Goal: Task Accomplishment & Management: Complete application form

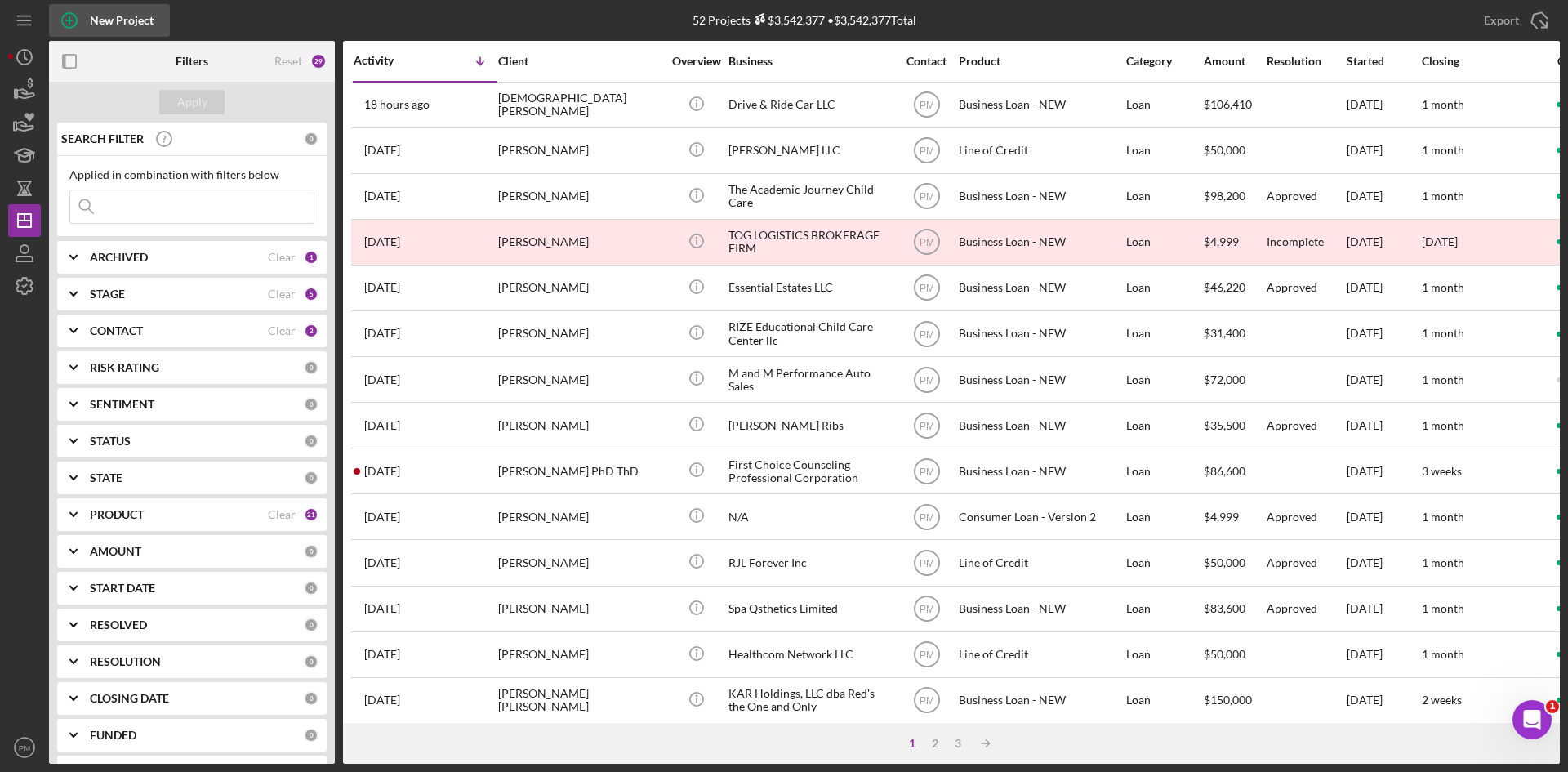
click at [105, 23] on div "New Project" at bounding box center [121, 20] width 64 height 33
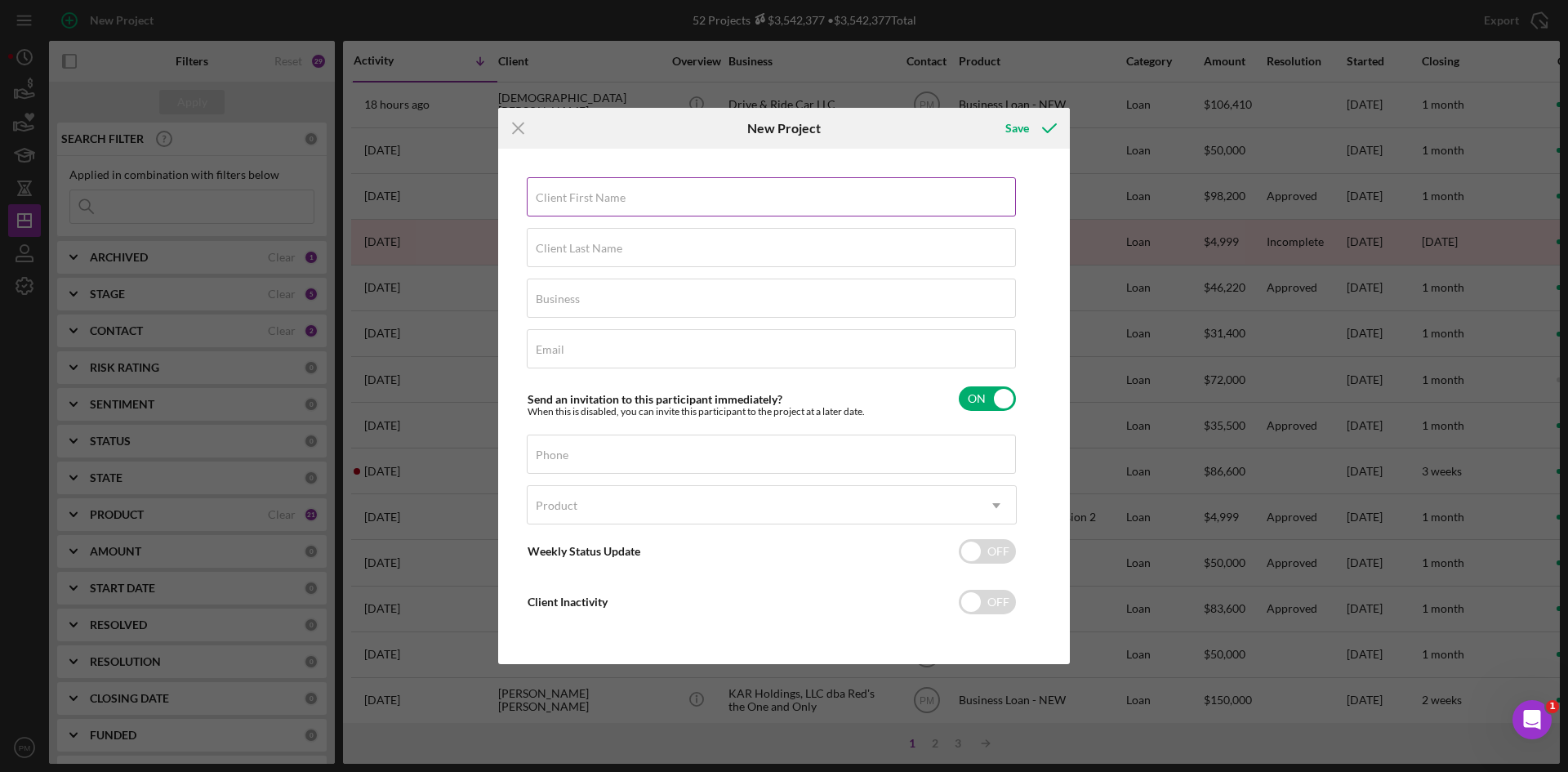
click at [599, 189] on div "Client First Name Required" at bounding box center [772, 197] width 490 height 41
type input "Jacob"
click at [641, 261] on input "Client Last Name" at bounding box center [772, 247] width 489 height 39
type input "Lybarger"
click at [669, 305] on input "Business" at bounding box center [772, 297] width 489 height 39
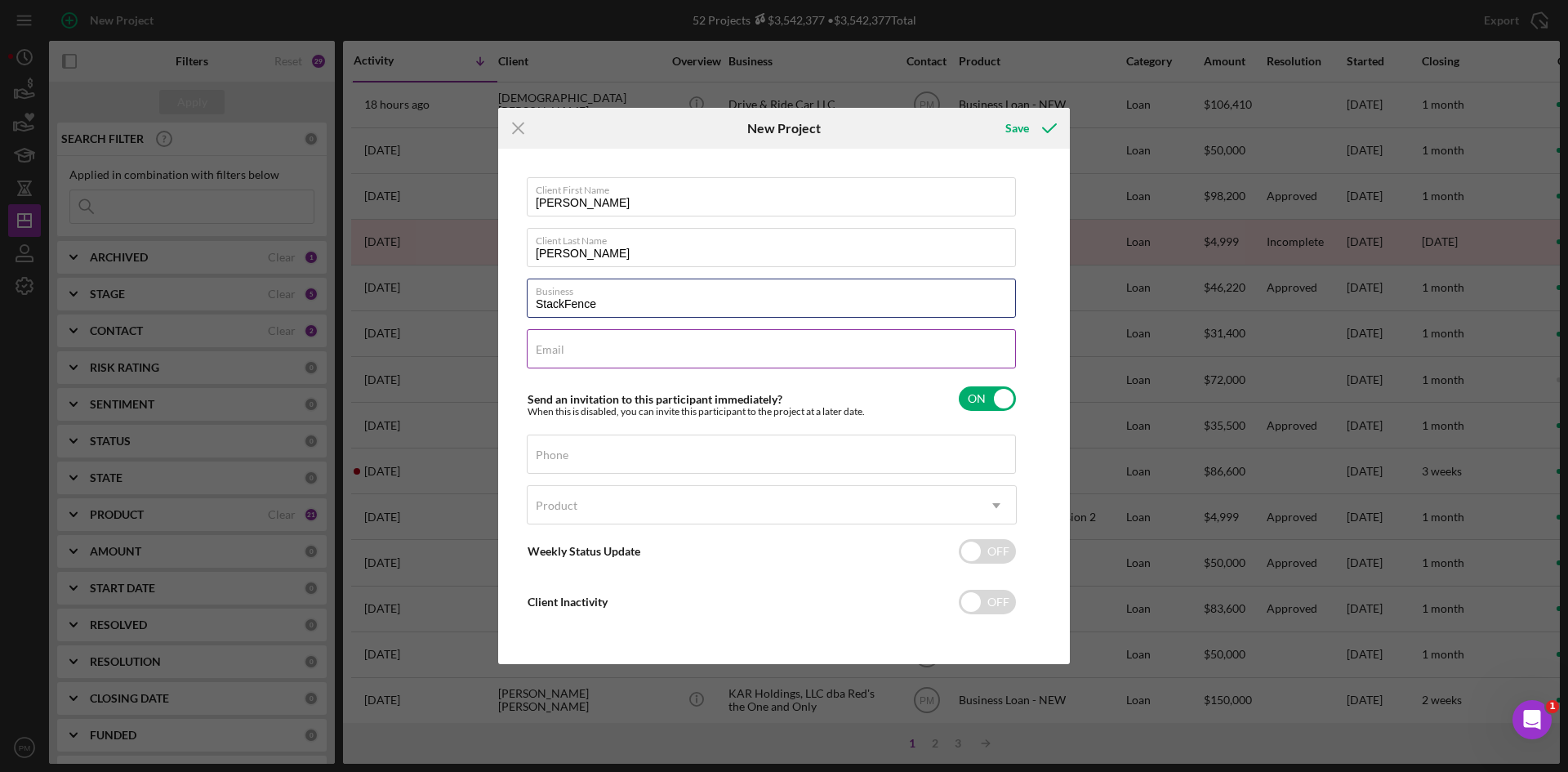
type input "StackFence"
click at [588, 355] on input "Email" at bounding box center [772, 348] width 489 height 39
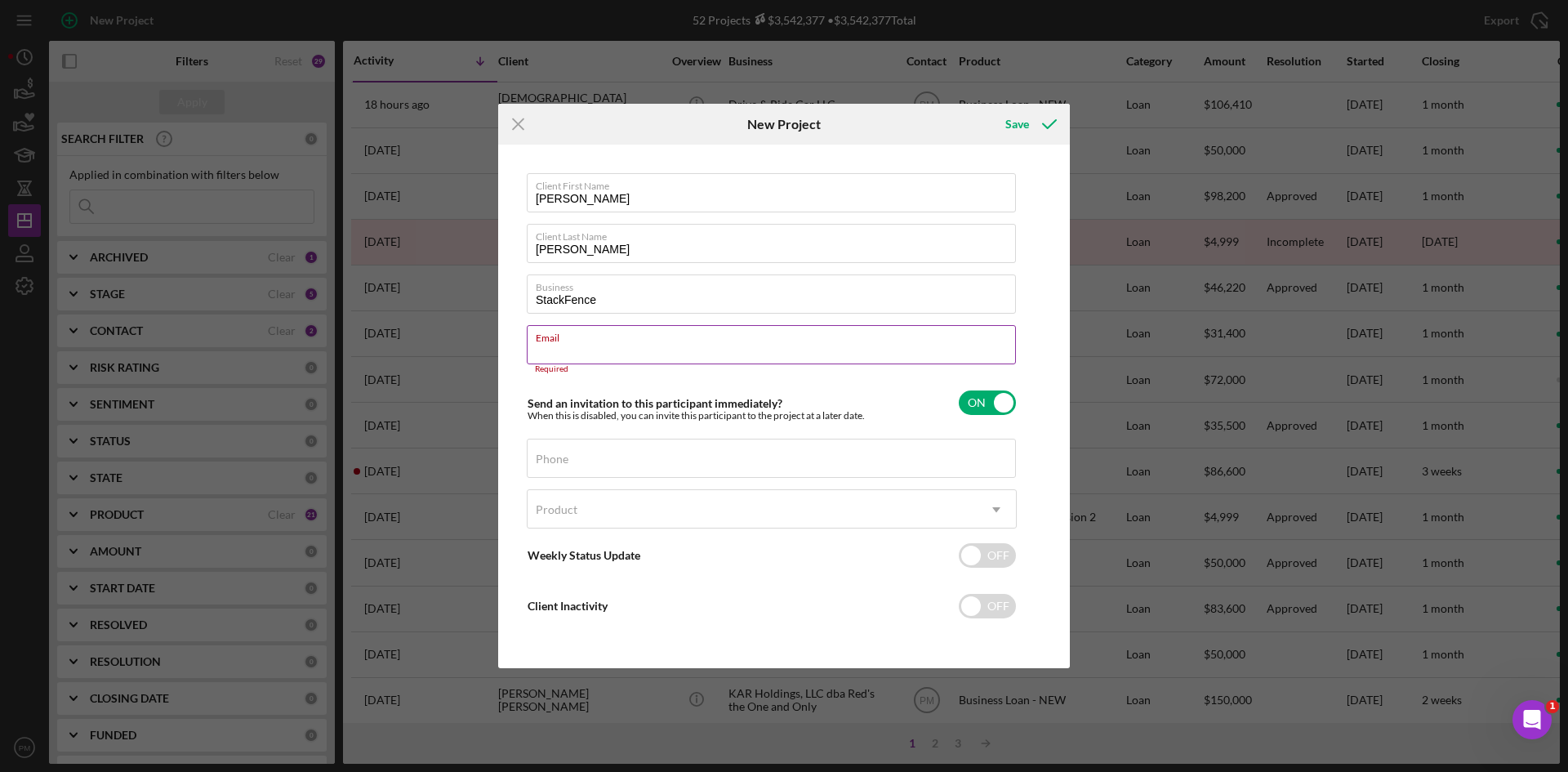
drag, startPoint x: 596, startPoint y: 340, endPoint x: 542, endPoint y: 353, distance: 55.5
paste input "jacob@stackfence.com"
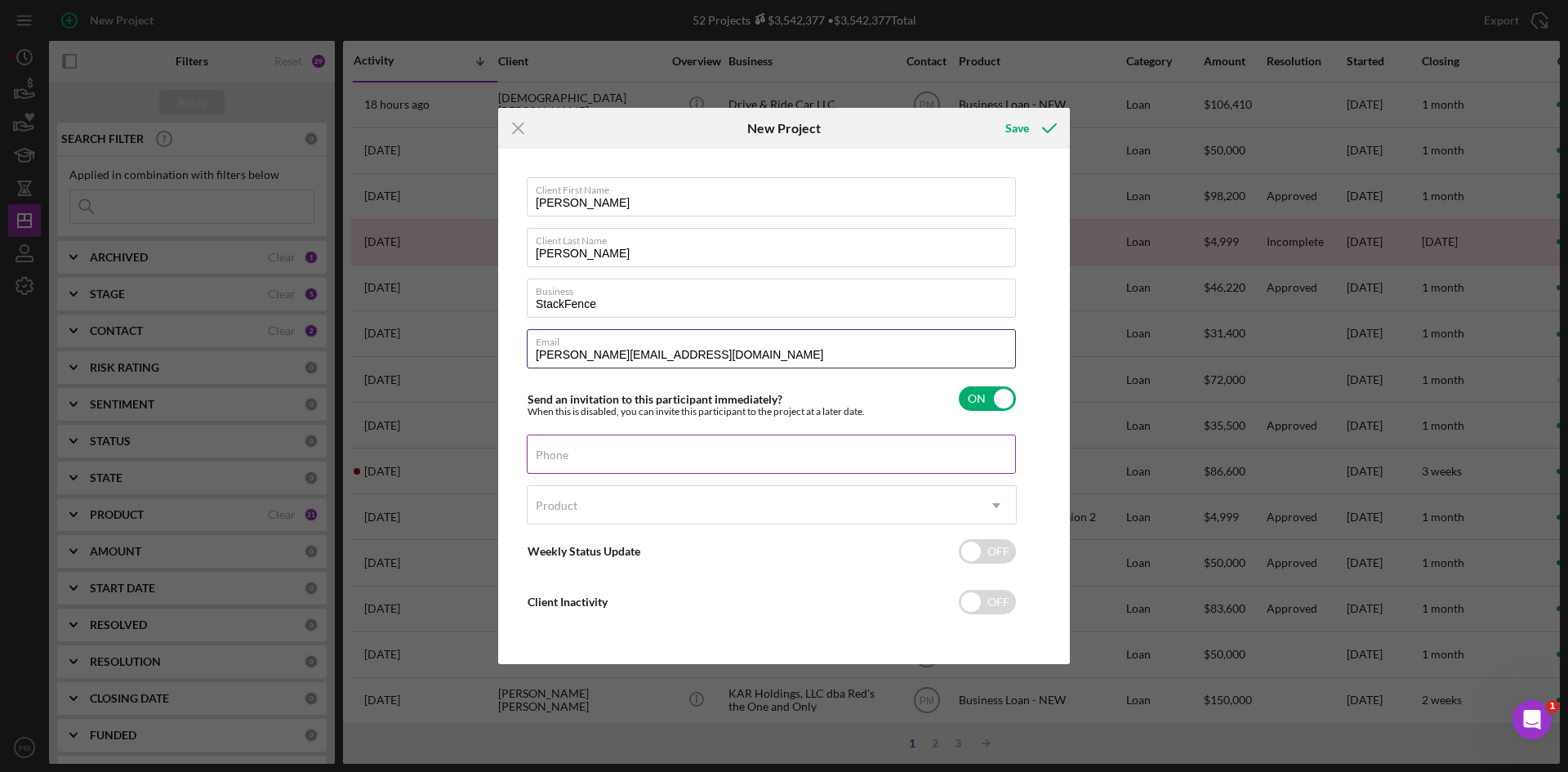
type input "jacob@stackfence.com"
click at [569, 448] on div "Phone" at bounding box center [772, 455] width 490 height 41
drag, startPoint x: 610, startPoint y: 458, endPoint x: 554, endPoint y: 441, distance: 58.5
drag, startPoint x: 554, startPoint y: 441, endPoint x: 590, endPoint y: 455, distance: 38.6
click at [590, 455] on input "Phone" at bounding box center [772, 454] width 489 height 39
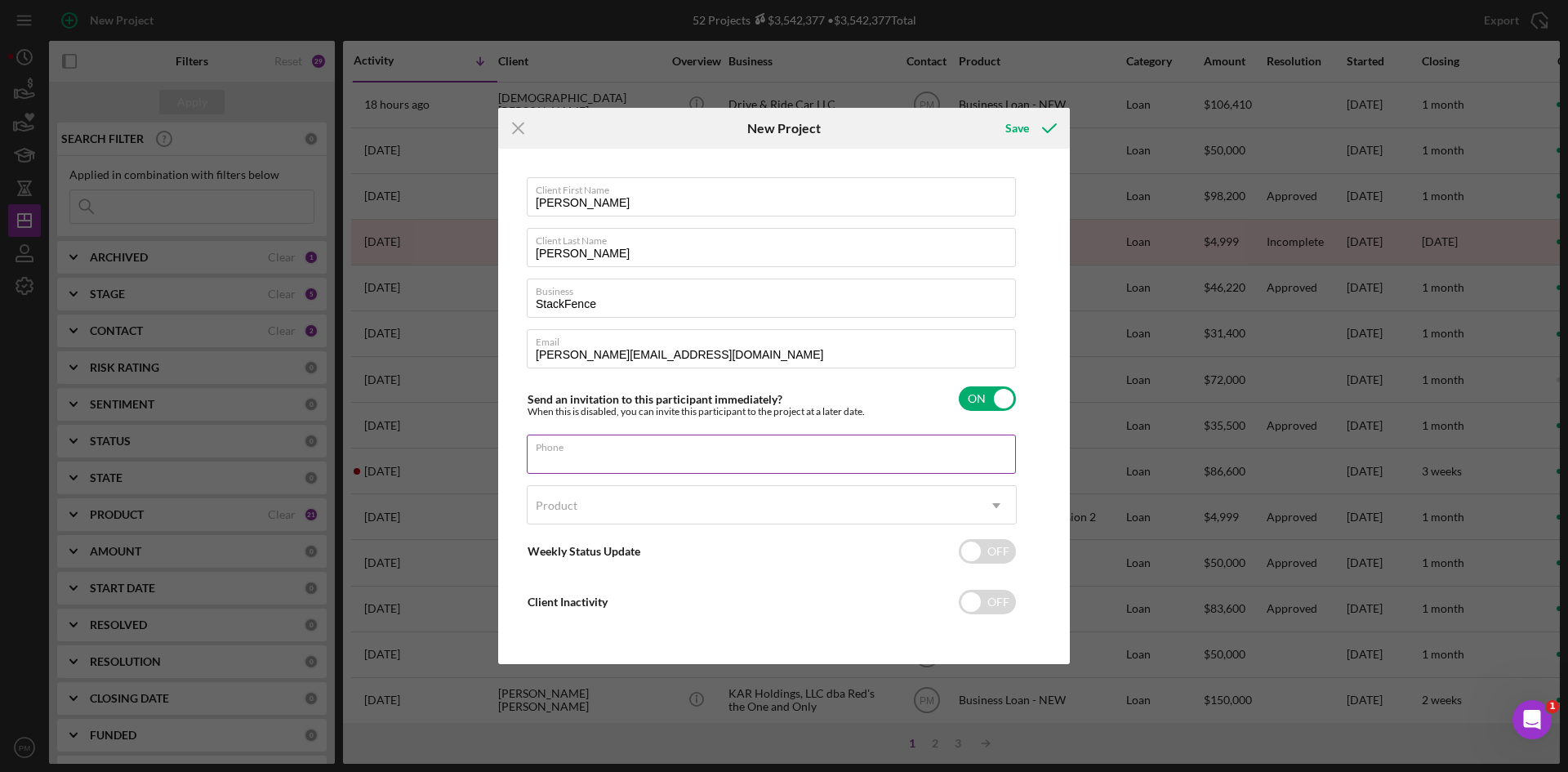
paste input "(660) 322-1668"
type input "(660) 322-1668"
click at [599, 514] on div "Product" at bounding box center [752, 505] width 449 height 38
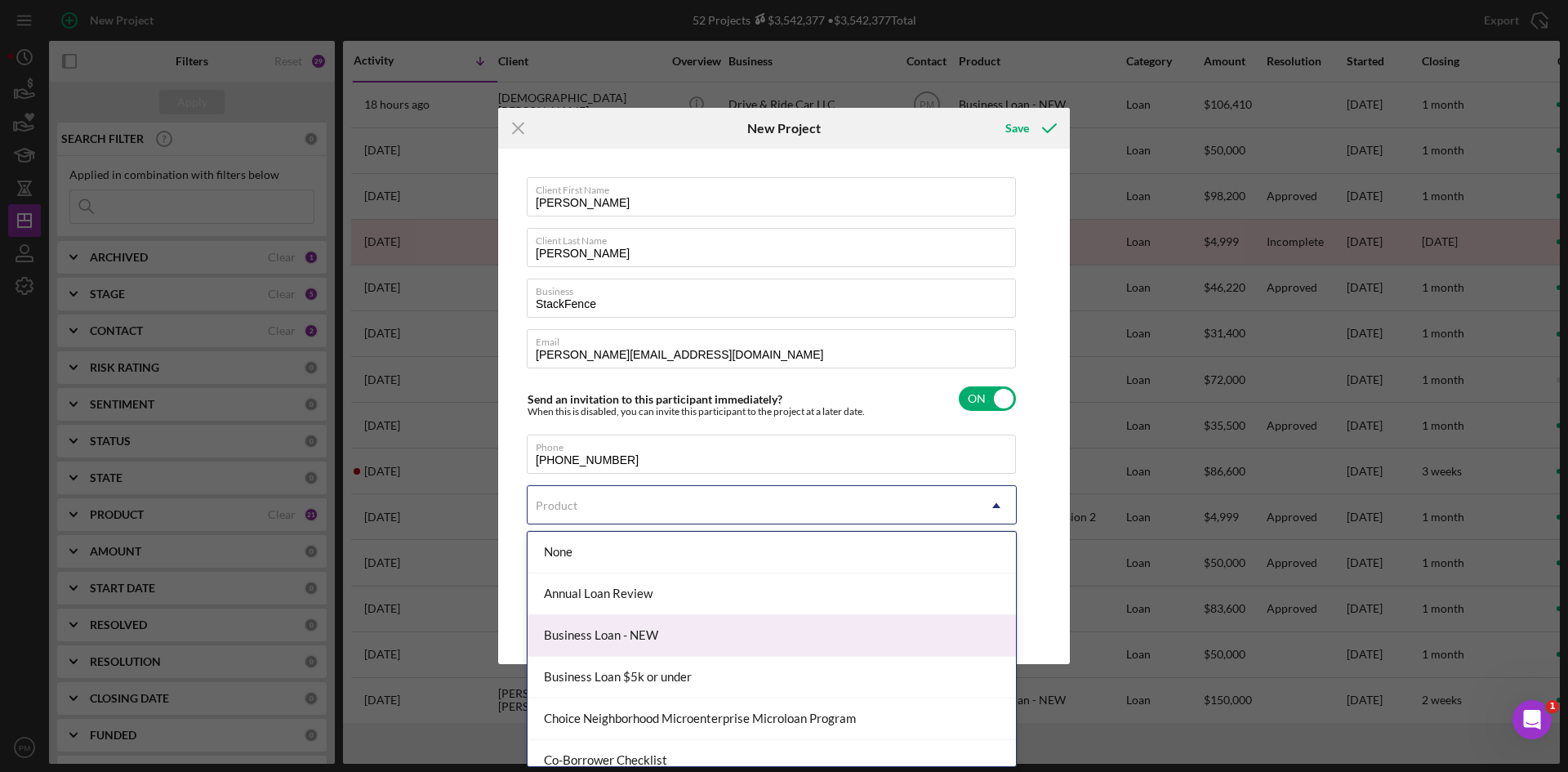
click at [605, 634] on div "Business Loan - NEW" at bounding box center [771, 636] width 488 height 42
checkbox input "true"
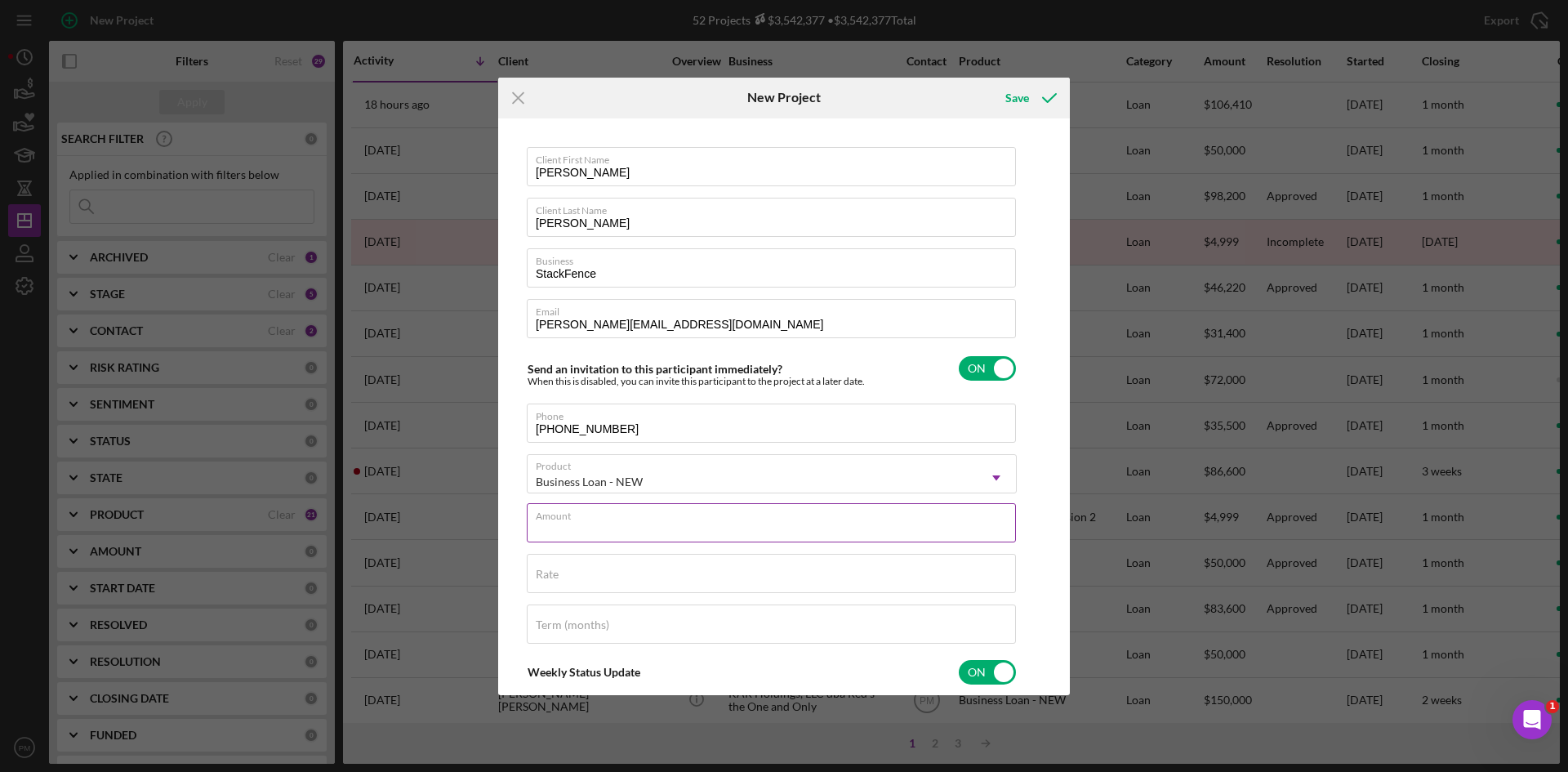
click at [652, 509] on div "Amount" at bounding box center [772, 523] width 490 height 41
type input "$50,000"
click at [546, 601] on div "Client First Name Jacob Client Last Name Lybarger Business StackFence Email jac…" at bounding box center [772, 539] width 490 height 785
click at [549, 582] on input "Rate" at bounding box center [772, 573] width 489 height 39
type input "10.000%"
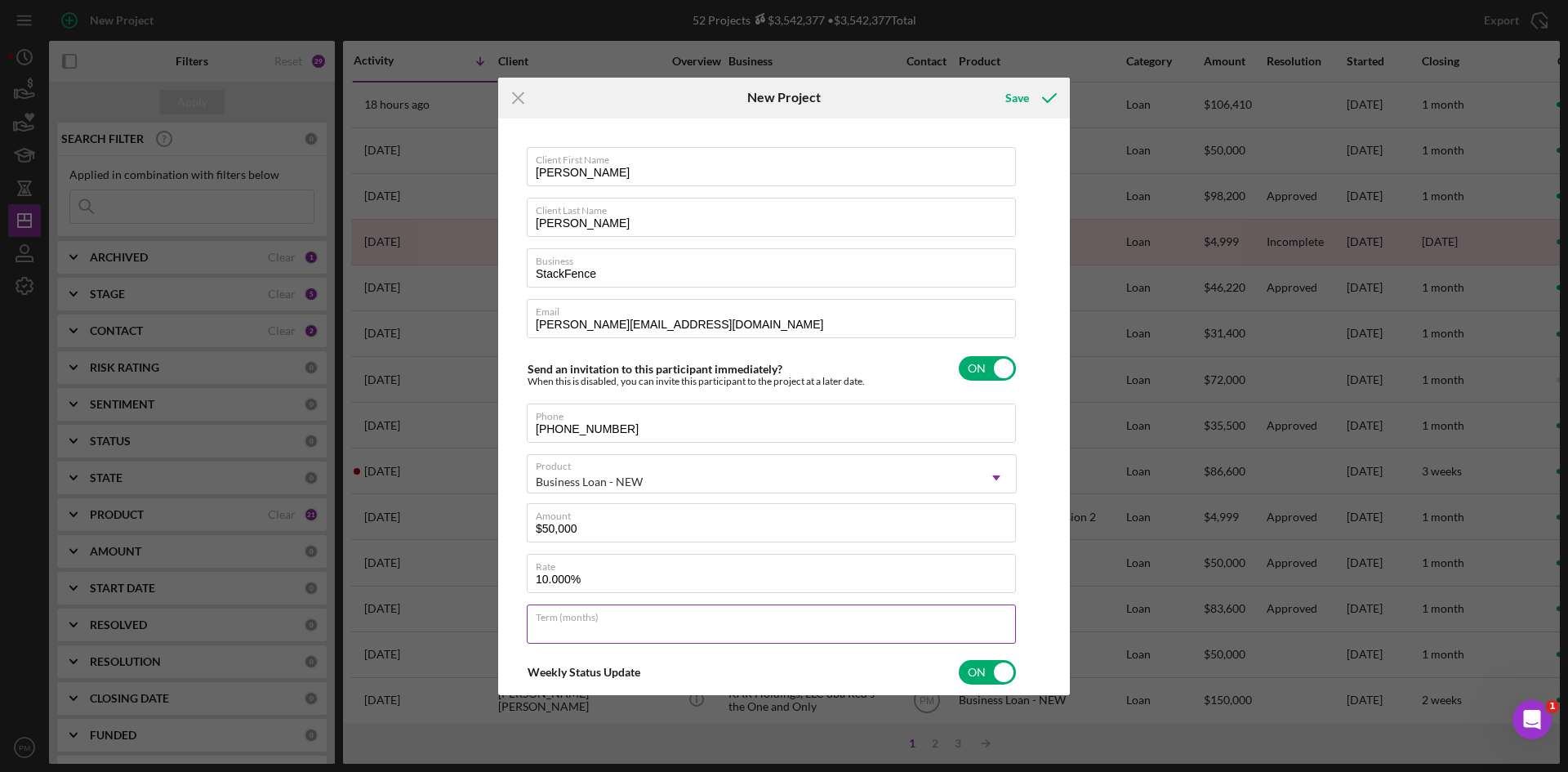
click at [549, 615] on div "Term (months)" at bounding box center [772, 625] width 490 height 41
type input "60"
click at [1019, 102] on div "Save" at bounding box center [1017, 97] width 24 height 33
checkbox input "false"
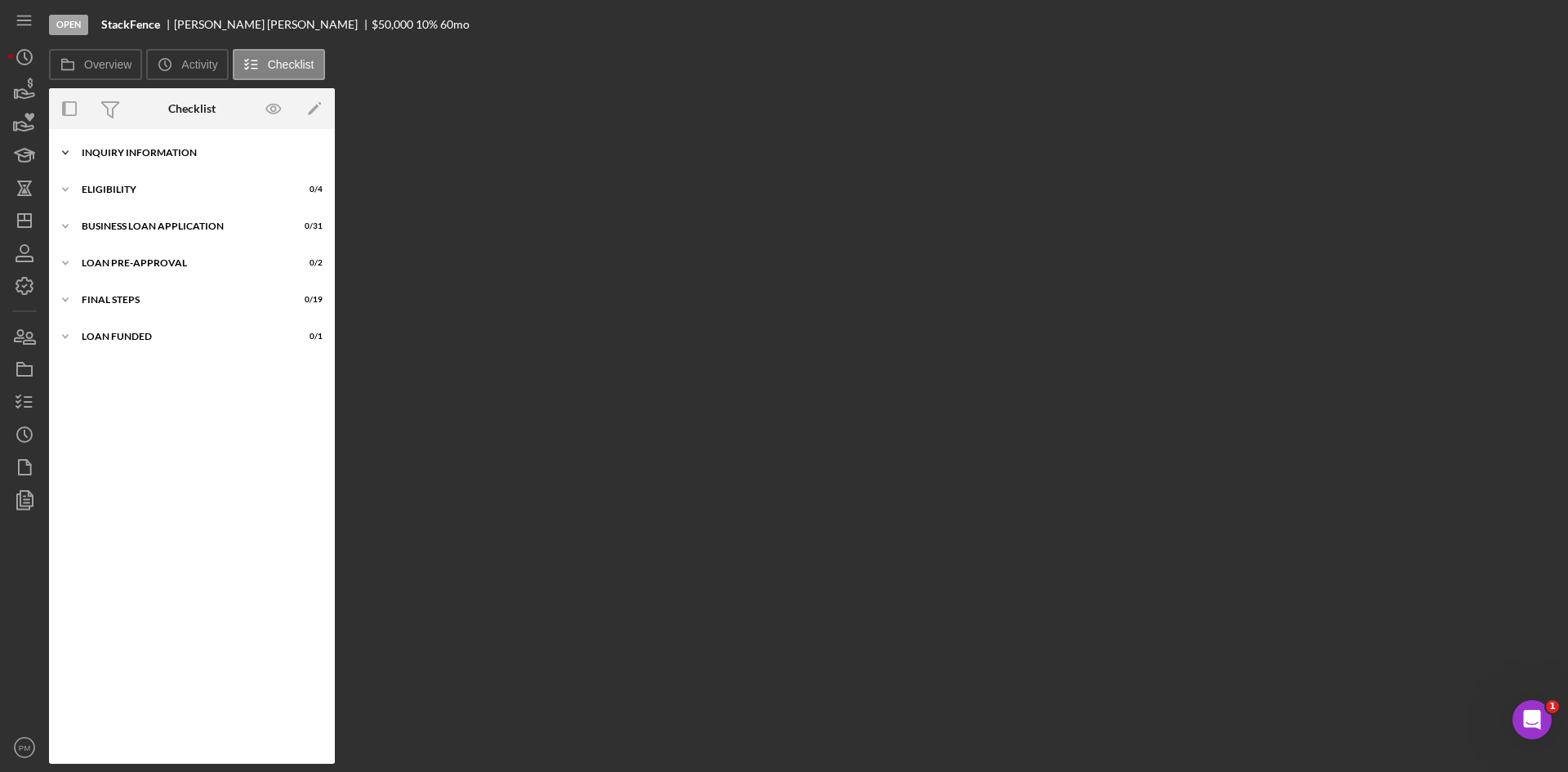
click at [139, 152] on div "INQUIRY INFORMATION" at bounding box center [198, 153] width 233 height 10
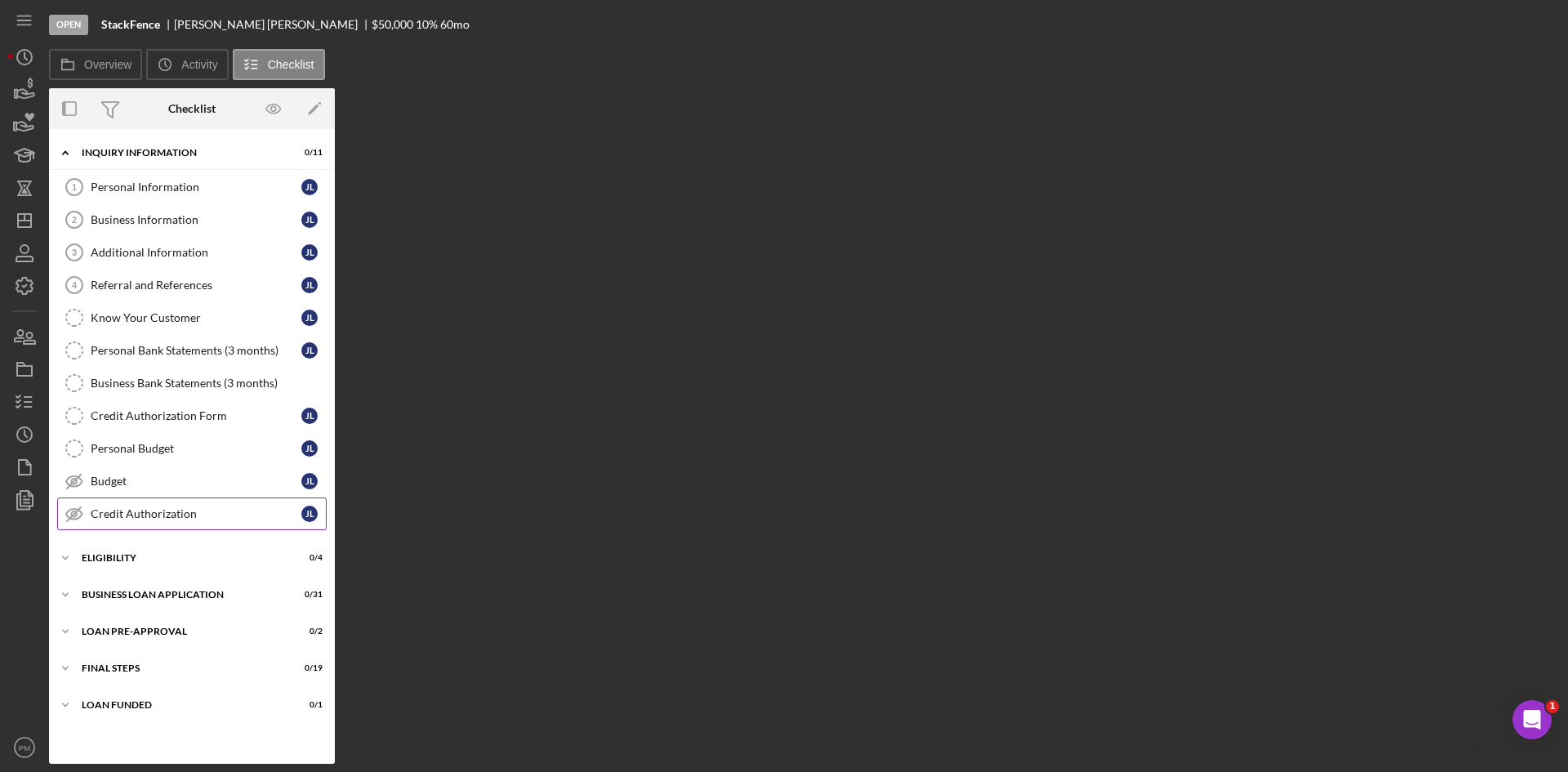
click at [119, 518] on div "Credit Authorization" at bounding box center [196, 513] width 211 height 13
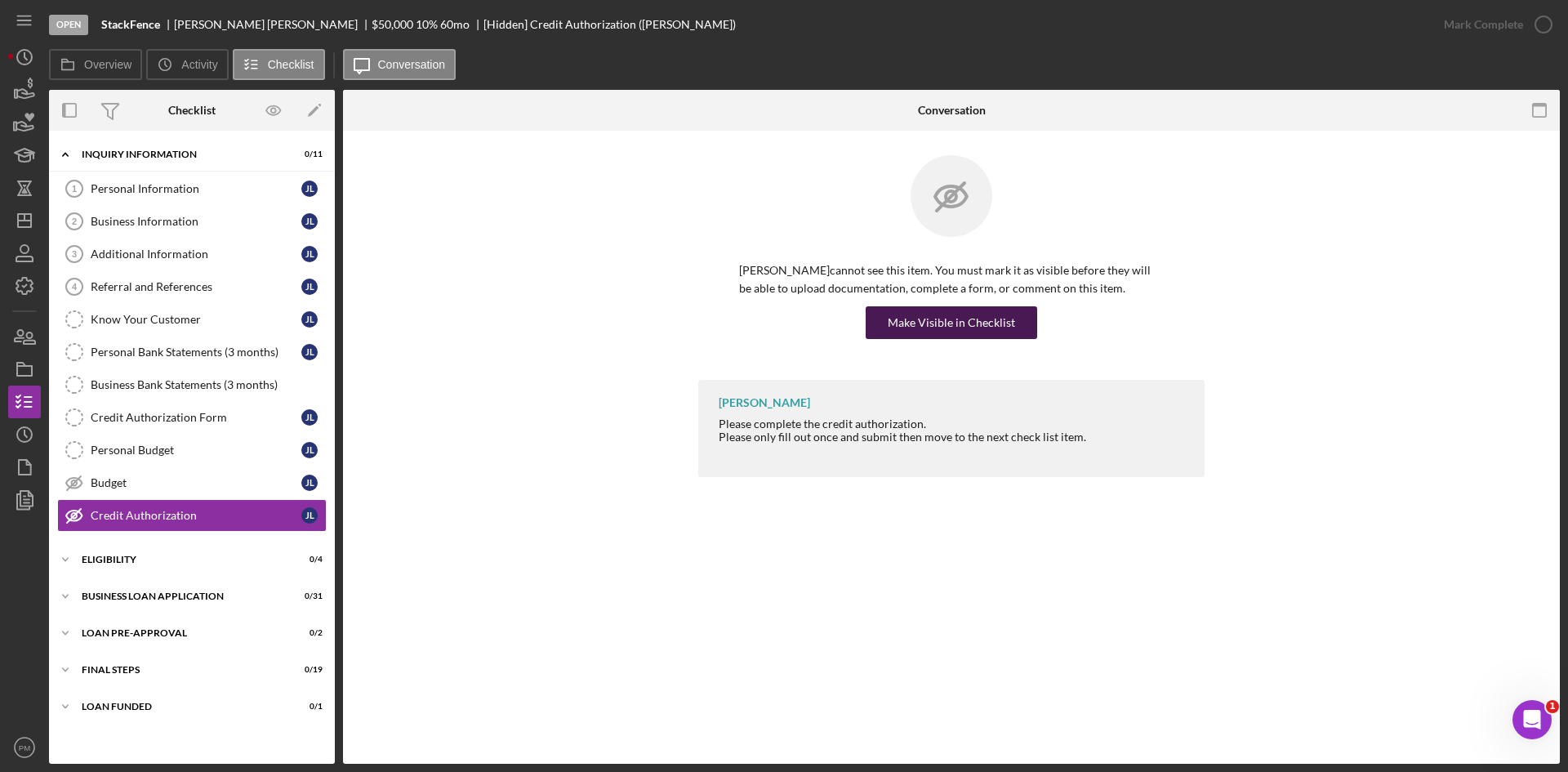
click at [914, 332] on div "Make Visible in Checklist" at bounding box center [952, 322] width 127 height 33
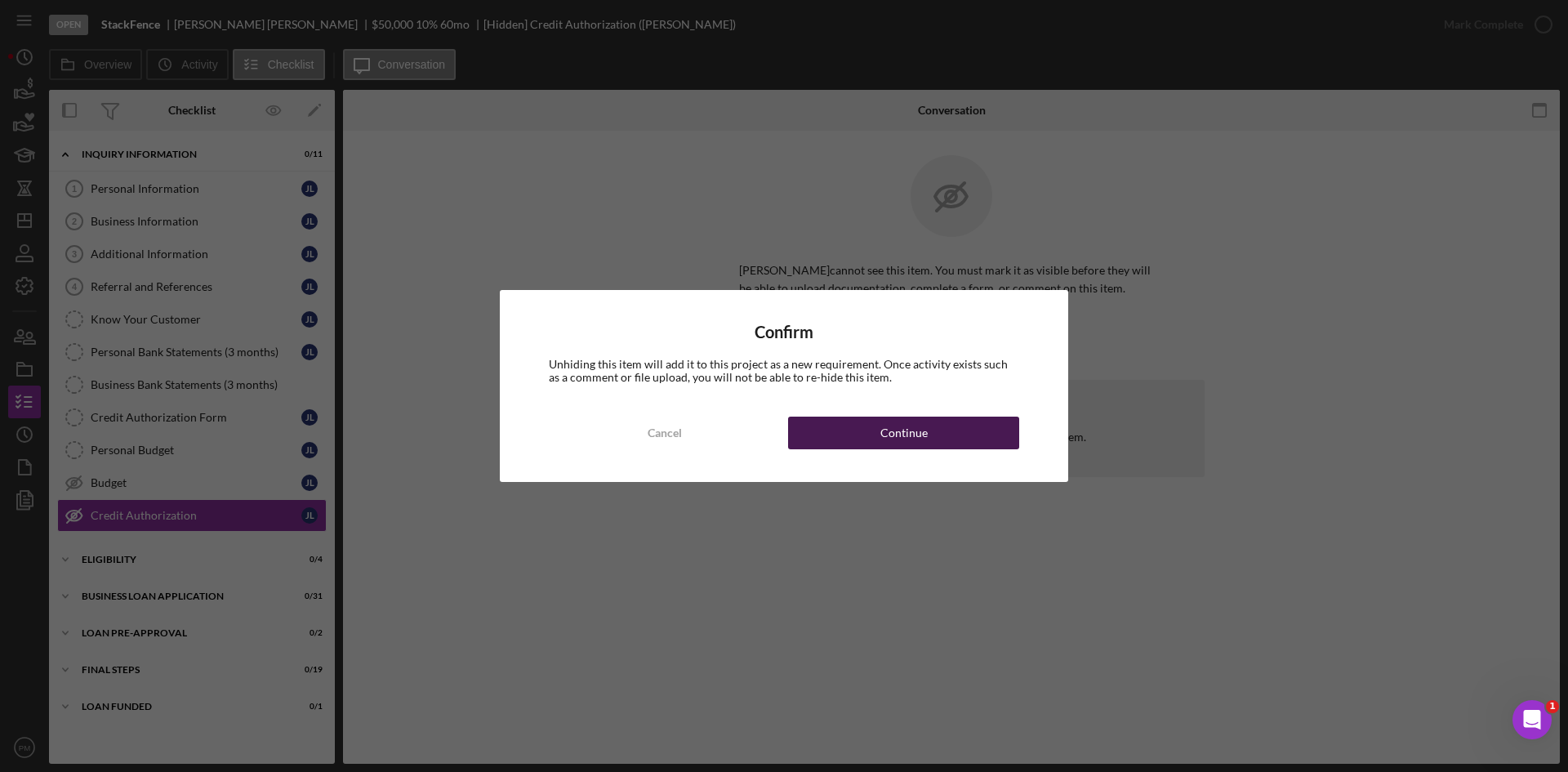
click at [888, 430] on div "Continue" at bounding box center [904, 433] width 48 height 33
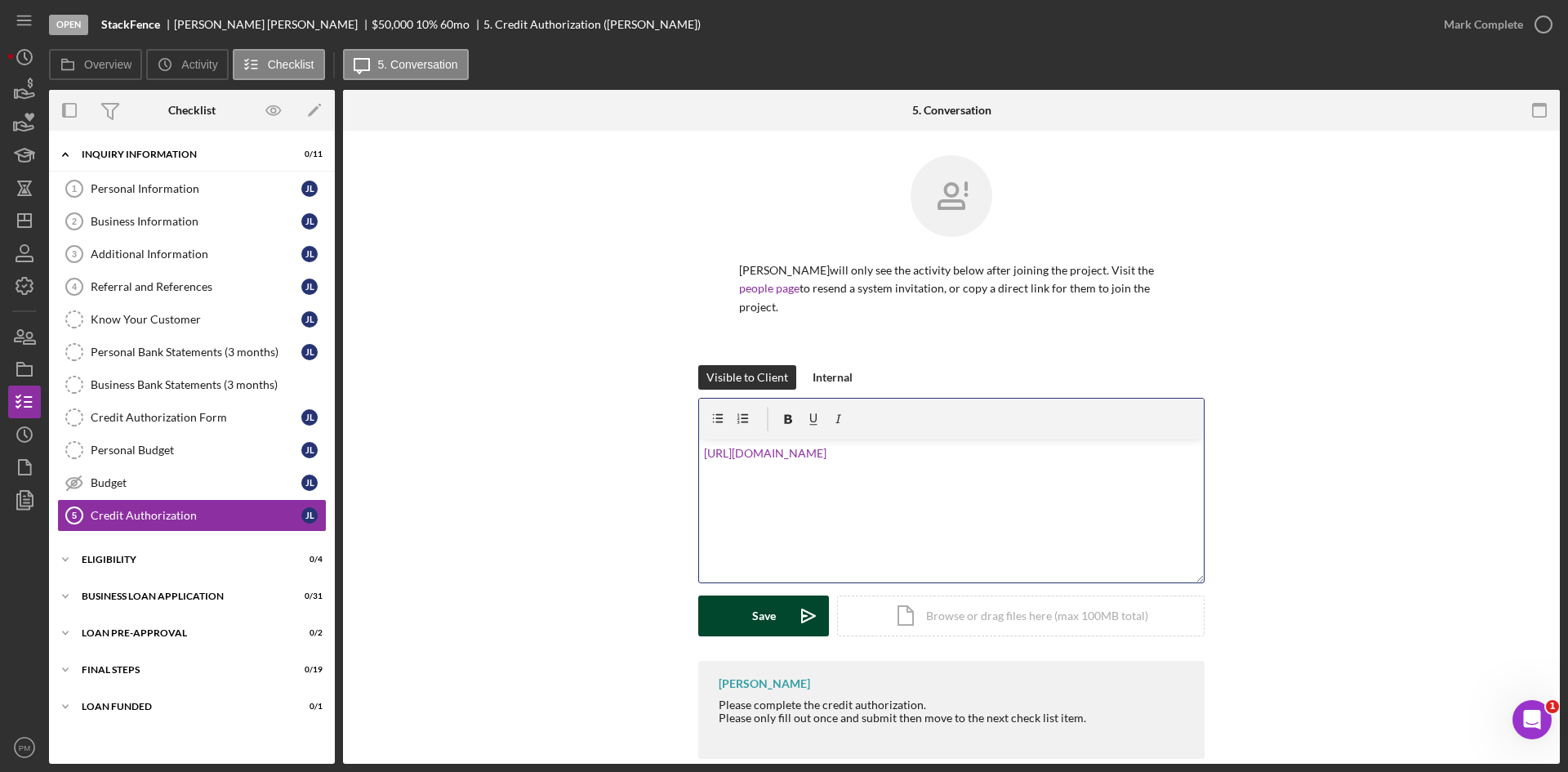
click at [787, 631] on icon "Icon/icon-invite-send" at bounding box center [807, 616] width 41 height 41
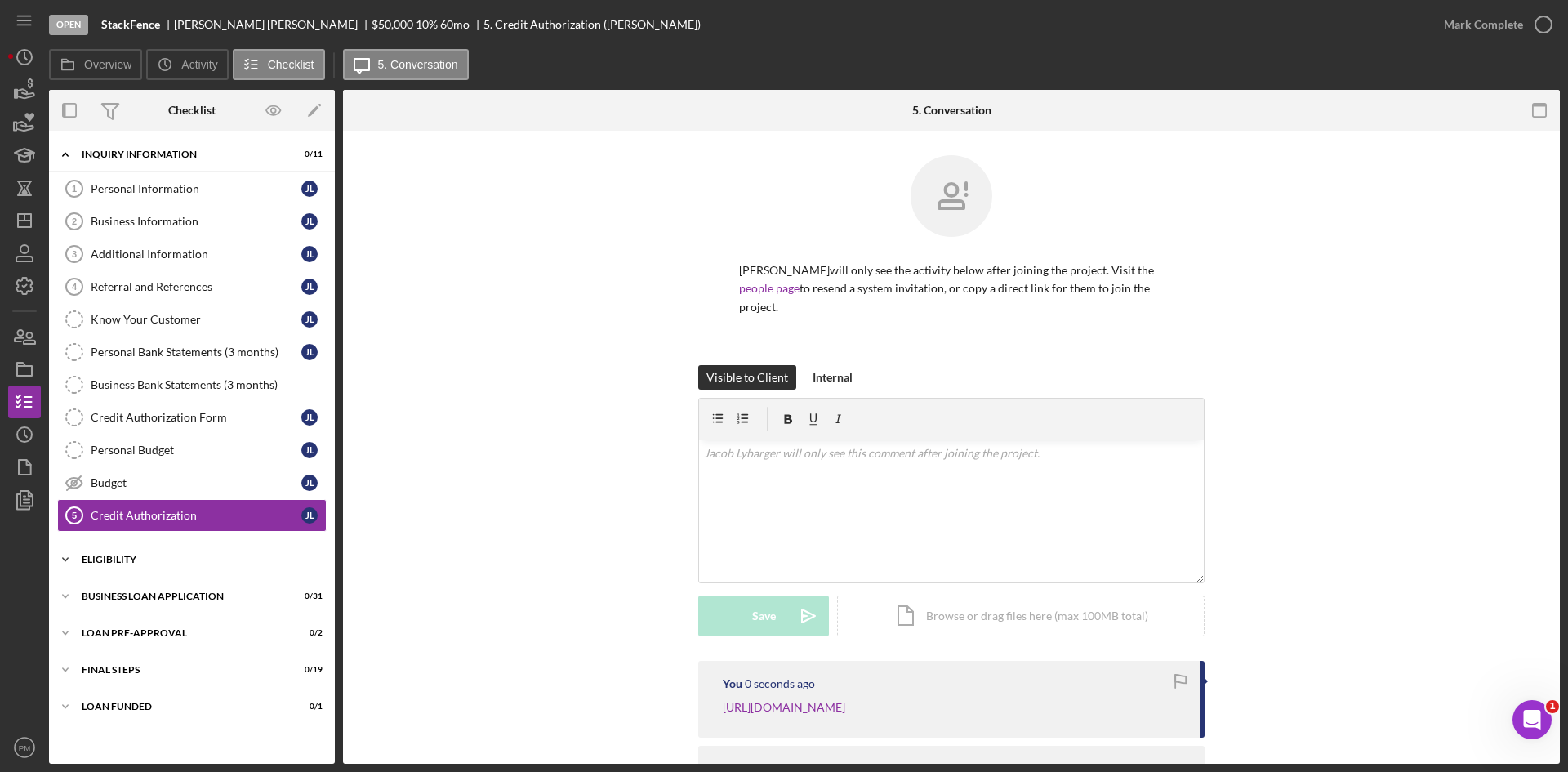
click at [140, 561] on div "ELIGIBILITY" at bounding box center [198, 560] width 233 height 10
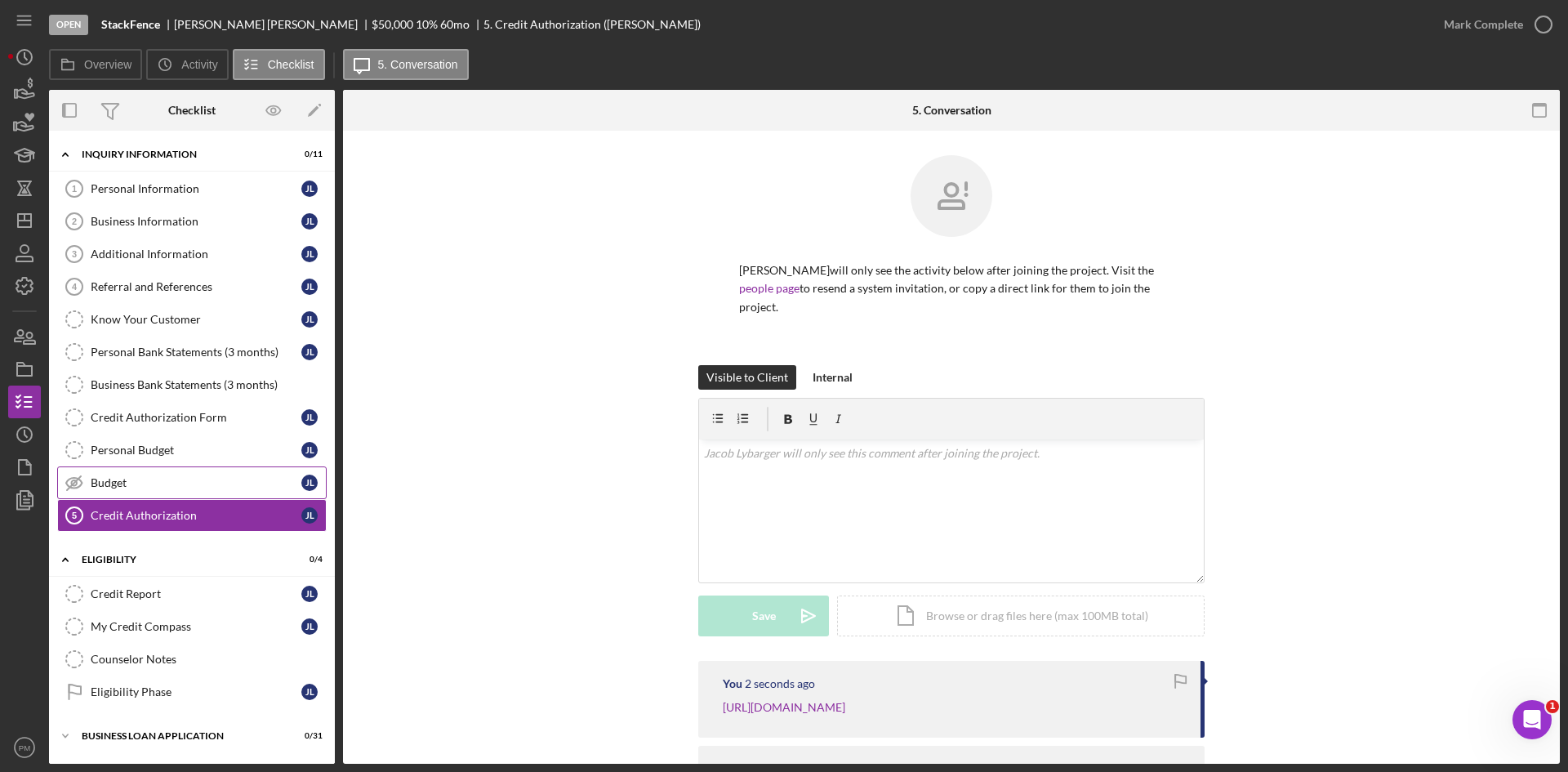
click at [159, 490] on link "Budget Budget J L" at bounding box center [191, 482] width 269 height 33
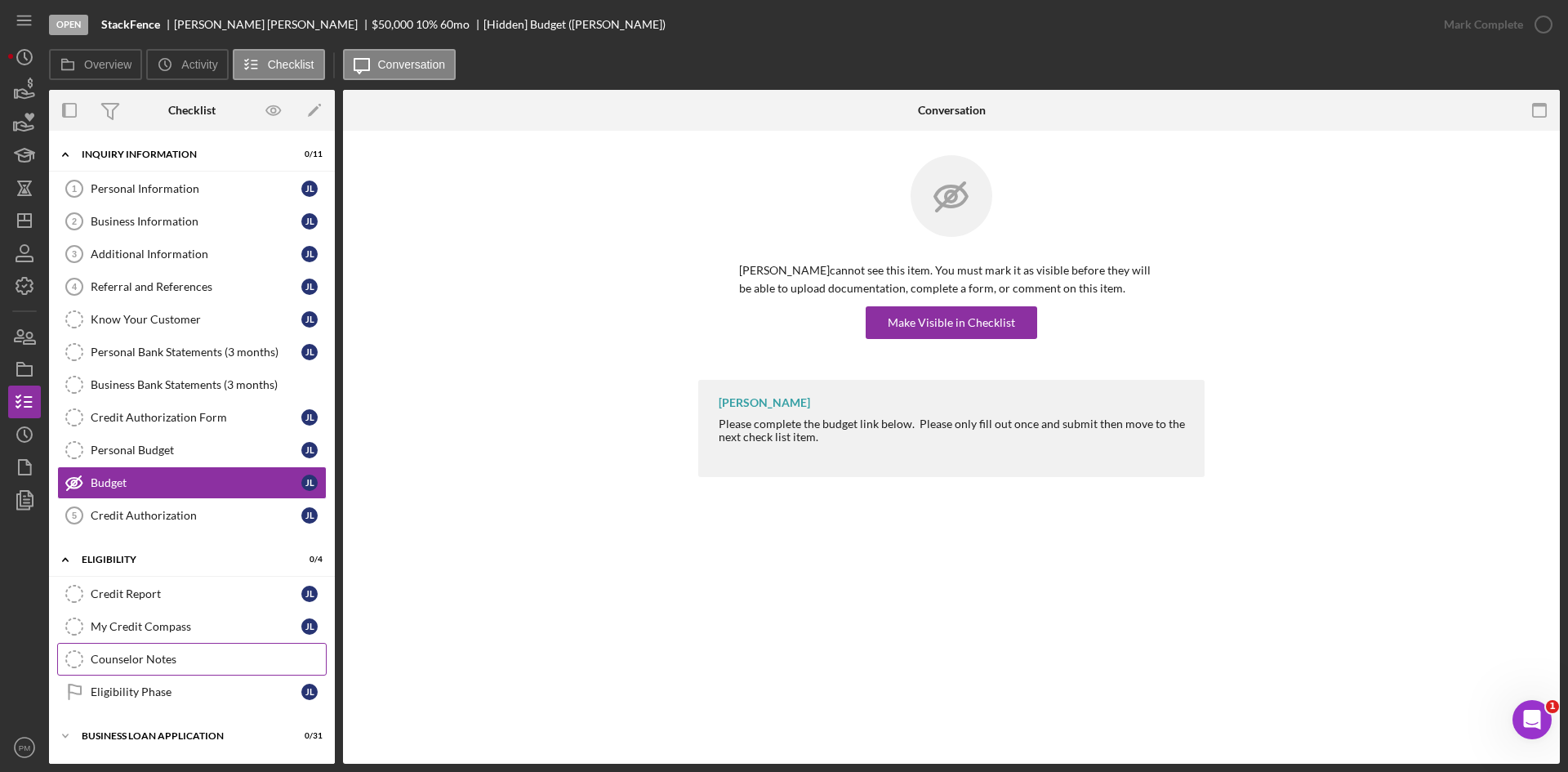
click at [167, 659] on div "Counselor Notes" at bounding box center [208, 659] width 235 height 13
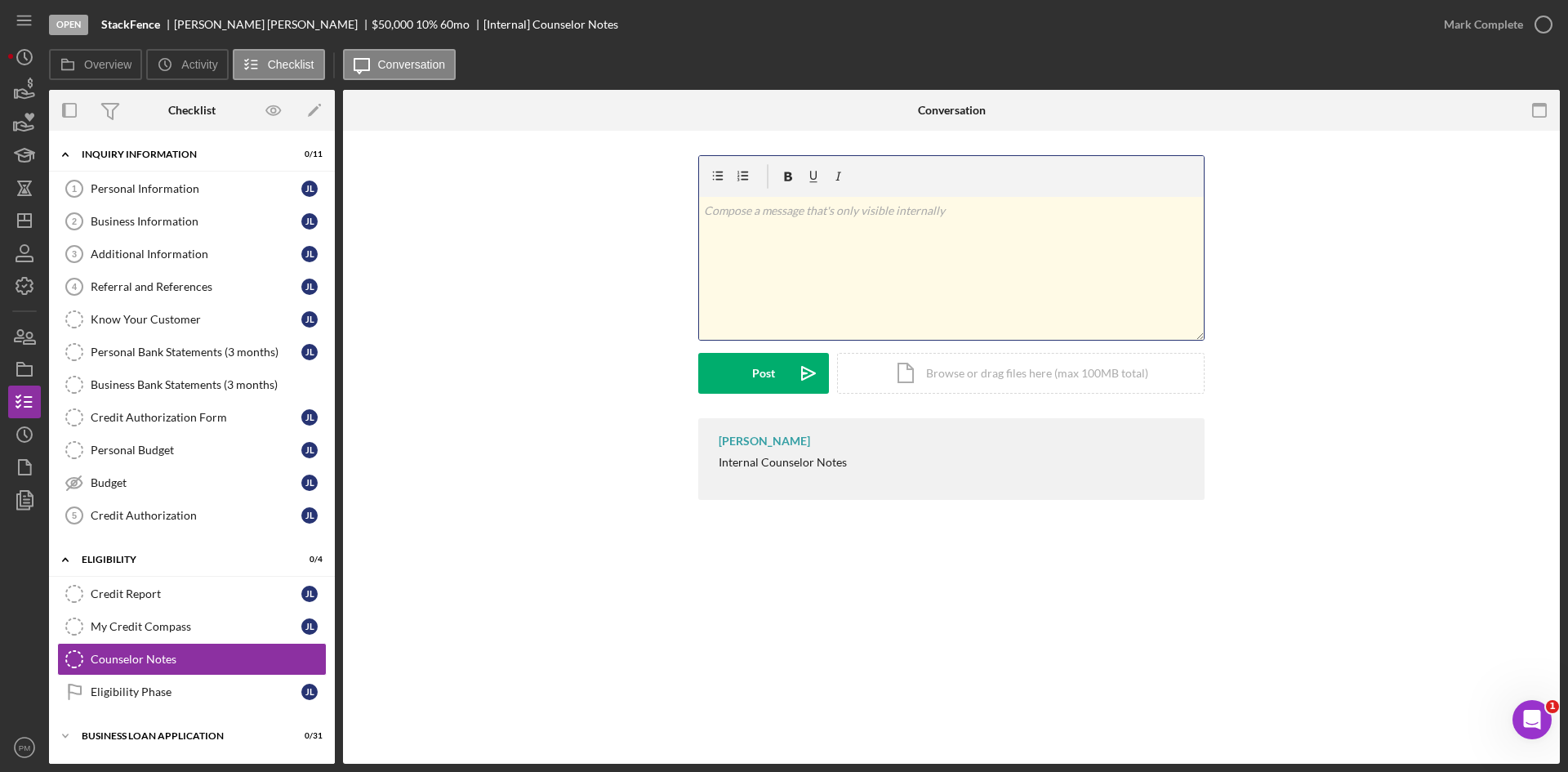
scroll to position [453, 0]
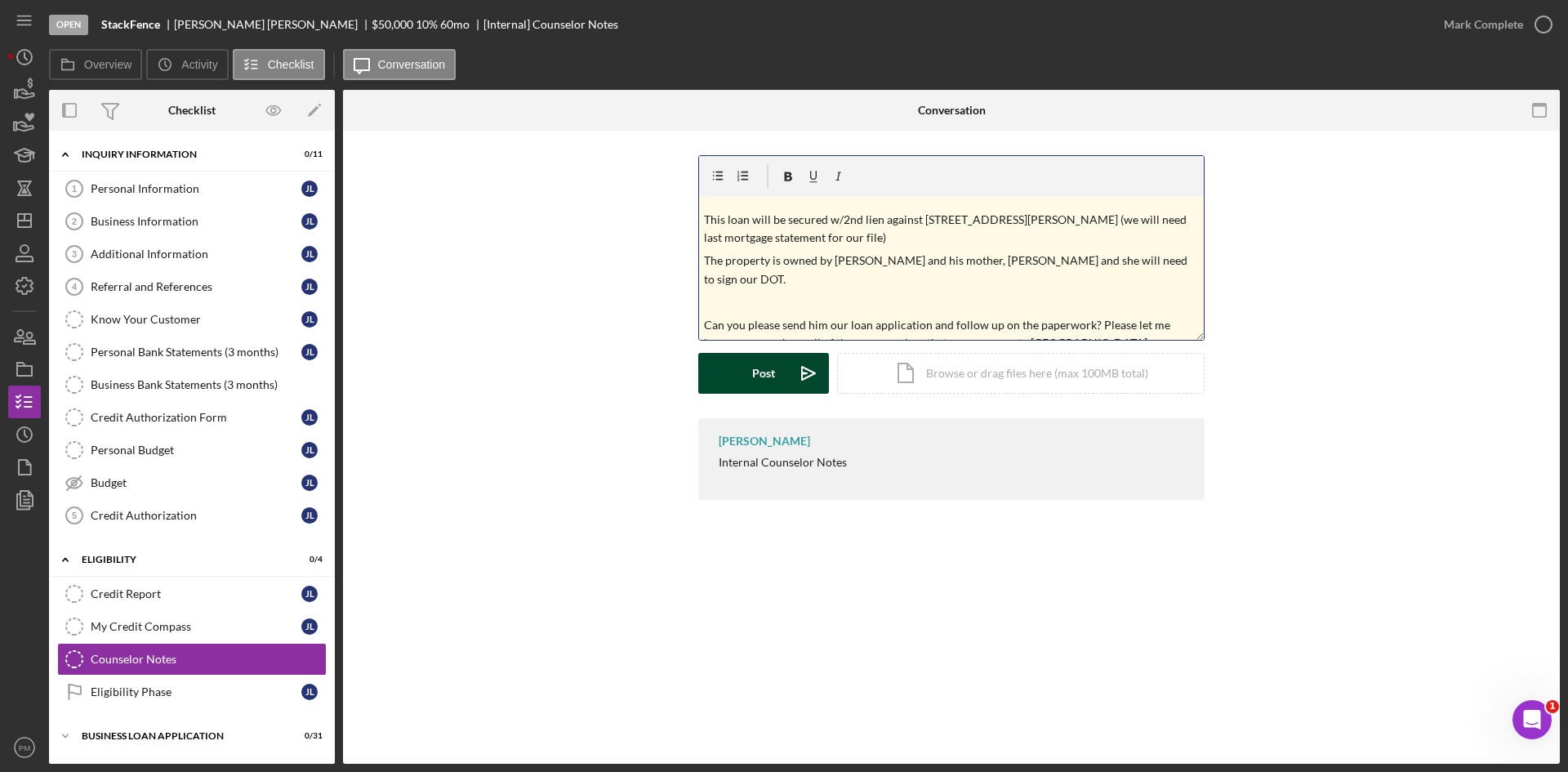
click at [775, 381] on div "Post" at bounding box center [763, 373] width 23 height 41
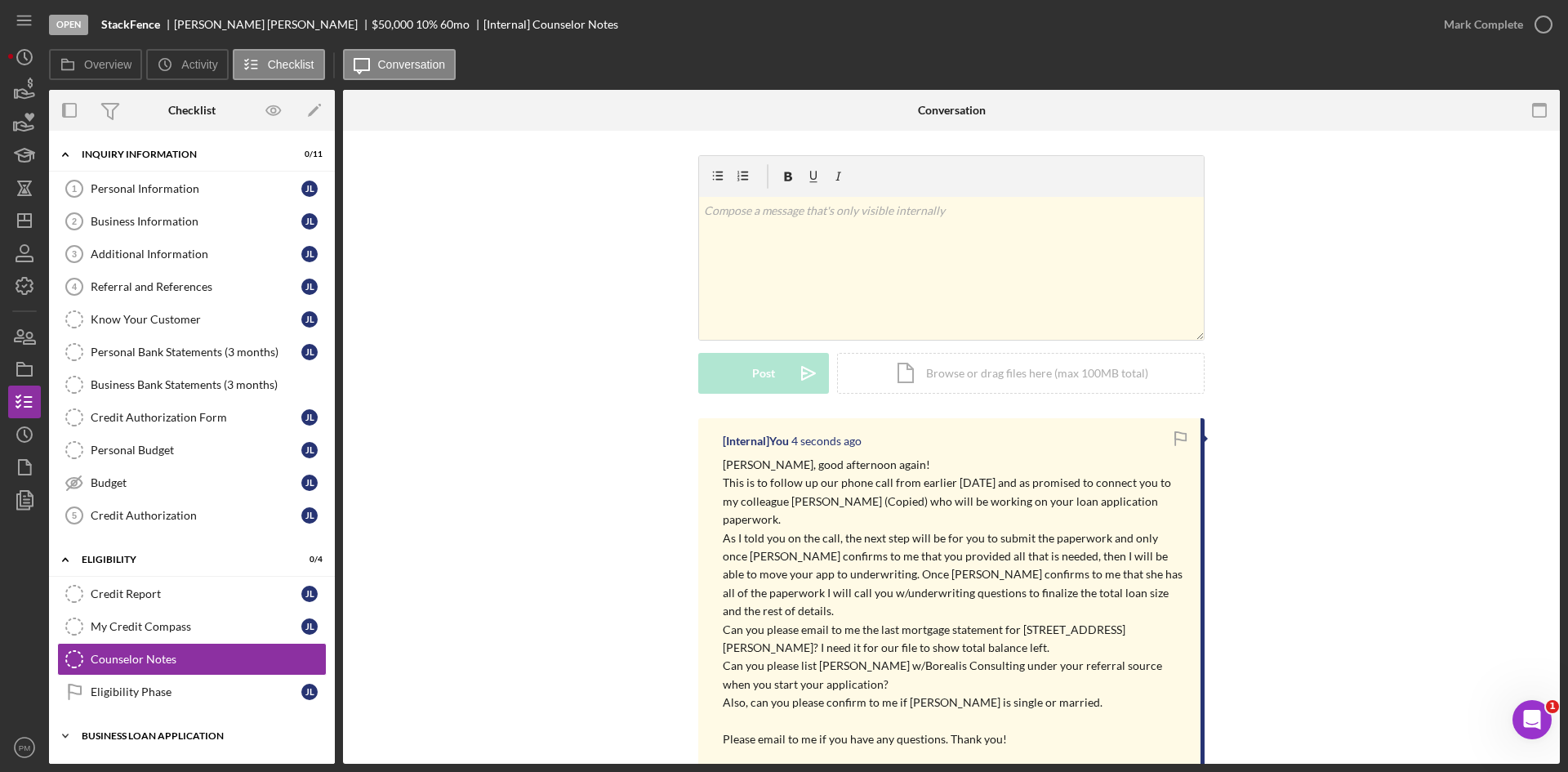
scroll to position [107, 0]
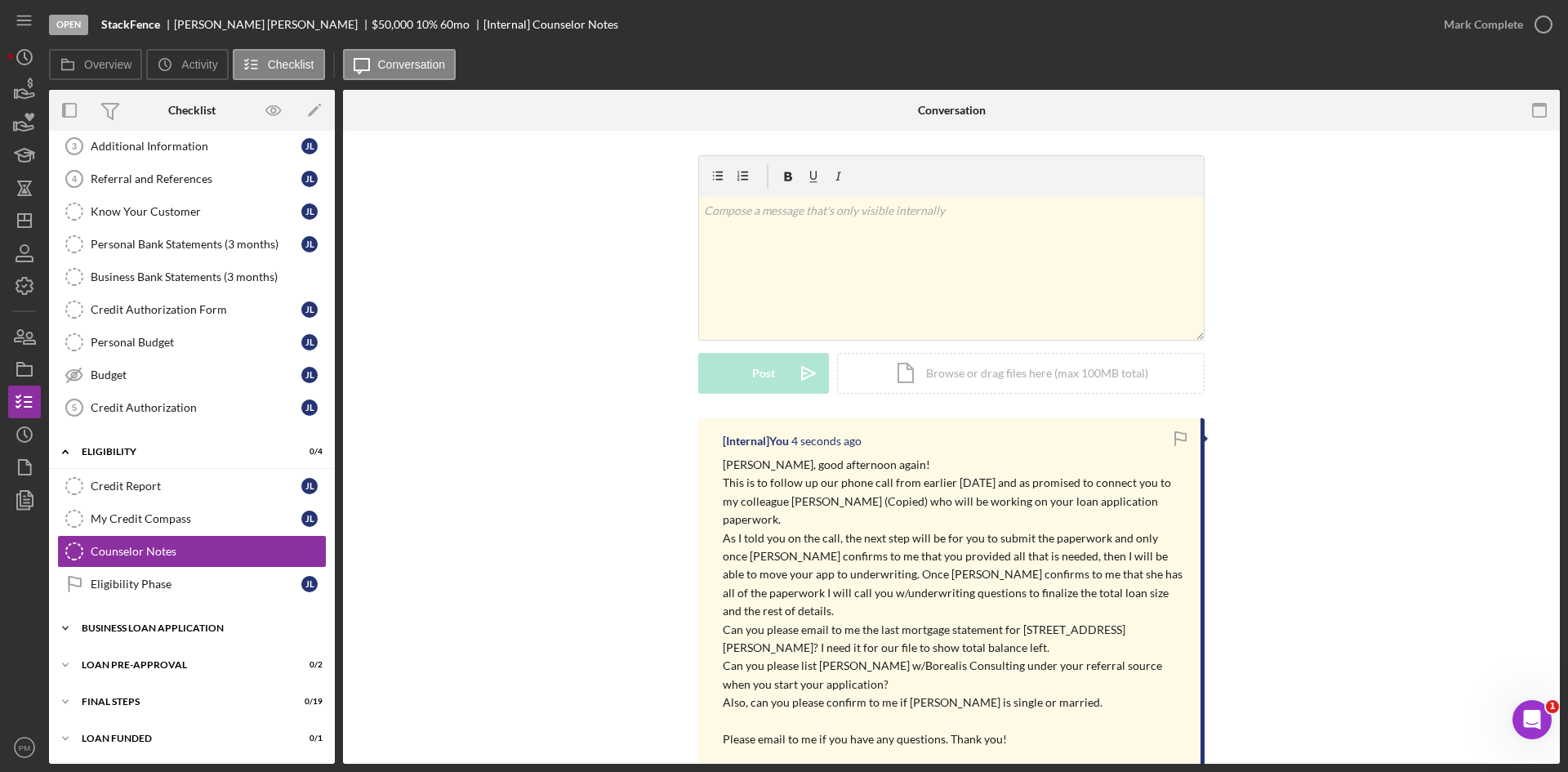
click at [154, 631] on div "BUSINESS LOAN APPLICATION" at bounding box center [198, 629] width 233 height 10
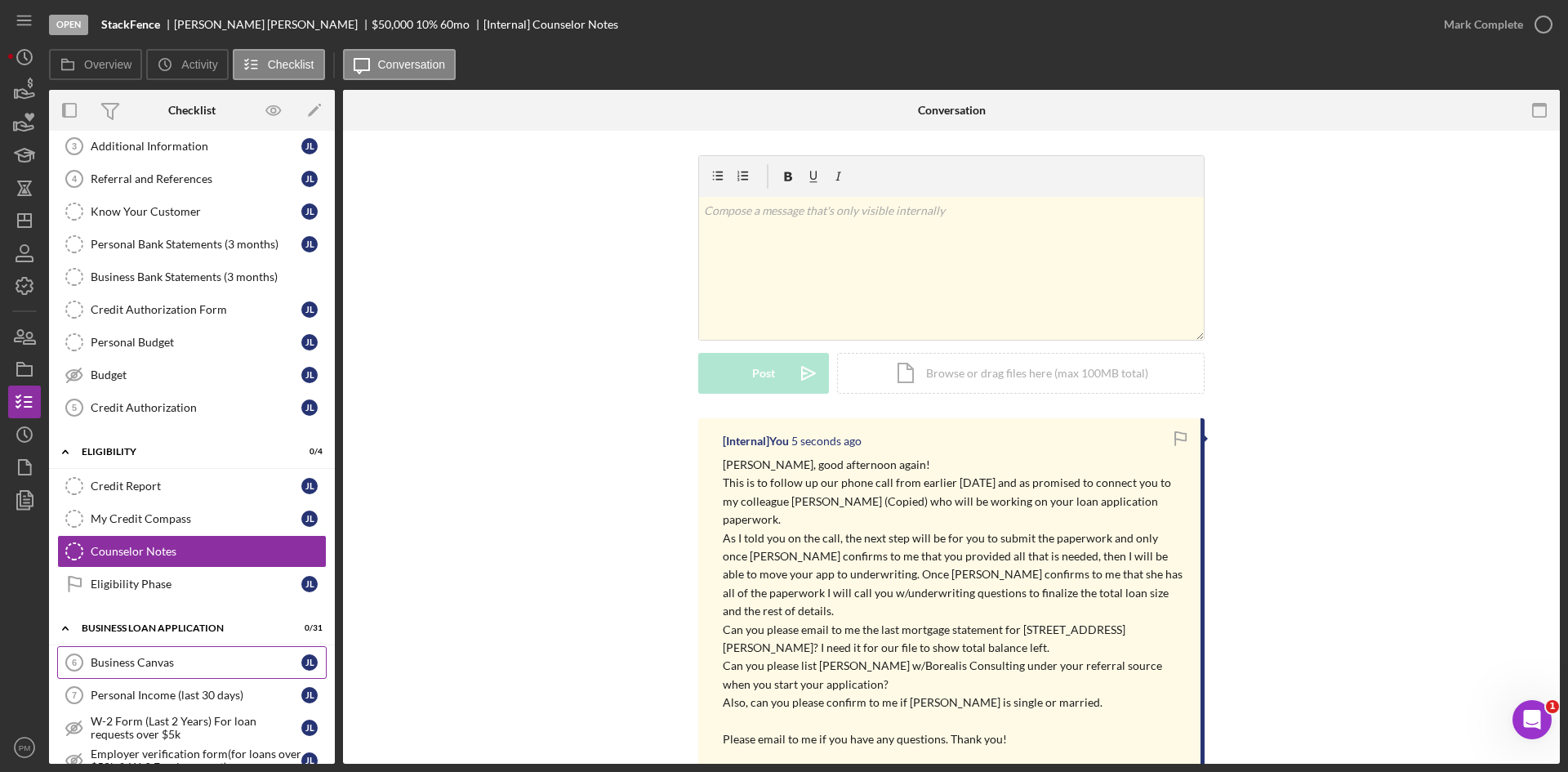
click at [165, 657] on div "Business Canvas" at bounding box center [196, 662] width 211 height 13
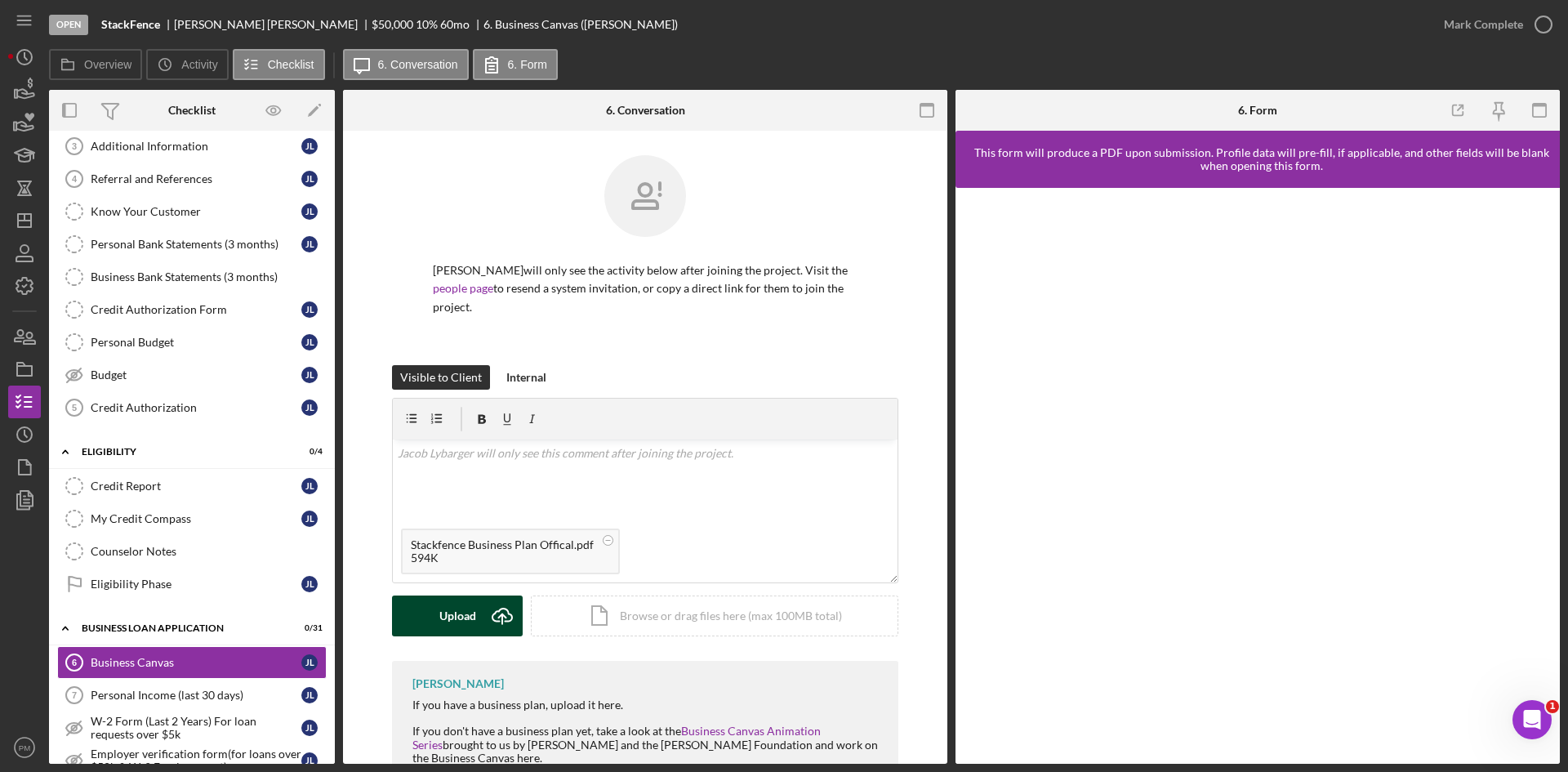
click at [462, 614] on div "Upload" at bounding box center [457, 616] width 37 height 41
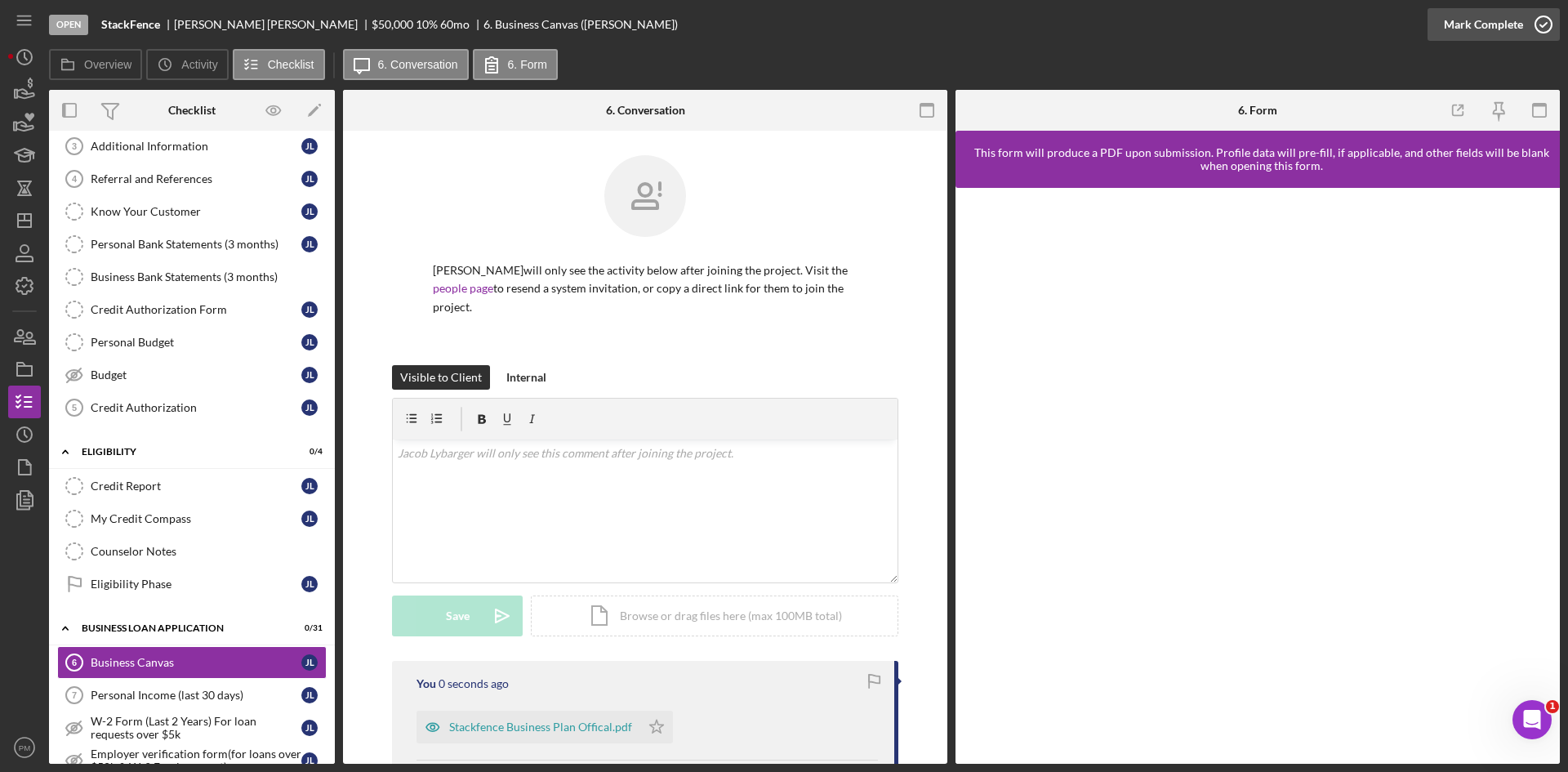
click at [1499, 12] on div "Mark Complete" at bounding box center [1483, 24] width 80 height 33
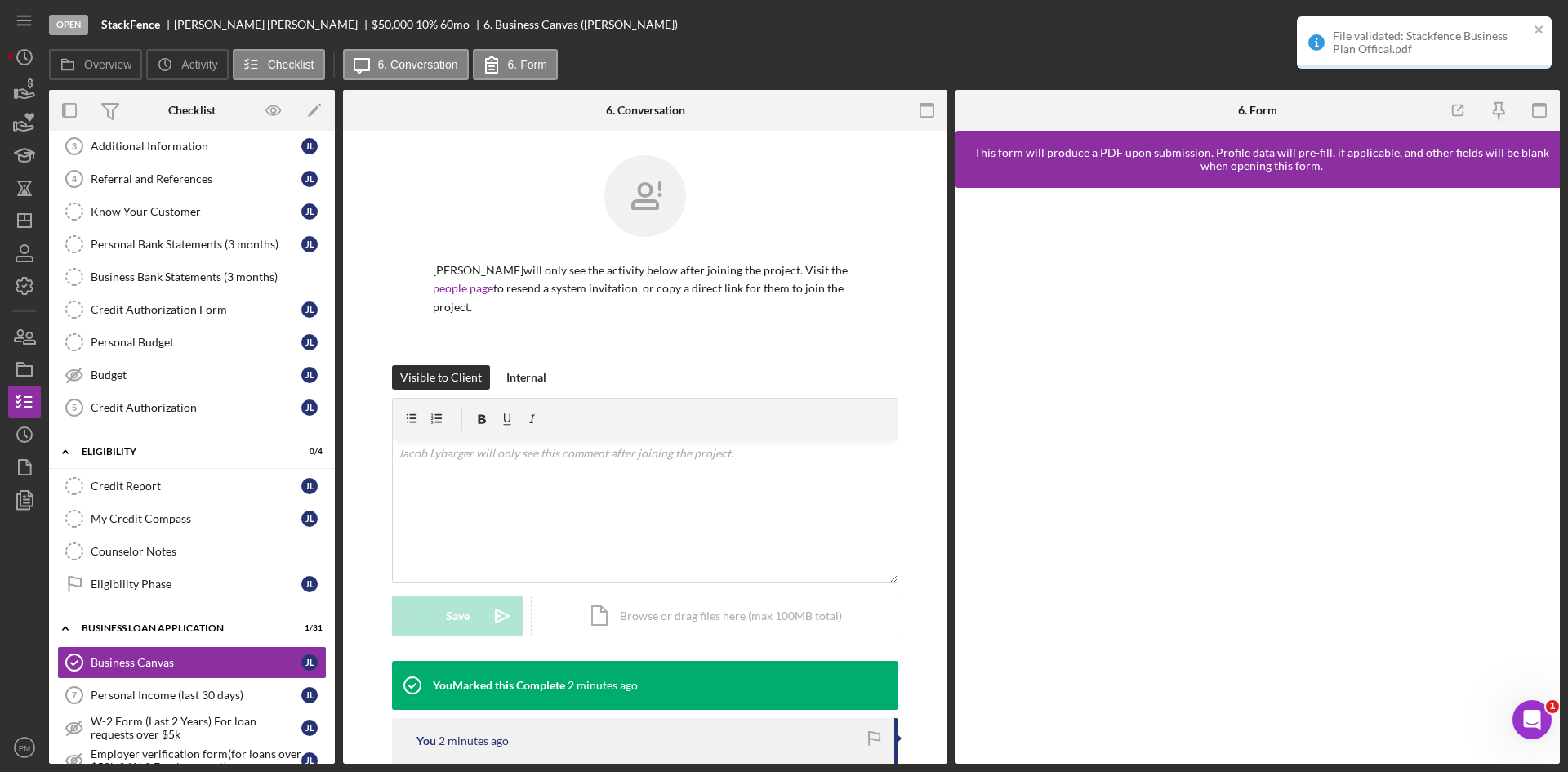
click at [860, 279] on div "Jacob Lybarger will only see the activity below after joining the project. Visi…" at bounding box center [644, 260] width 506 height 210
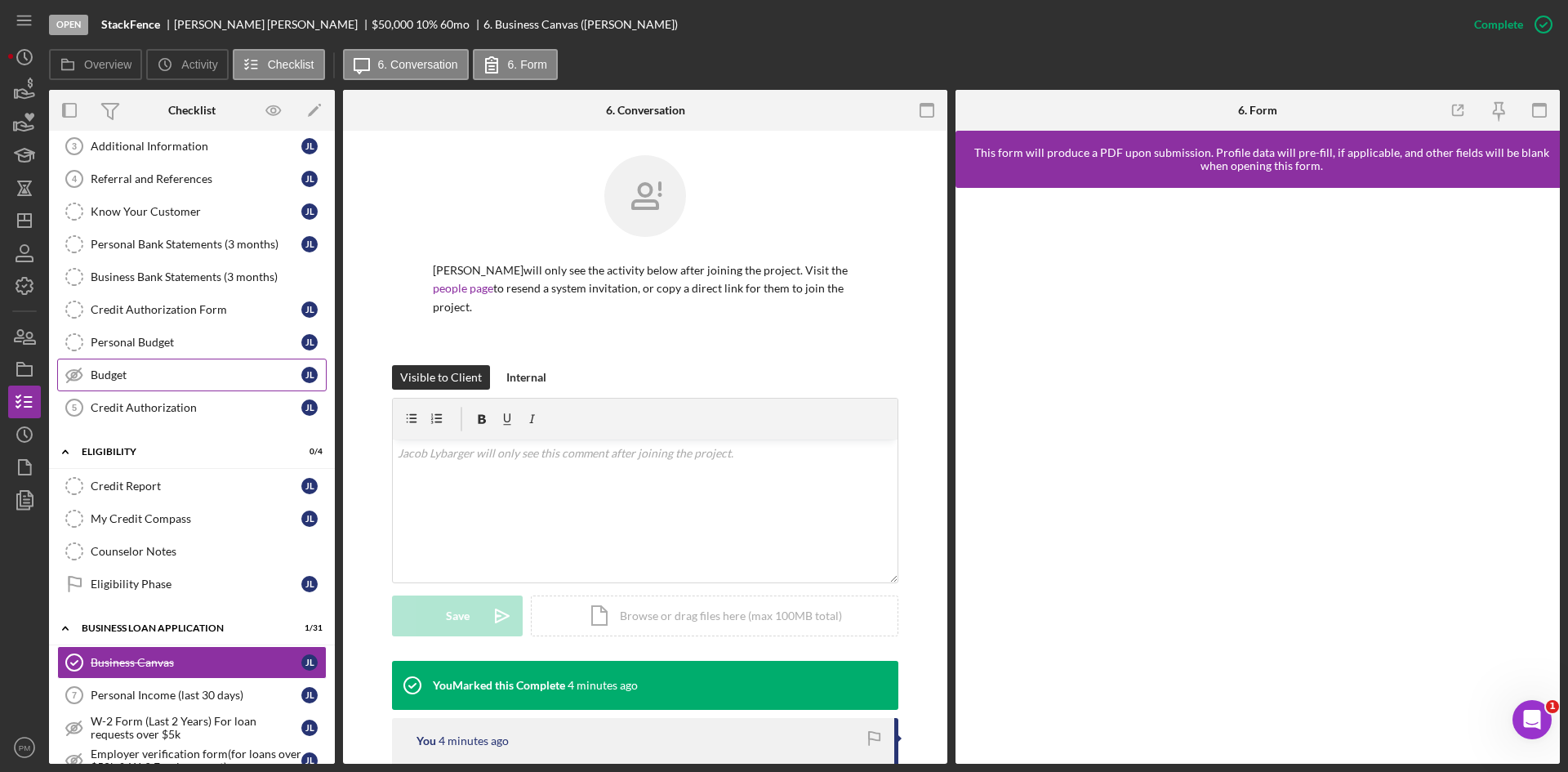
click at [107, 370] on div "Budget" at bounding box center [196, 374] width 211 height 13
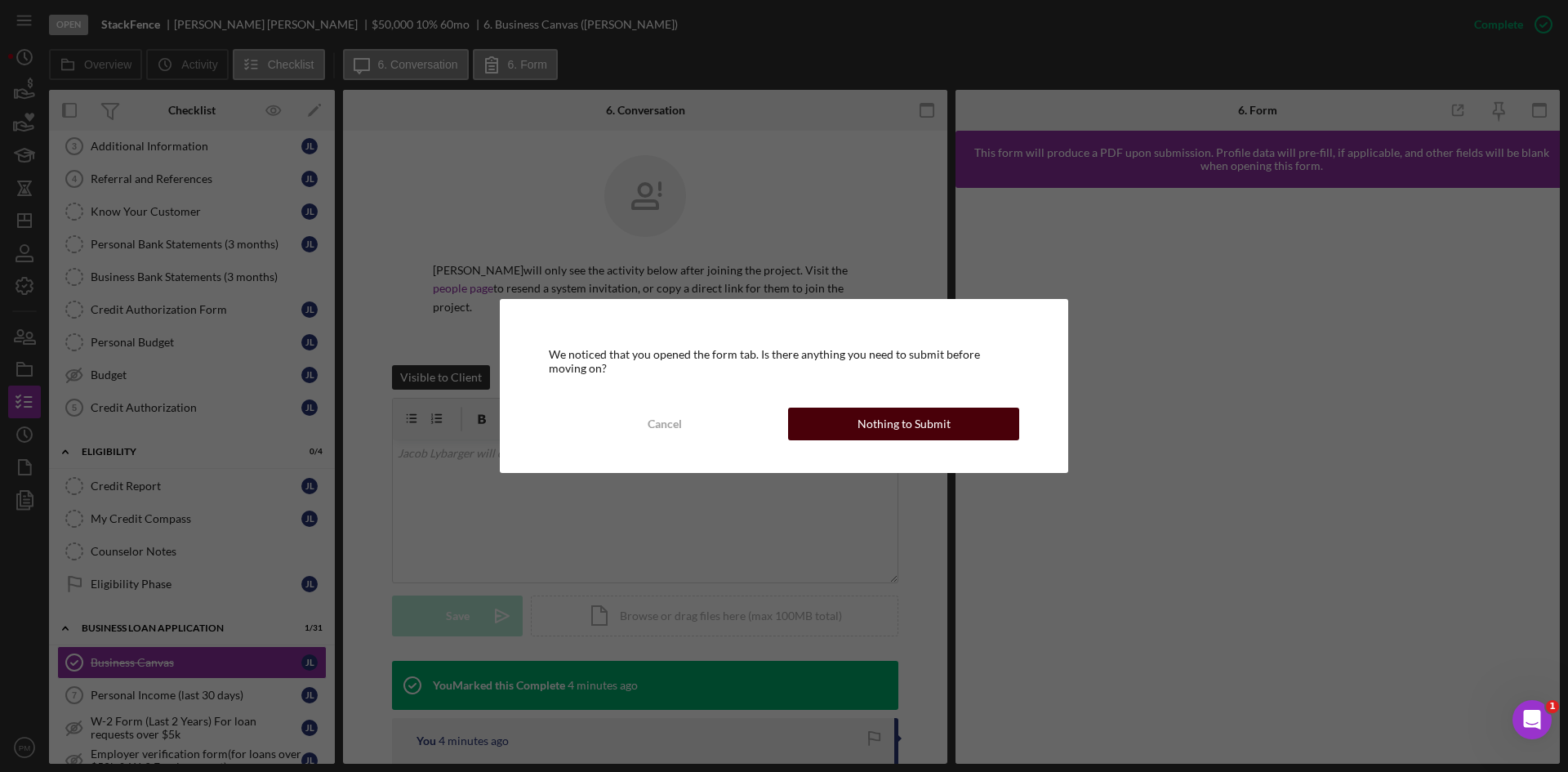
click at [920, 432] on div "Nothing to Submit" at bounding box center [904, 424] width 93 height 33
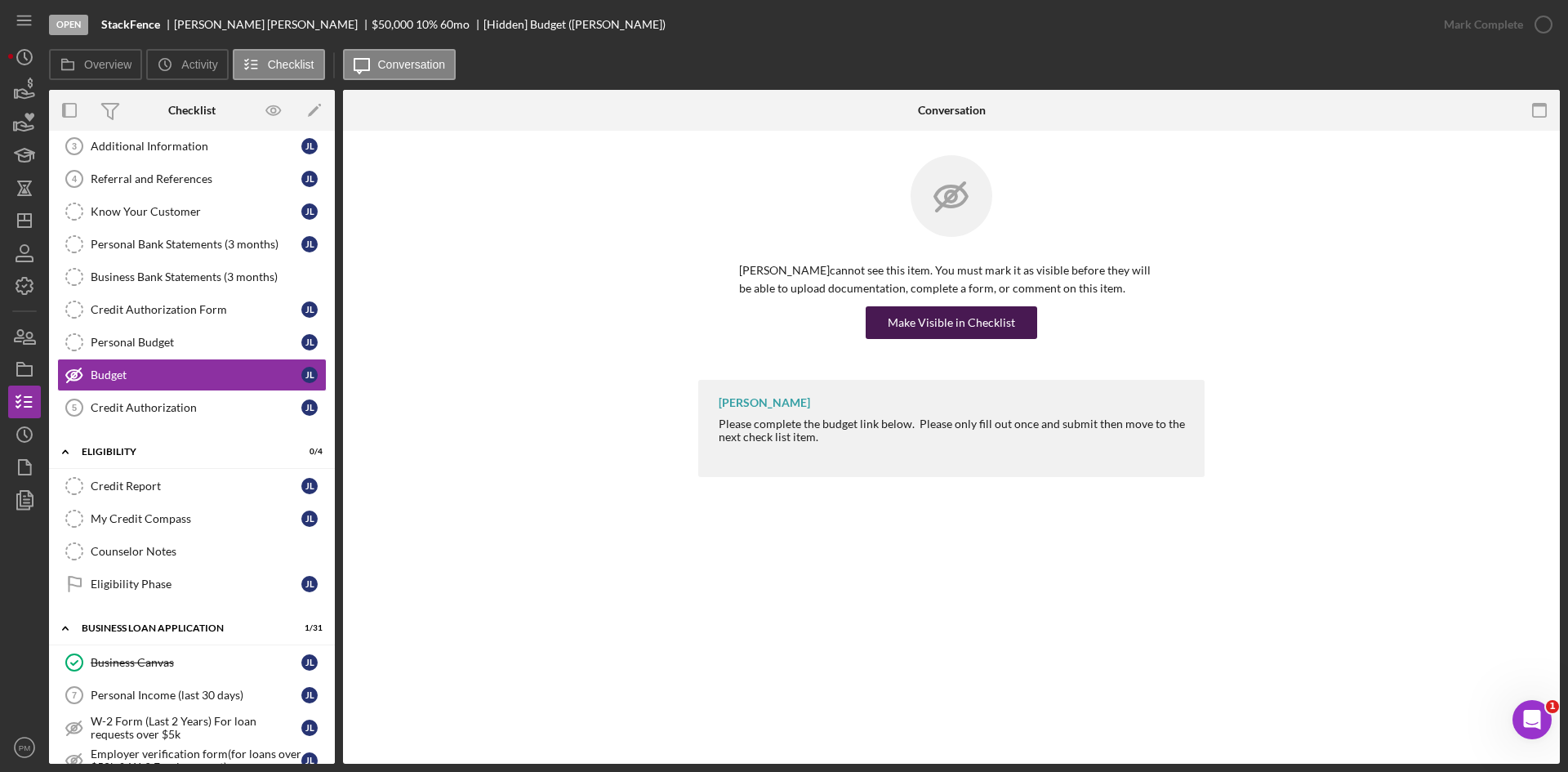
click at [912, 325] on div "Make Visible in Checklist" at bounding box center [952, 322] width 127 height 33
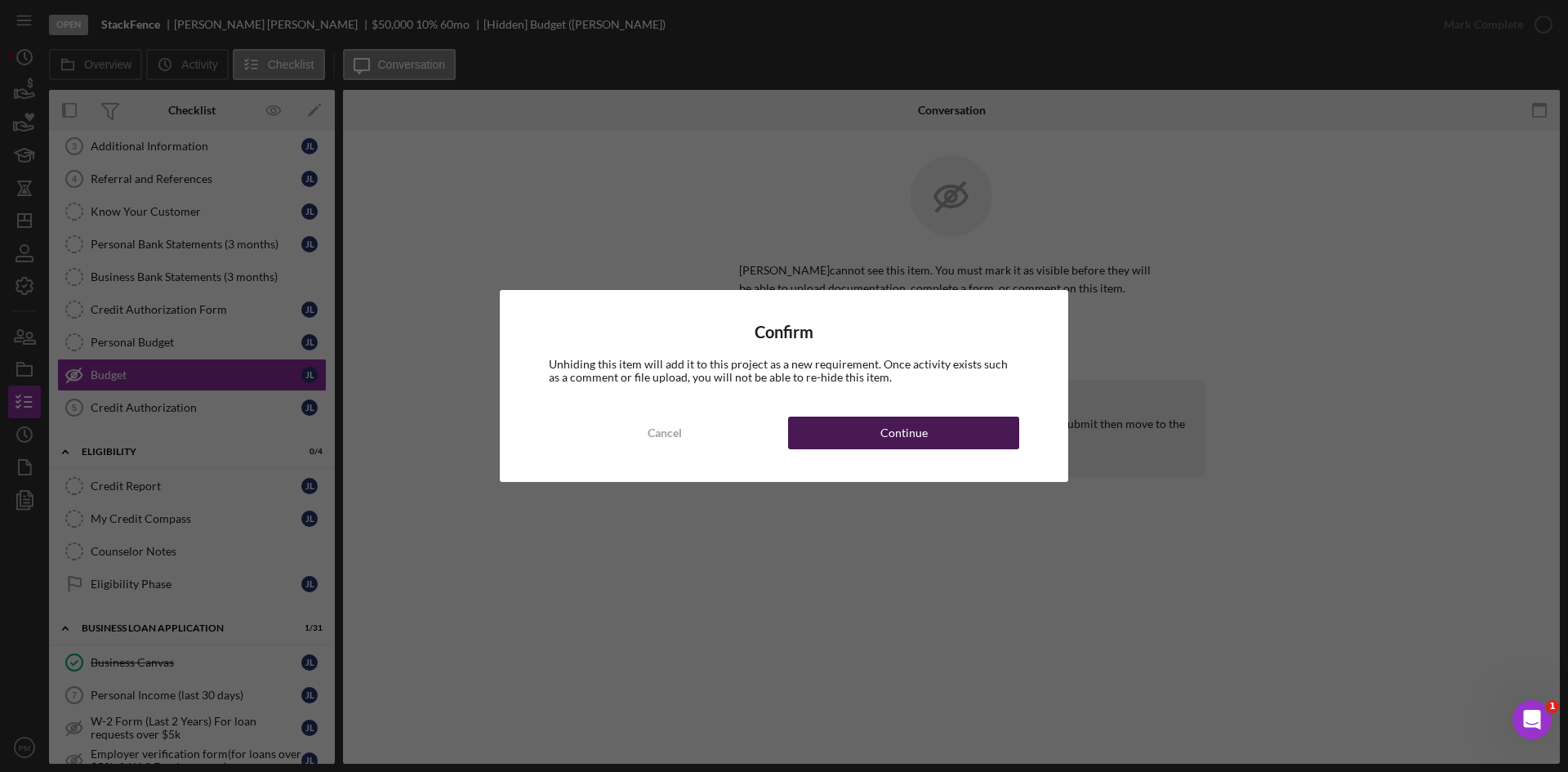
click at [897, 423] on div "Continue" at bounding box center [904, 433] width 48 height 33
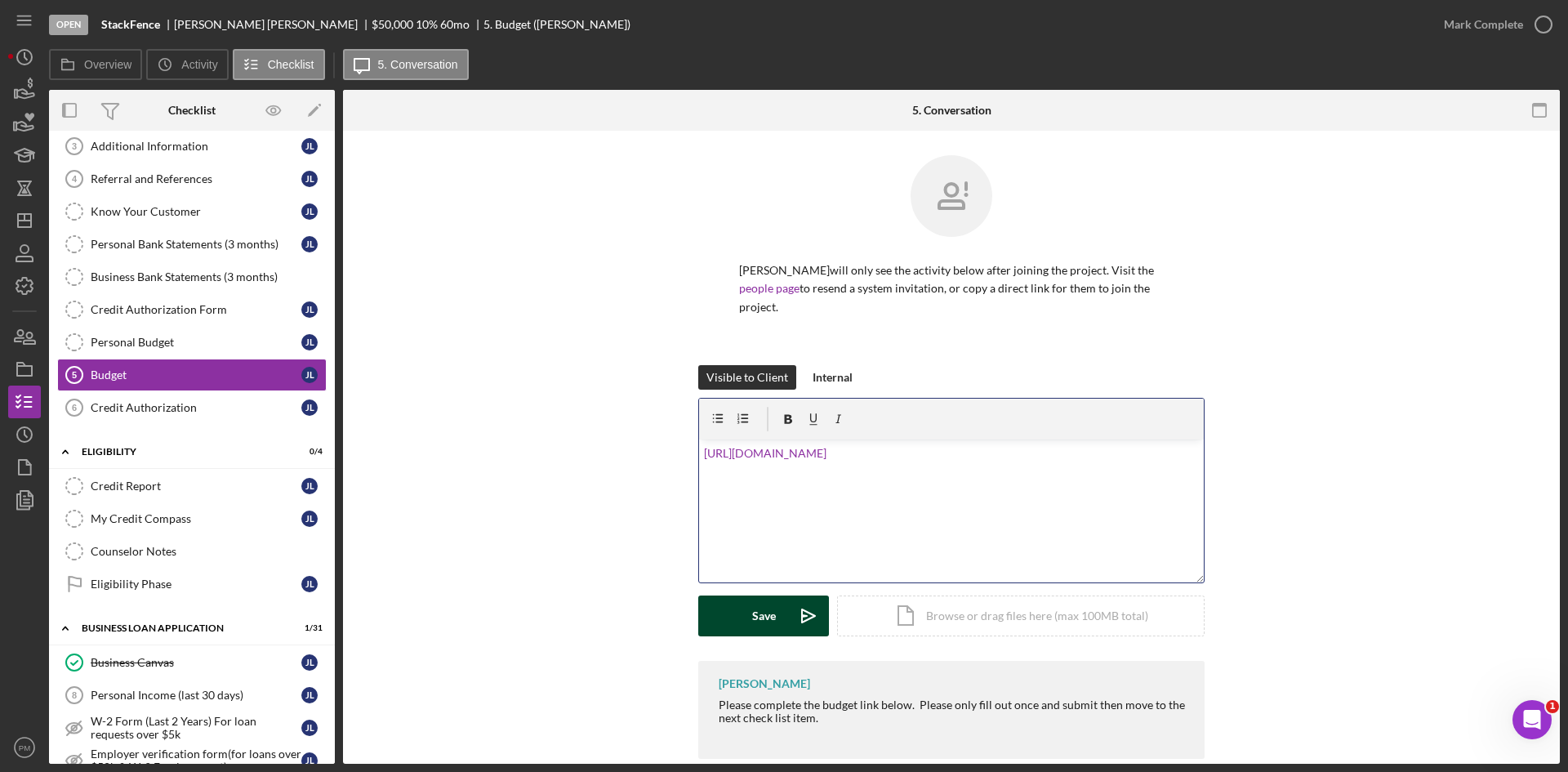
click at [781, 602] on button "Save Icon/icon-invite-send" at bounding box center [763, 616] width 130 height 41
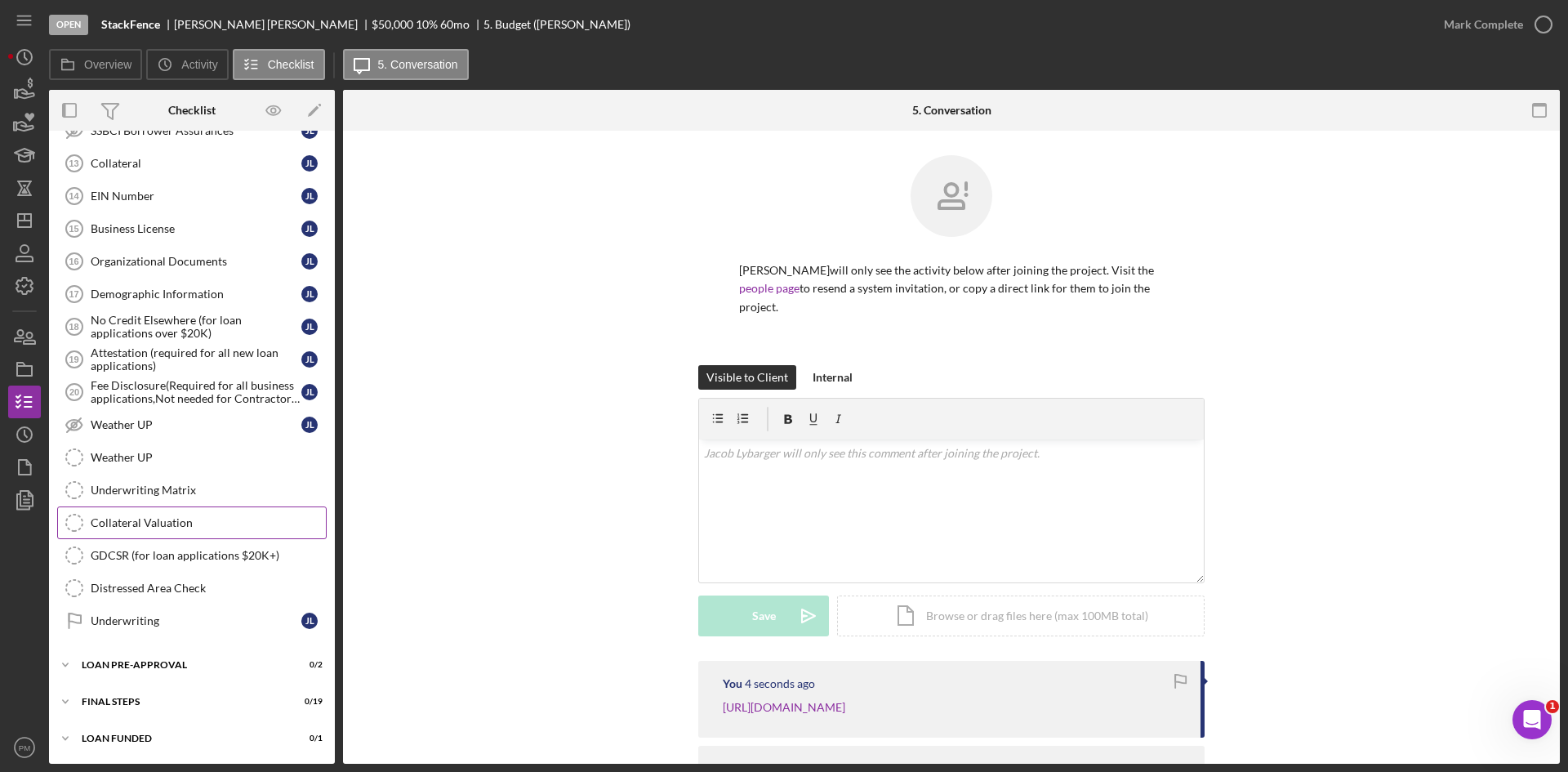
scroll to position [966, 0]
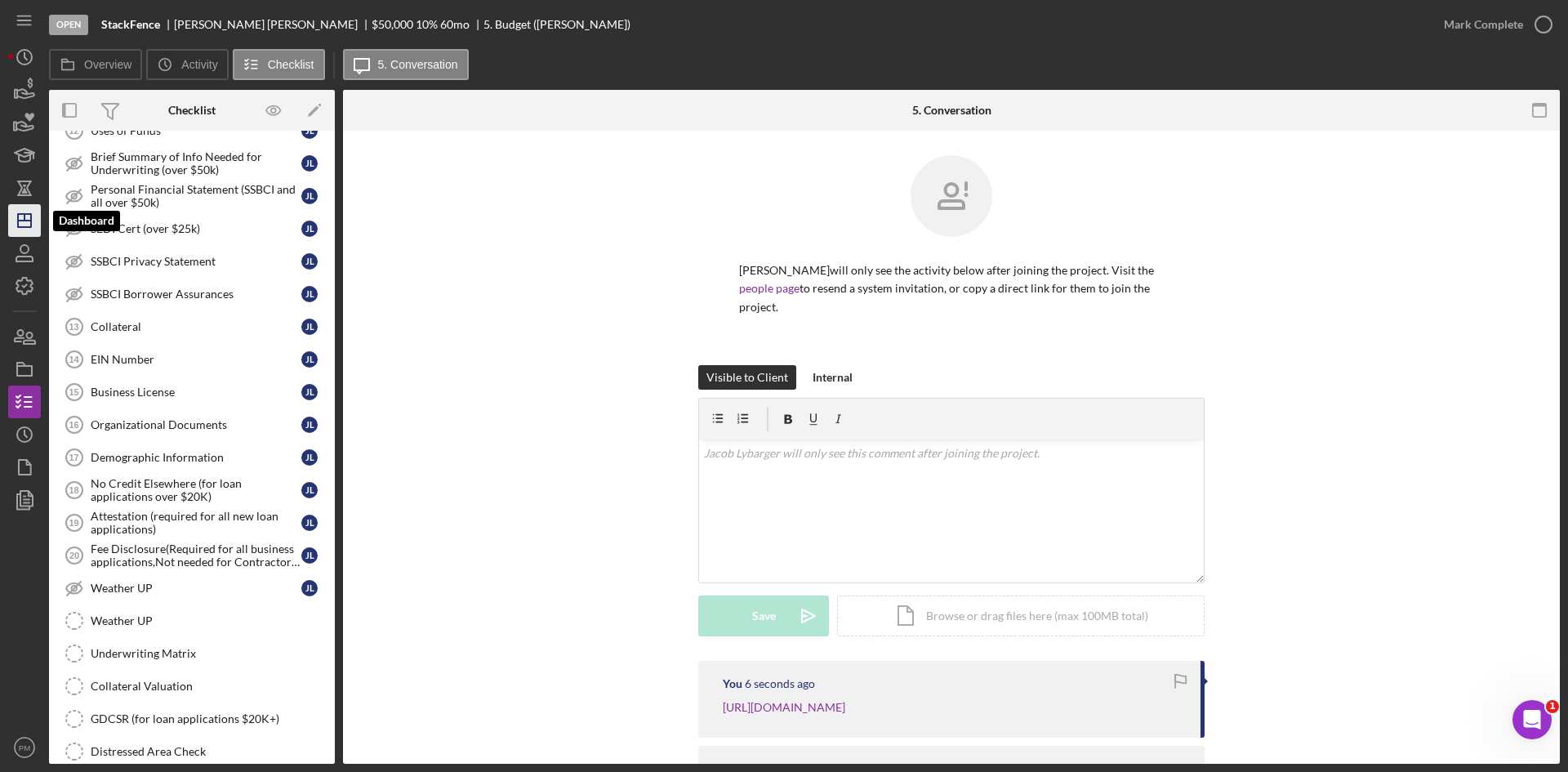
click at [22, 218] on icon "Icon/Dashboard" at bounding box center [24, 220] width 41 height 41
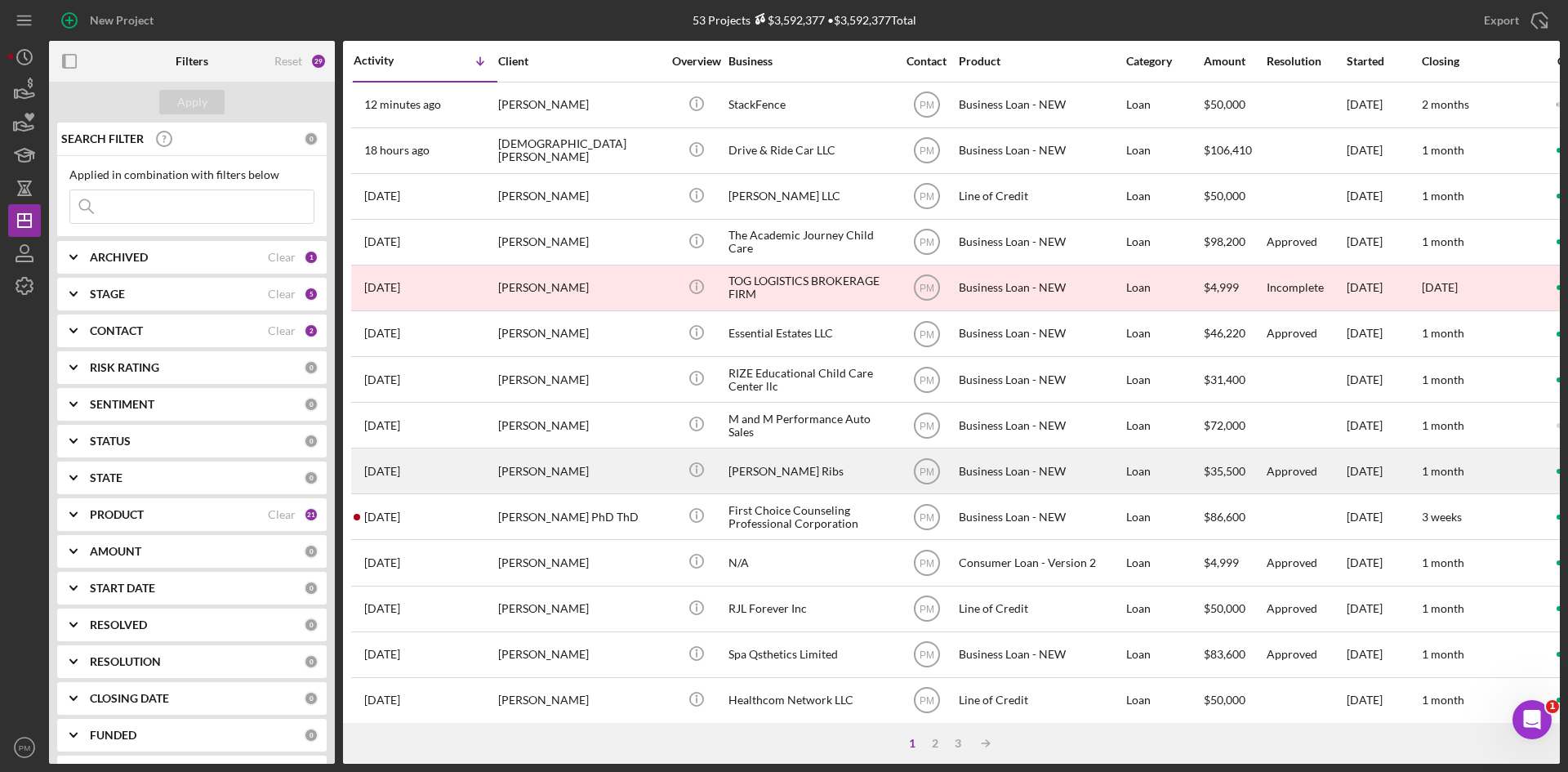
click at [600, 486] on div "[PERSON_NAME]" at bounding box center [580, 472] width 163 height 44
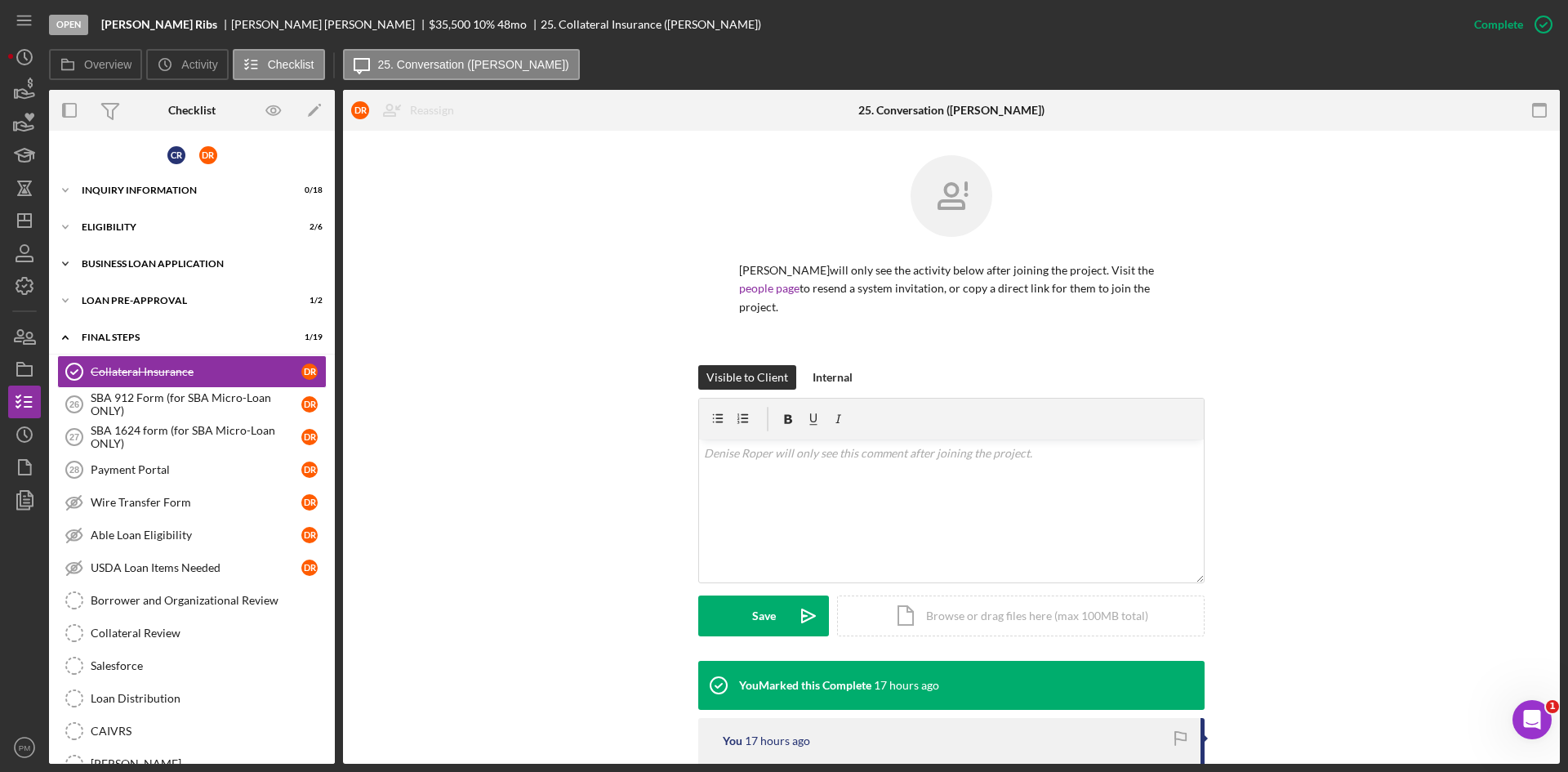
click at [129, 266] on div "BUSINESS LOAN APPLICATION" at bounding box center [198, 264] width 233 height 10
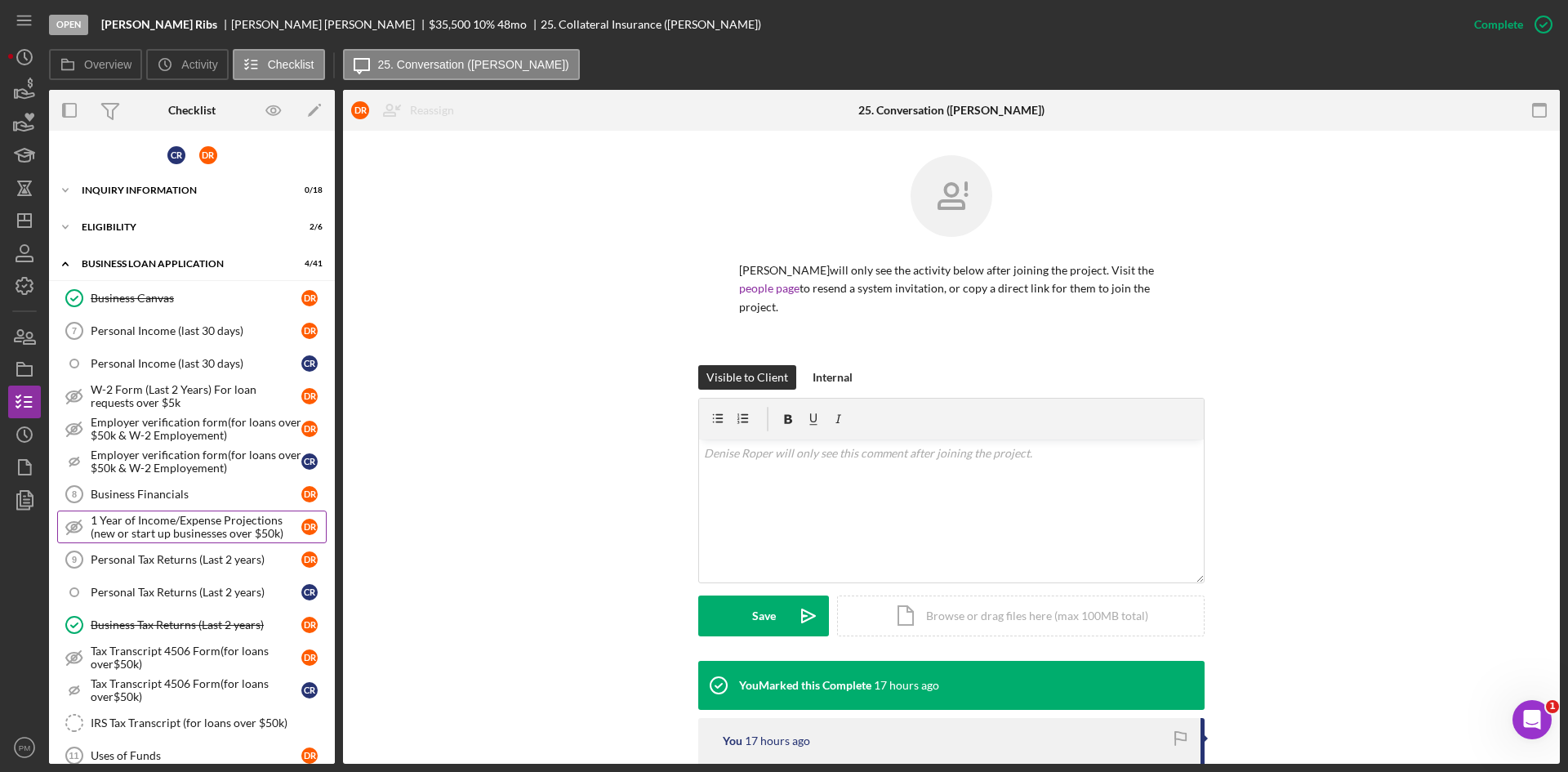
scroll to position [245, 0]
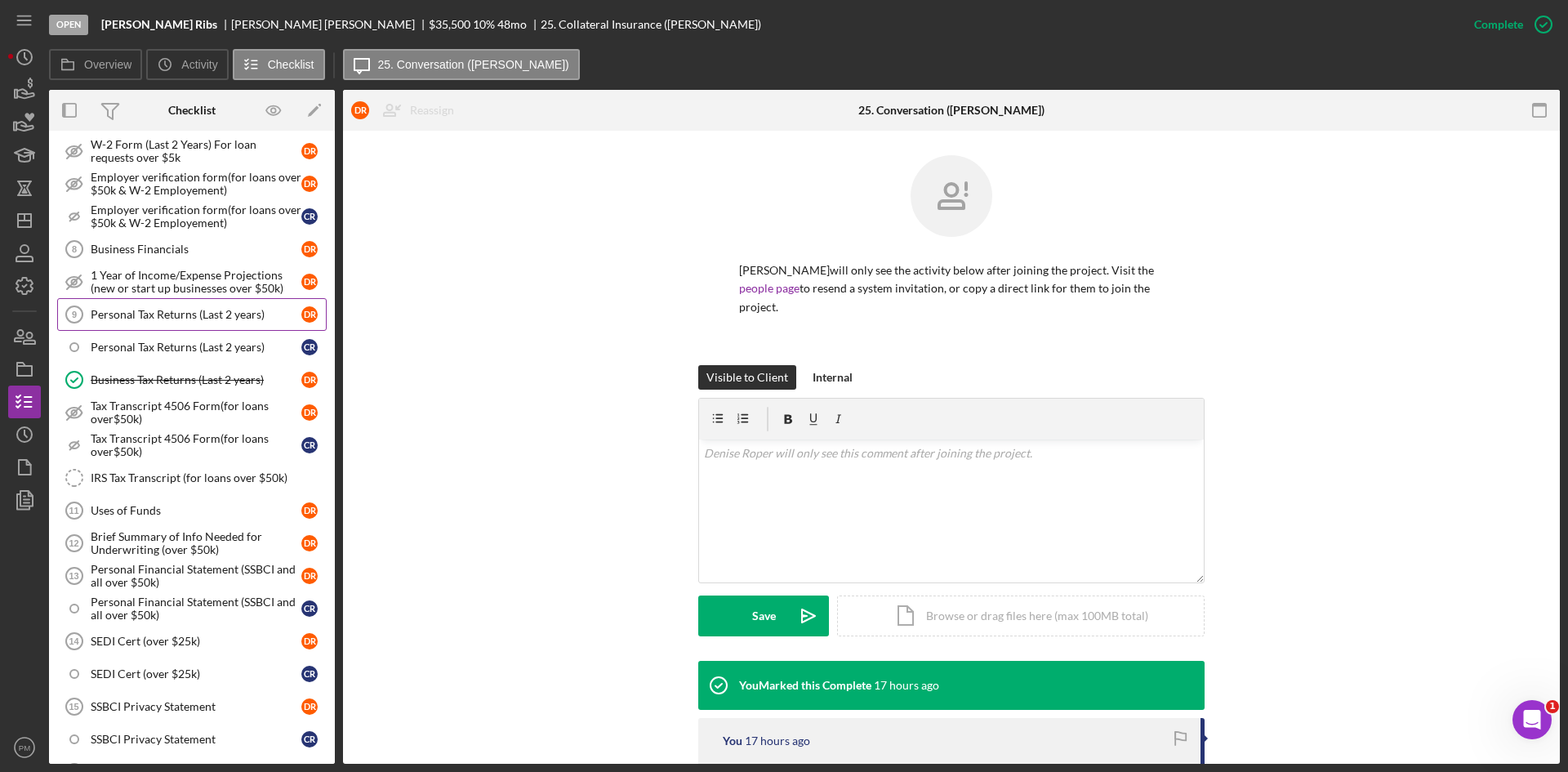
click at [171, 324] on link "Personal Tax Returns (Last 2 years) 9 Personal Tax Returns (Last 2 years) D R" at bounding box center [191, 314] width 269 height 33
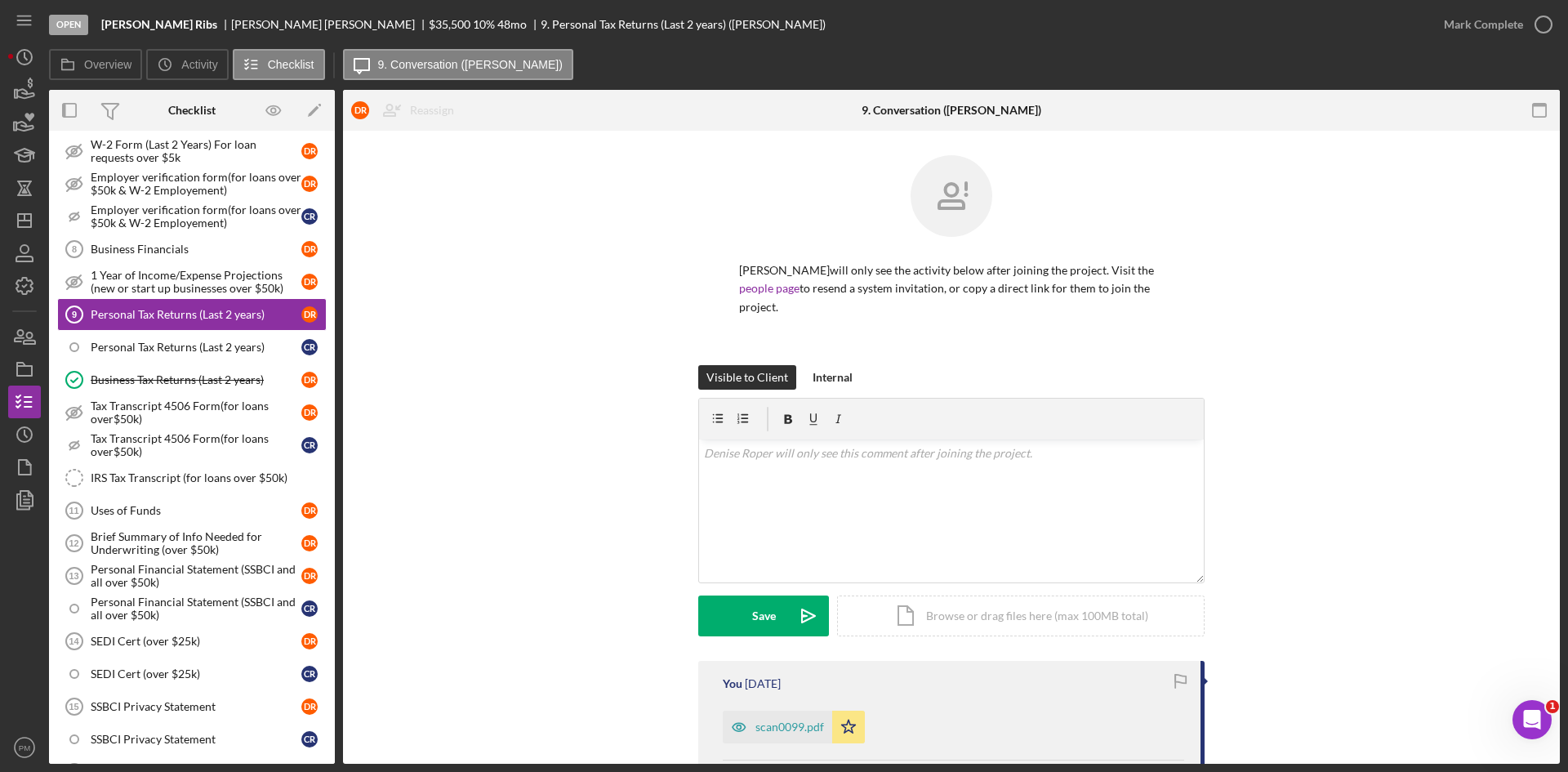
scroll to position [144, 0]
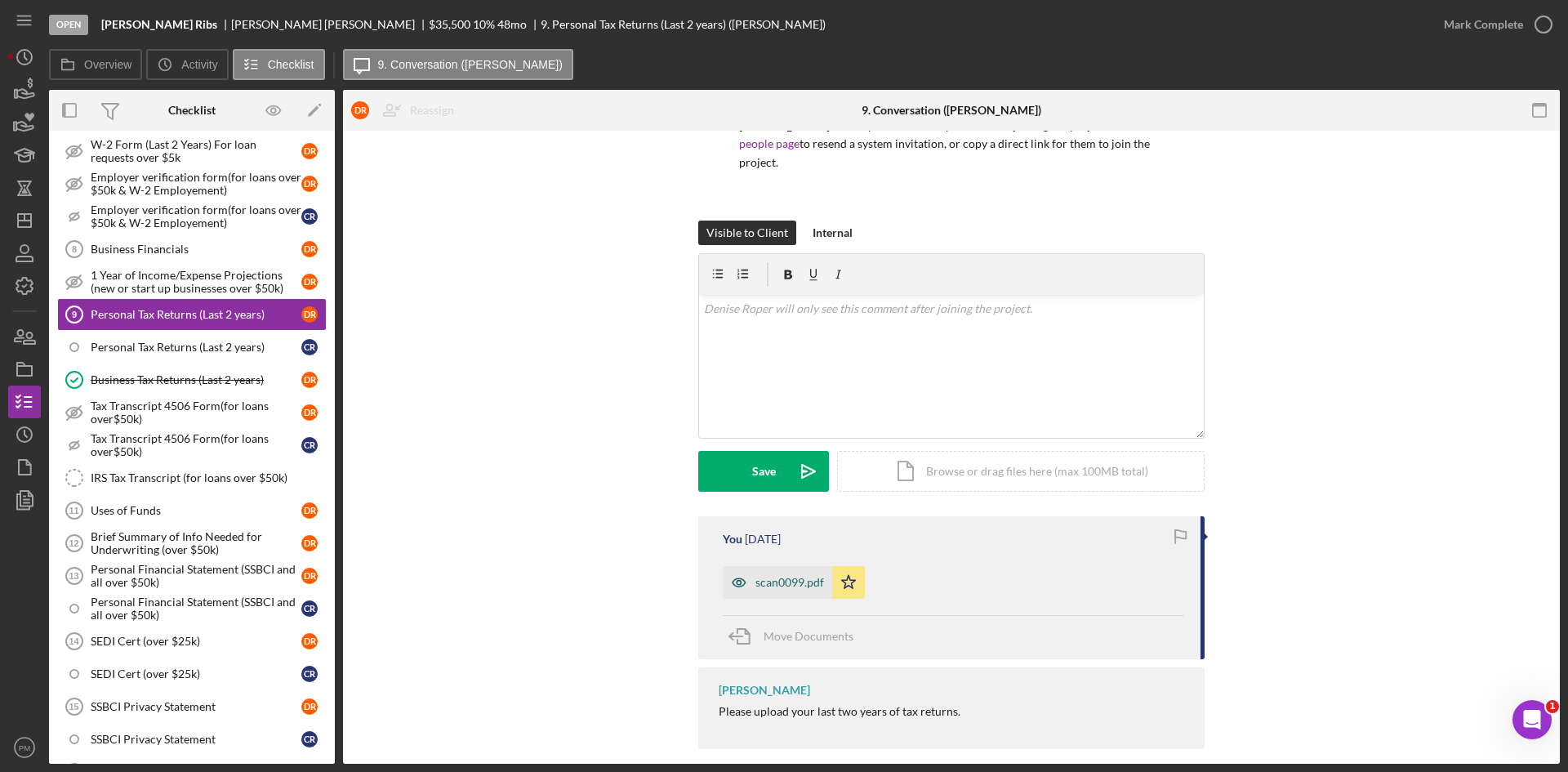
click at [781, 572] on div "scan0099.pdf" at bounding box center [778, 582] width 109 height 33
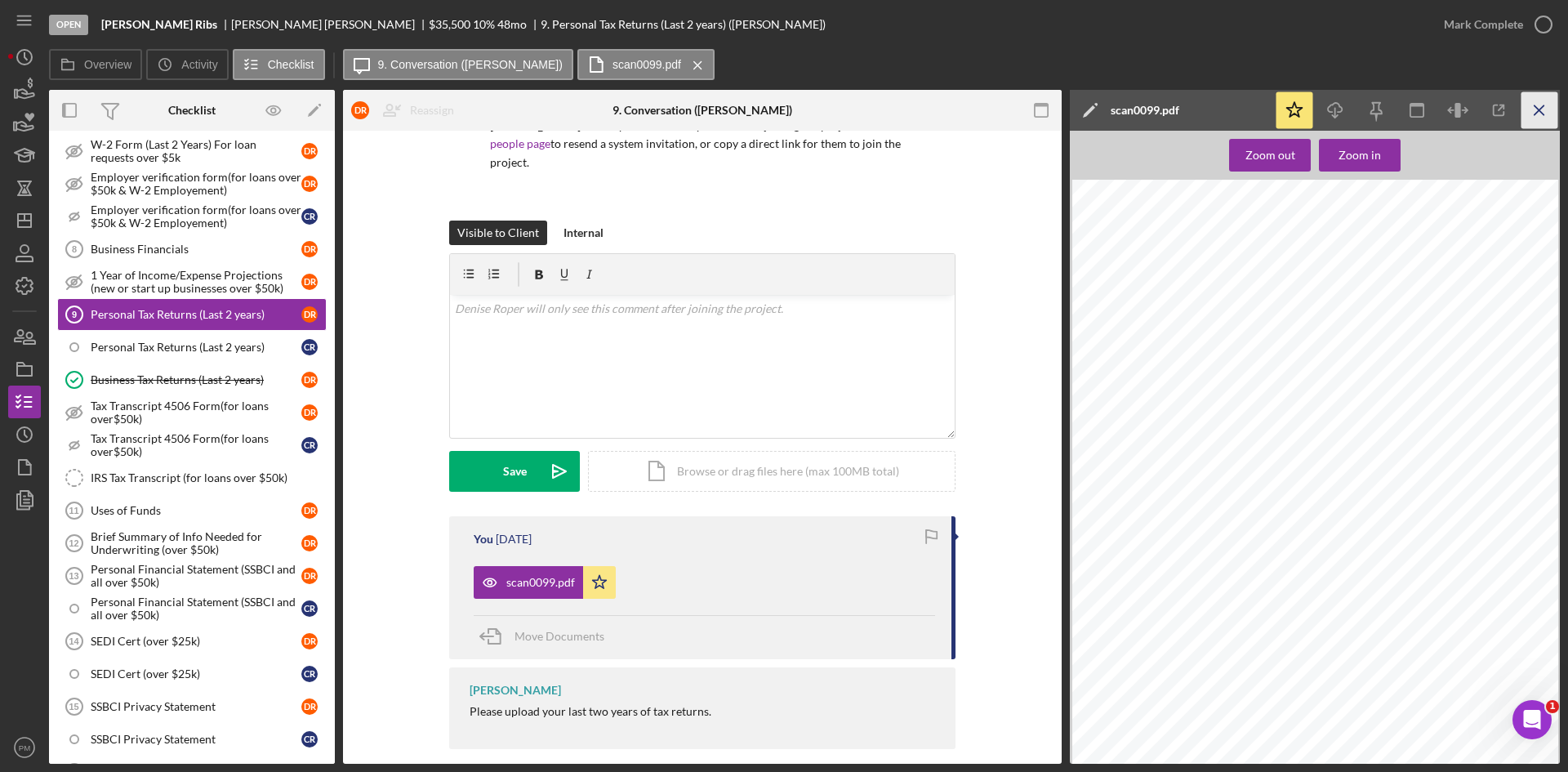
click at [1538, 105] on icon "Icon/Menu Close" at bounding box center [1539, 110] width 37 height 37
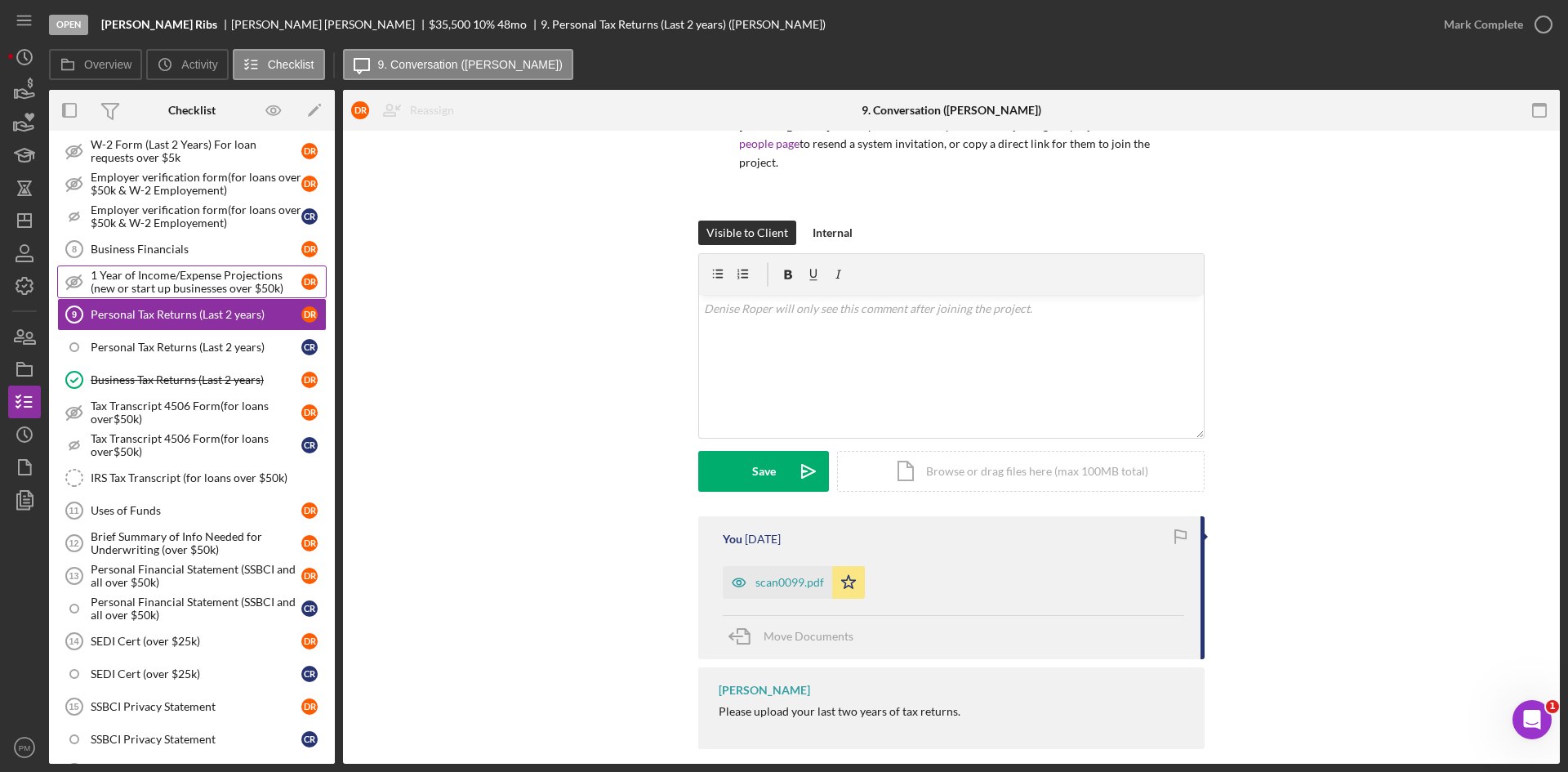
scroll to position [0, 0]
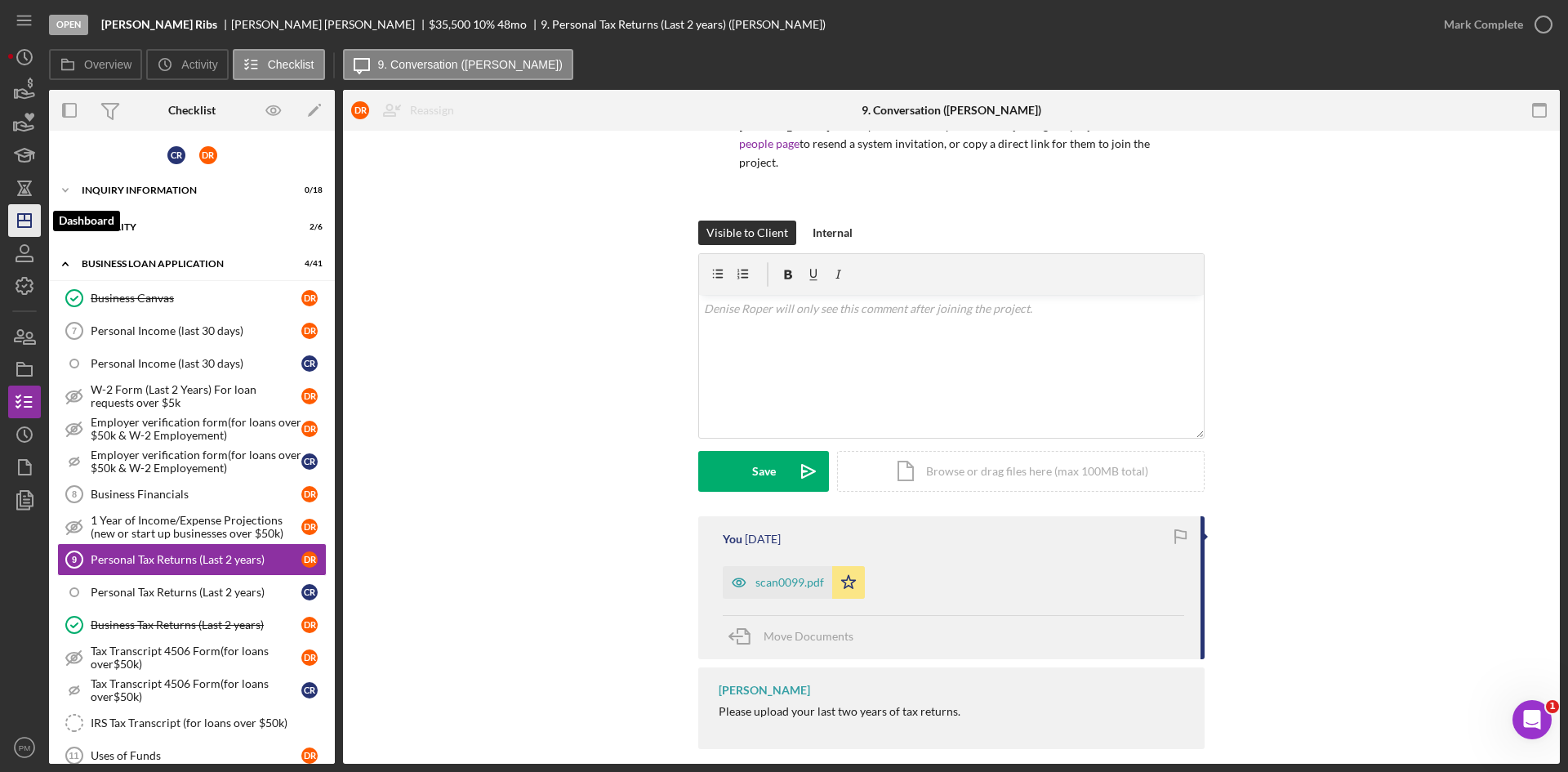
click at [25, 214] on line "button" at bounding box center [25, 217] width 0 height 7
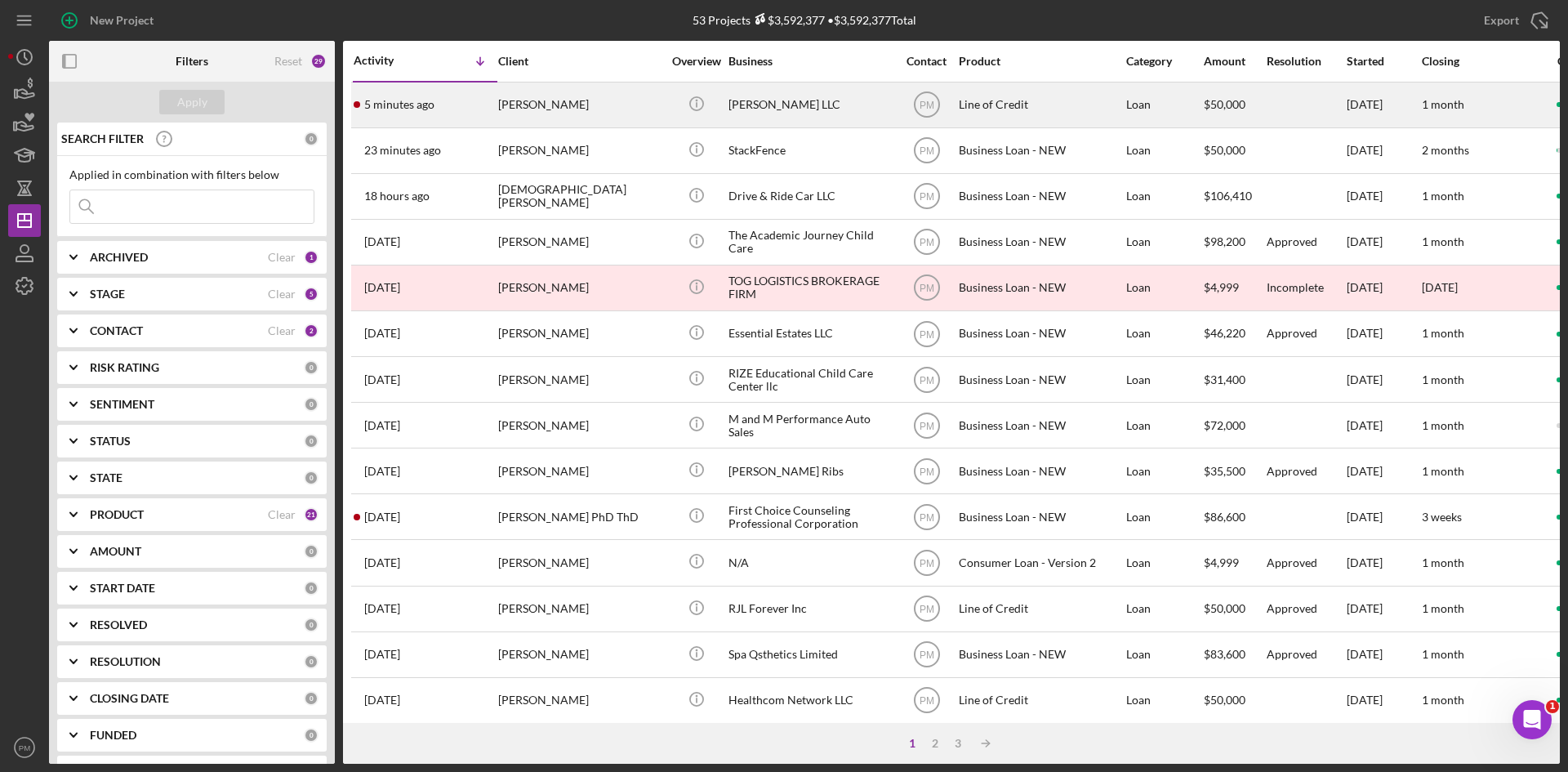
click at [603, 114] on div "[PERSON_NAME]" at bounding box center [580, 105] width 163 height 44
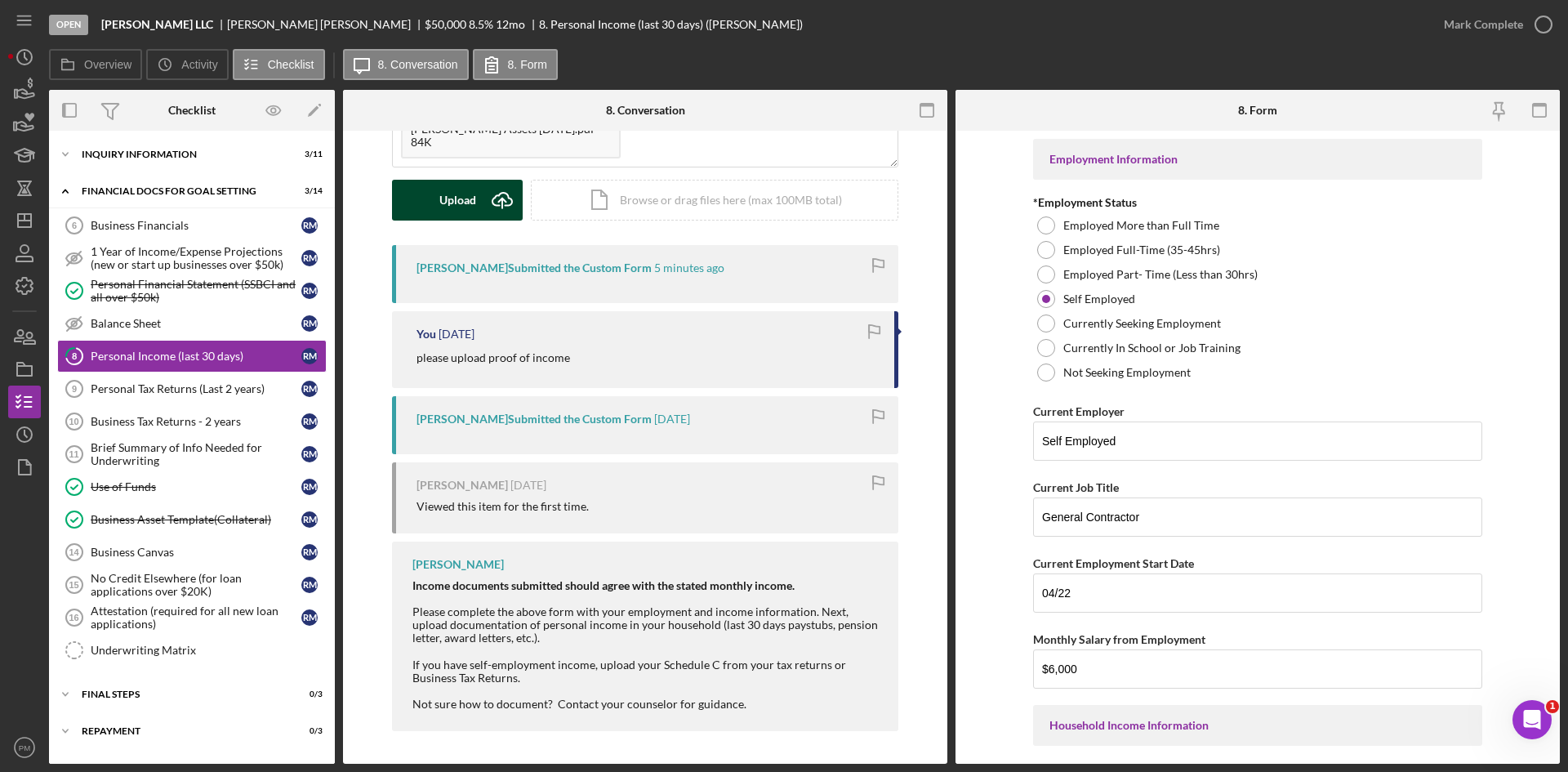
click at [445, 213] on div "Upload" at bounding box center [457, 200] width 37 height 41
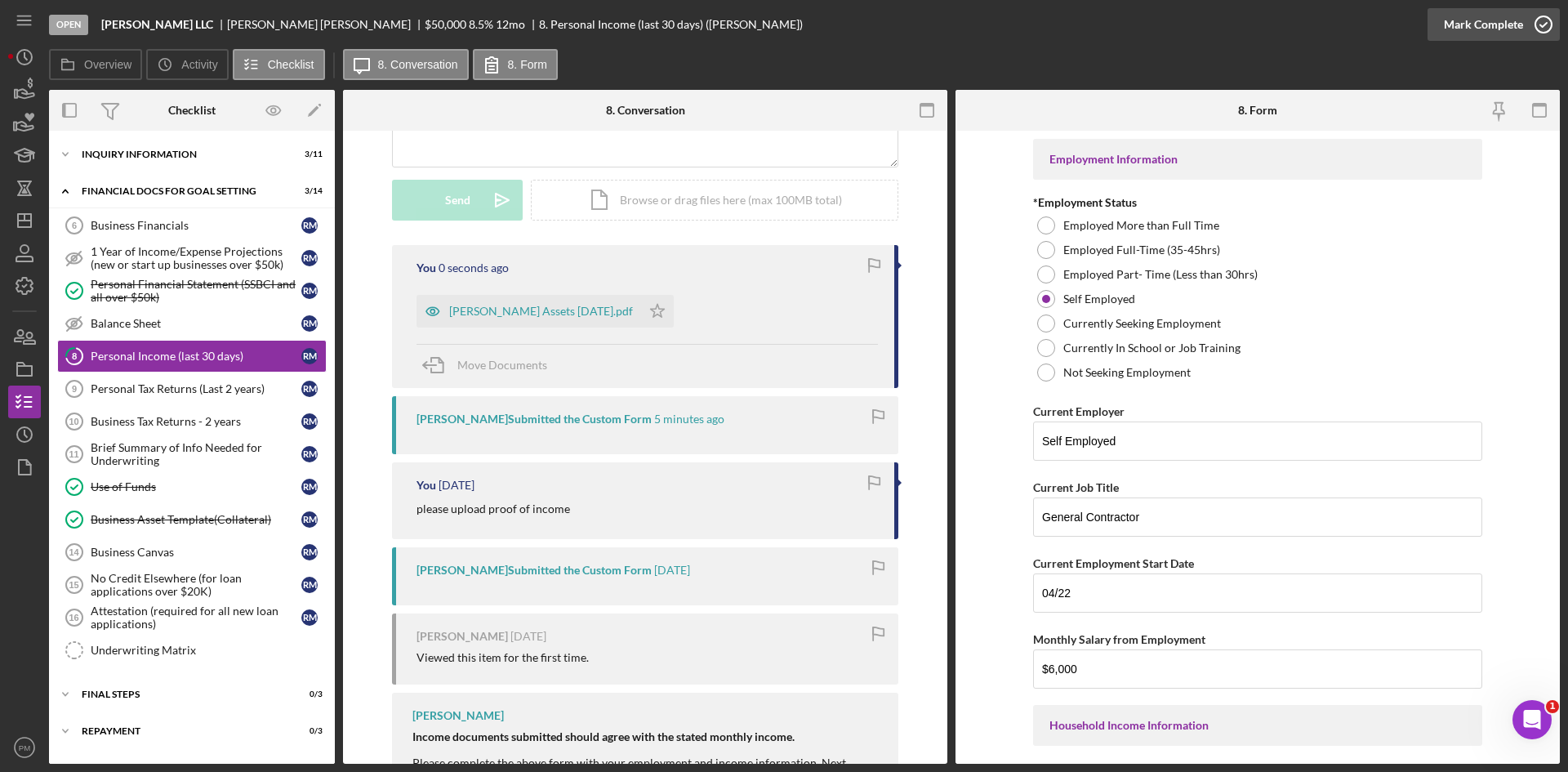
click at [1490, 23] on div "Mark Complete" at bounding box center [1483, 24] width 80 height 33
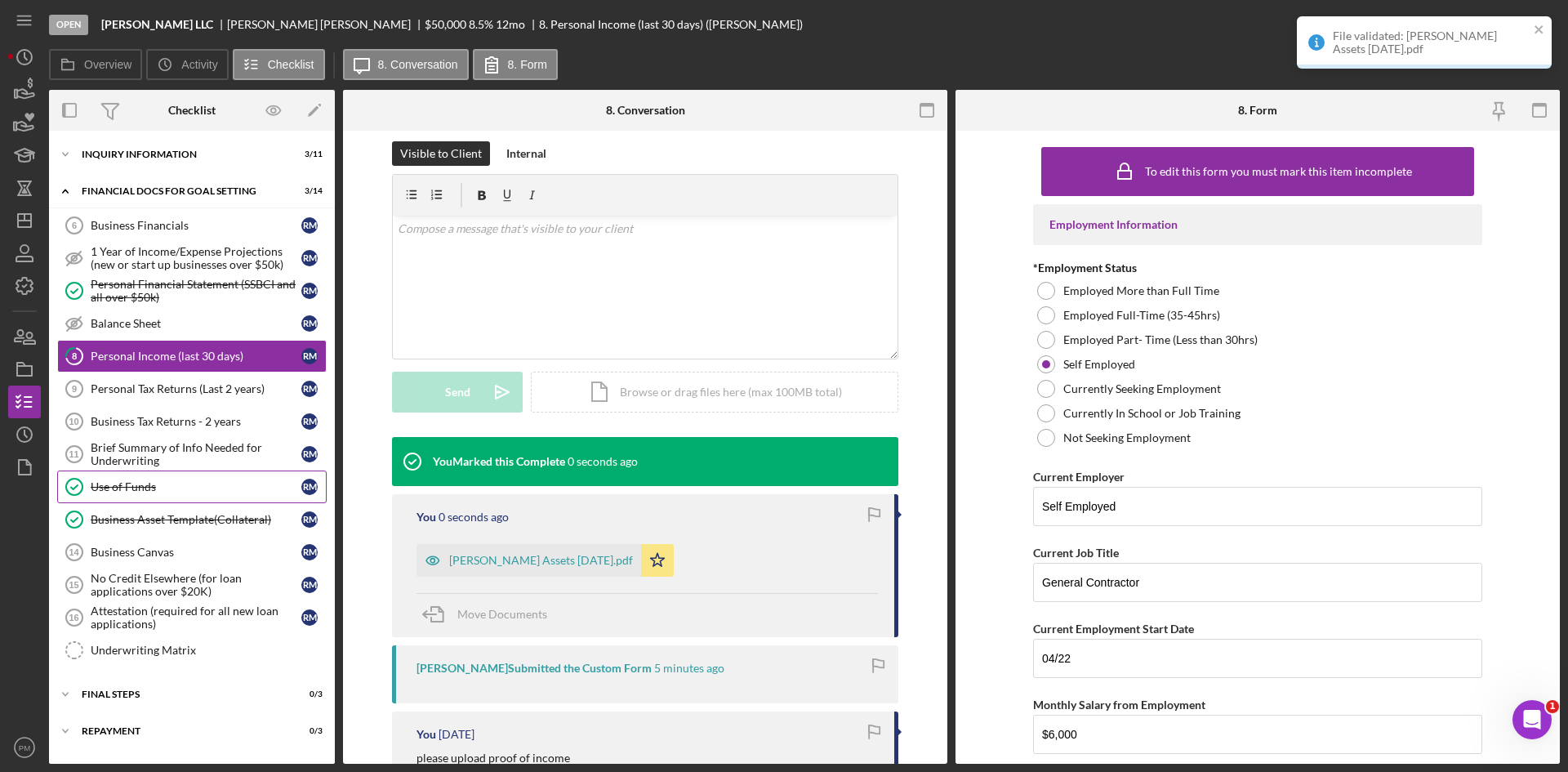
scroll to position [431, 0]
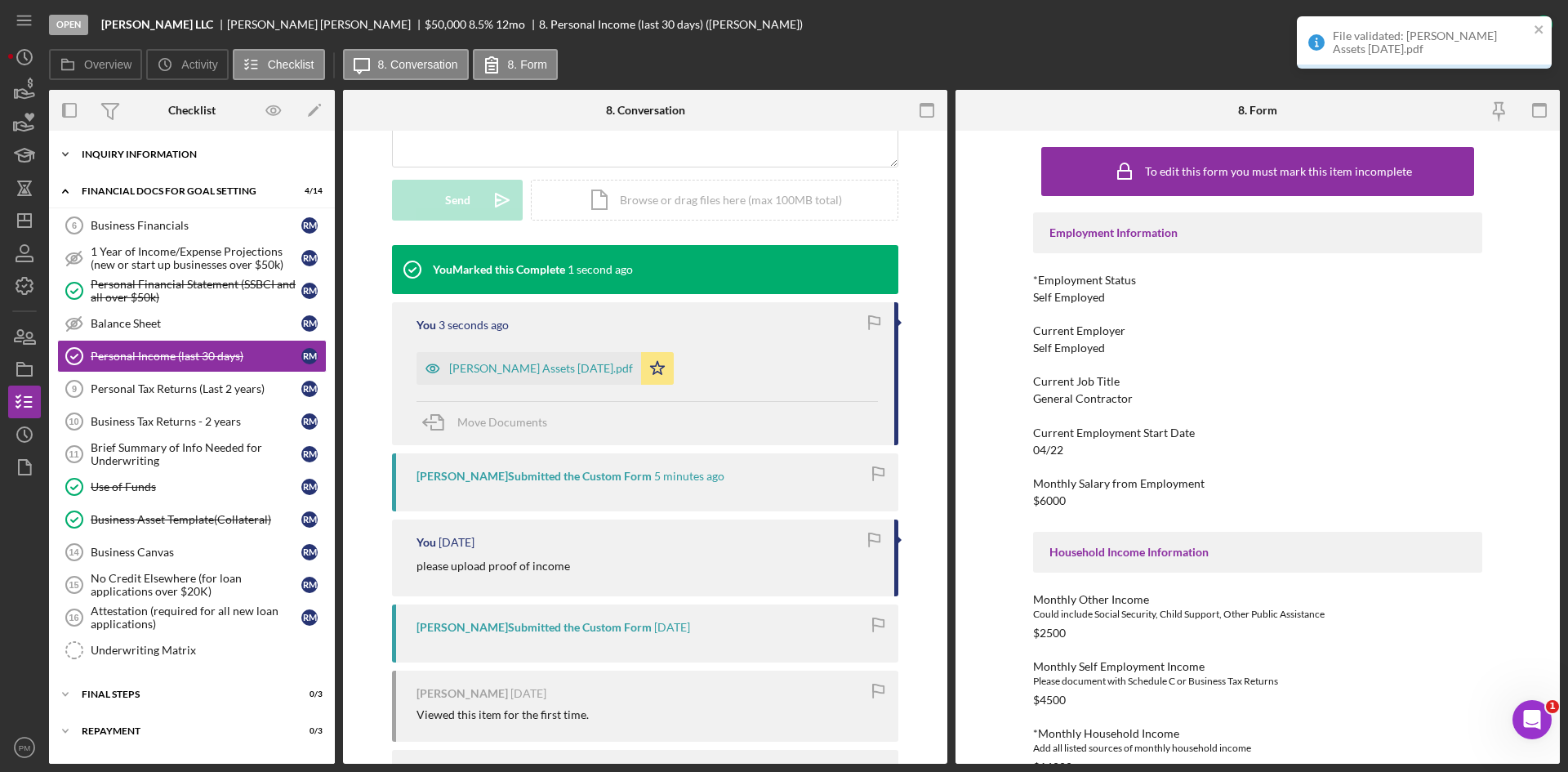
click at [171, 157] on div "INQUIRY INFORMATION" at bounding box center [198, 154] width 233 height 10
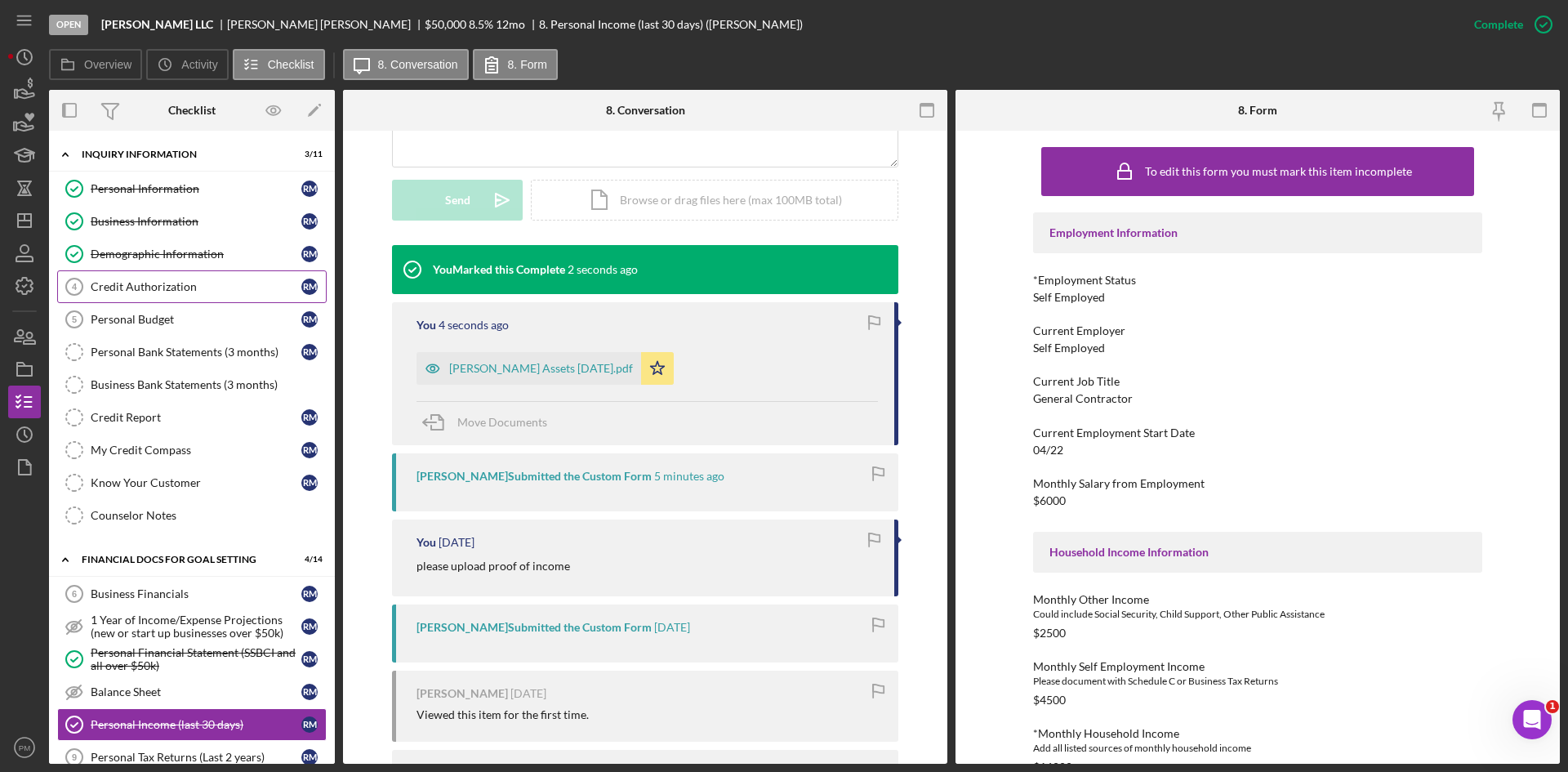
click at [203, 283] on div "Credit Authorization" at bounding box center [196, 287] width 211 height 13
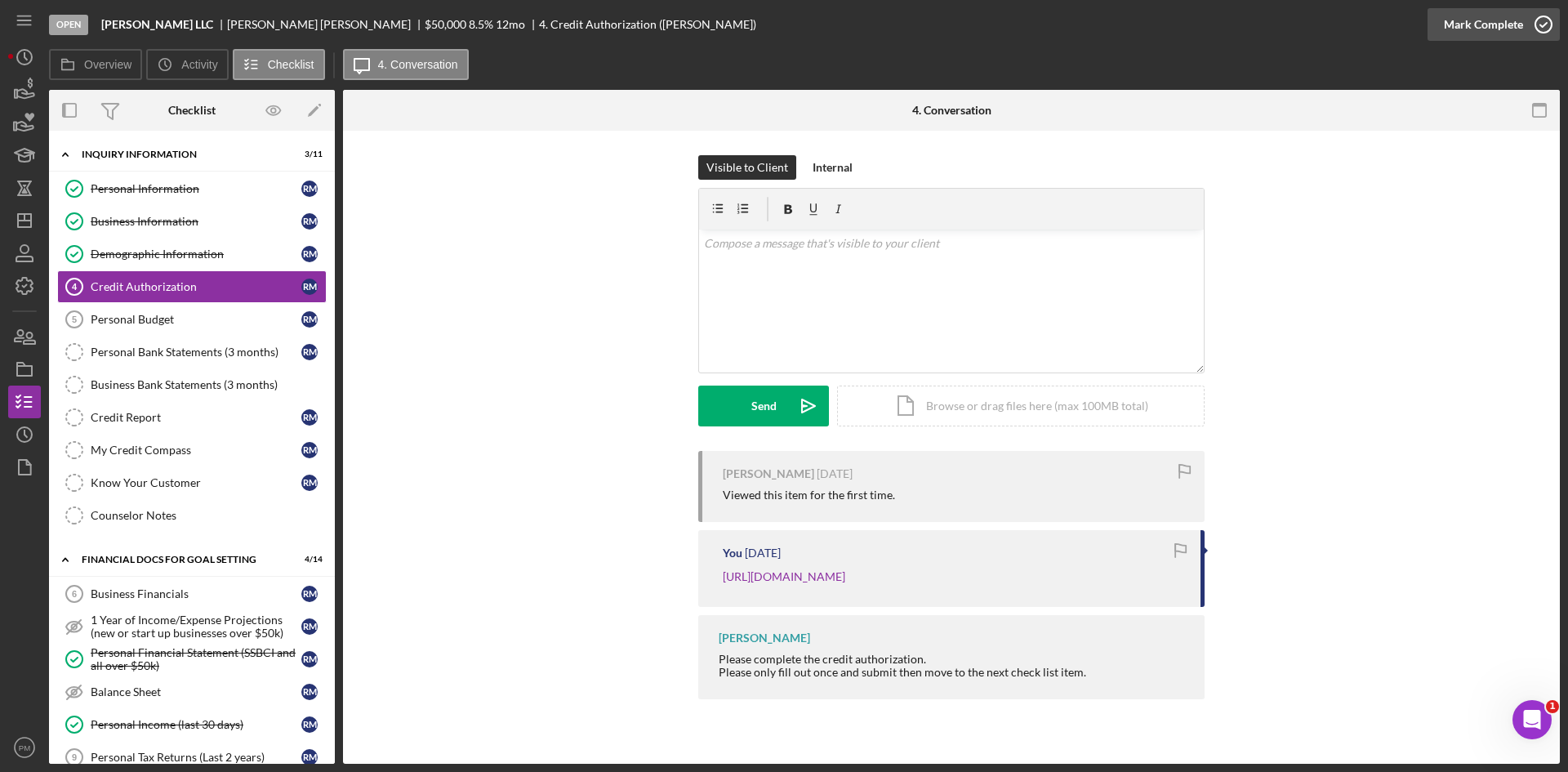
click at [1536, 15] on icon "button" at bounding box center [1542, 24] width 41 height 41
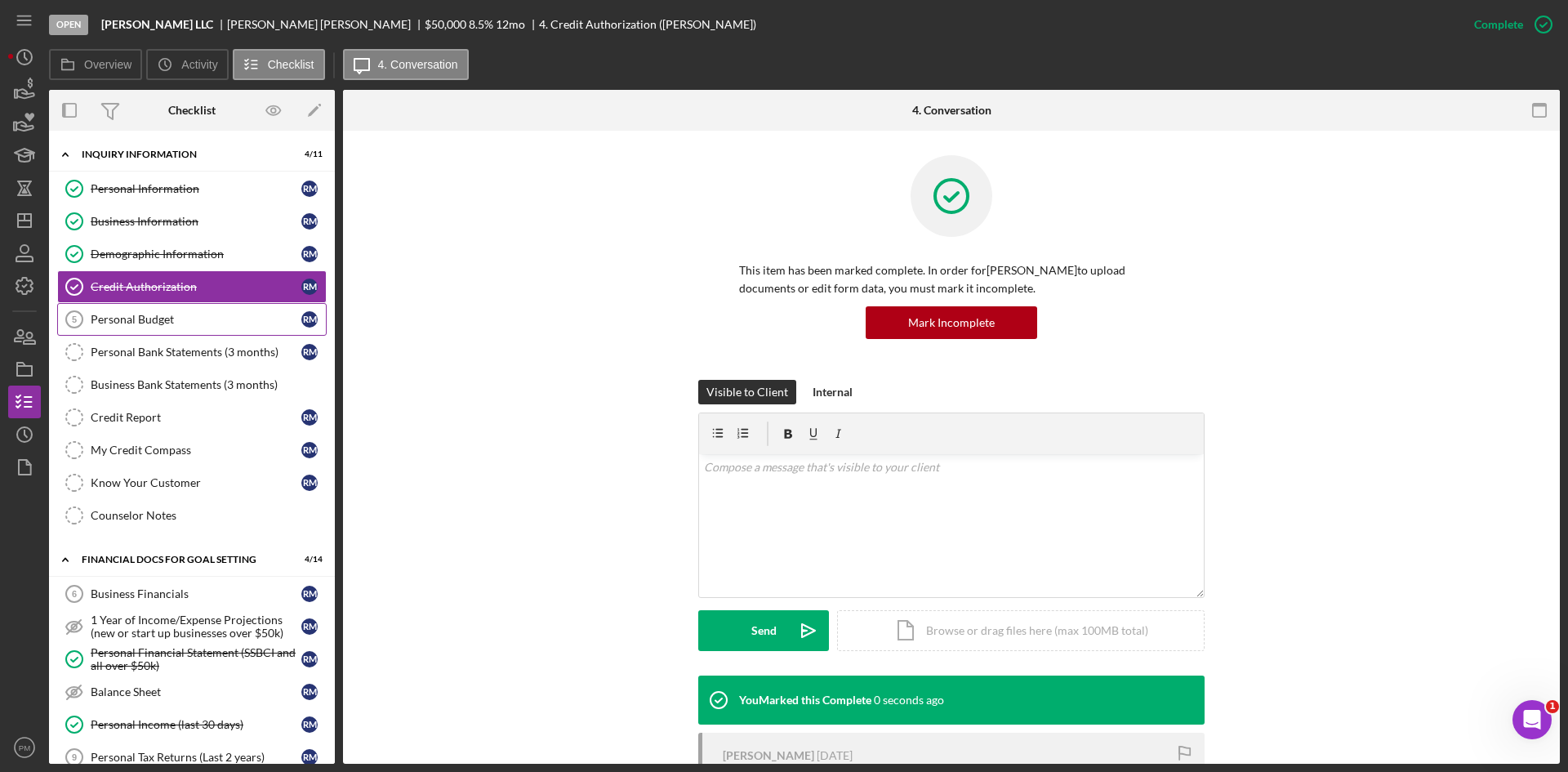
click at [222, 325] on div "Personal Budget" at bounding box center [196, 318] width 211 height 13
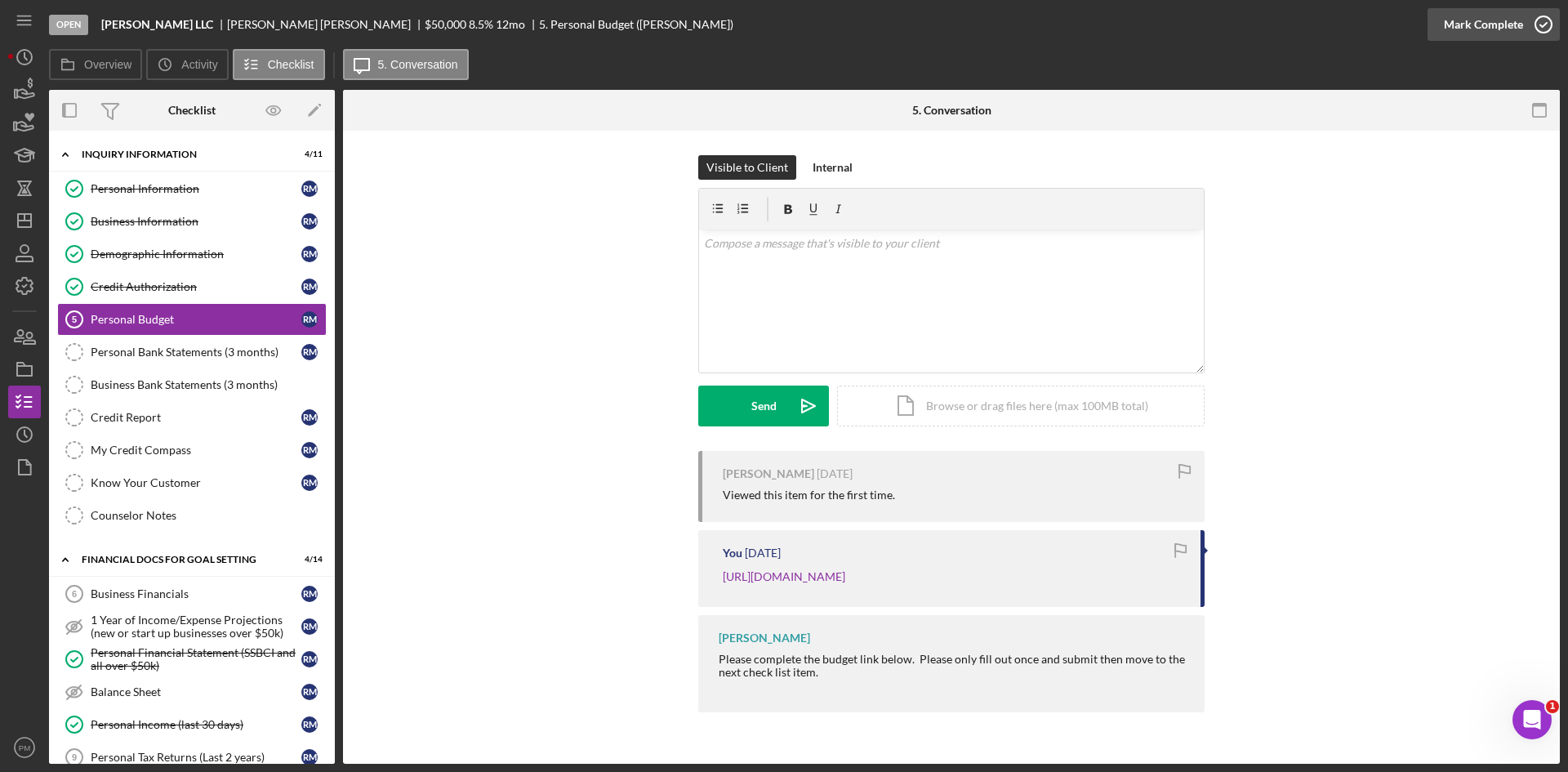
click at [1494, 13] on div "Mark Complete" at bounding box center [1483, 24] width 80 height 33
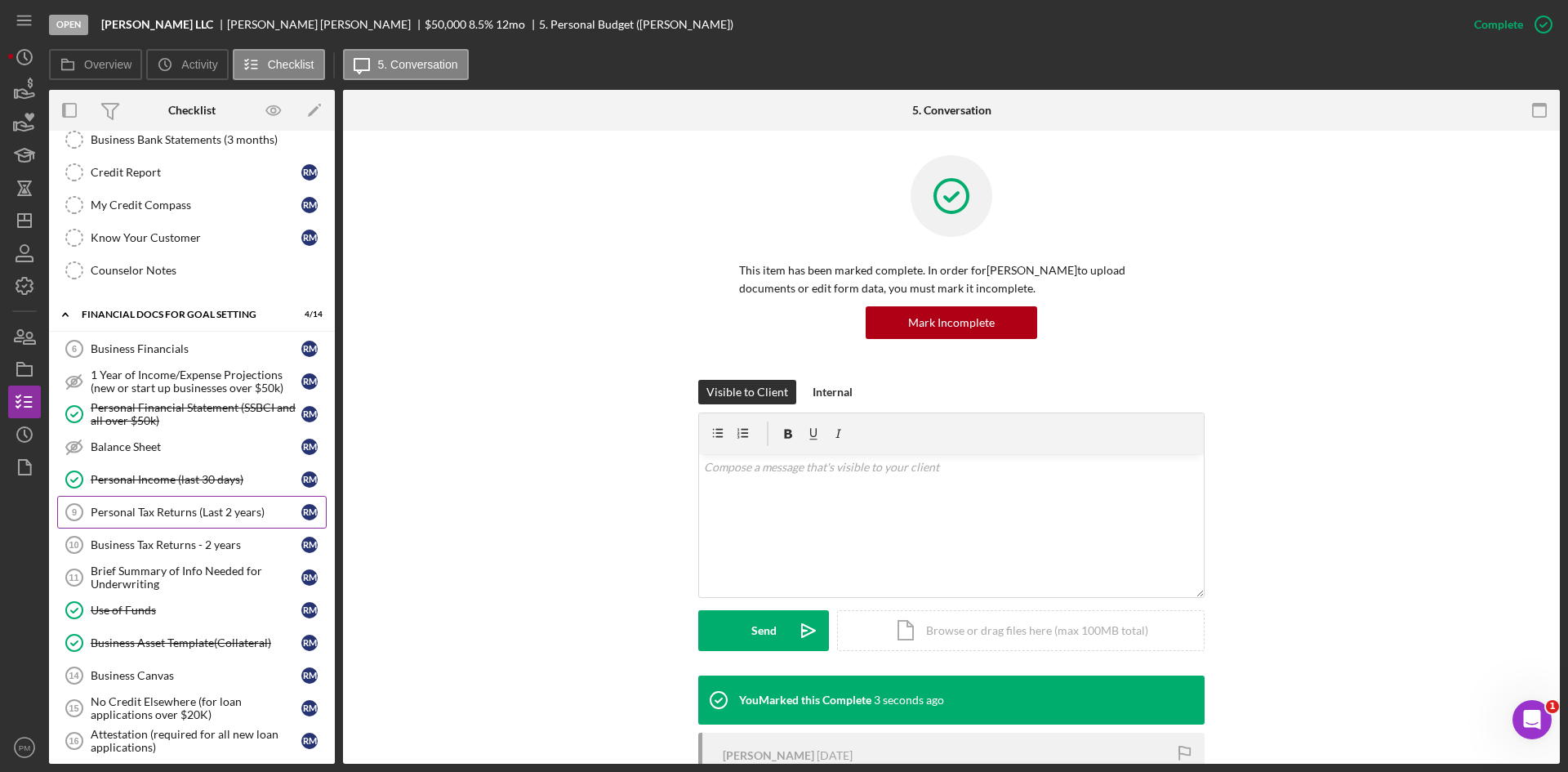
scroll to position [398, 0]
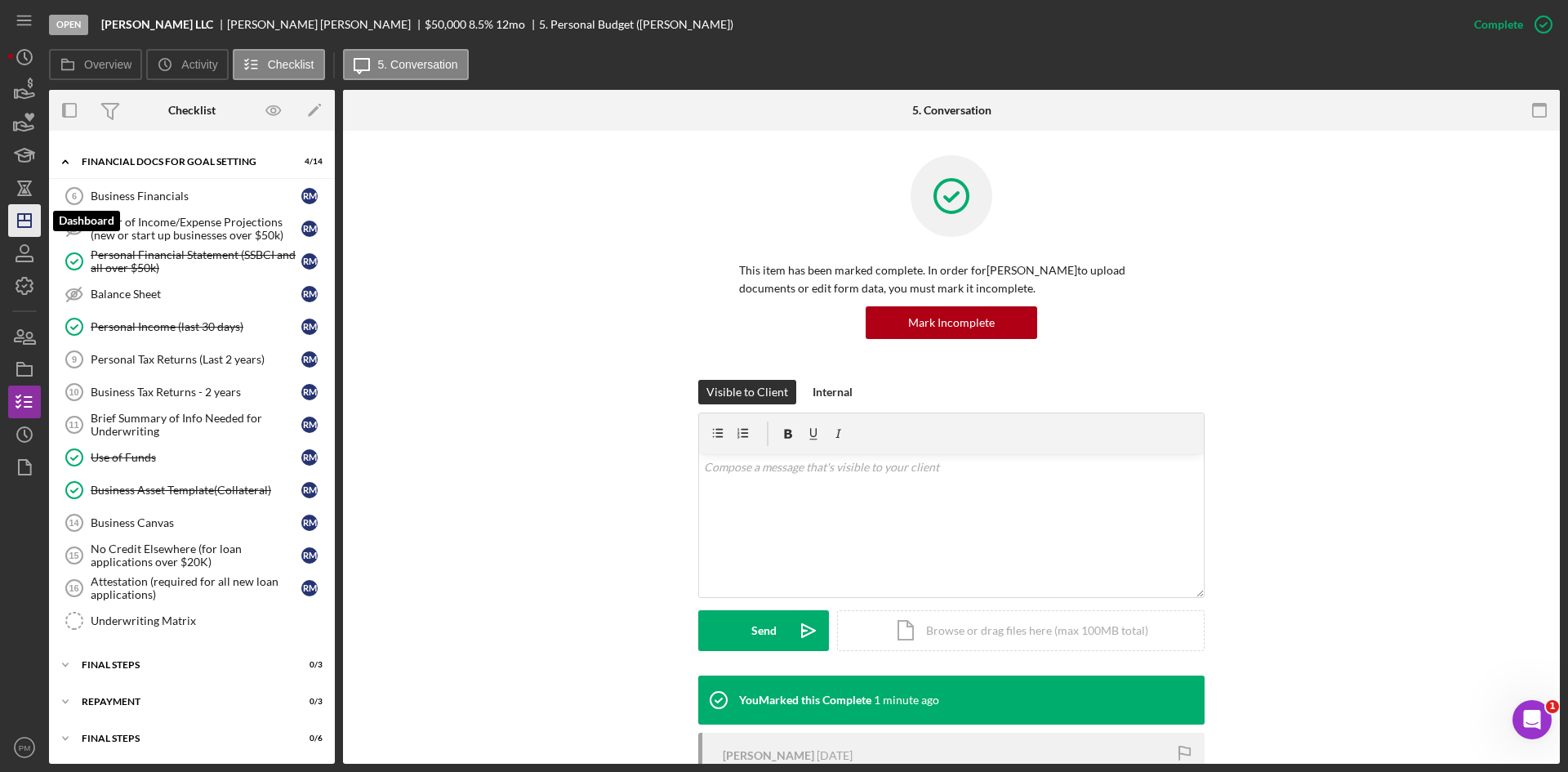
click at [30, 214] on polygon "button" at bounding box center [24, 220] width 13 height 13
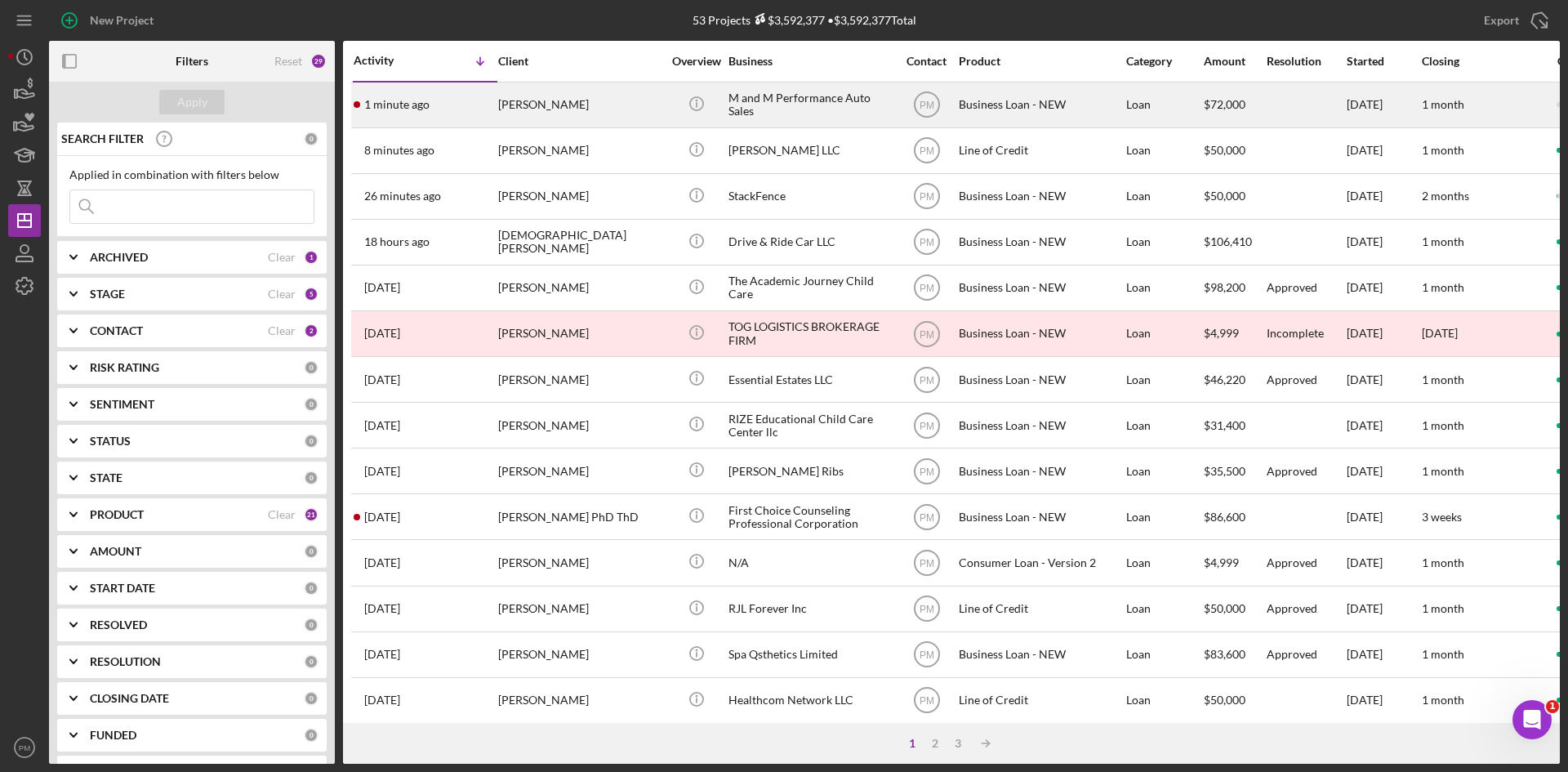
click at [505, 95] on div "[PERSON_NAME]" at bounding box center [580, 105] width 163 height 44
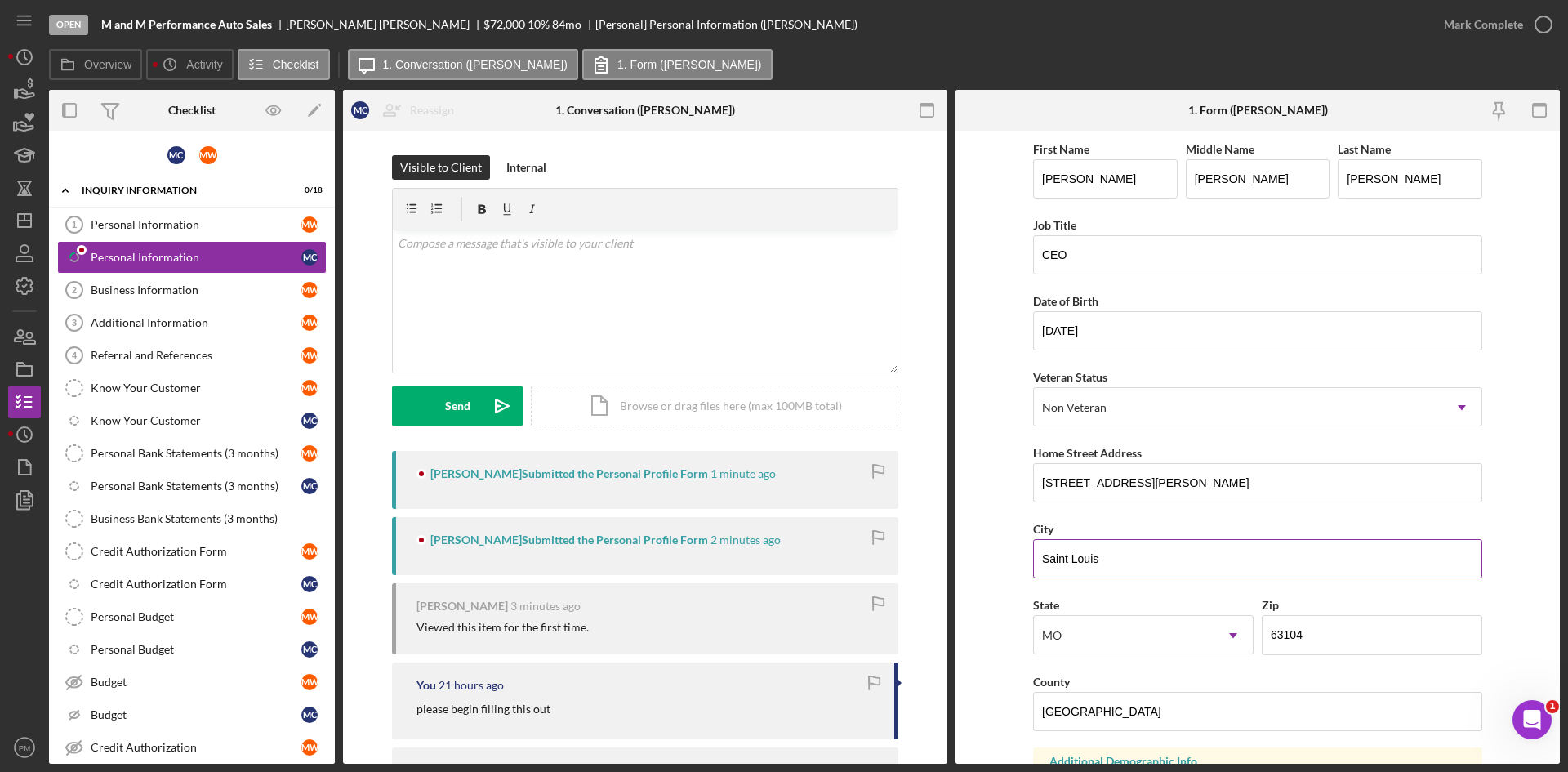
scroll to position [326, 0]
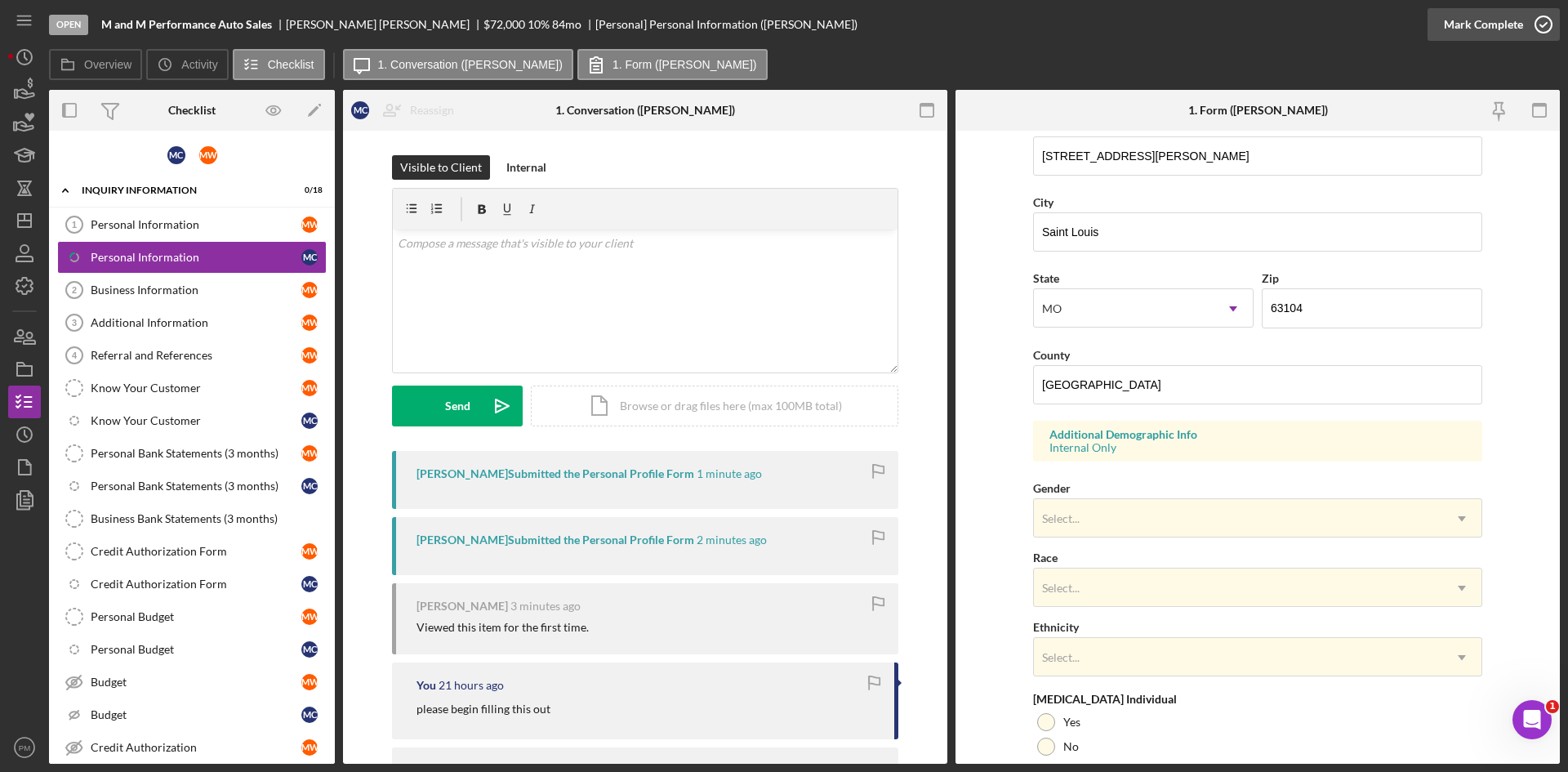
click at [1494, 30] on div "Mark Complete" at bounding box center [1483, 24] width 80 height 33
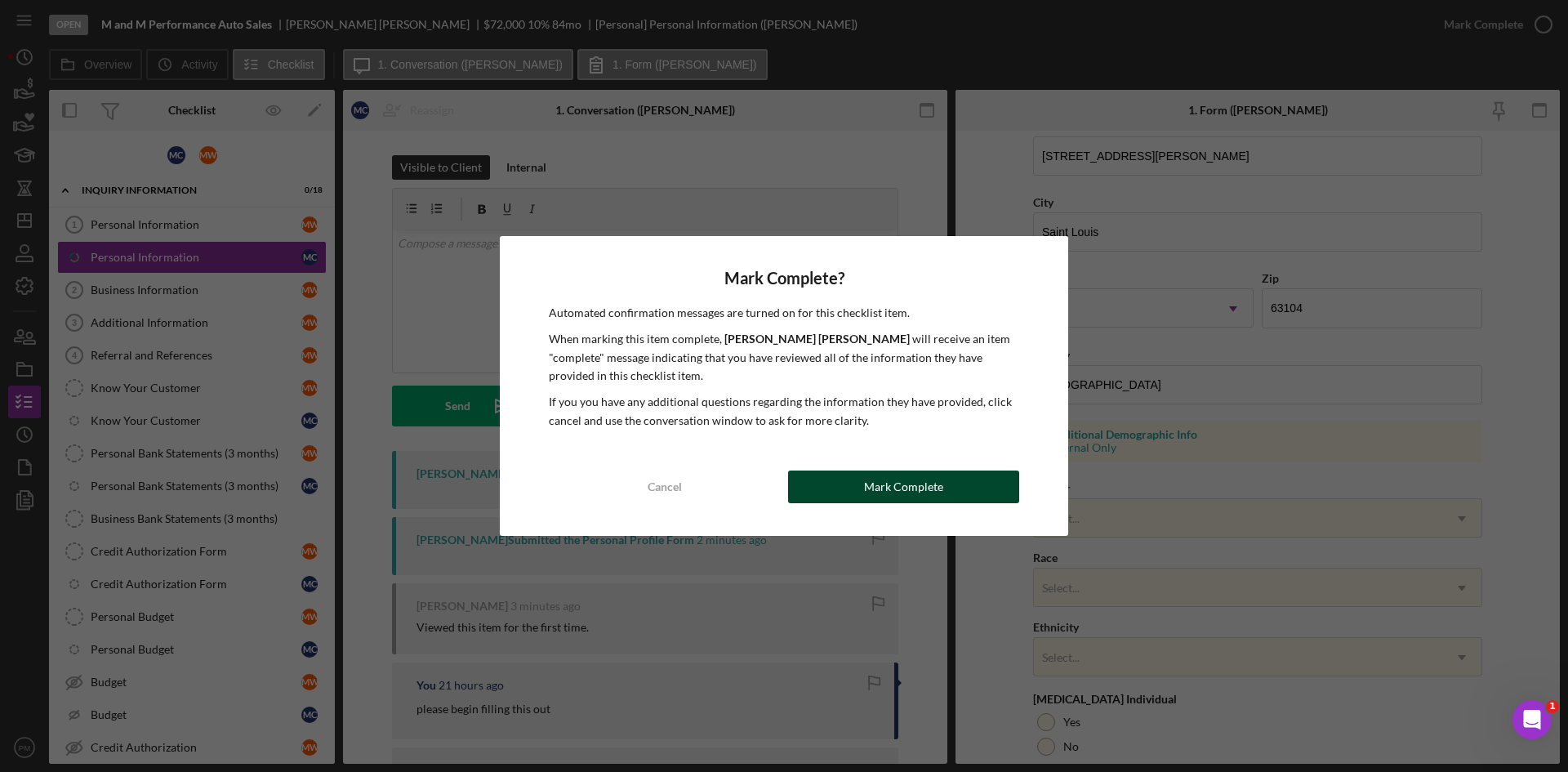
click at [866, 488] on div "Mark Complete" at bounding box center [904, 486] width 80 height 33
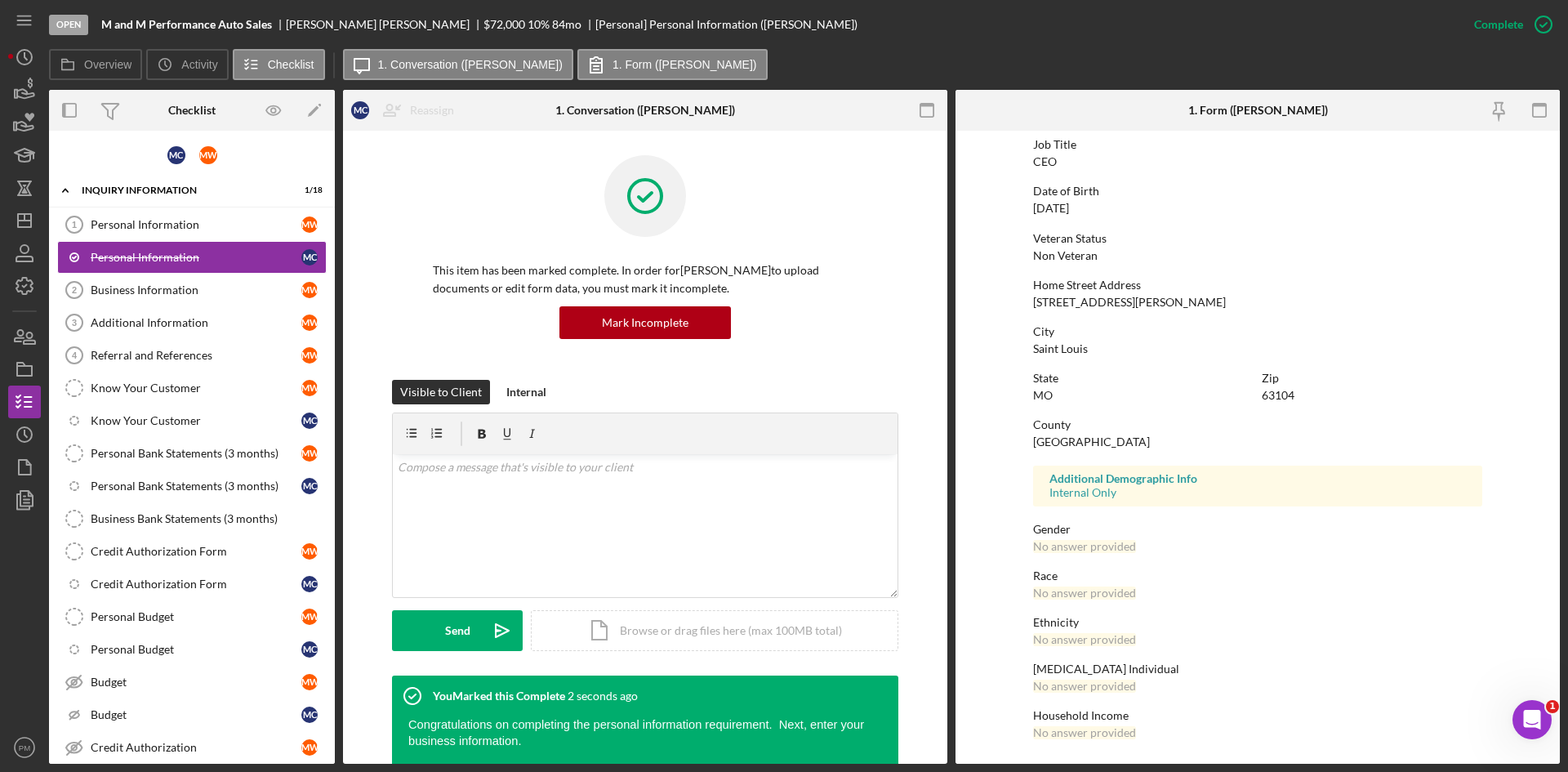
scroll to position [0, 0]
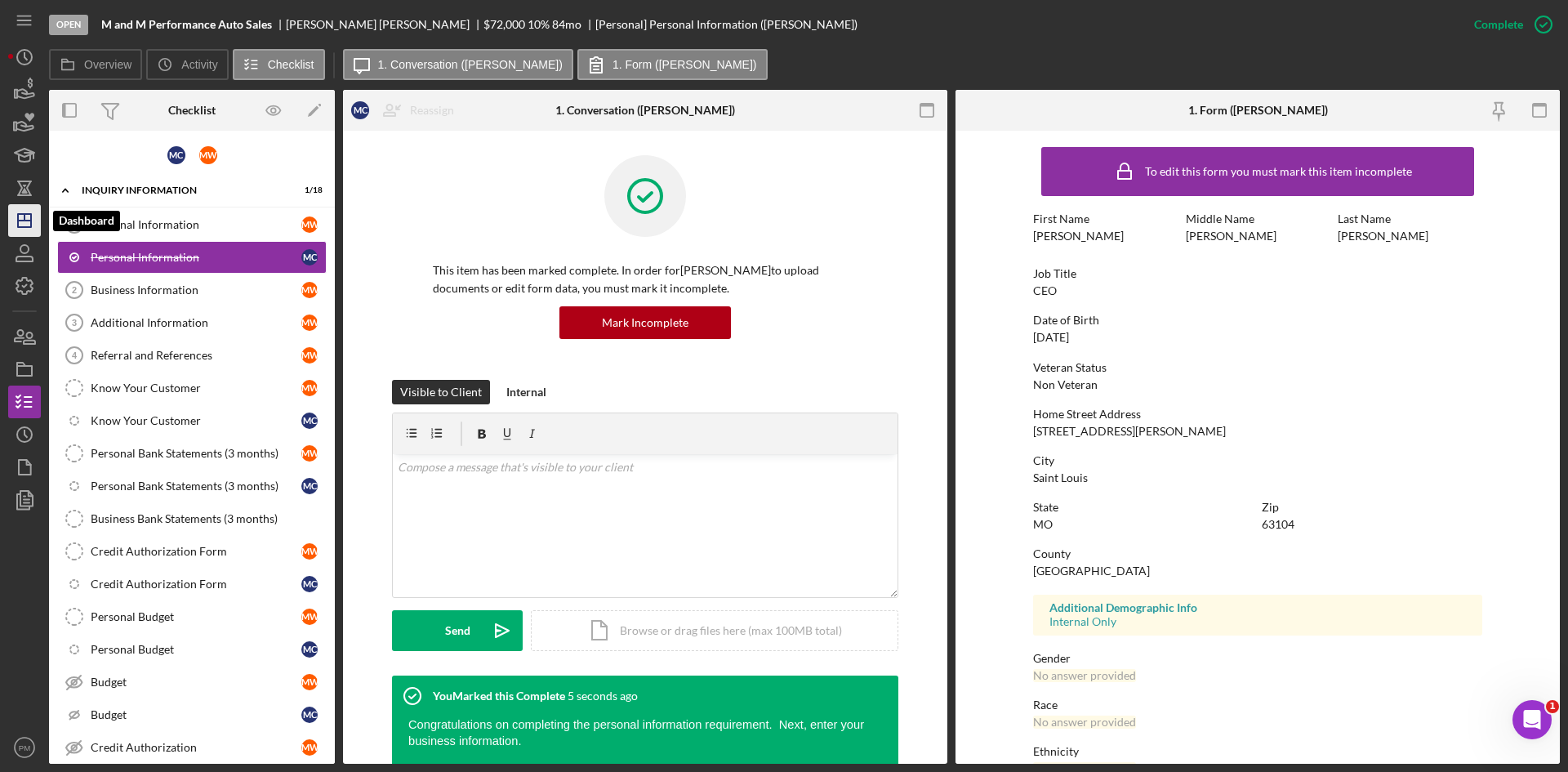
click at [19, 229] on icon "Icon/Dashboard" at bounding box center [24, 220] width 41 height 41
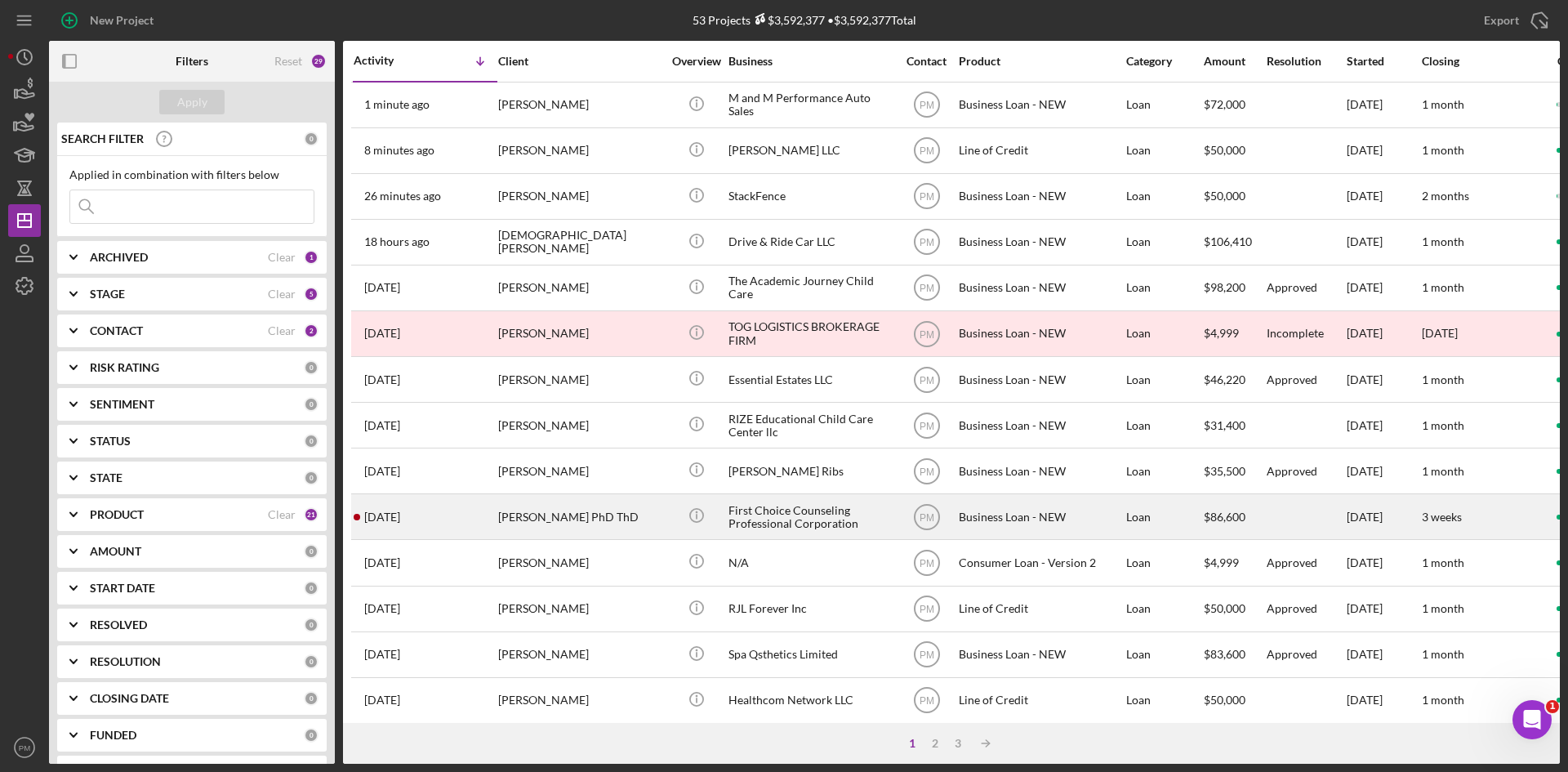
click at [539, 538] on div "[PERSON_NAME] PhD ThD" at bounding box center [580, 517] width 163 height 44
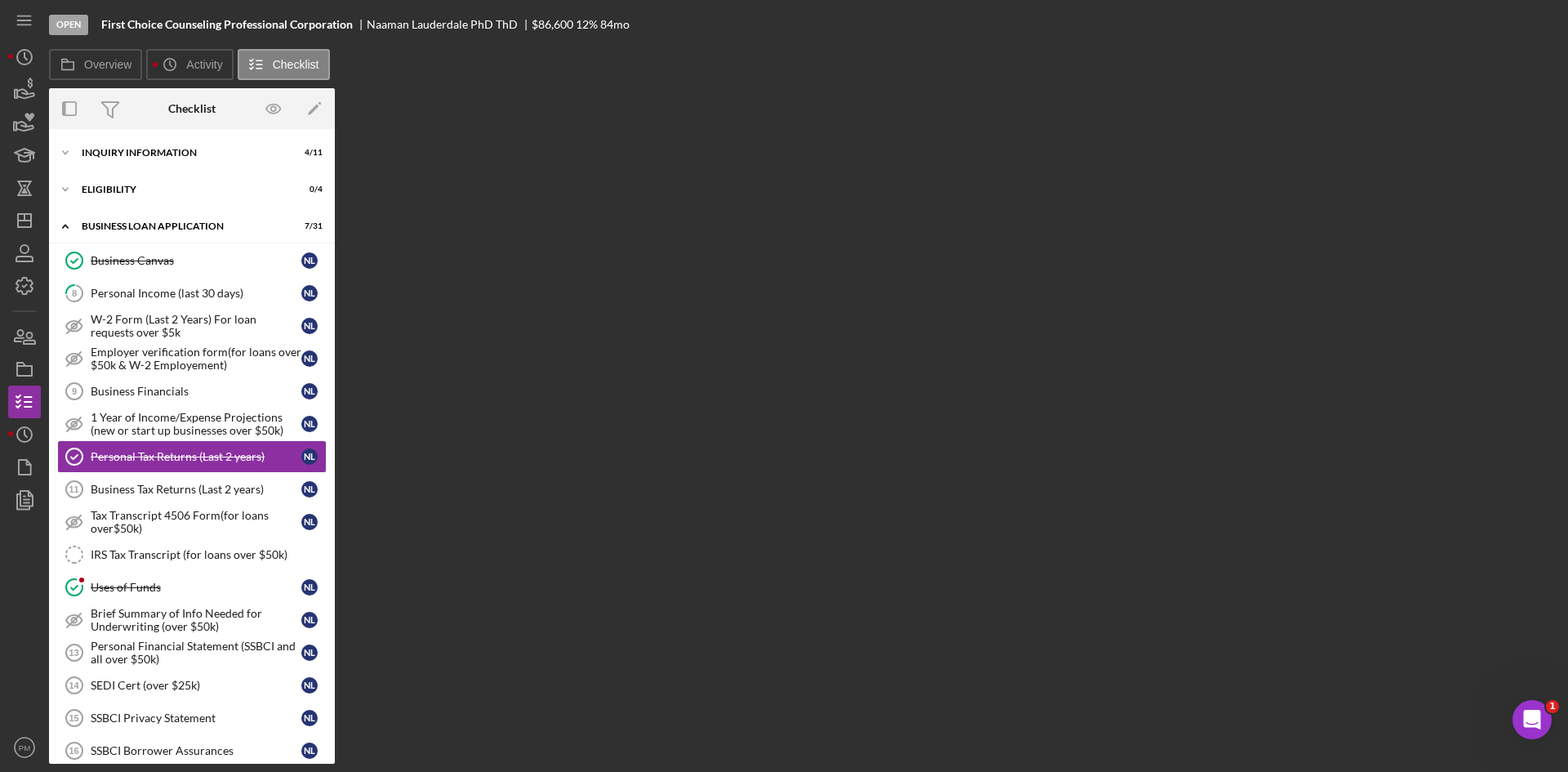
scroll to position [11, 0]
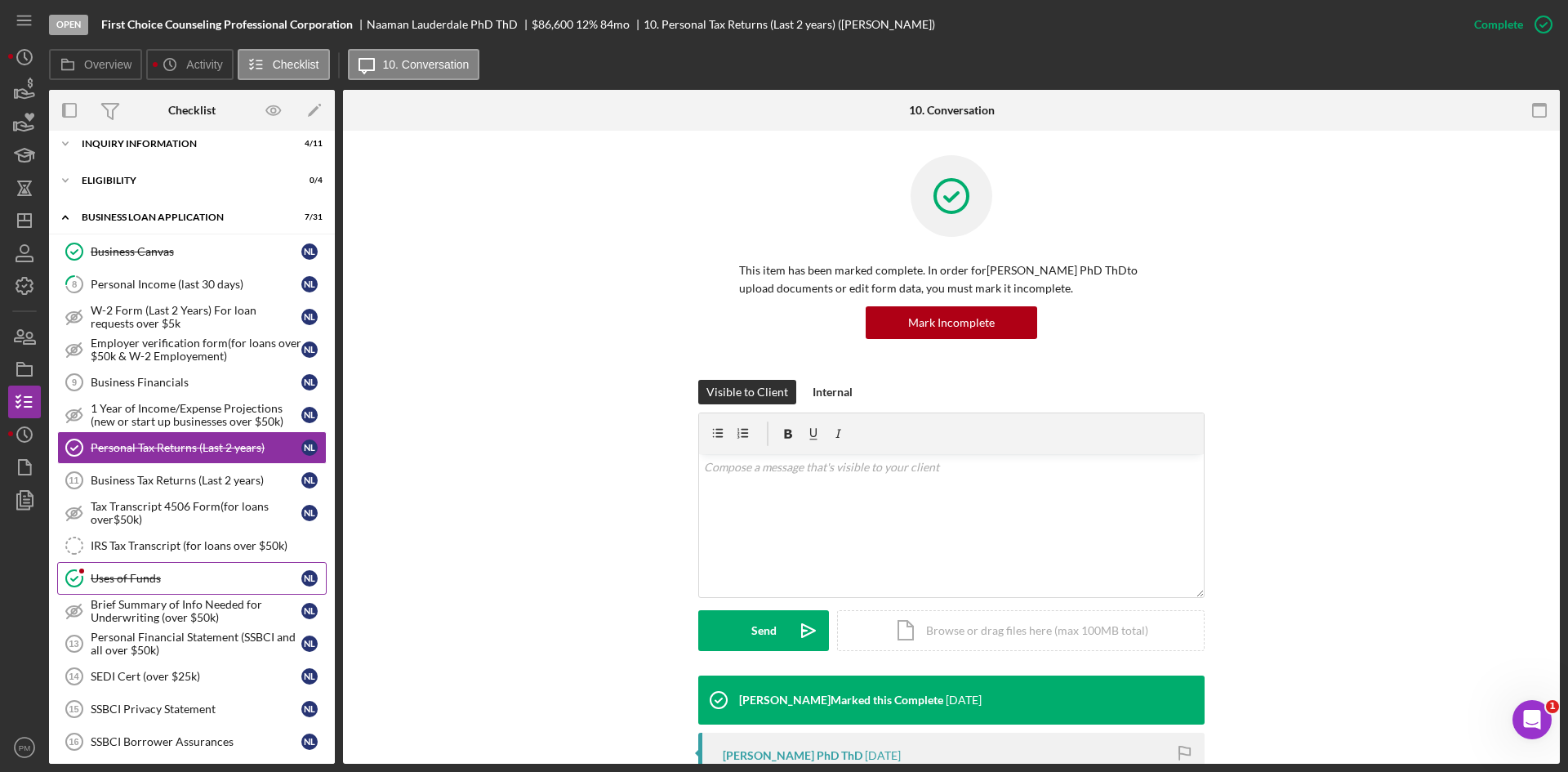
click at [173, 592] on link "Uses of Funds Uses of Funds N L" at bounding box center [191, 578] width 269 height 33
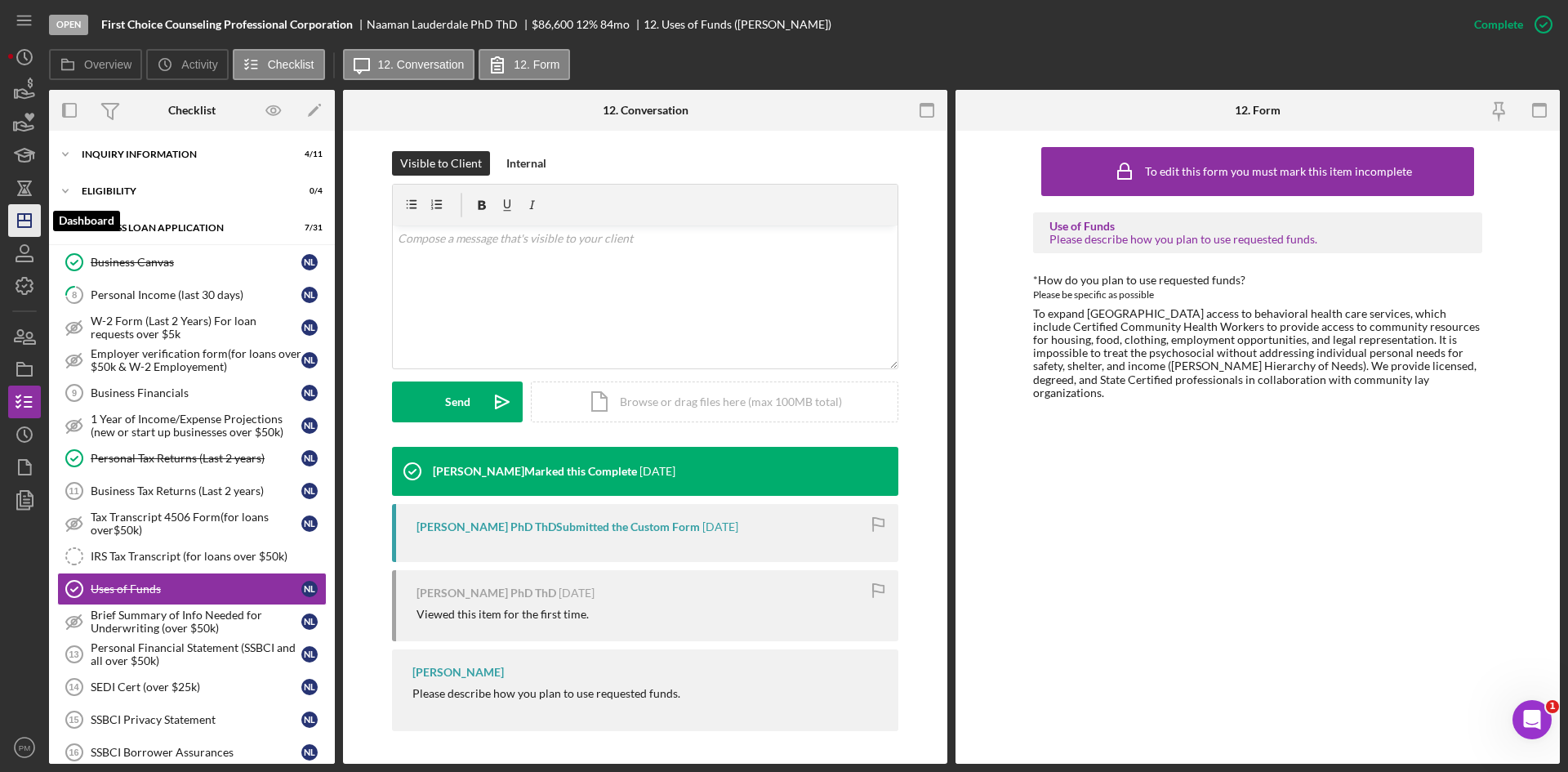
click at [29, 236] on icon "Icon/Dashboard" at bounding box center [24, 220] width 41 height 41
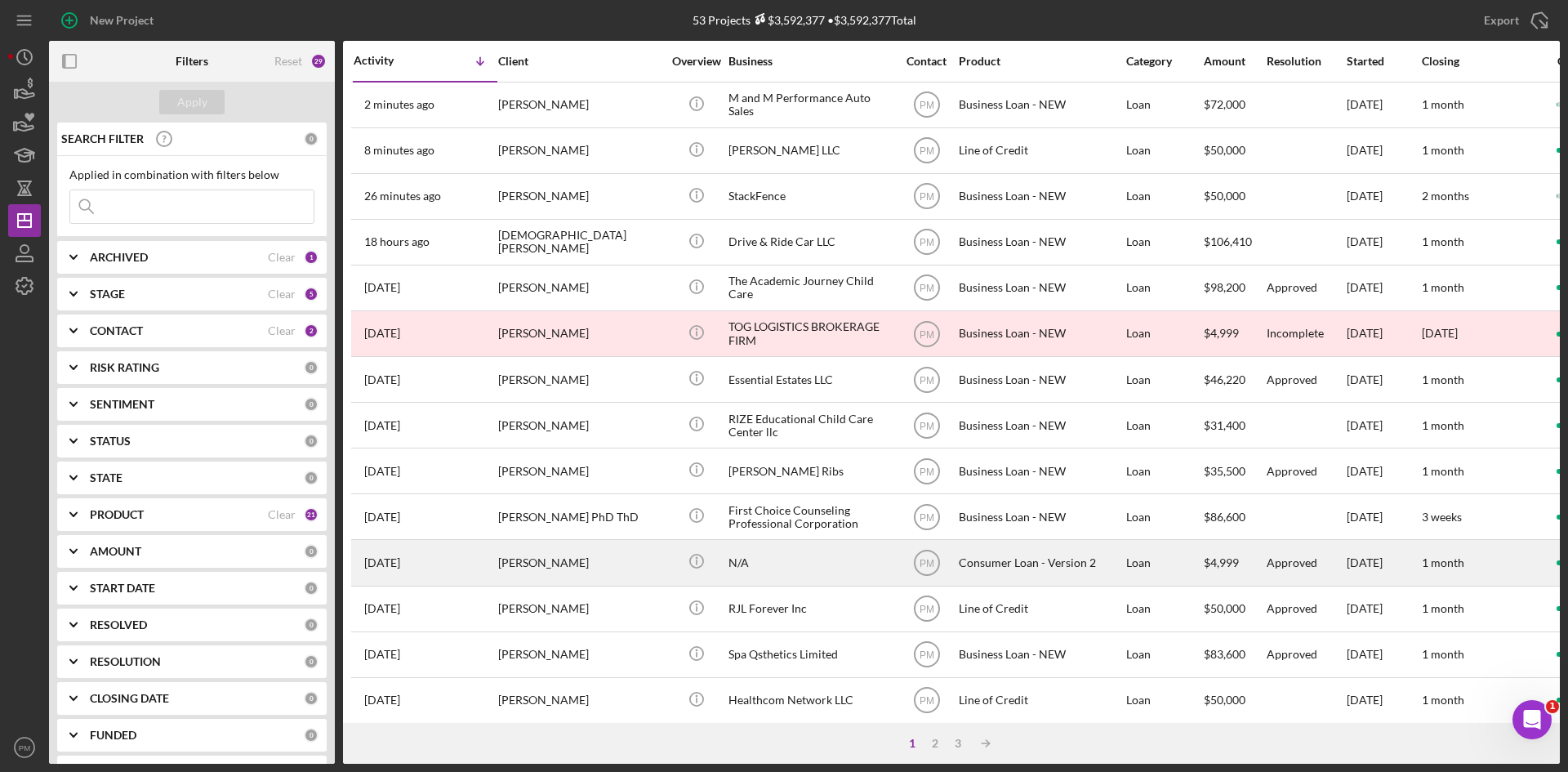
scroll to position [82, 0]
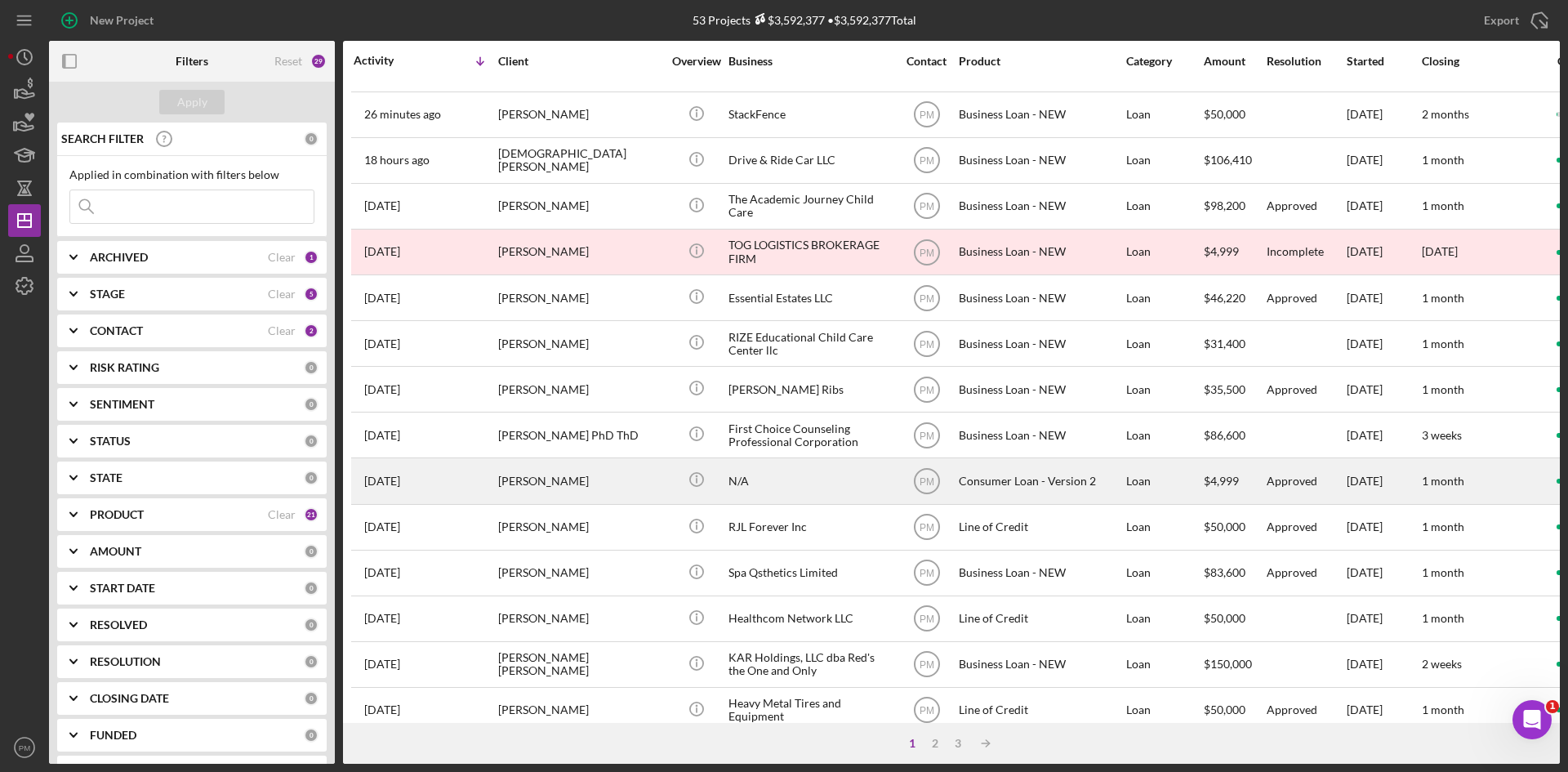
click at [516, 466] on div "[PERSON_NAME]" at bounding box center [580, 481] width 163 height 44
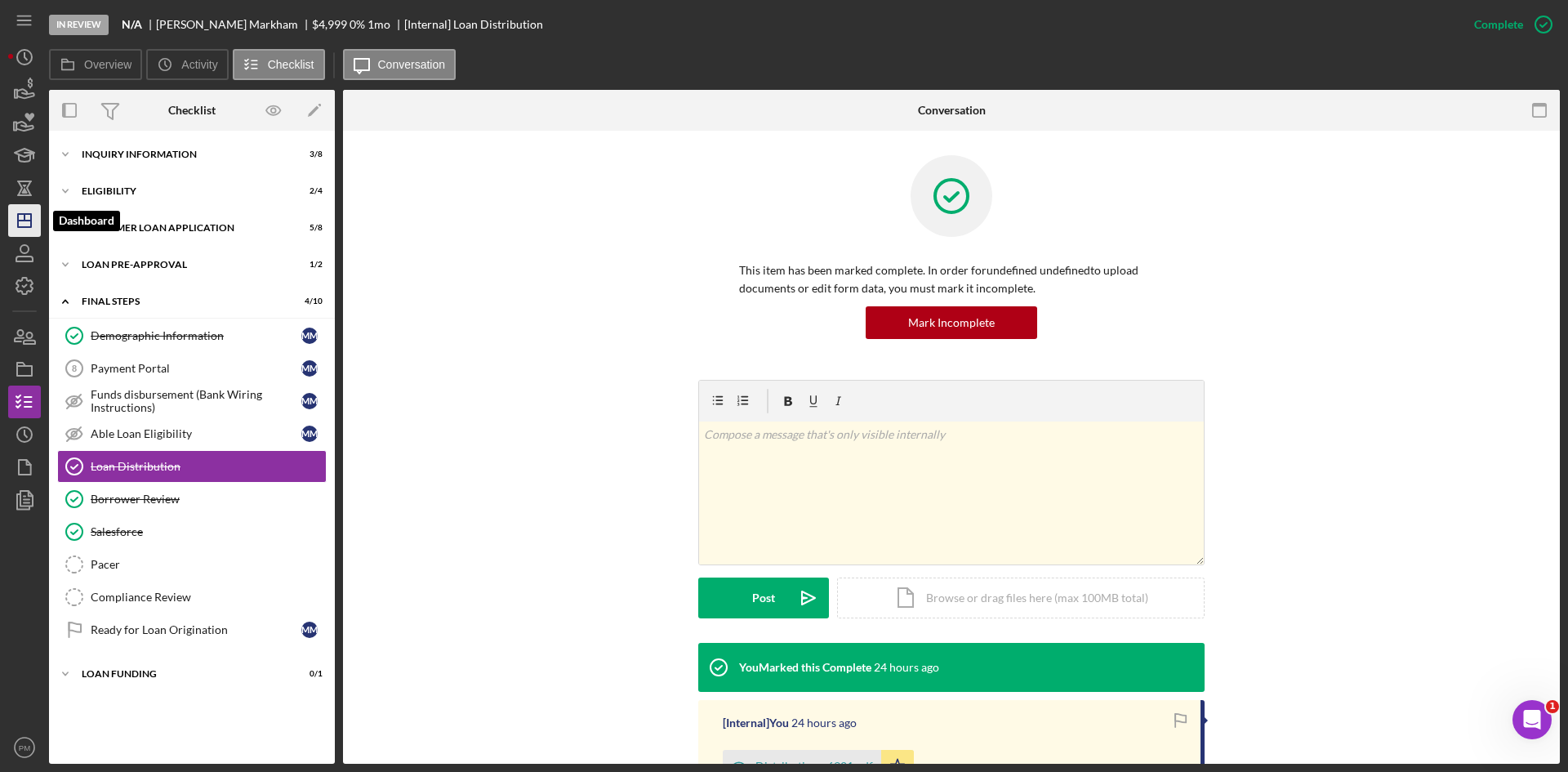
click at [30, 224] on polygon "button" at bounding box center [24, 220] width 13 height 13
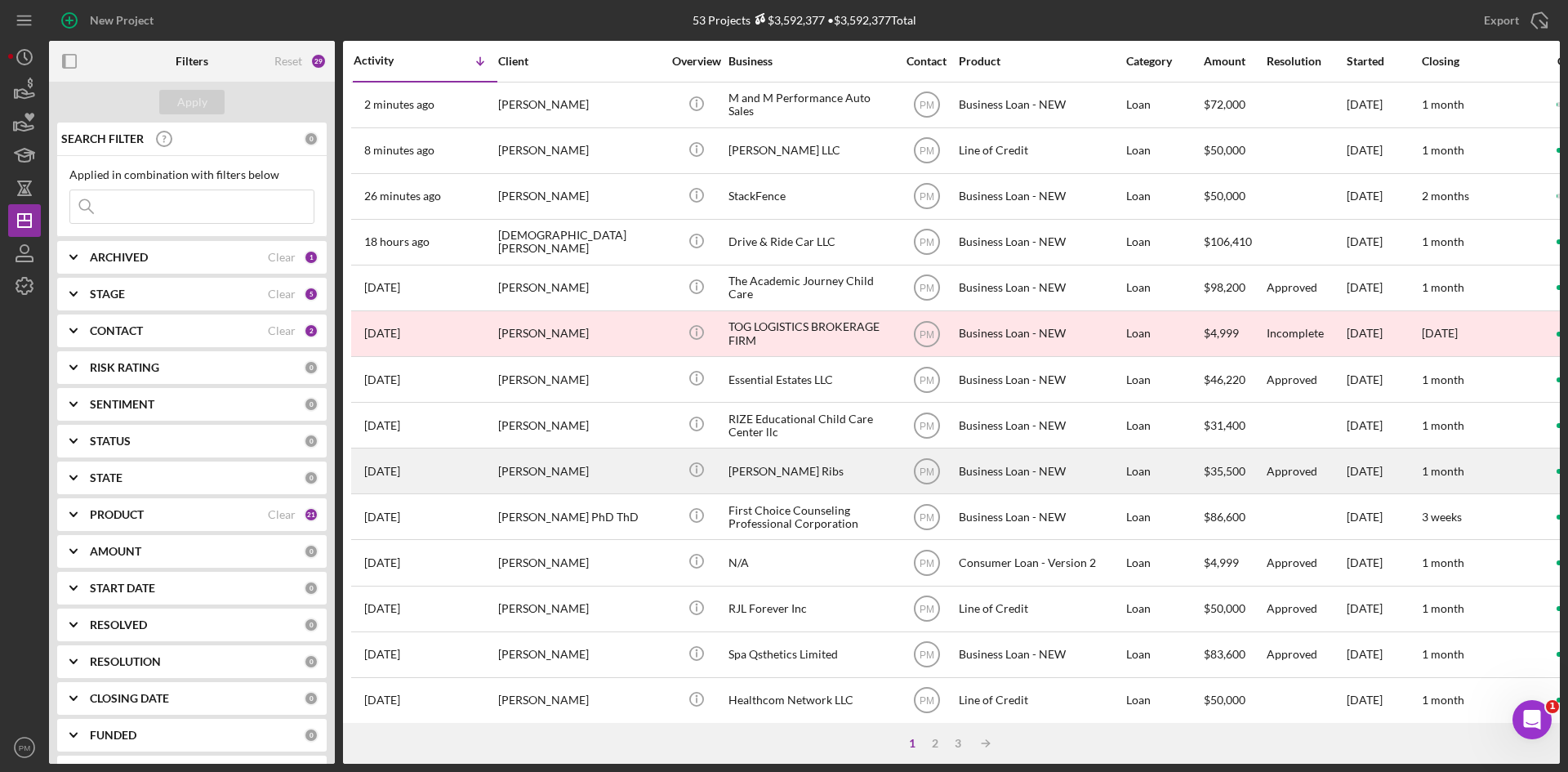
click at [579, 465] on div "[PERSON_NAME]" at bounding box center [580, 472] width 163 height 44
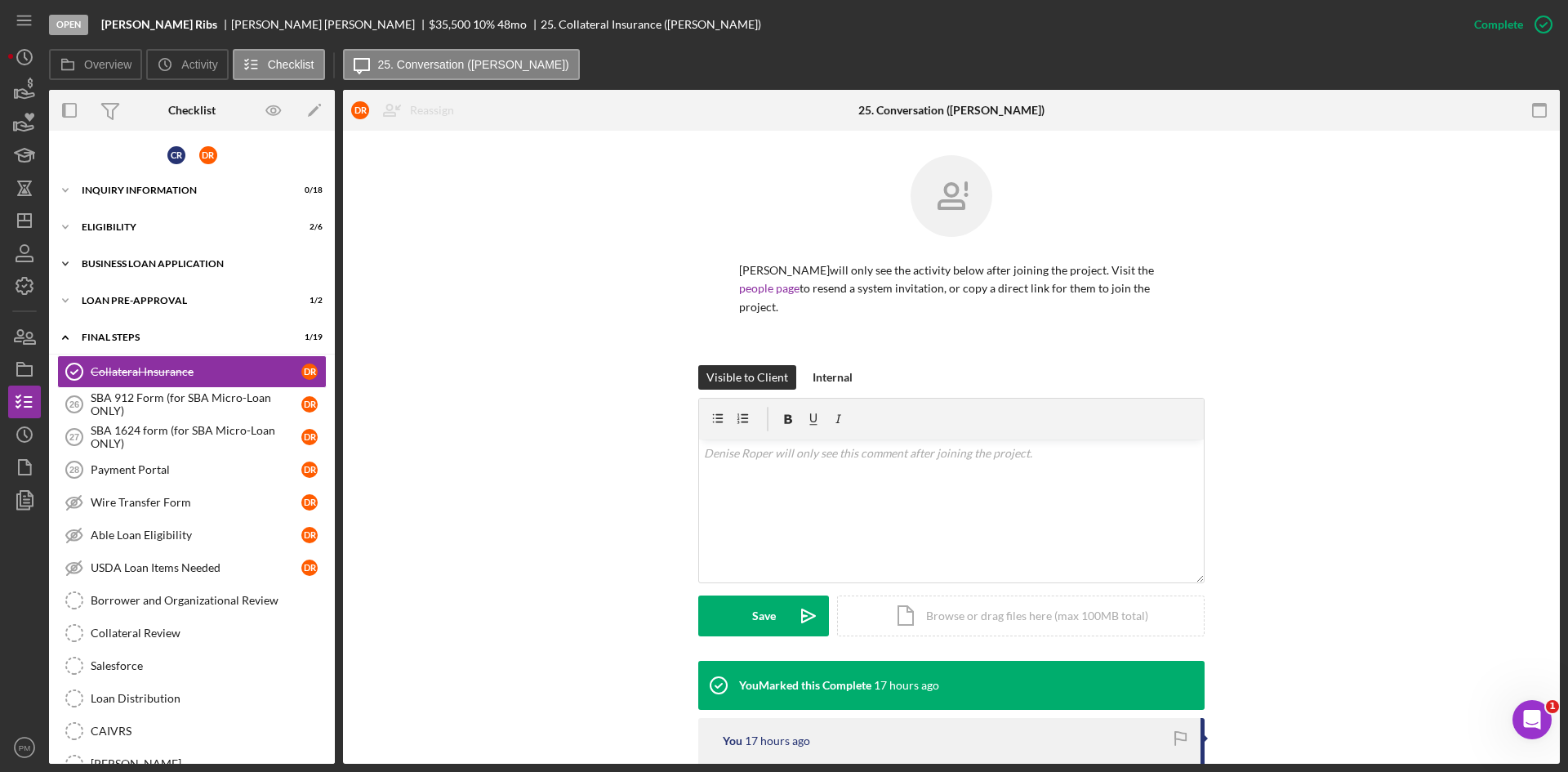
click at [185, 268] on div "BUSINESS LOAN APPLICATION" at bounding box center [198, 264] width 233 height 10
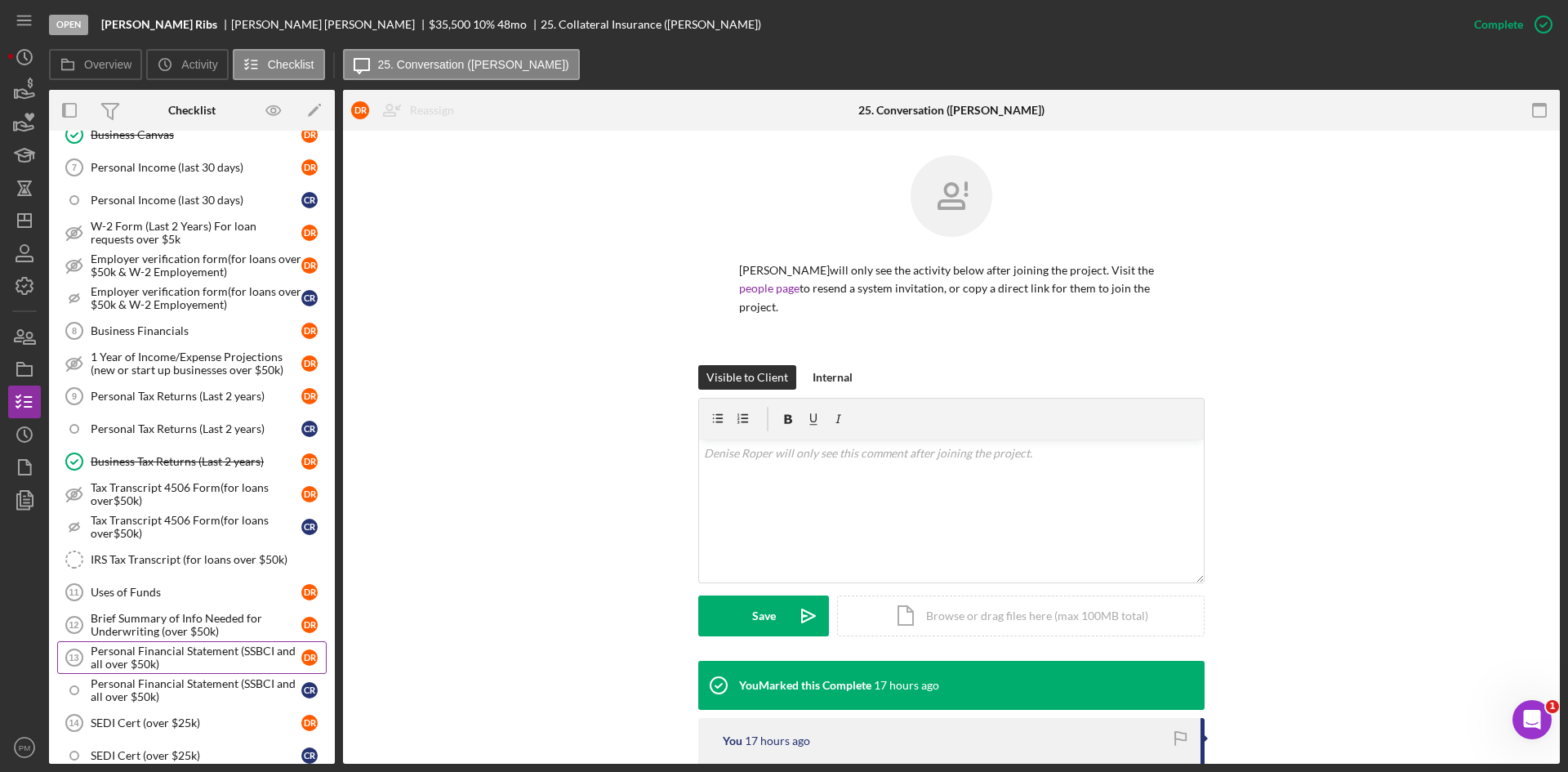
scroll to position [409, 0]
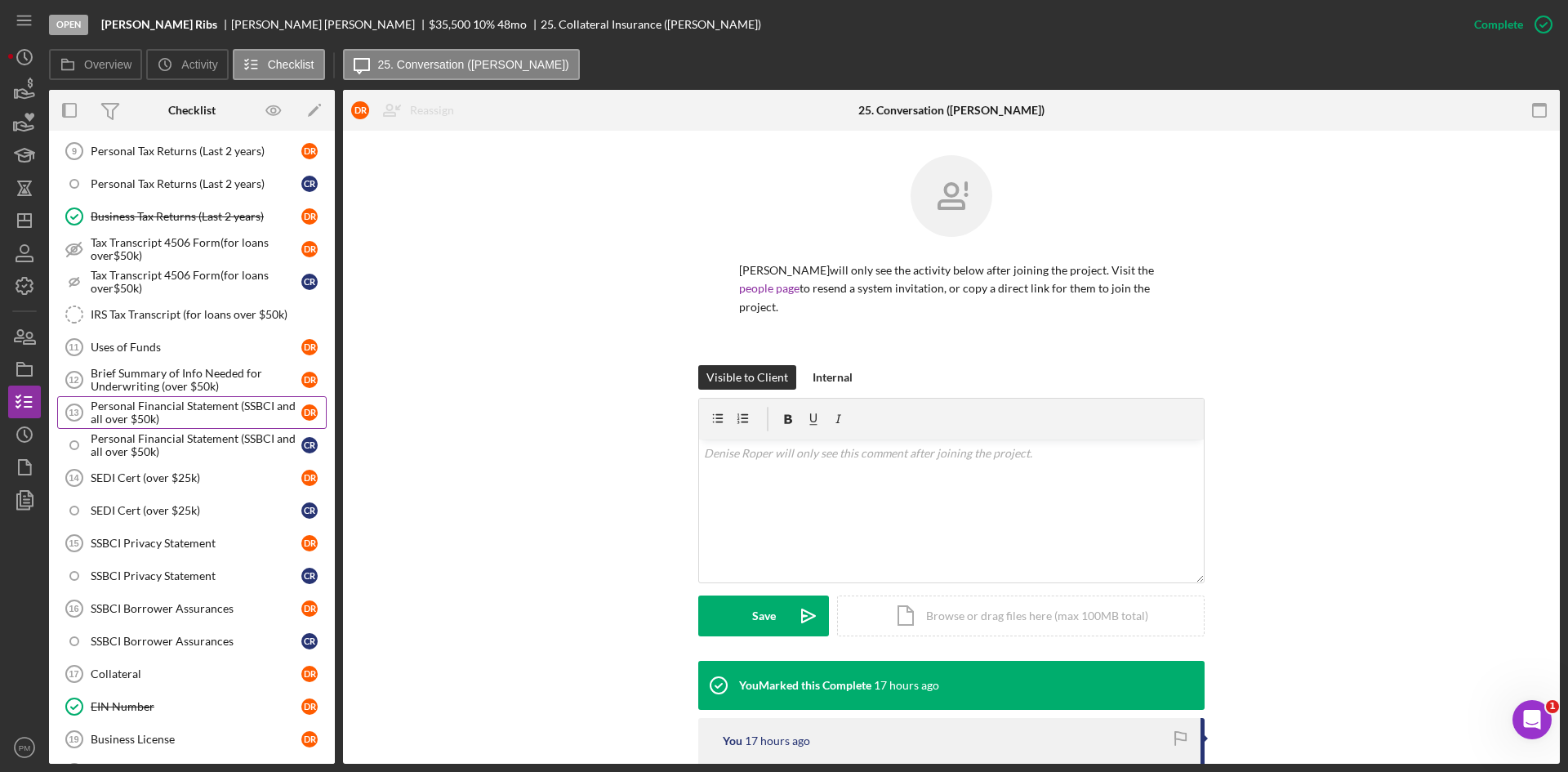
drag, startPoint x: 184, startPoint y: 408, endPoint x: 208, endPoint y: 405, distance: 24.2
click at [184, 408] on div "Personal Financial Statement (SSBCI and all over $50k)" at bounding box center [196, 413] width 211 height 26
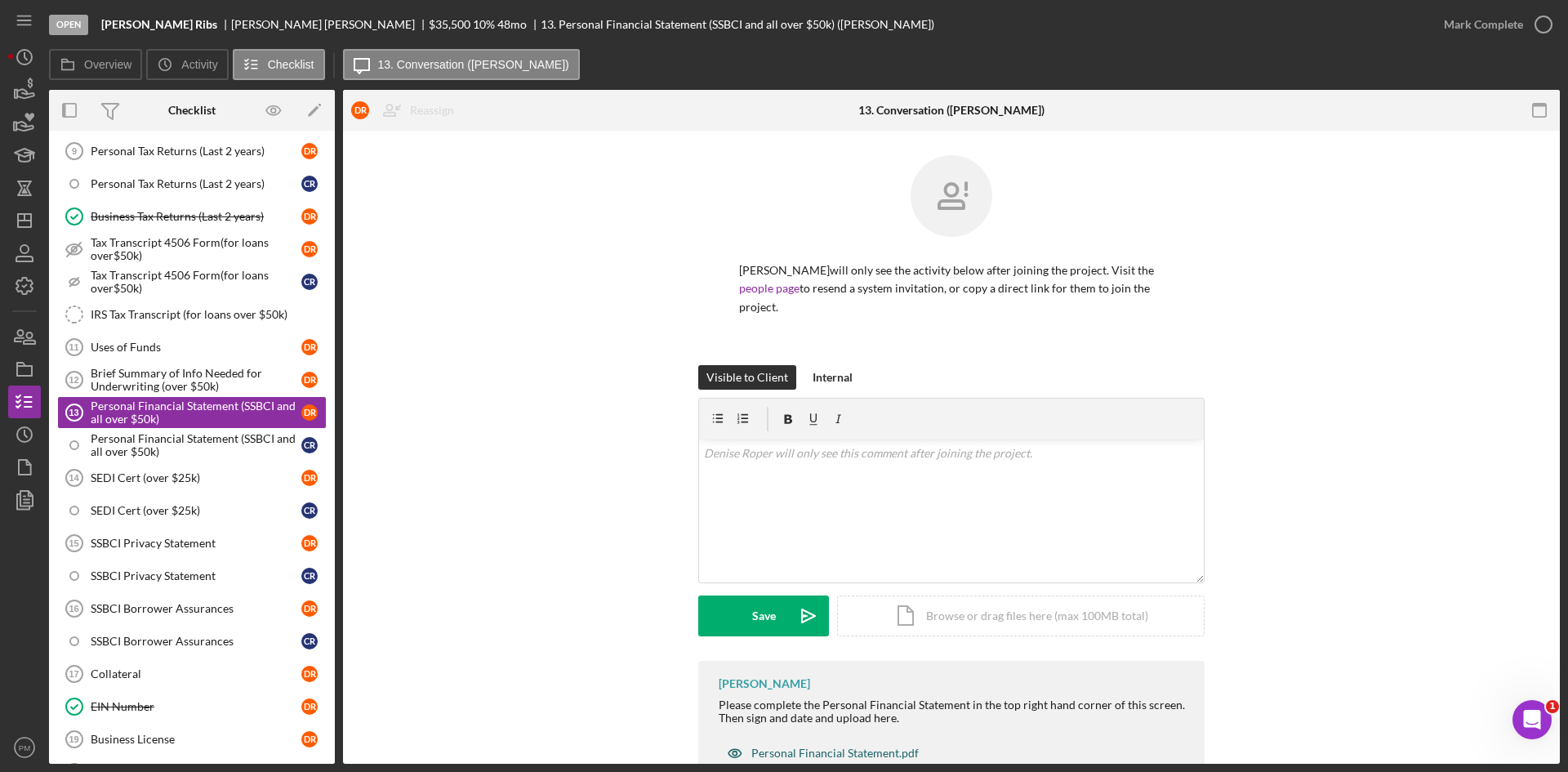
click at [838, 743] on div "Personal Financial Statement.pdf" at bounding box center [834, 753] width 167 height 13
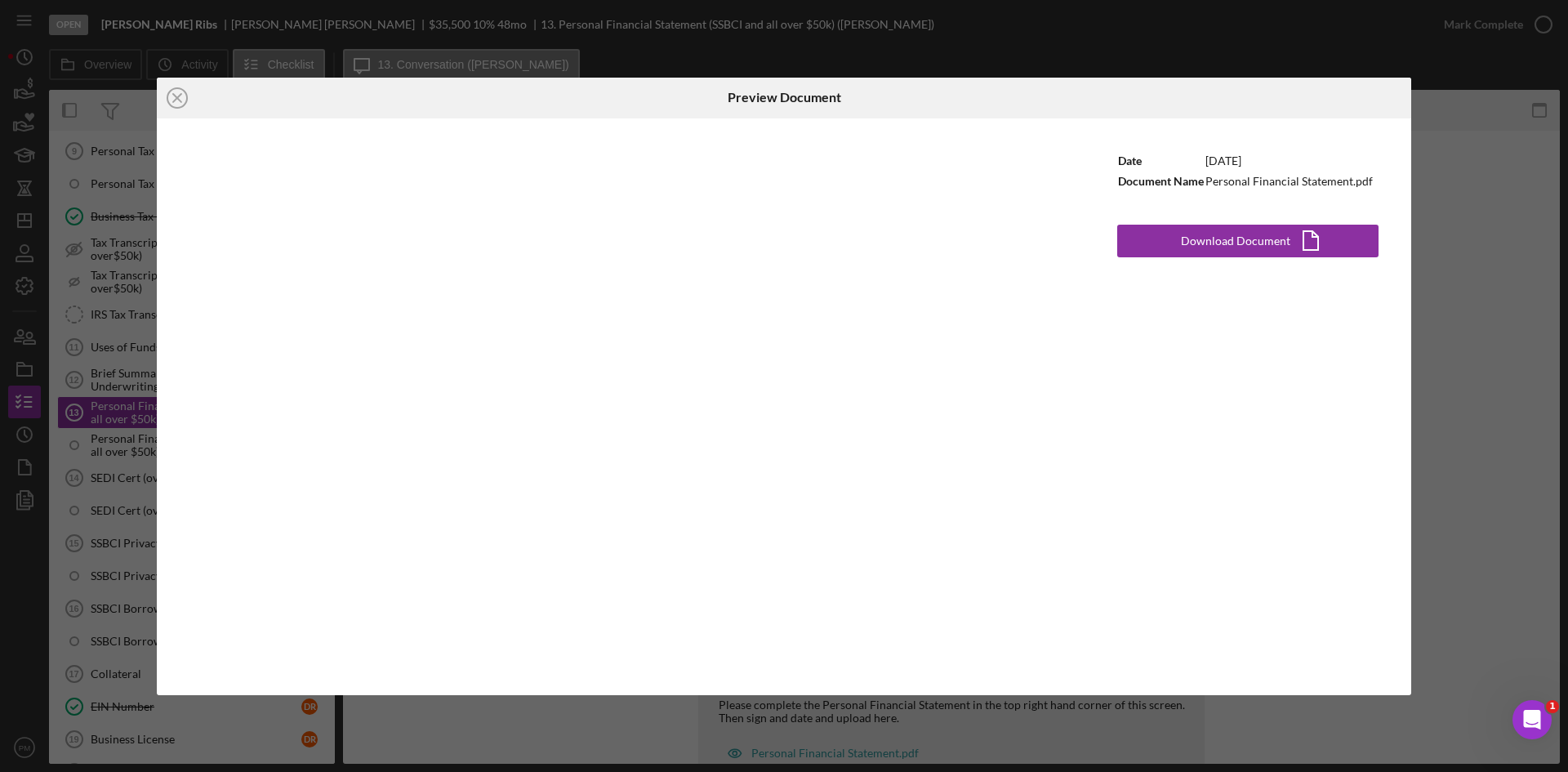
drag, startPoint x: 1209, startPoint y: 246, endPoint x: 1234, endPoint y: 266, distance: 32.0
click at [1210, 247] on div "Download Document" at bounding box center [1235, 241] width 109 height 33
click at [178, 98] on line at bounding box center [177, 97] width 8 height 8
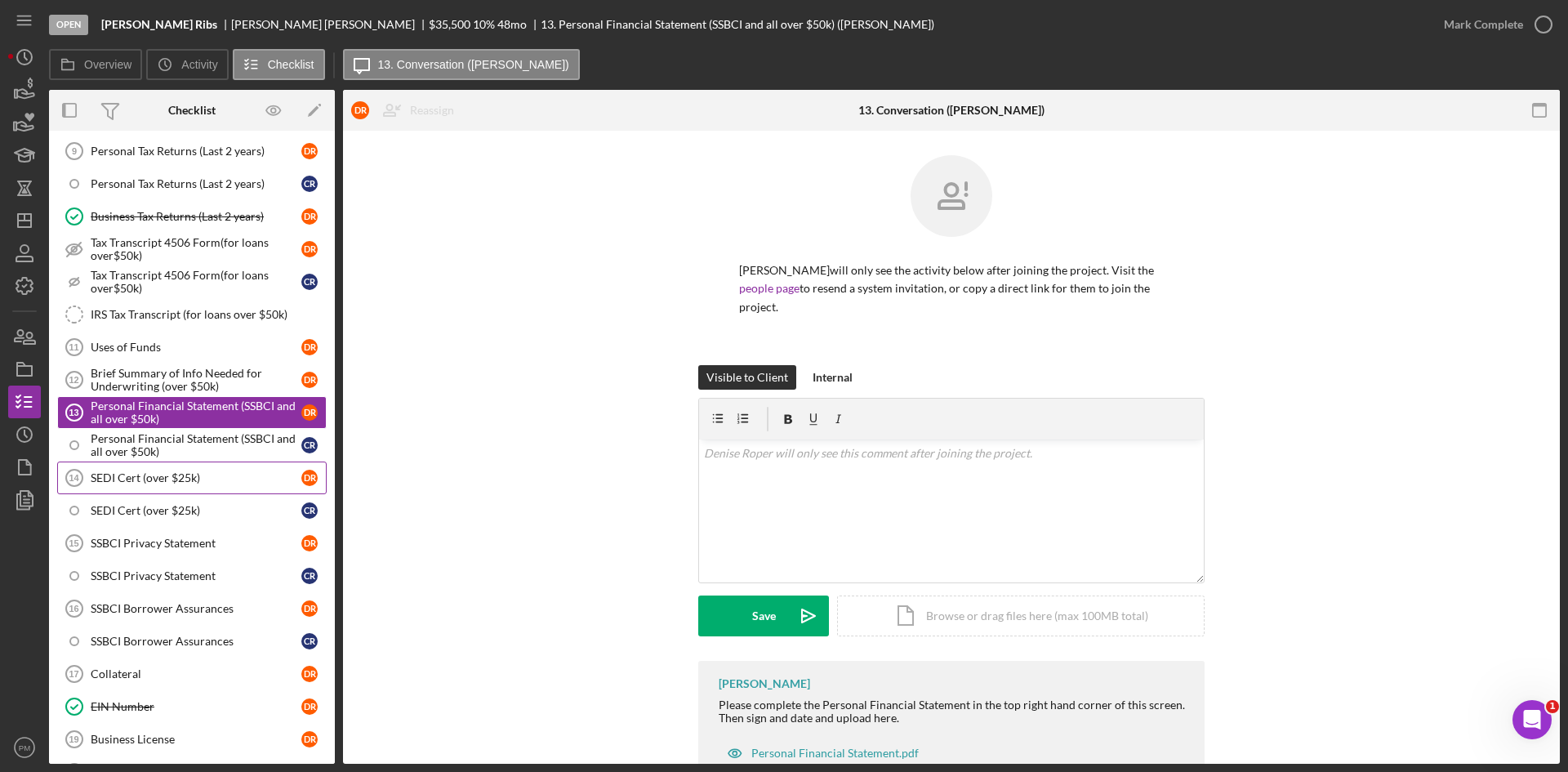
click at [145, 482] on div "SEDI Cert (over $25k)" at bounding box center [196, 478] width 211 height 13
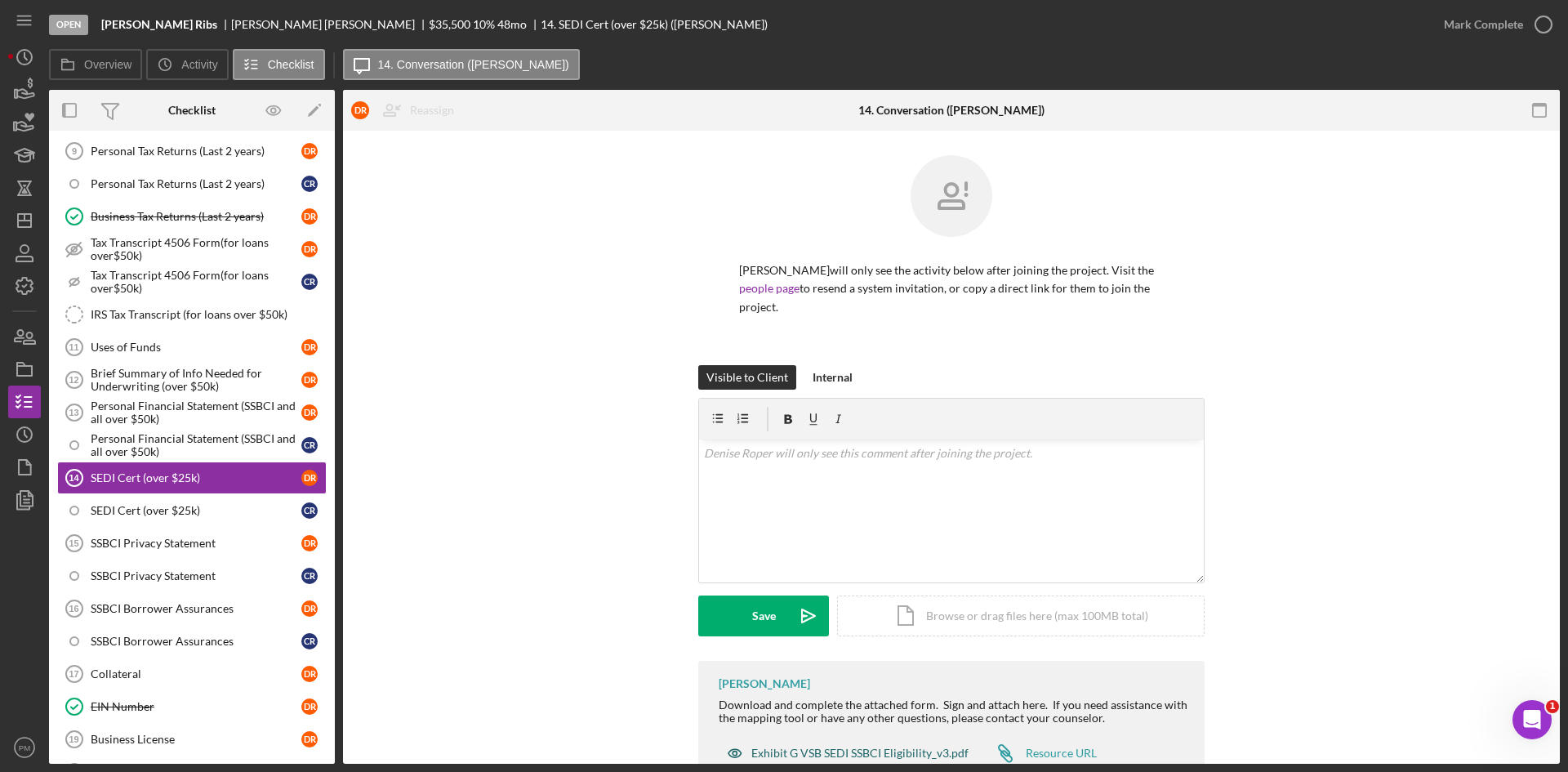
click at [796, 743] on div "Exhibit G VSB SEDI SSBCI Eligibility_v3.pdf" at bounding box center [859, 753] width 217 height 13
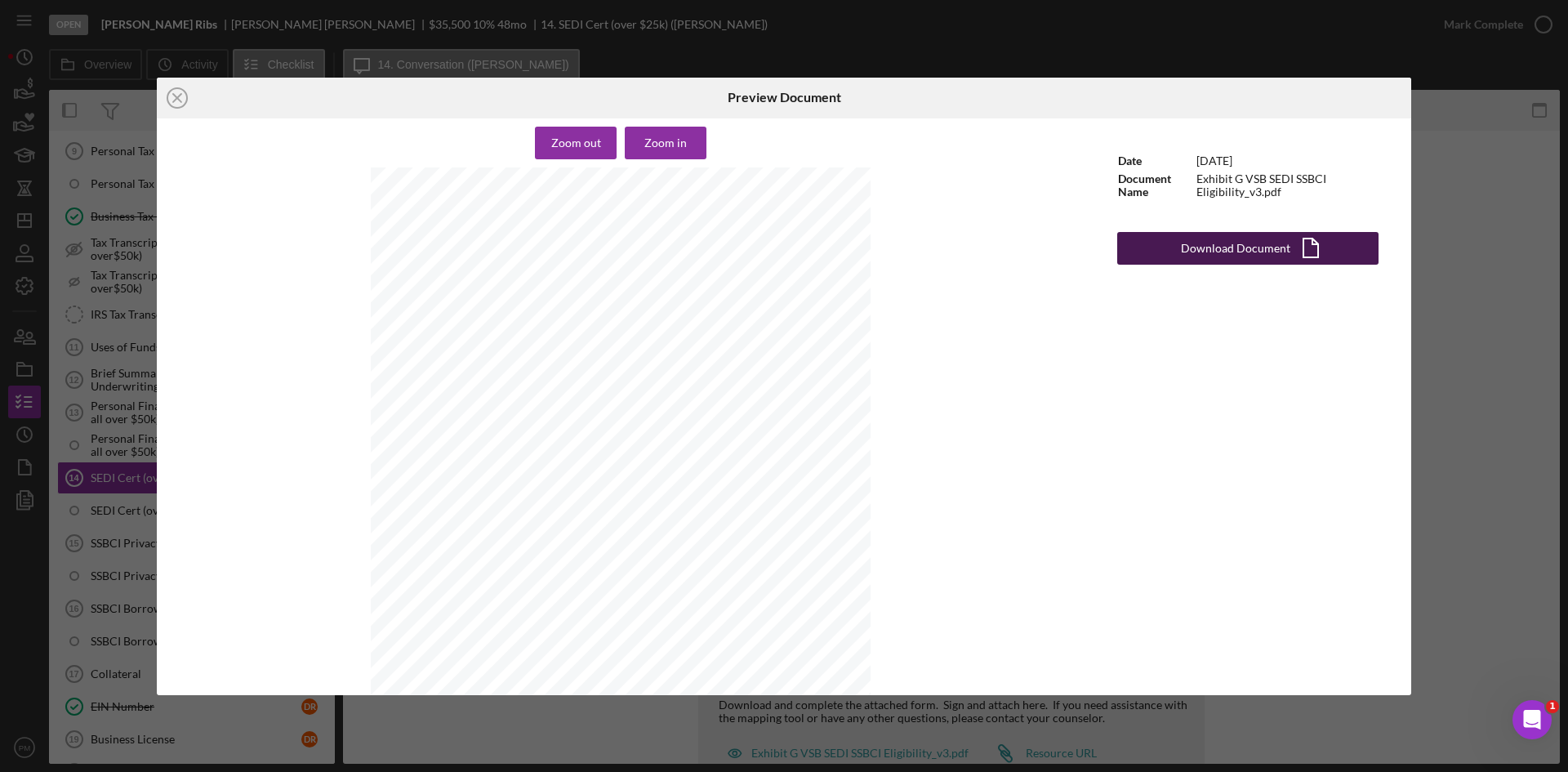
click at [1183, 258] on div "Download Document" at bounding box center [1235, 248] width 109 height 33
drag, startPoint x: 171, startPoint y: 96, endPoint x: 167, endPoint y: 113, distance: 17.5
click at [171, 96] on icon "Icon/Close" at bounding box center [177, 97] width 41 height 41
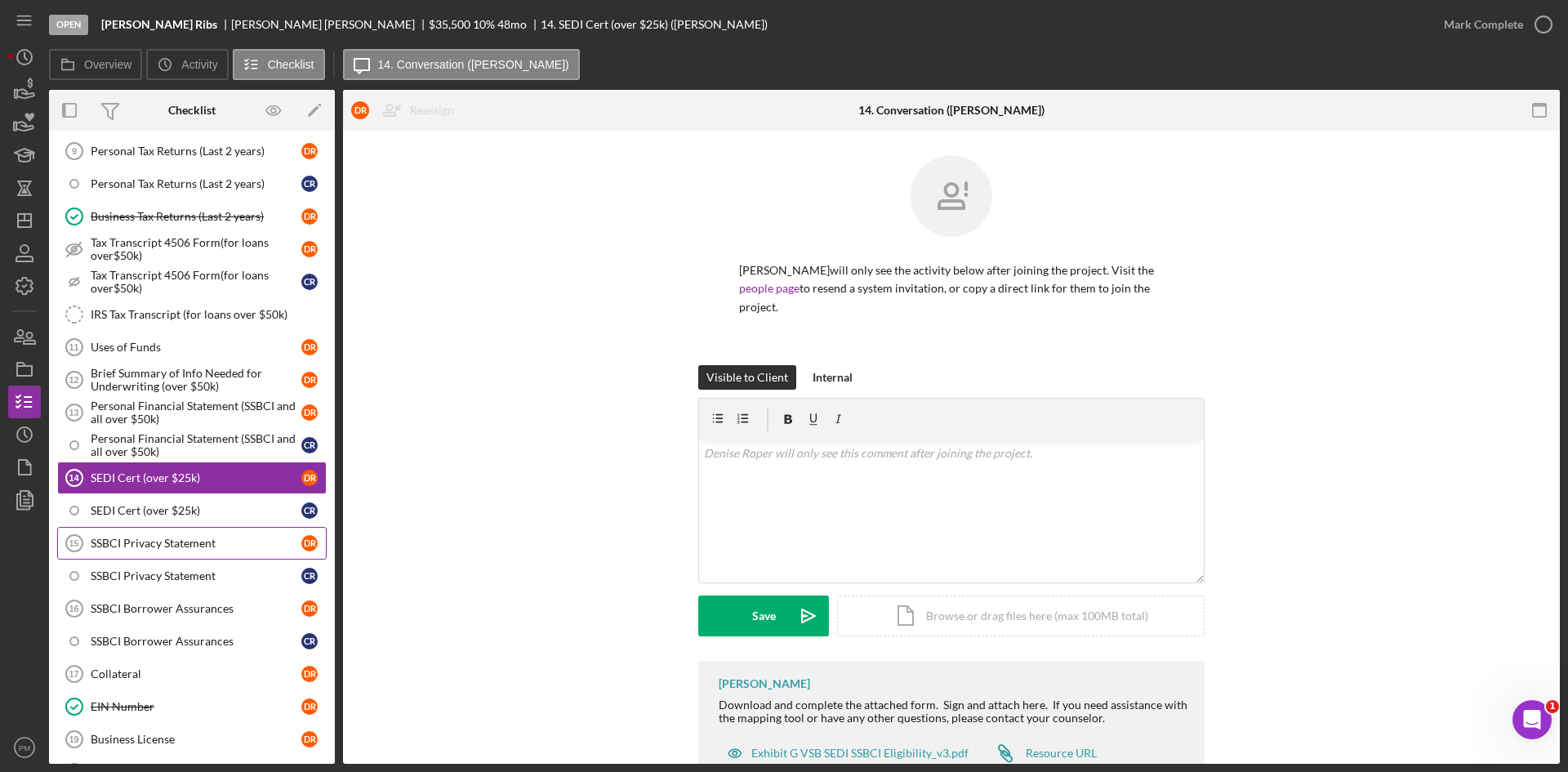
click at [134, 556] on link "SSBCI Privacy Statement 15 SSBCI Privacy Statement D R" at bounding box center [191, 543] width 269 height 33
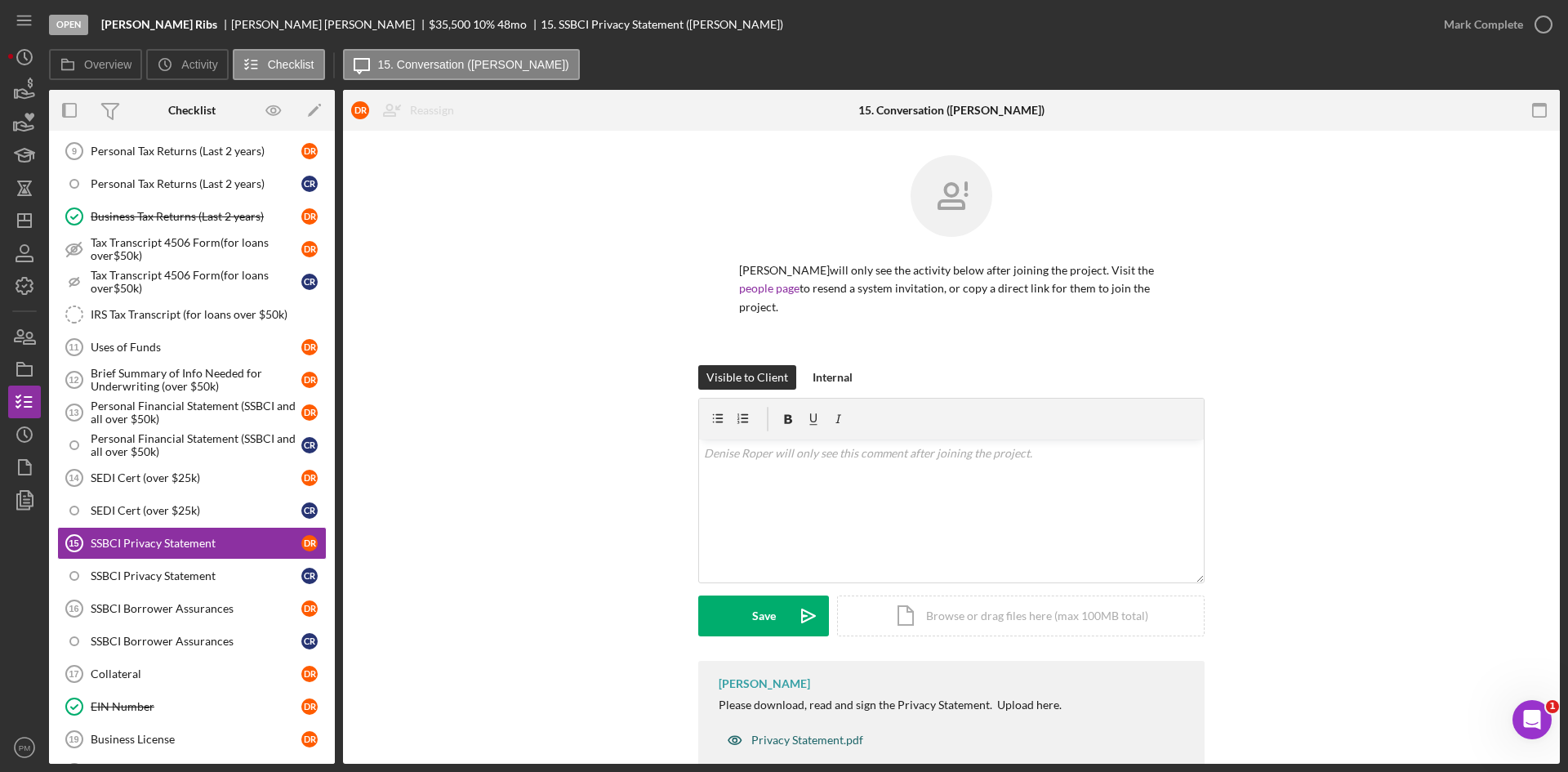
click at [763, 733] on div "Privacy Statement.pdf" at bounding box center [806, 739] width 111 height 13
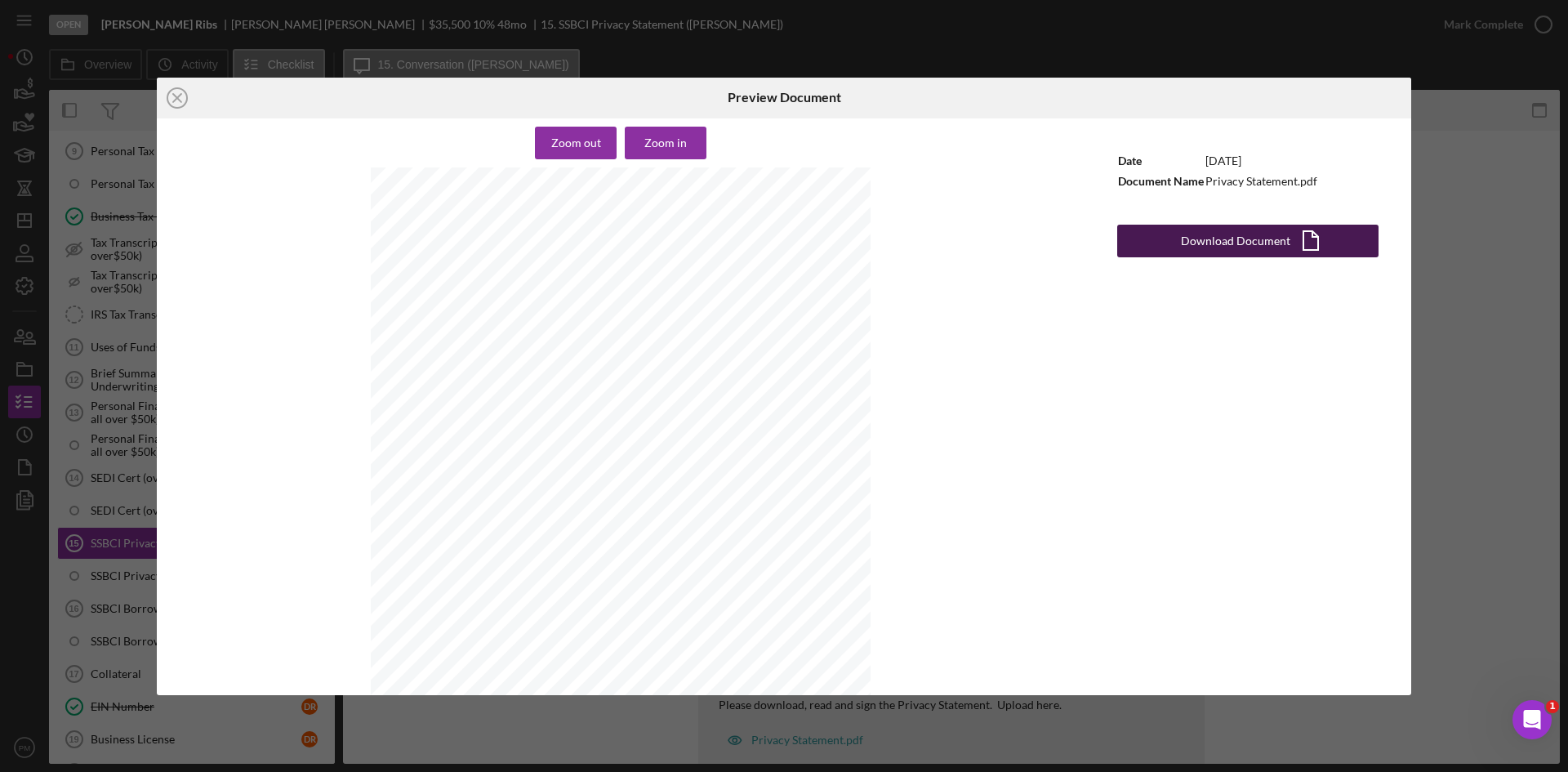
click at [1202, 254] on div "Download Document" at bounding box center [1235, 241] width 109 height 33
click at [174, 99] on line at bounding box center [177, 97] width 8 height 8
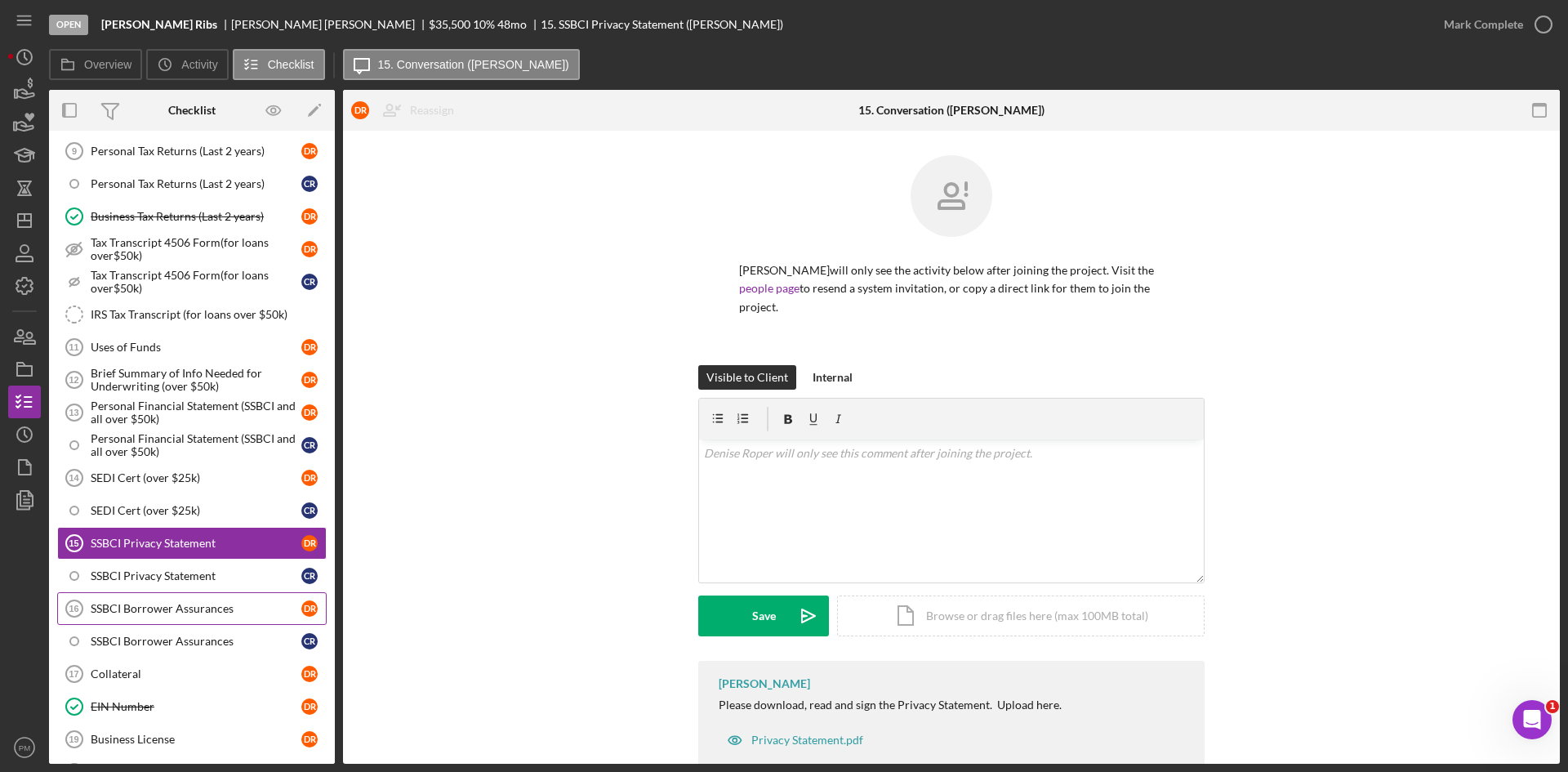
click at [164, 614] on div "SSBCI Borrower Assurances" at bounding box center [196, 608] width 211 height 13
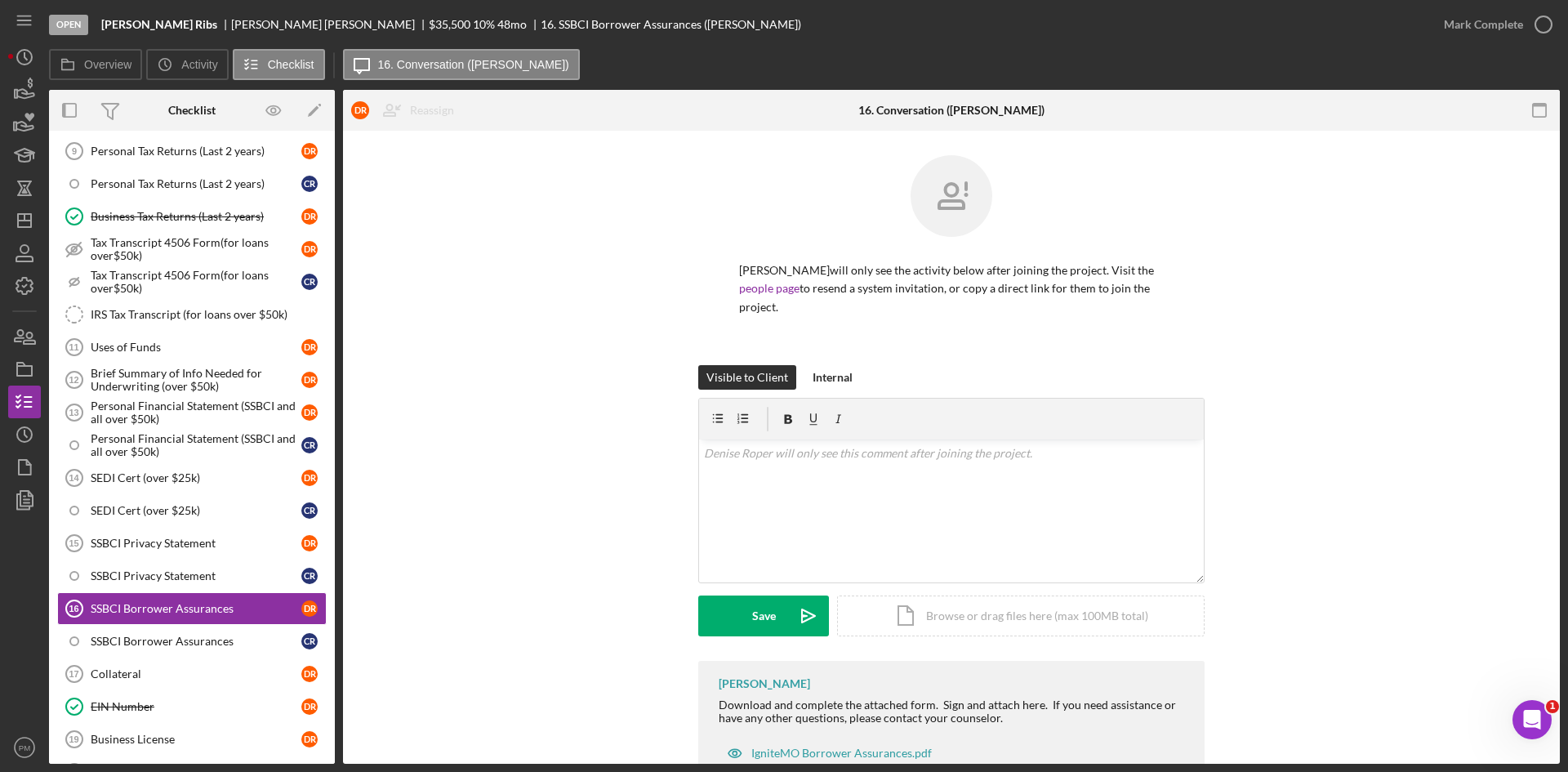
scroll to position [37, 0]
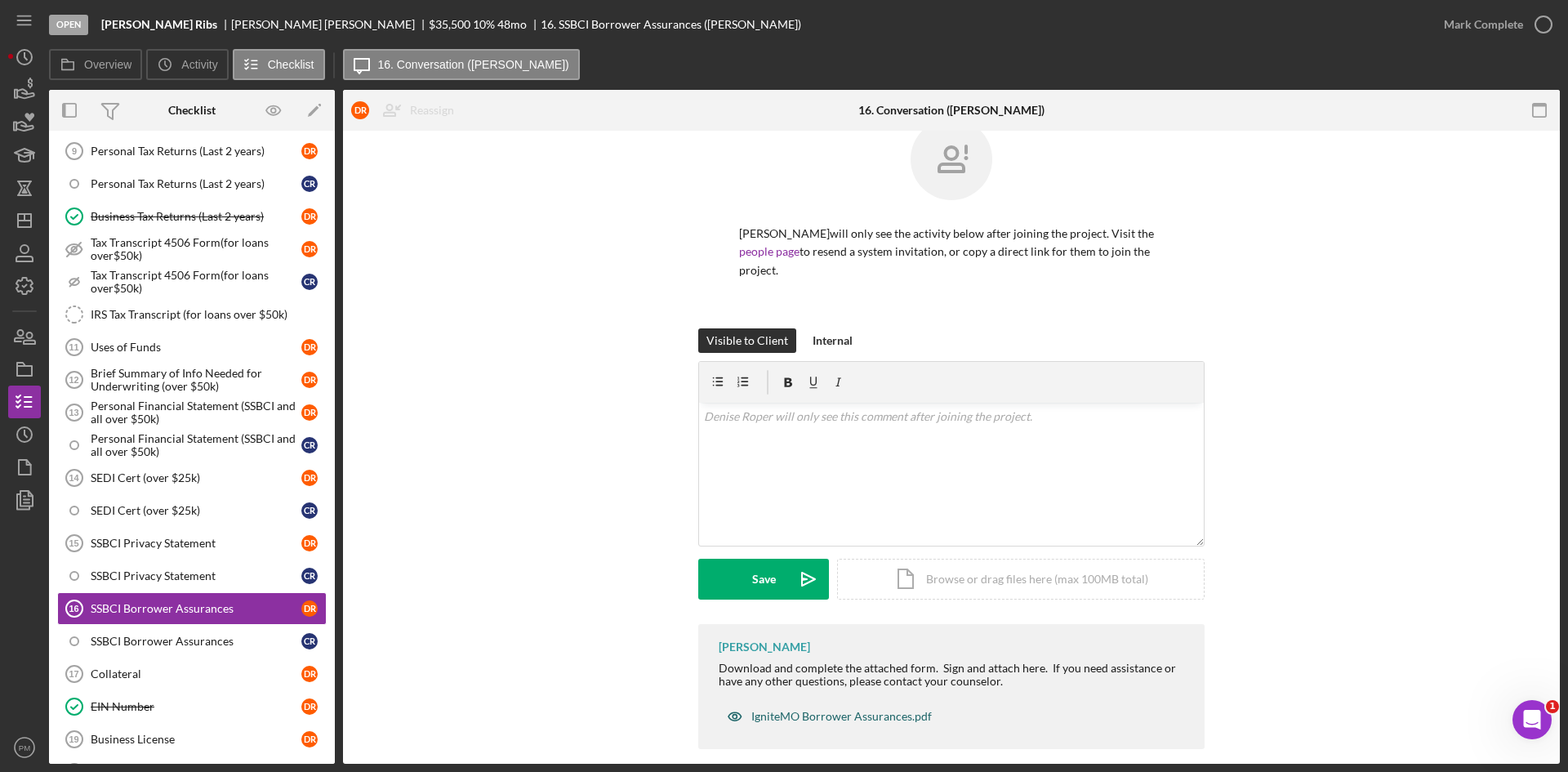
click at [819, 706] on div "IgniteMO Borrower Assurances.pdf" at bounding box center [829, 716] width 222 height 33
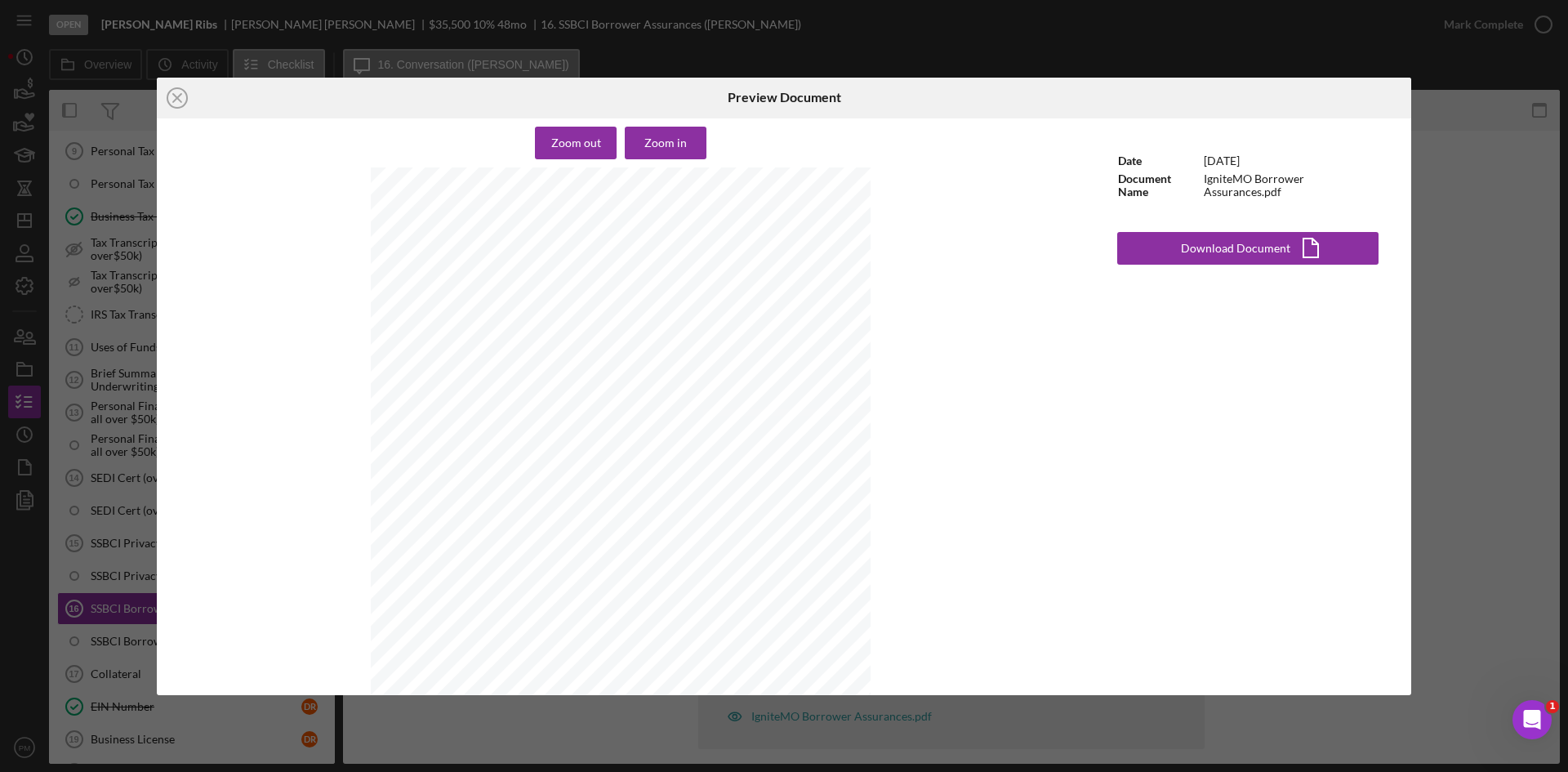
click at [1187, 265] on div "Date 9/23/2024 Document Name IgniteMO Borrower Assurances.pdf Download Document…" at bounding box center [1247, 407] width 326 height 577
click at [1205, 249] on div "Download Document" at bounding box center [1235, 248] width 109 height 33
click at [172, 99] on icon "Icon/Close" at bounding box center [177, 97] width 41 height 41
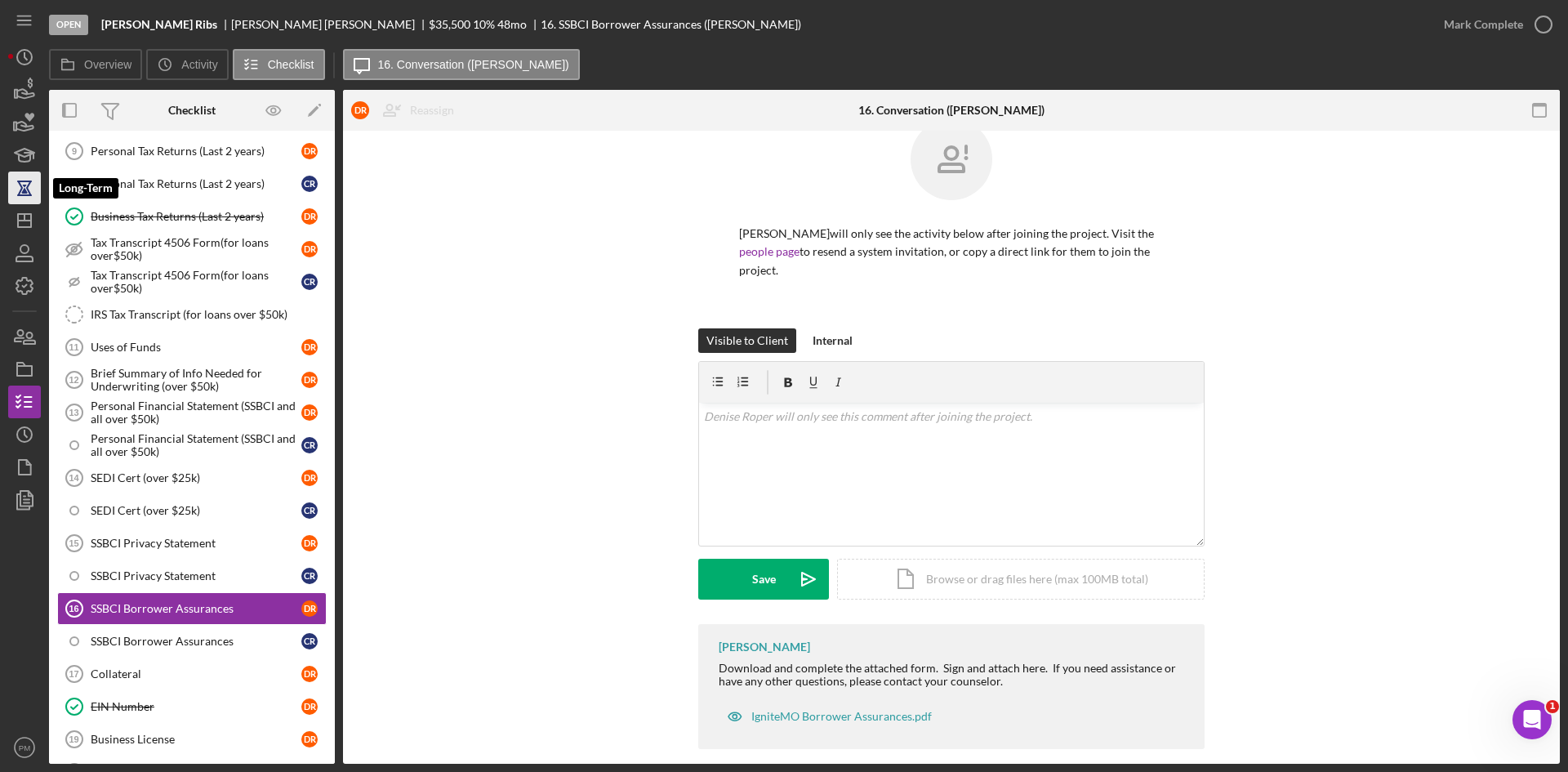
click at [20, 201] on icon "button" at bounding box center [24, 187] width 41 height 41
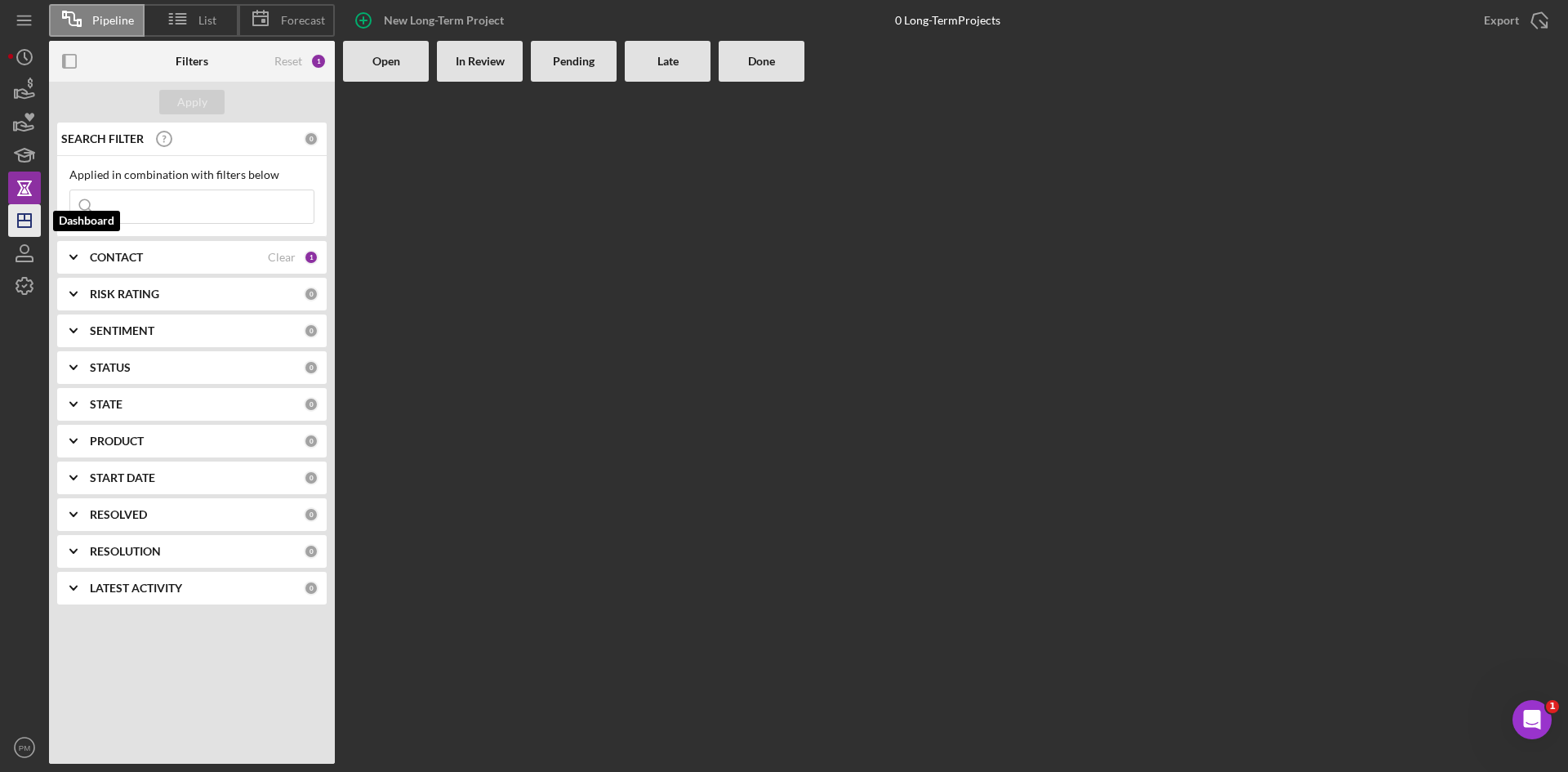
click at [22, 221] on line "button" at bounding box center [24, 221] width 13 height 0
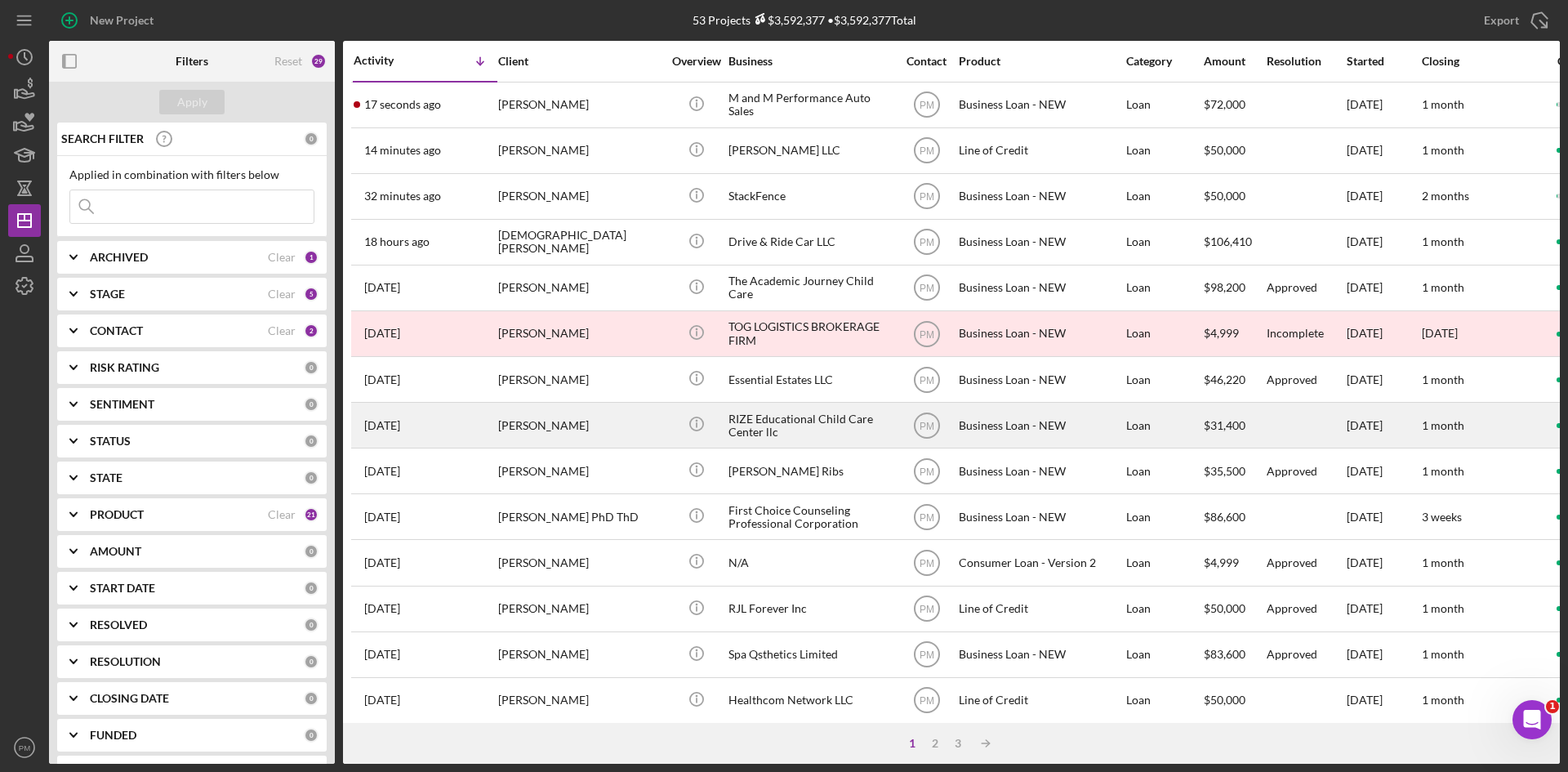
click at [551, 412] on div "[PERSON_NAME]" at bounding box center [580, 426] width 163 height 44
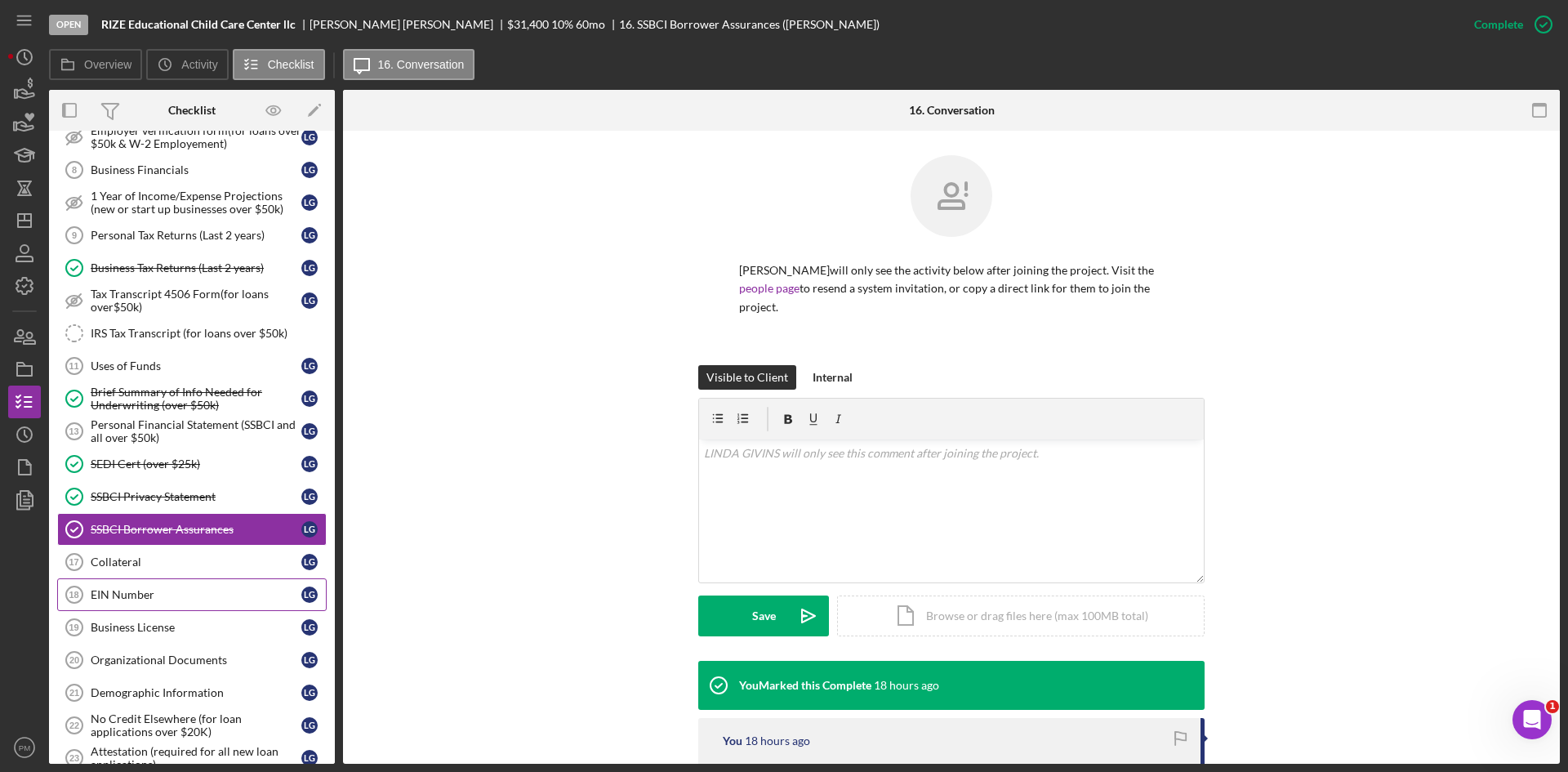
scroll to position [60, 0]
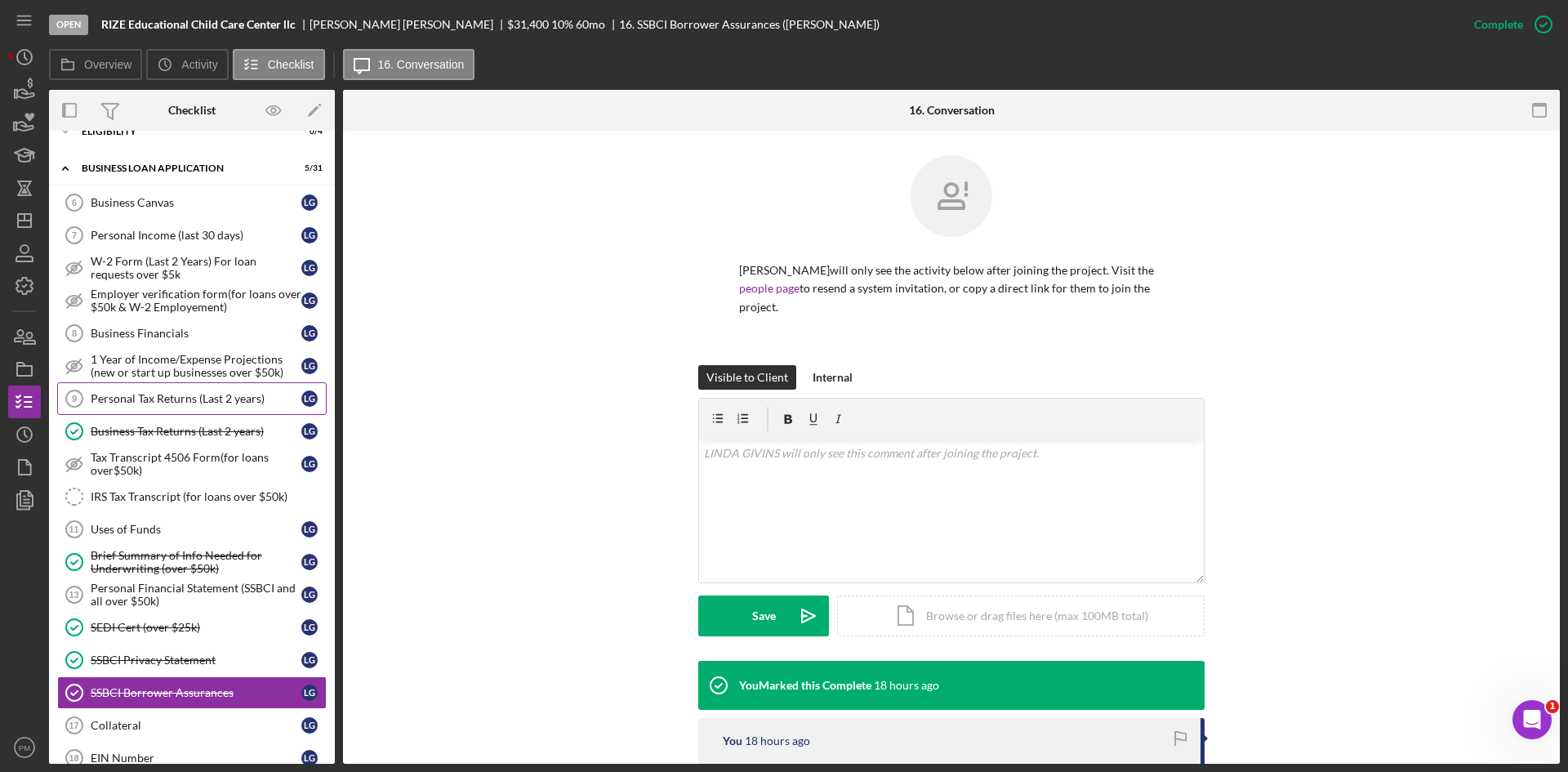
click at [178, 402] on div "Personal Tax Returns (Last 2 years)" at bounding box center [196, 398] width 211 height 13
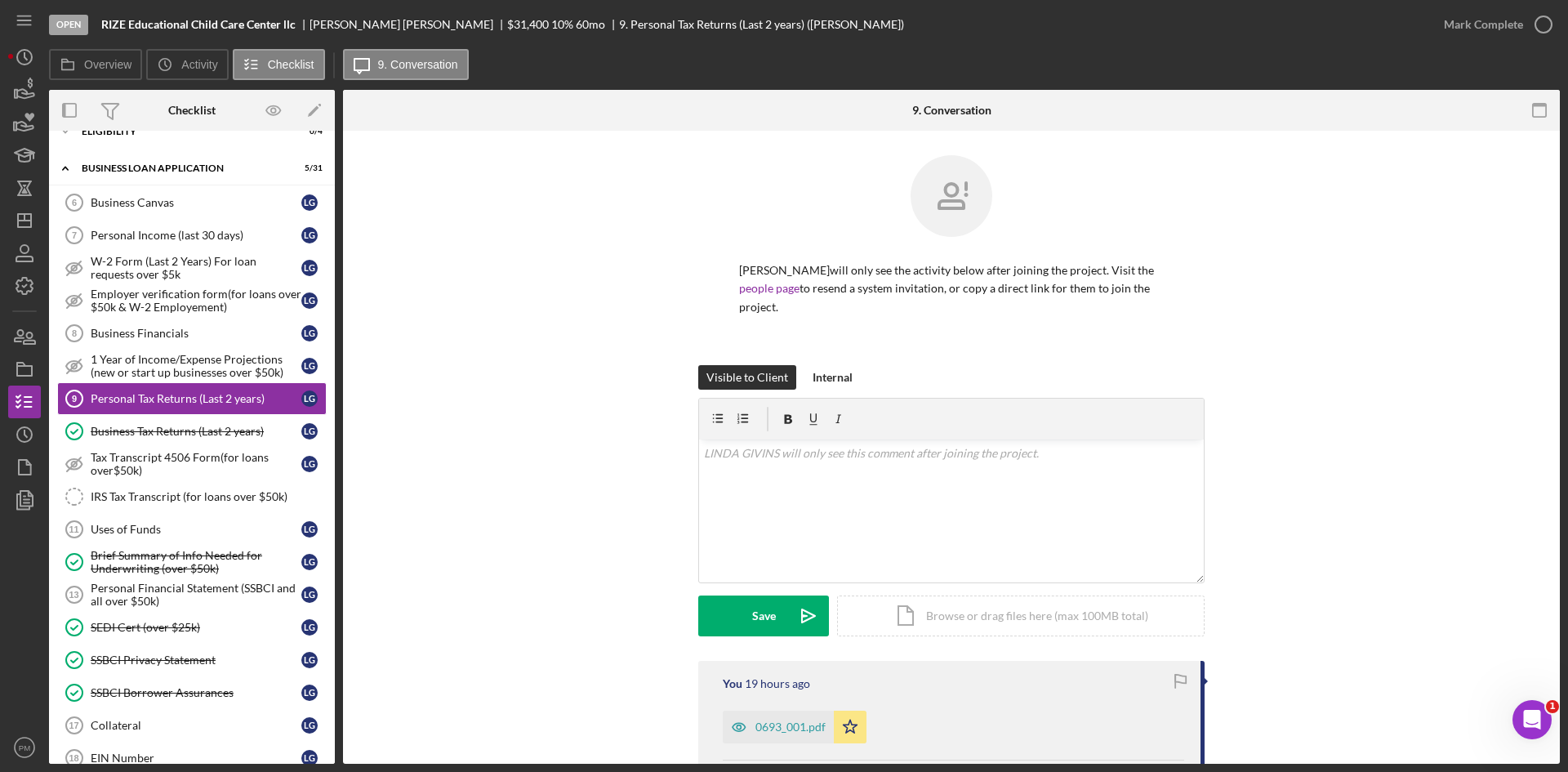
scroll to position [162, 0]
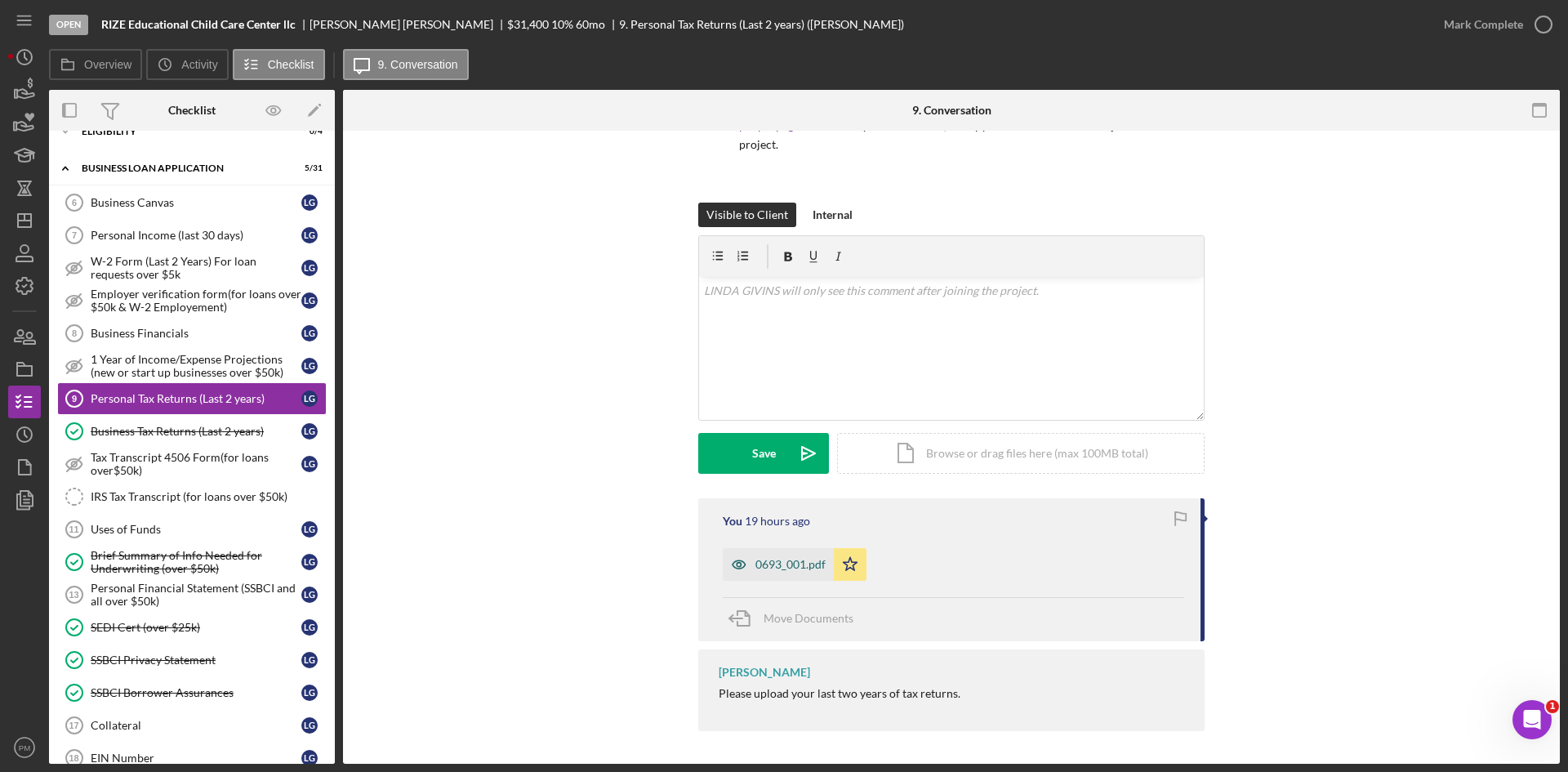
click at [803, 579] on div "0693_001.pdf" at bounding box center [779, 564] width 111 height 33
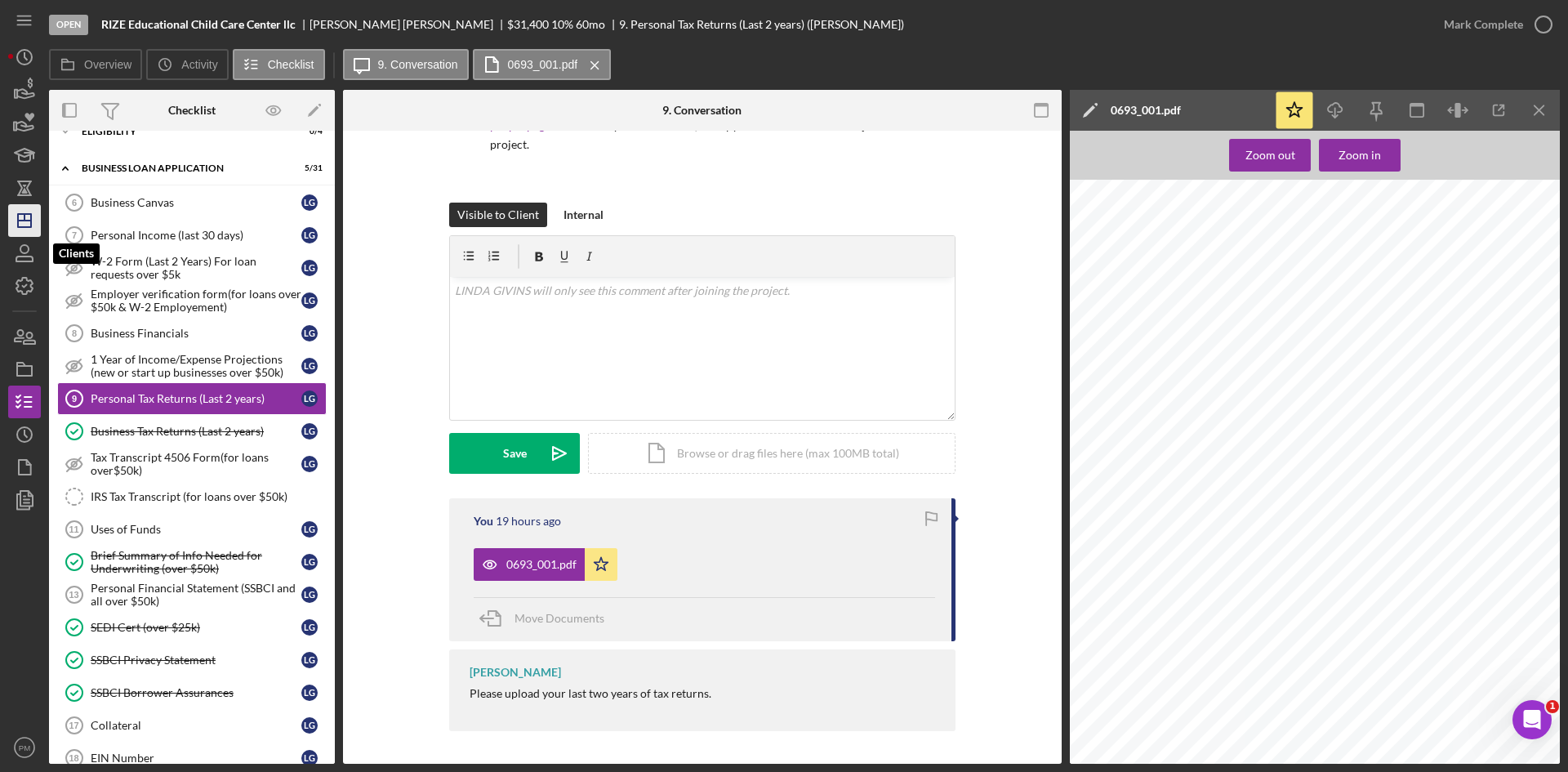
drag, startPoint x: 18, startPoint y: 217, endPoint x: 28, endPoint y: 217, distance: 10.0
click at [18, 217] on polygon "button" at bounding box center [24, 220] width 13 height 13
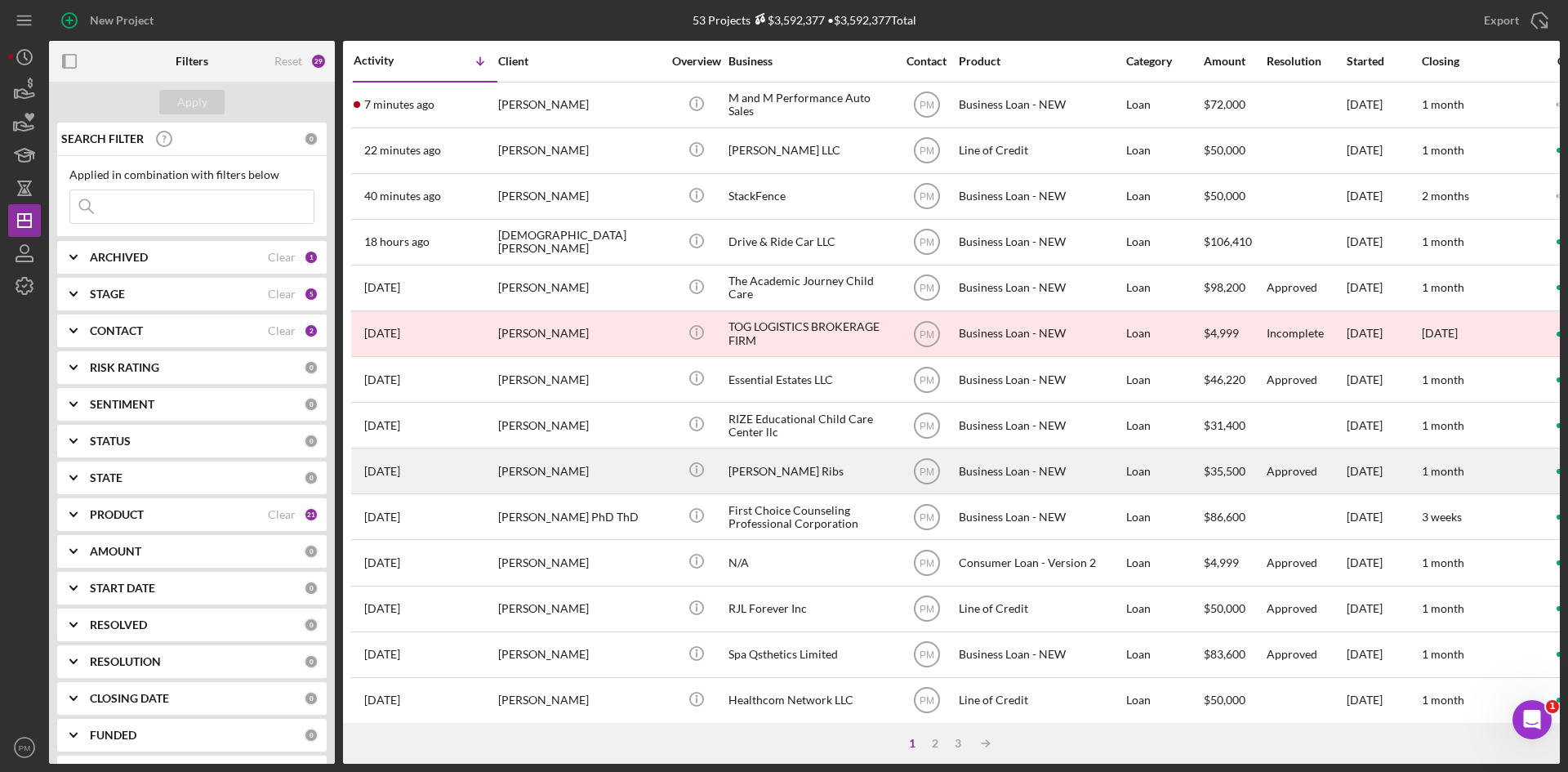
click at [598, 468] on div "[PERSON_NAME]" at bounding box center [580, 472] width 163 height 44
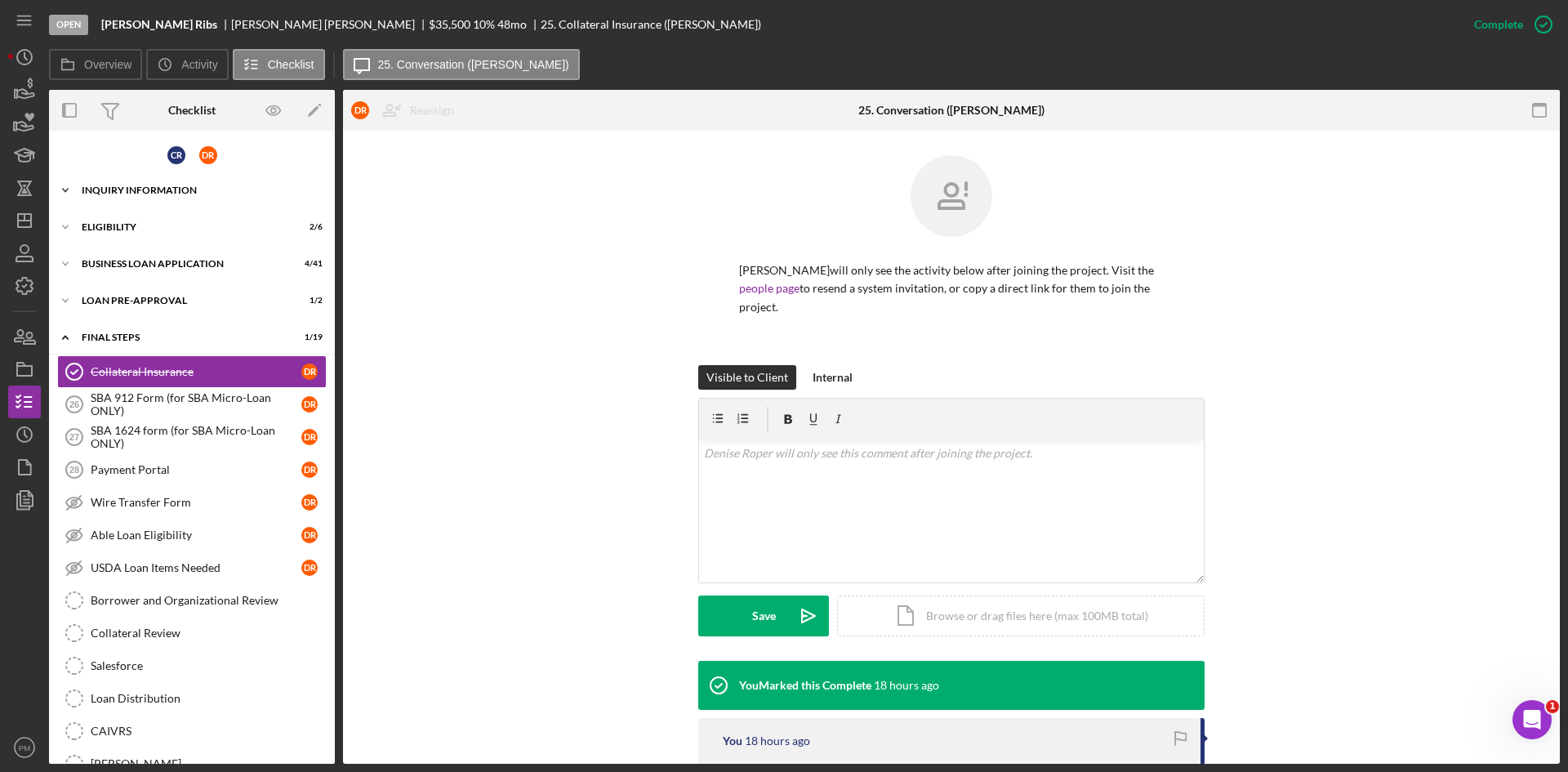
click at [183, 196] on div "Icon/Expander INQUIRY INFORMATION 0 / 18" at bounding box center [191, 190] width 285 height 33
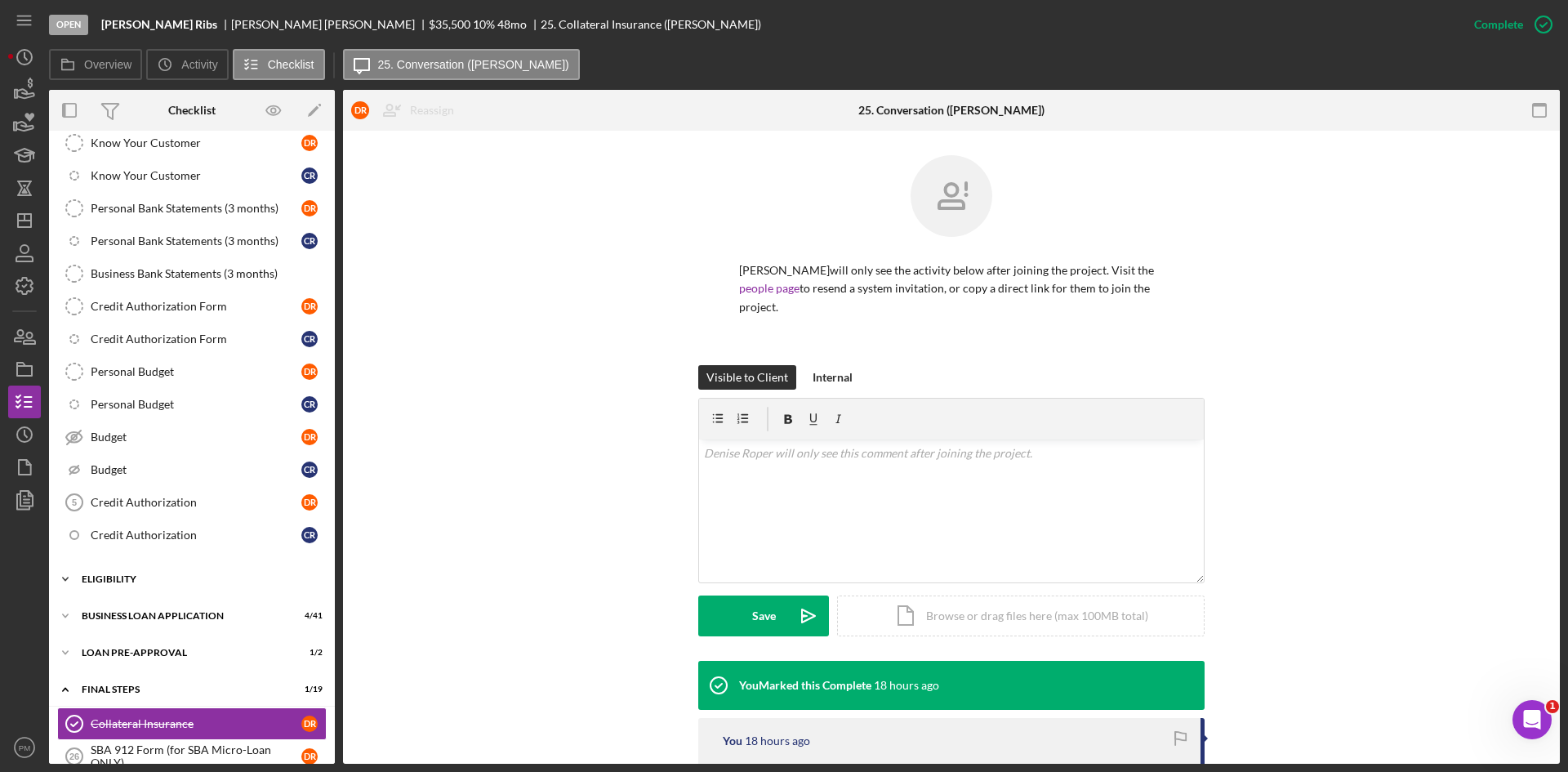
scroll to position [654, 0]
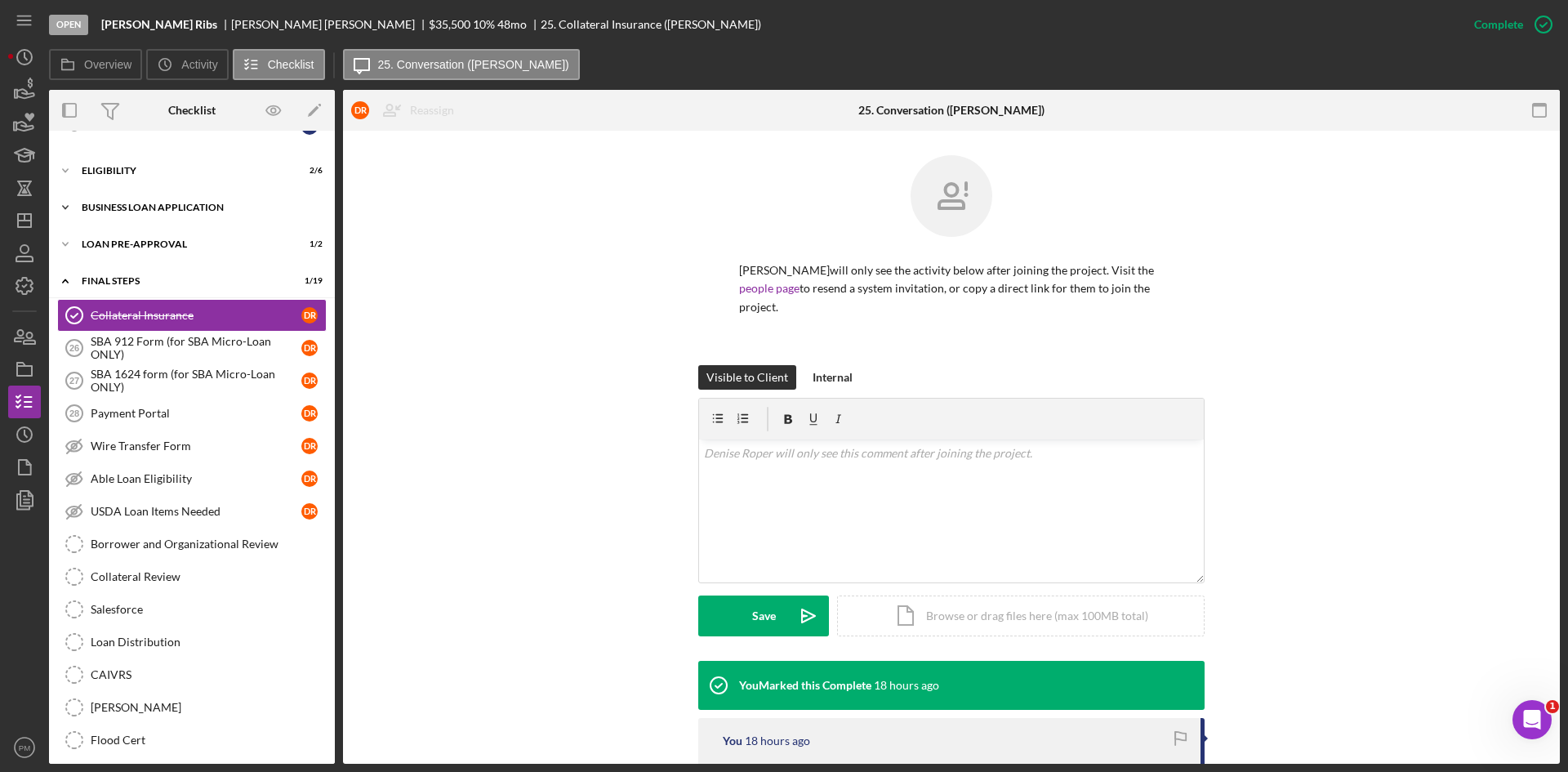
click at [173, 218] on div "Icon/Expander BUSINESS LOAN APPLICATION 4 / 41" at bounding box center [191, 207] width 285 height 33
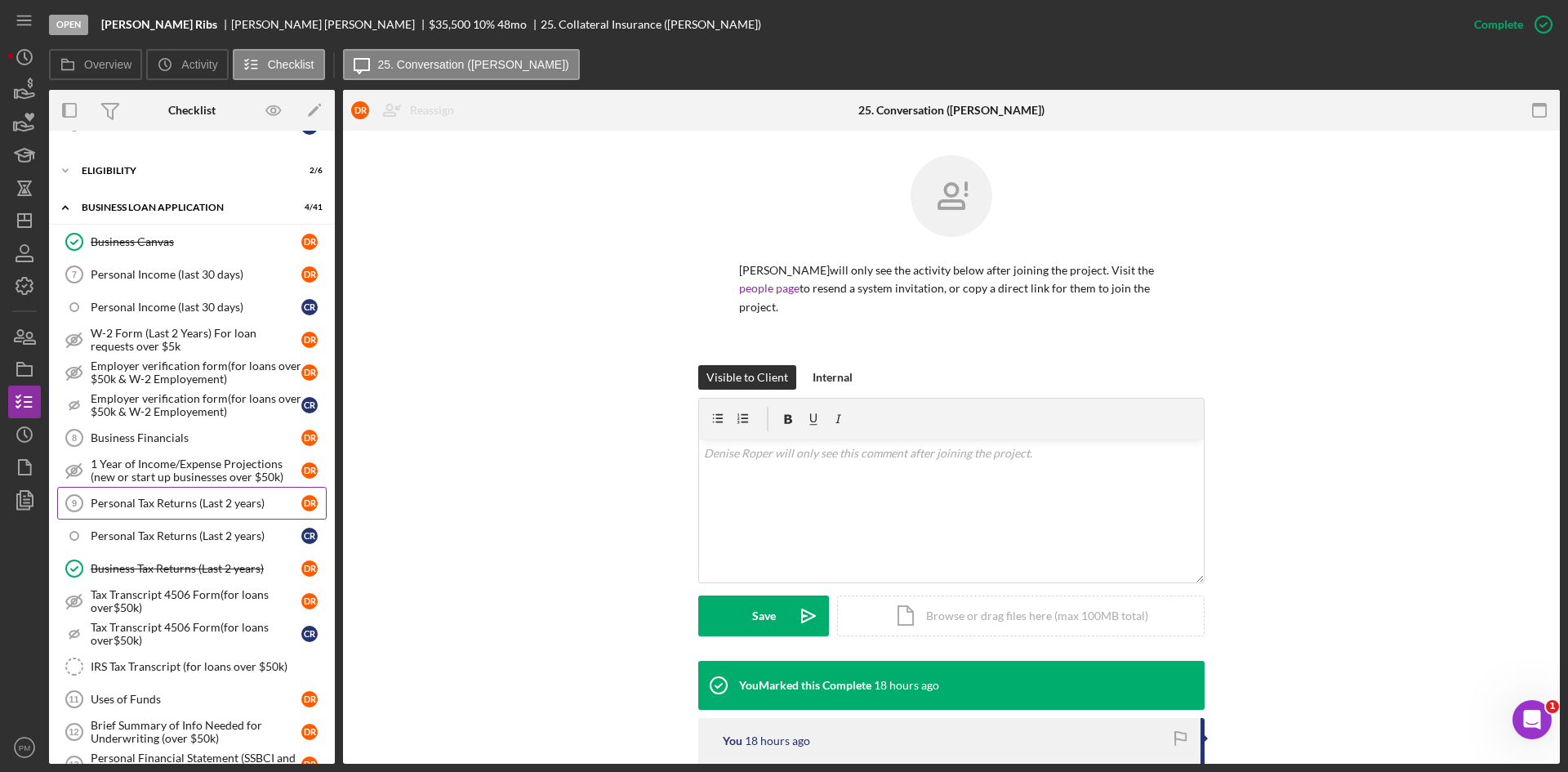
click at [194, 501] on div "Personal Tax Returns (Last 2 years)" at bounding box center [196, 502] width 211 height 13
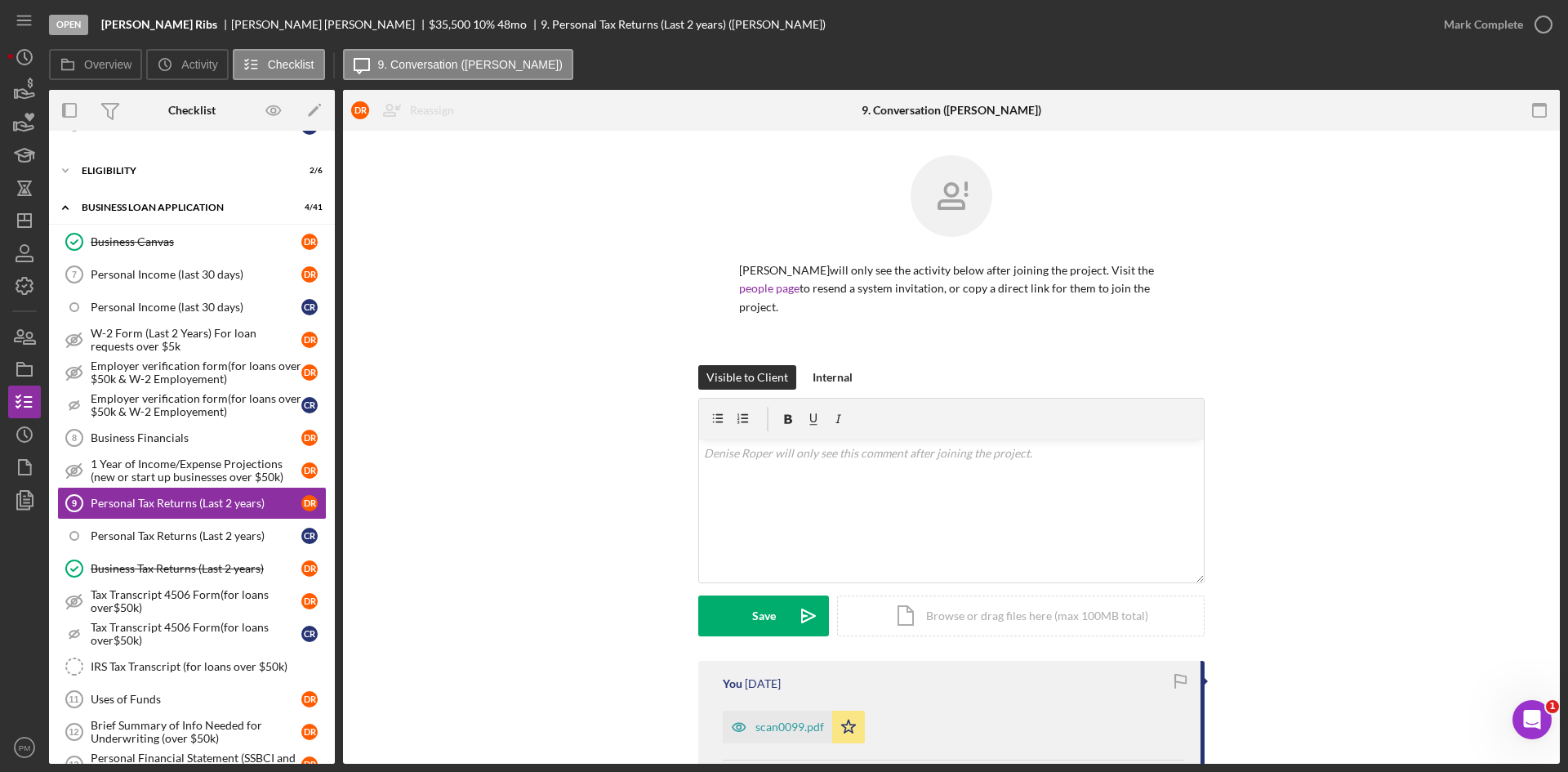
scroll to position [144, 0]
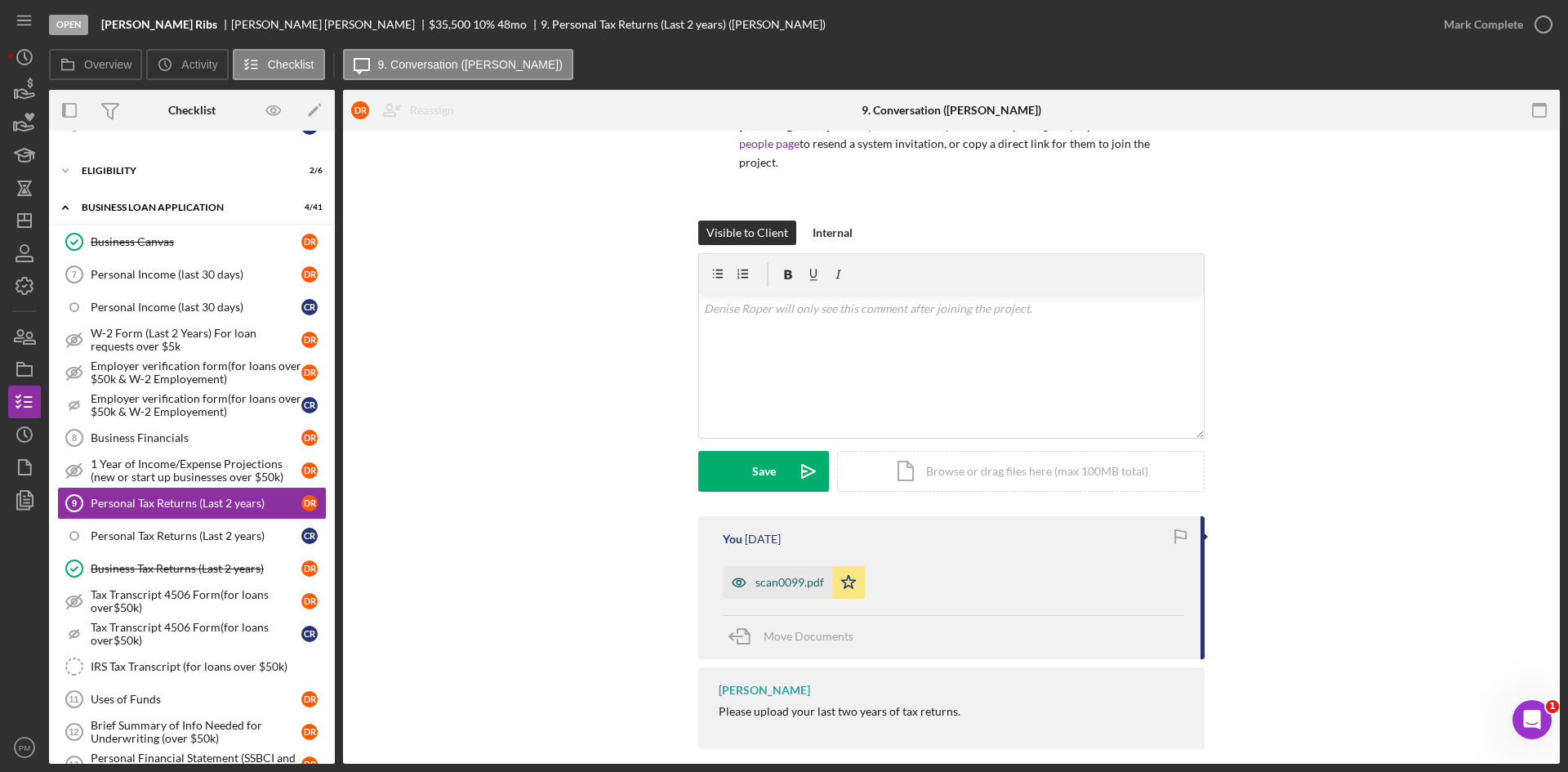
click at [777, 576] on div "scan0099.pdf" at bounding box center [789, 582] width 69 height 13
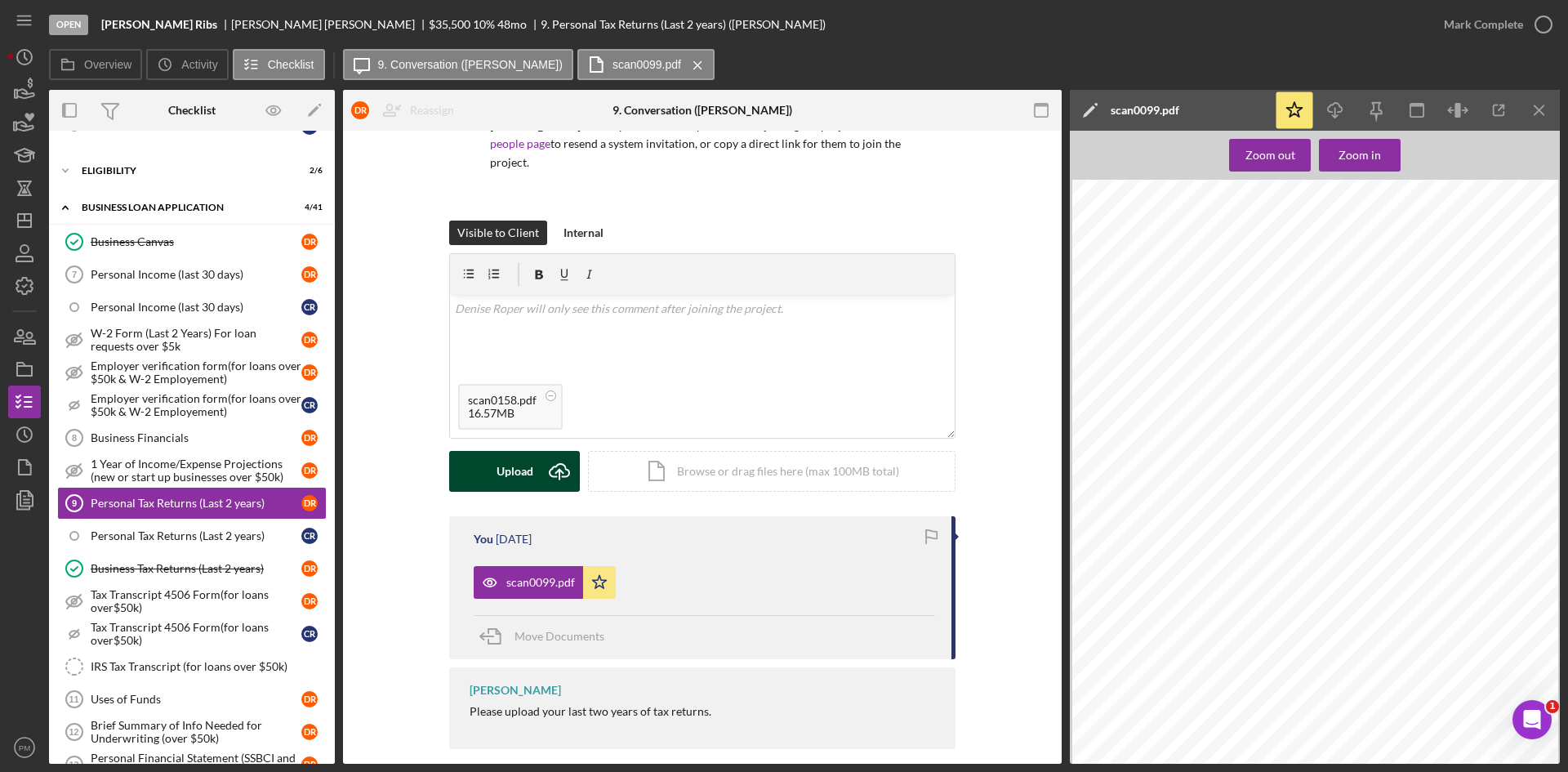
click at [531, 453] on button "Upload Icon/Upload" at bounding box center [514, 471] width 130 height 41
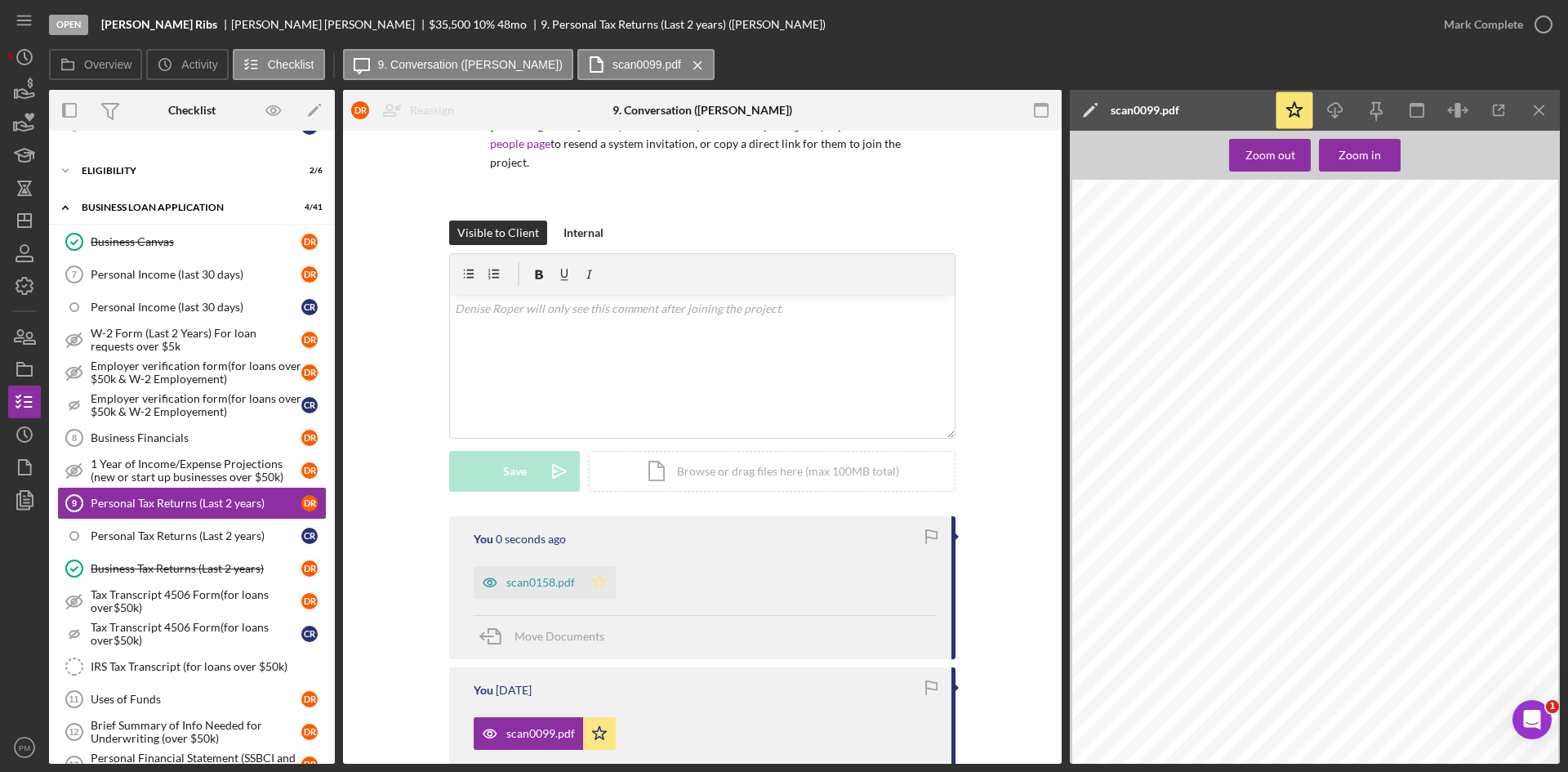
click at [604, 566] on icon "Icon/Star" at bounding box center [599, 582] width 33 height 33
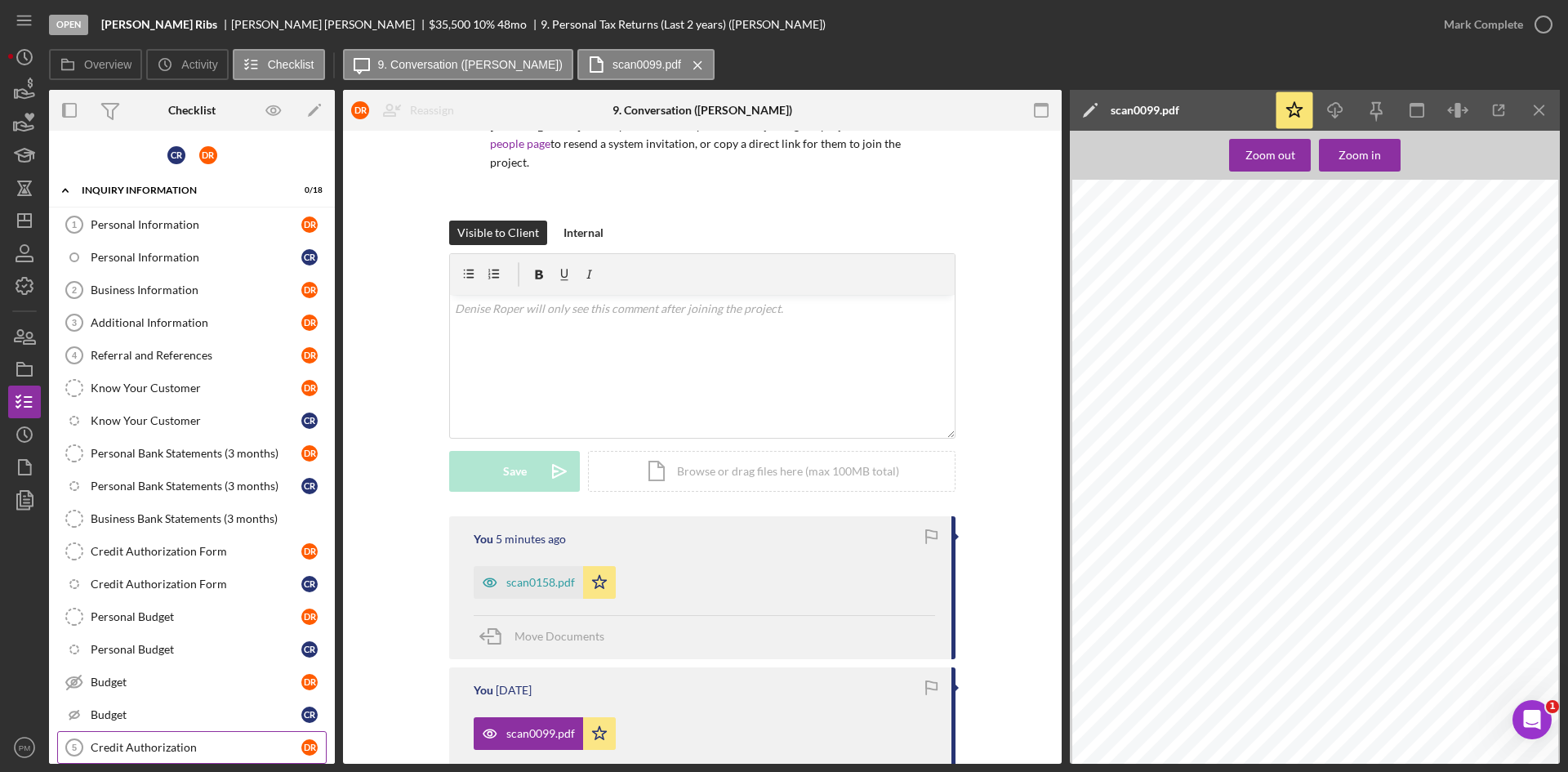
scroll to position [82, 0]
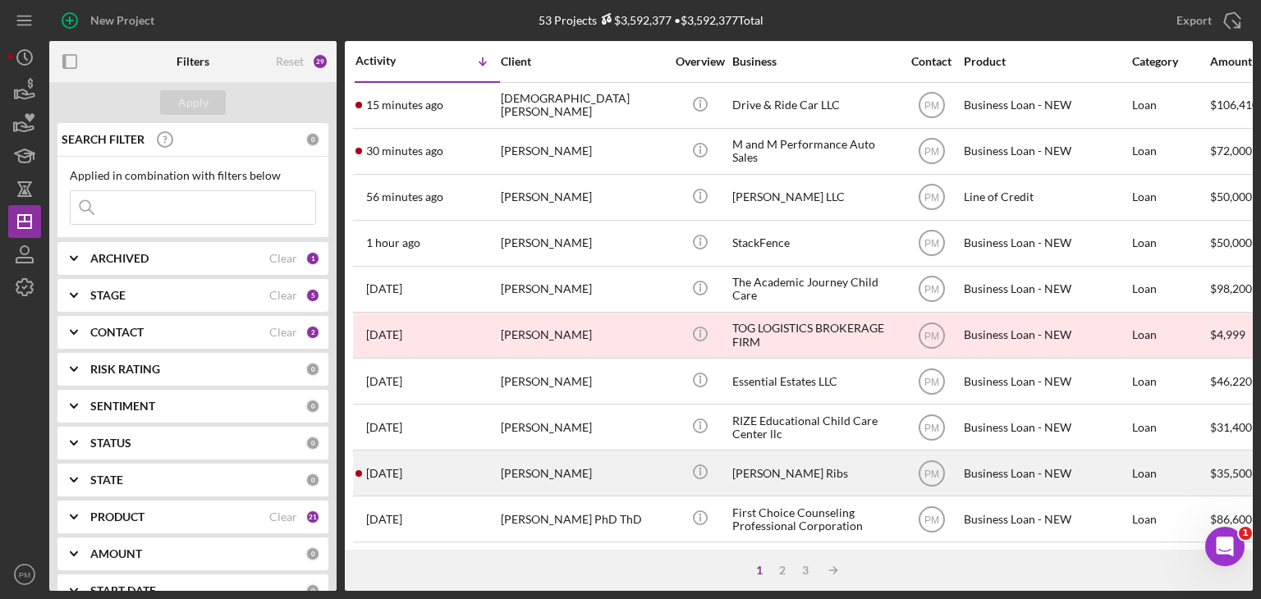
click at [478, 468] on div "[DATE] [PERSON_NAME]" at bounding box center [428, 474] width 144 height 44
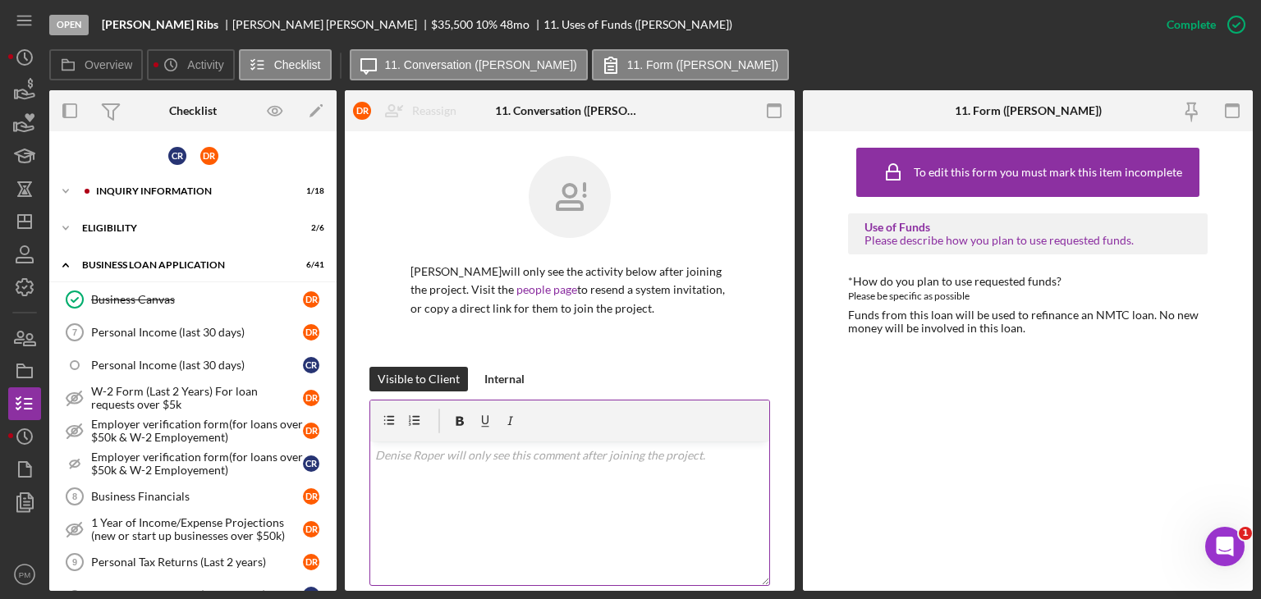
scroll to position [393, 0]
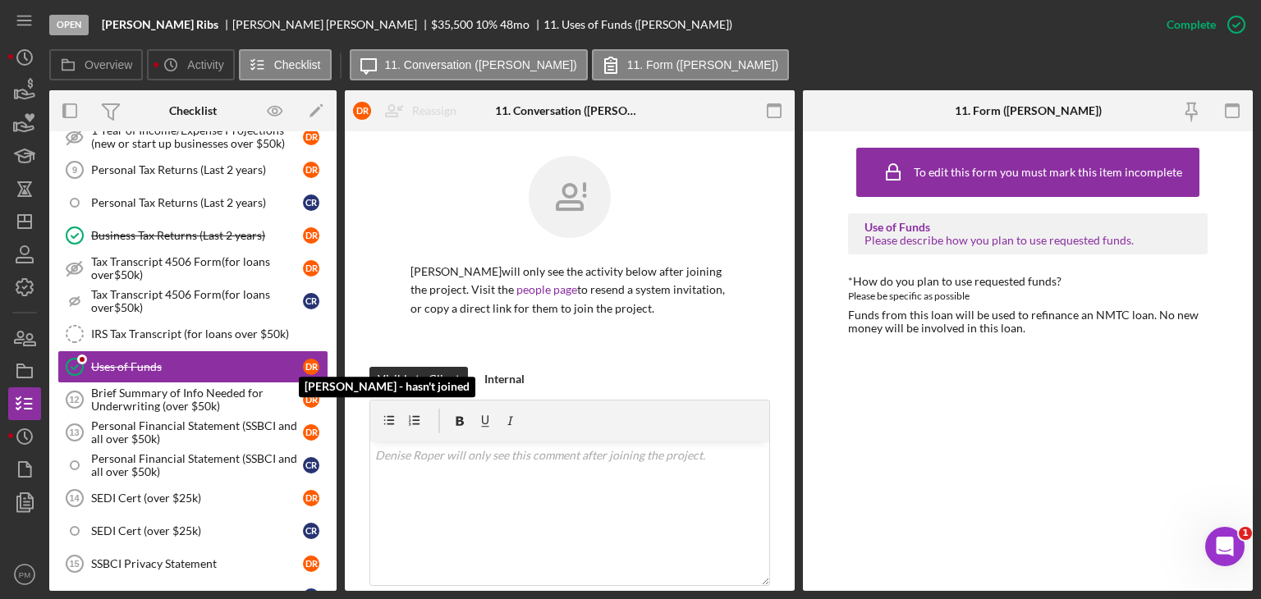
click at [768, 454] on div "[PERSON_NAME] will only see the activity below after joining the project. Visit…" at bounding box center [570, 517] width 450 height 772
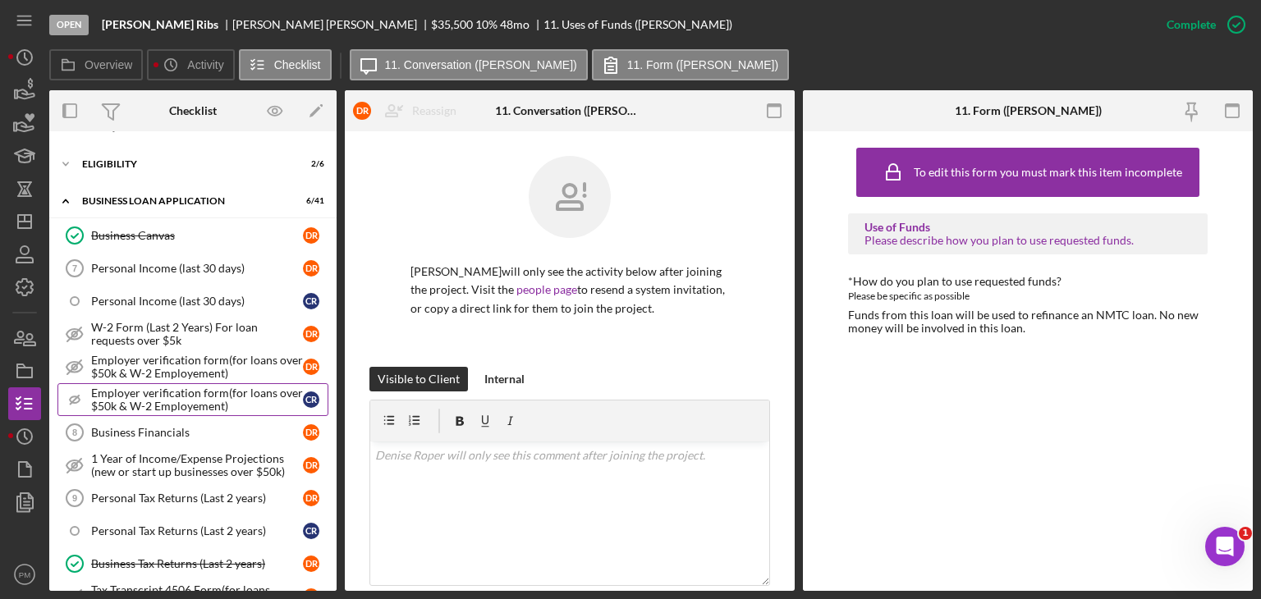
scroll to position [0, 0]
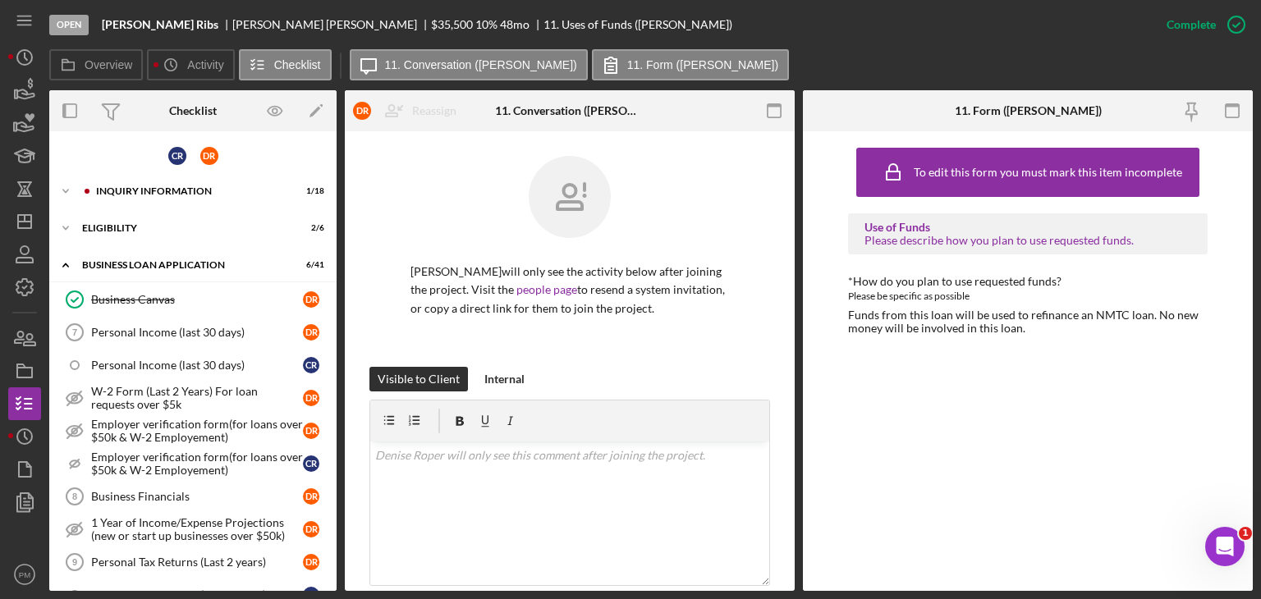
click at [188, 169] on div "C R D R" at bounding box center [192, 156] width 287 height 32
click at [188, 183] on div "Icon/Expander INQUIRY INFORMATION 1 / 18" at bounding box center [192, 191] width 287 height 33
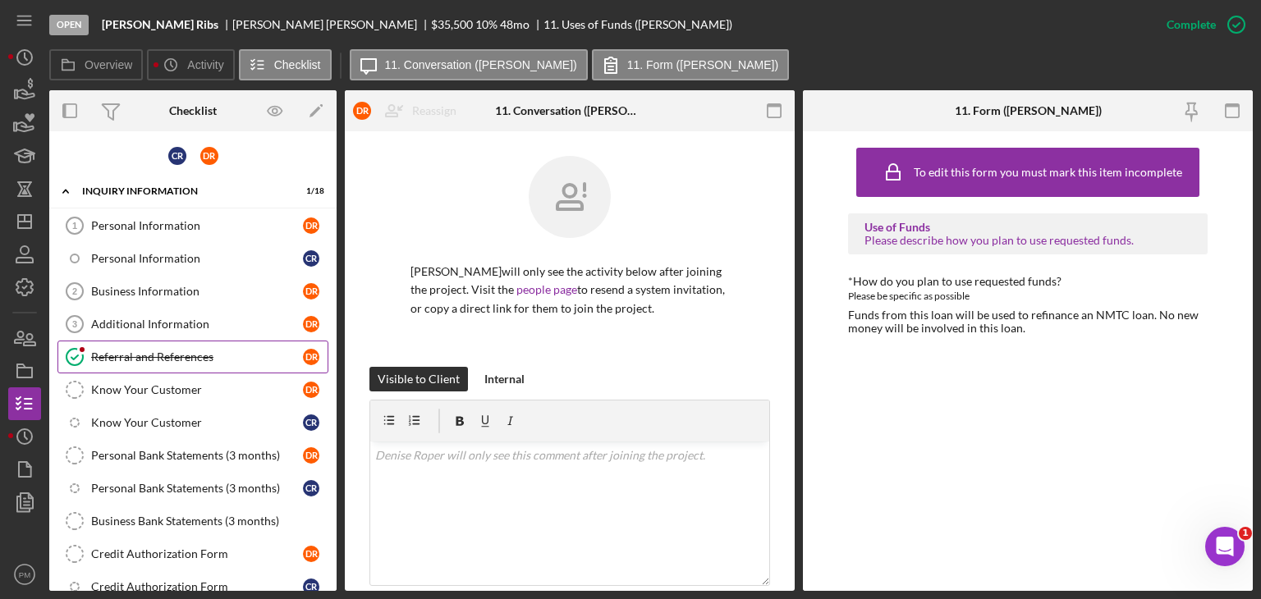
click at [169, 362] on link "Referral and References [PERSON_NAME] and References D R" at bounding box center [192, 357] width 271 height 33
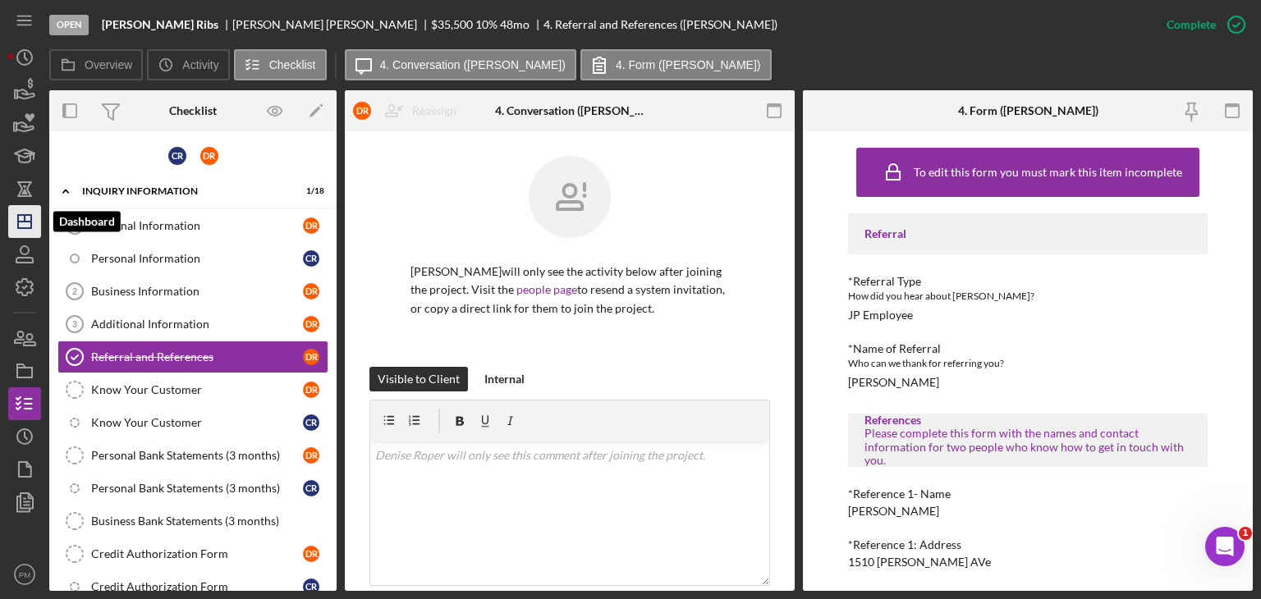
click at [23, 231] on icon "Icon/Dashboard" at bounding box center [24, 221] width 41 height 41
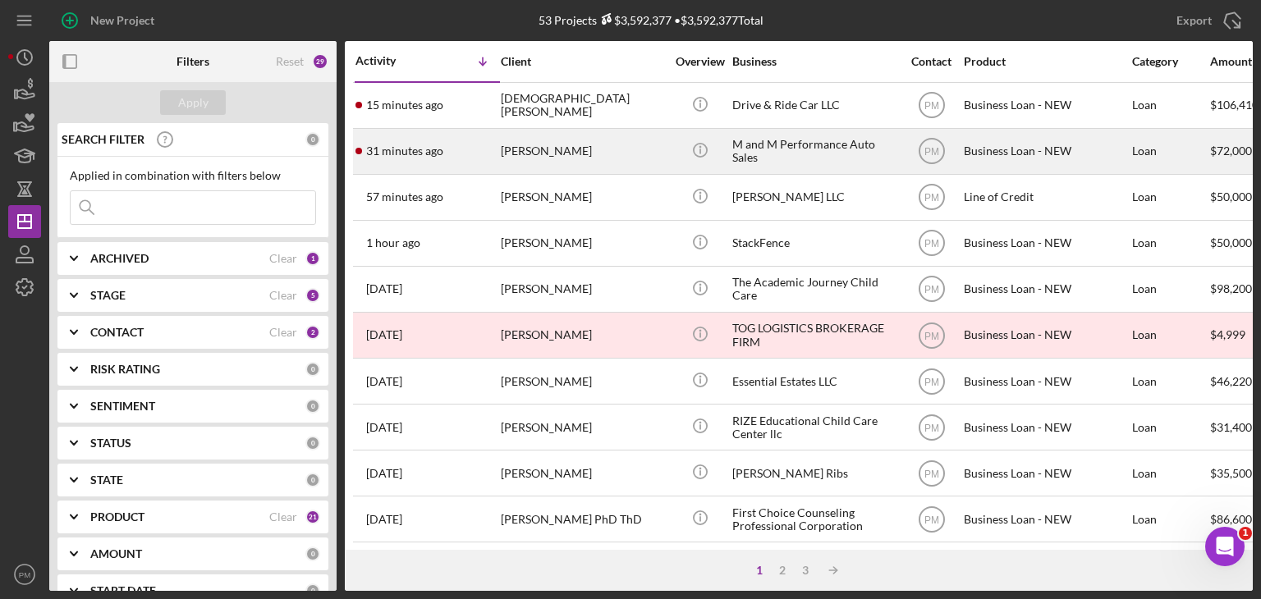
click at [533, 136] on div "[PERSON_NAME]" at bounding box center [583, 152] width 164 height 44
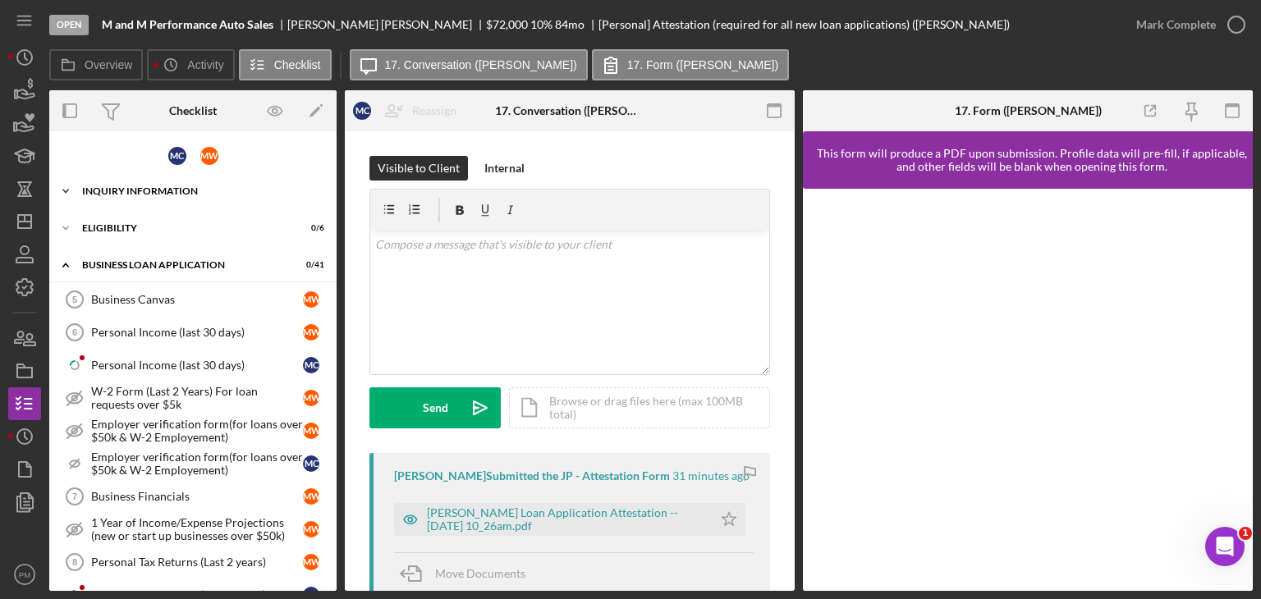
click at [127, 198] on div "Icon/Expander INQUIRY INFORMATION 1 / 18" at bounding box center [192, 191] width 287 height 33
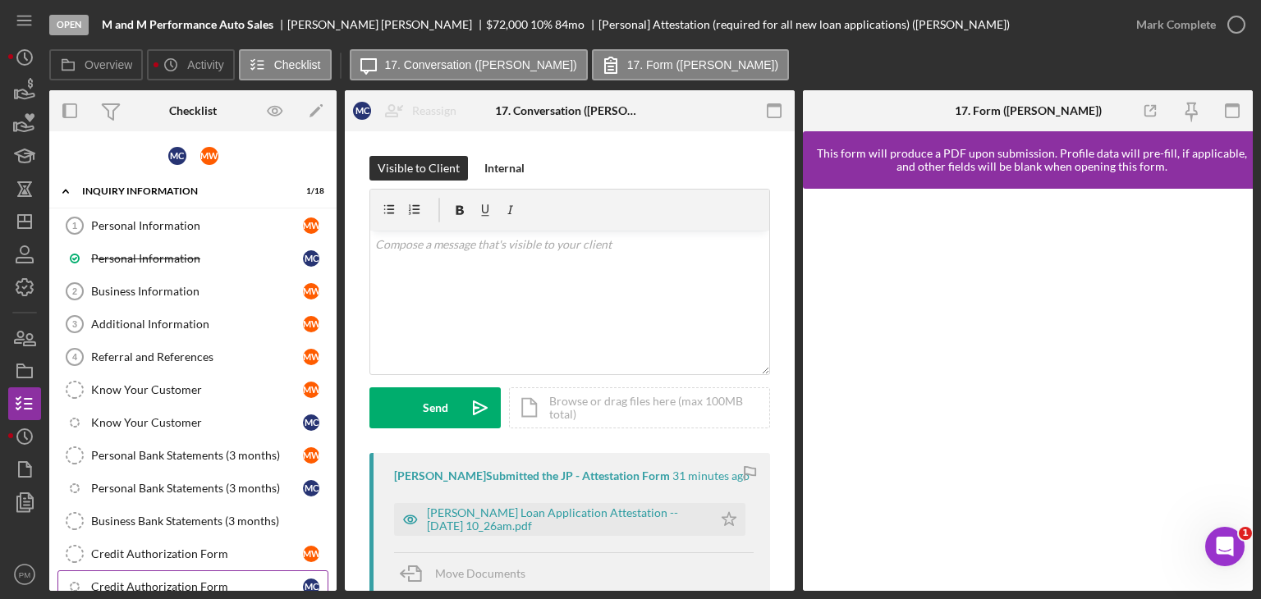
scroll to position [164, 0]
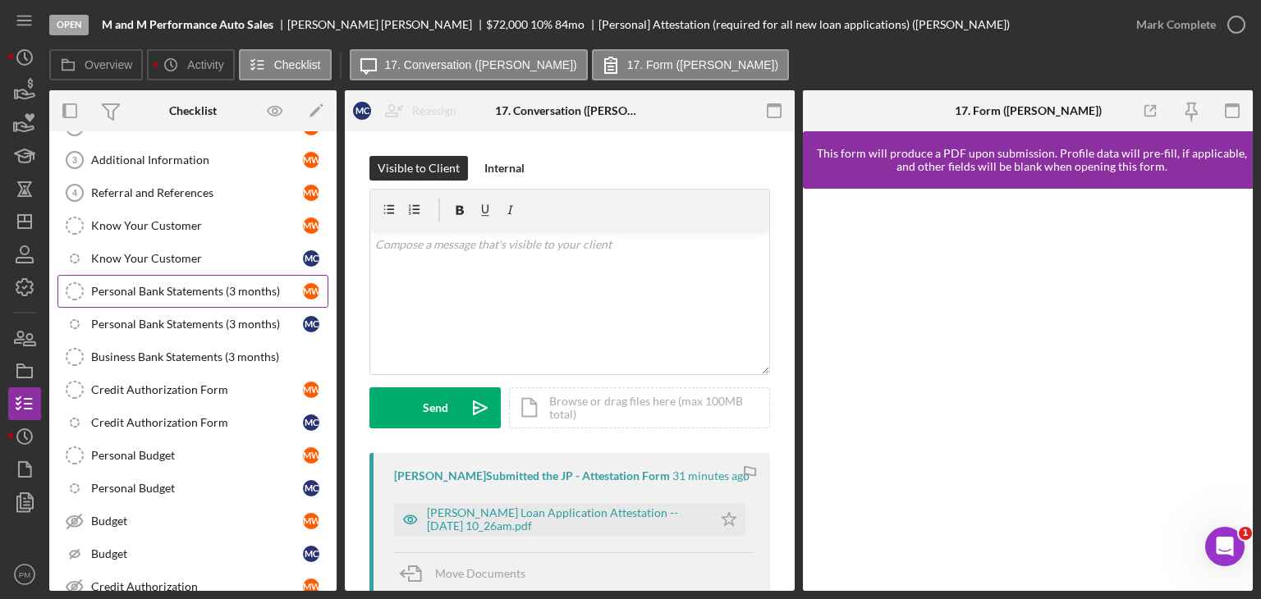
click at [145, 294] on div "Personal Bank Statements (3 months)" at bounding box center [197, 291] width 212 height 13
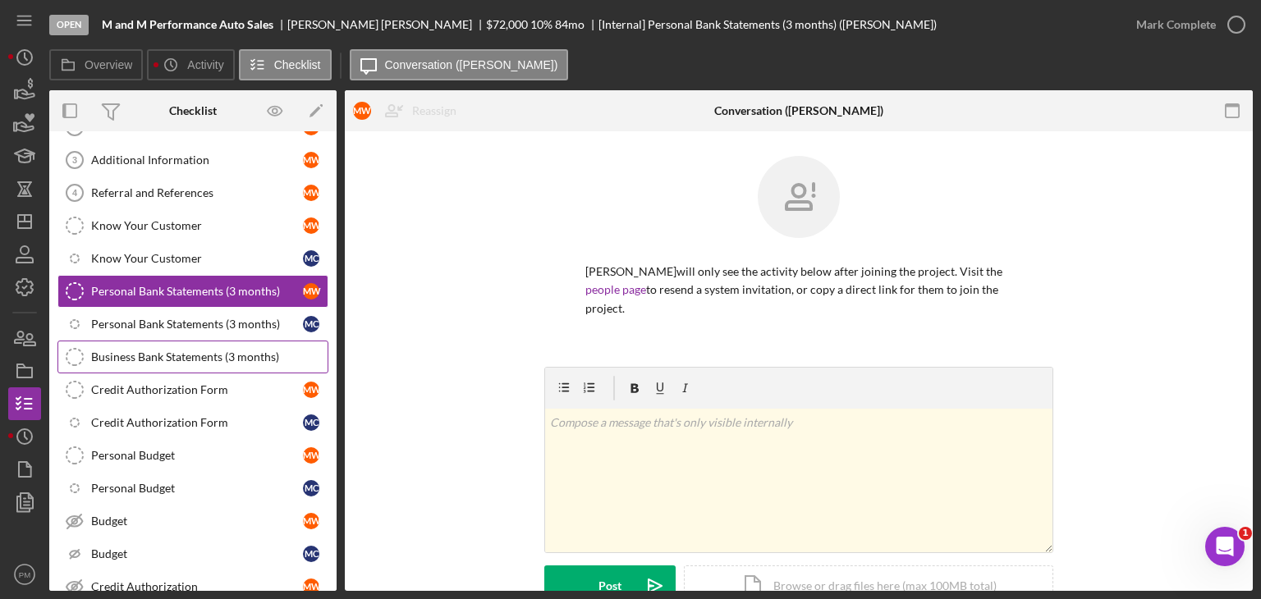
click at [202, 355] on div "Business Bank Statements (3 months)" at bounding box center [209, 357] width 236 height 13
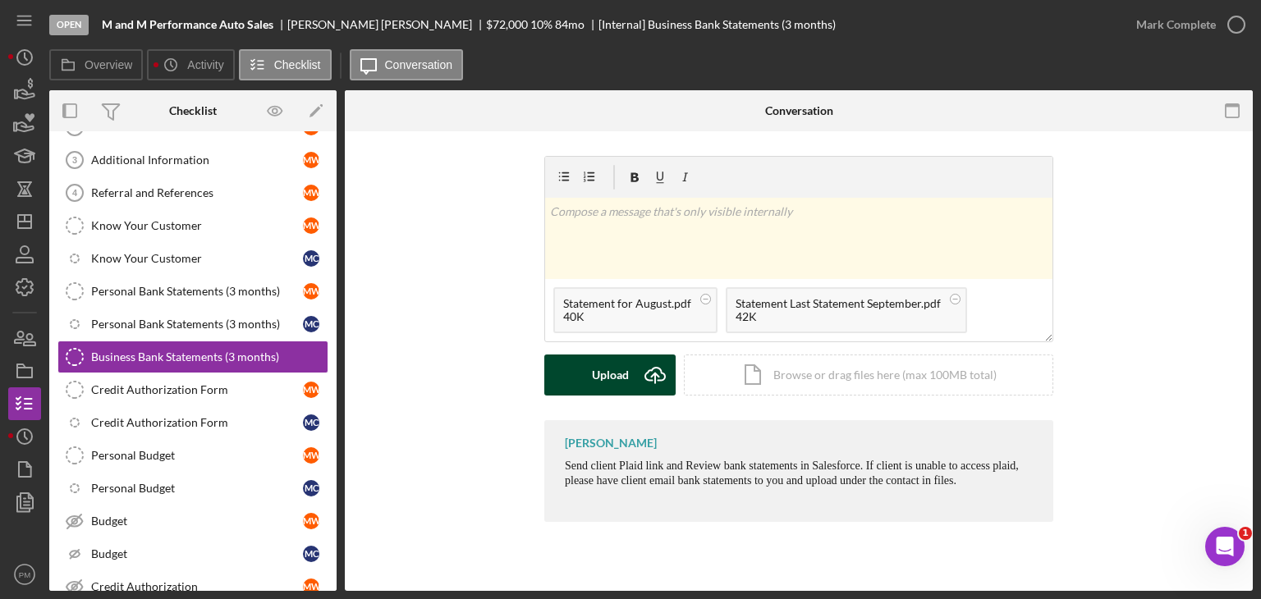
click at [589, 375] on button "Upload Icon/Upload" at bounding box center [609, 375] width 131 height 41
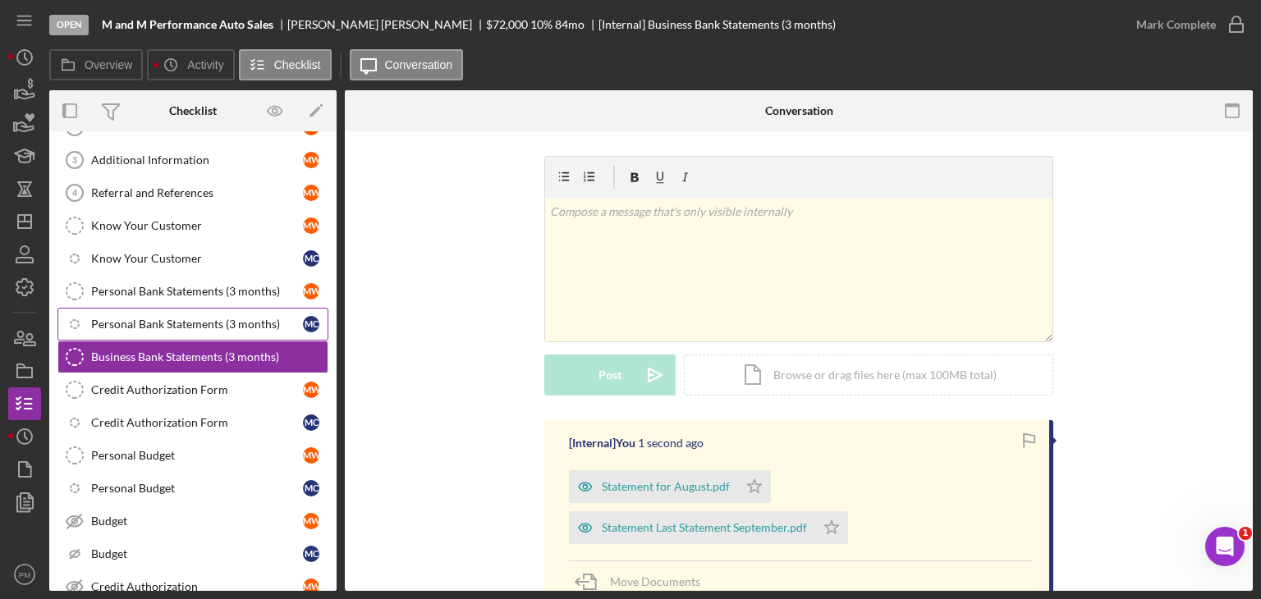
click at [147, 312] on link "Icon/Checklist Item Sub Internal Personal Bank Statements (3 months) M C" at bounding box center [192, 324] width 271 height 33
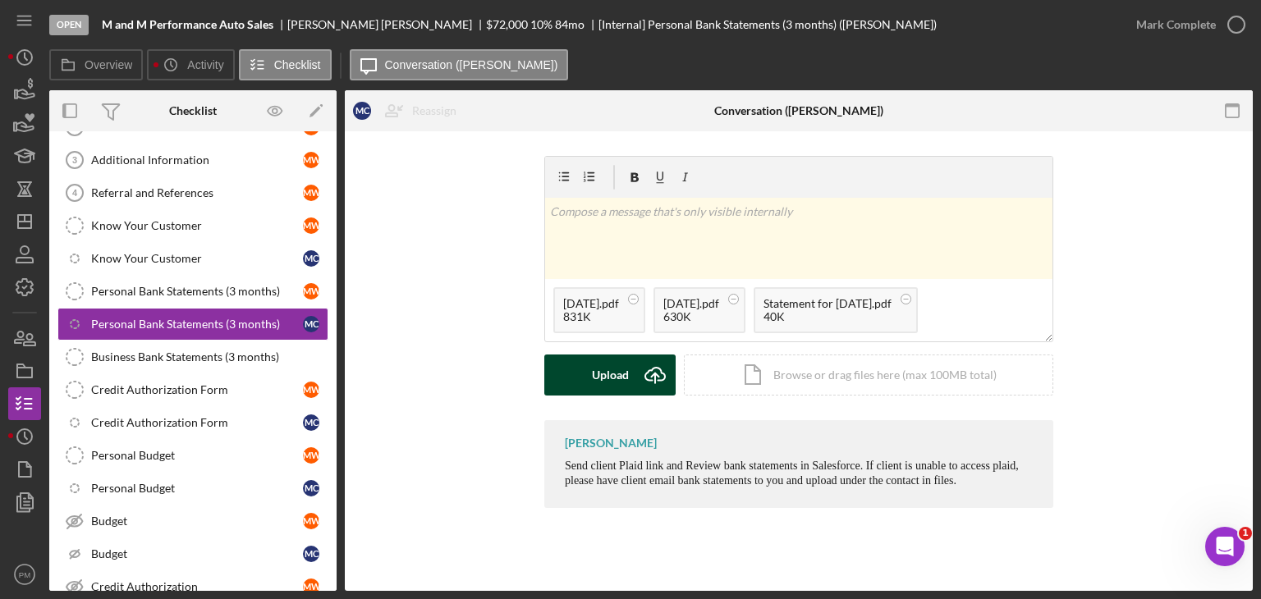
click at [635, 360] on icon "Icon/Upload" at bounding box center [655, 375] width 41 height 41
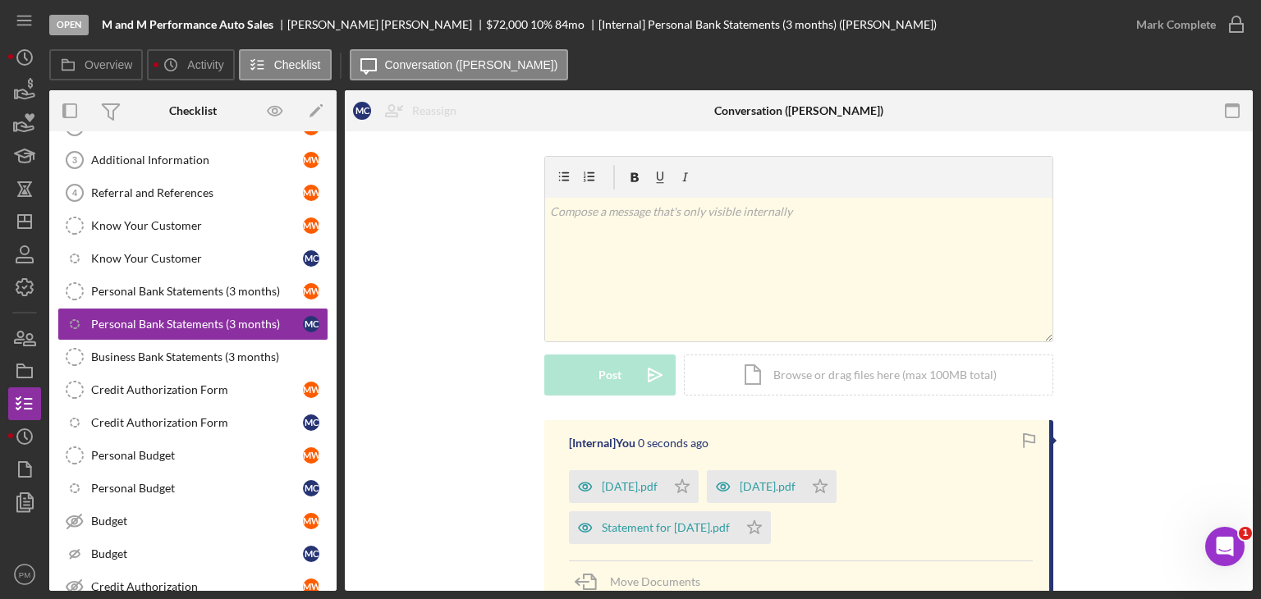
scroll to position [141, 0]
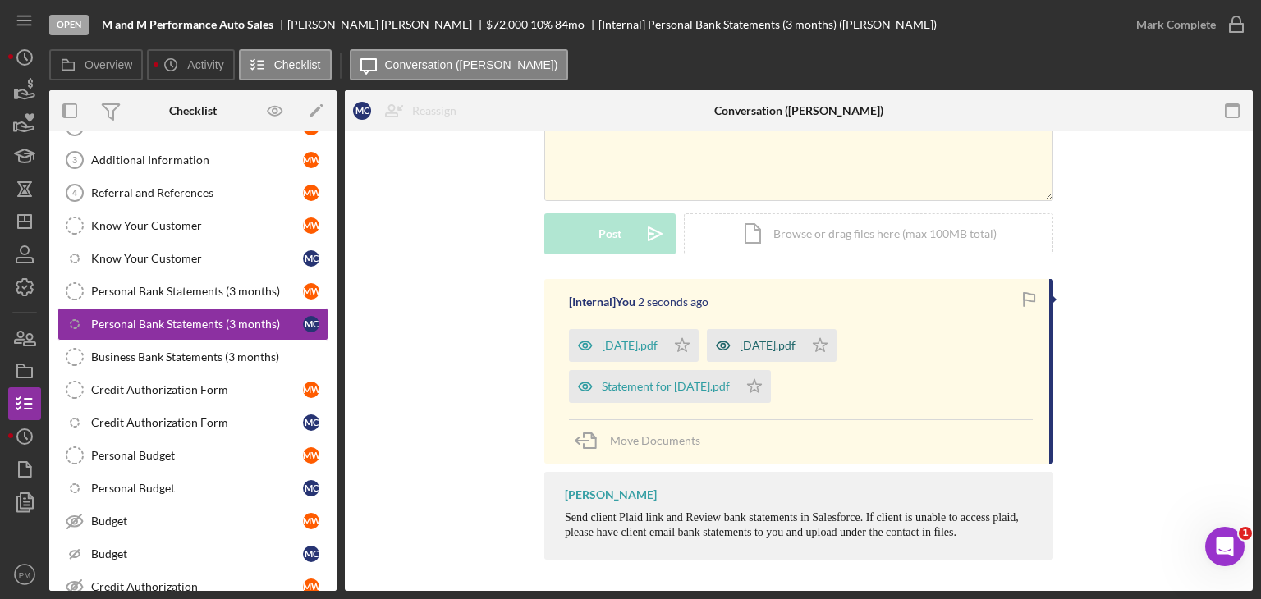
click at [782, 342] on div "[DATE].pdf" at bounding box center [768, 345] width 56 height 13
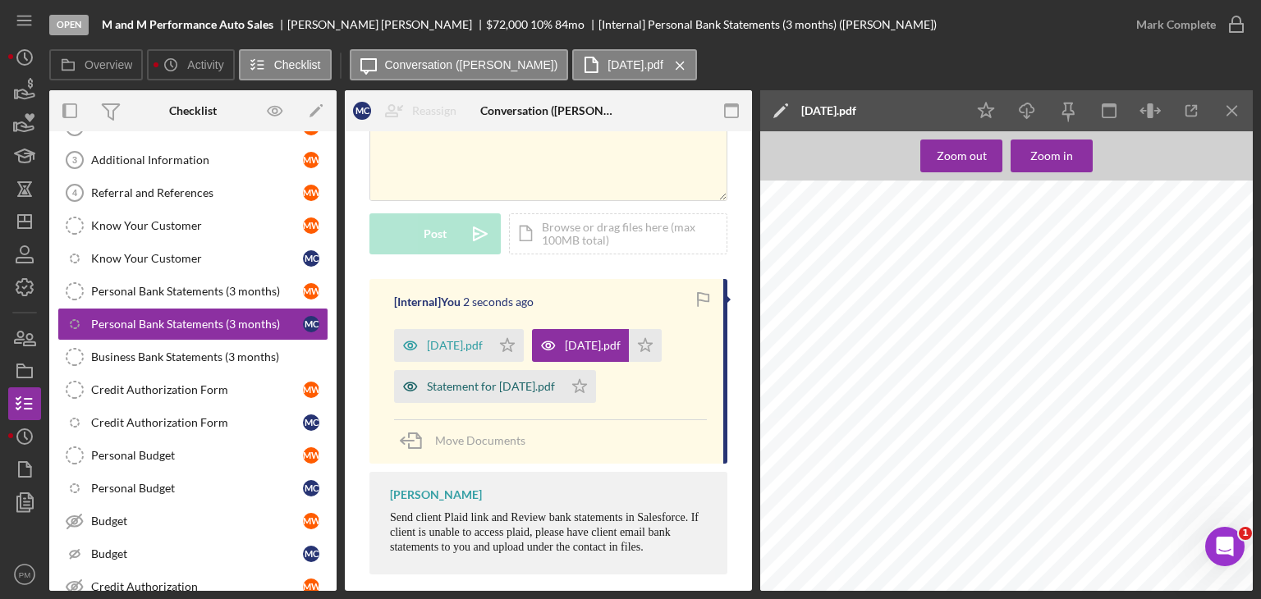
click at [512, 393] on div "Statement for [DATE].pdf" at bounding box center [491, 386] width 128 height 13
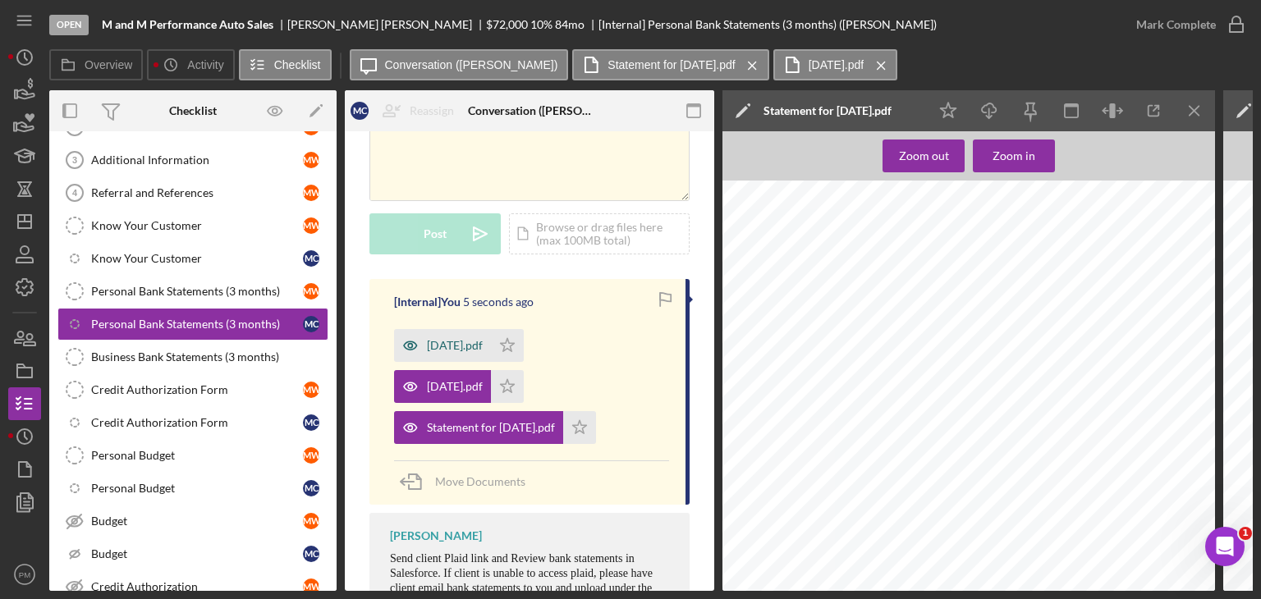
click at [460, 333] on div "[DATE].pdf" at bounding box center [442, 345] width 97 height 33
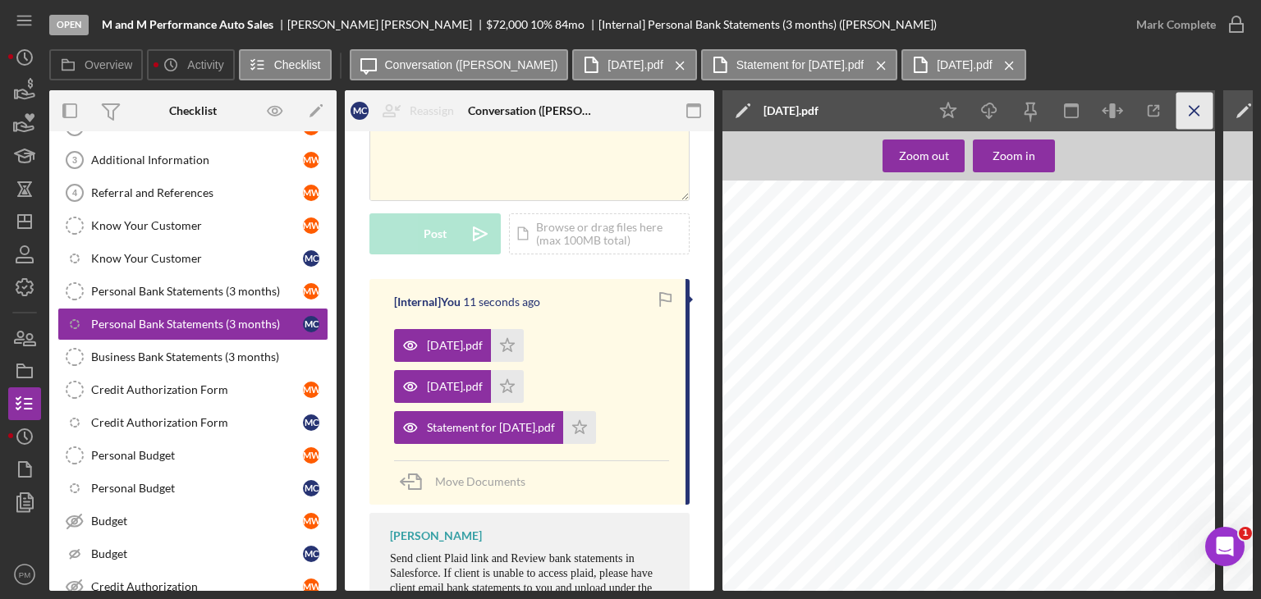
click at [1203, 110] on icon "Icon/Menu Close" at bounding box center [1195, 111] width 37 height 37
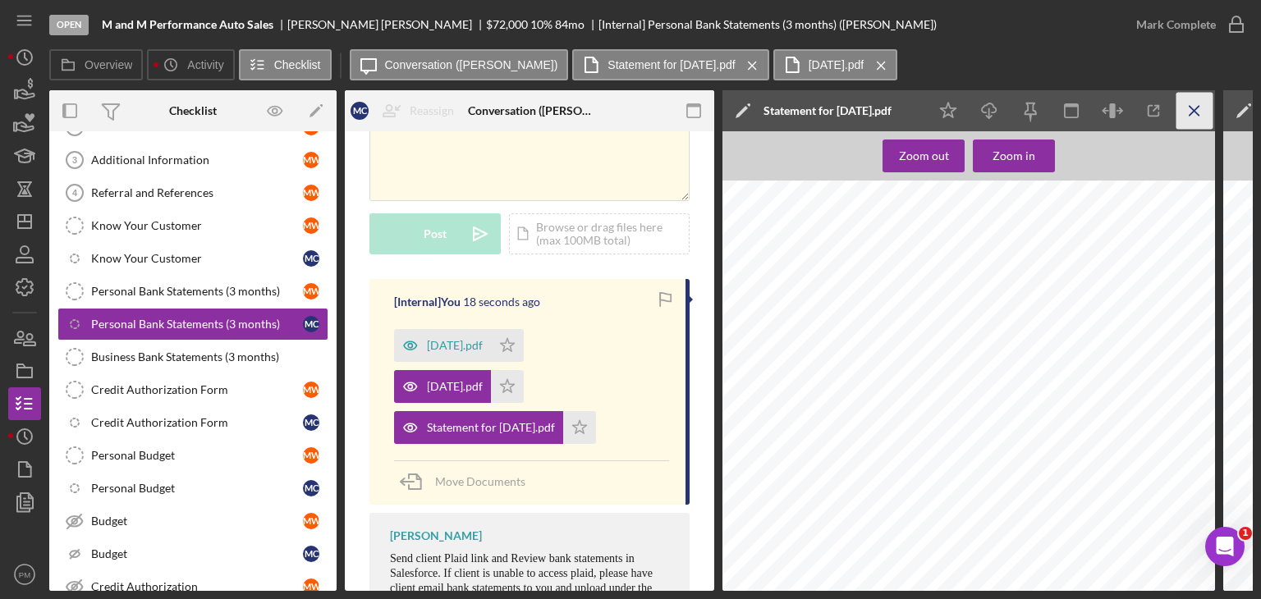
click at [1198, 112] on icon "Icon/Menu Close" at bounding box center [1195, 111] width 37 height 37
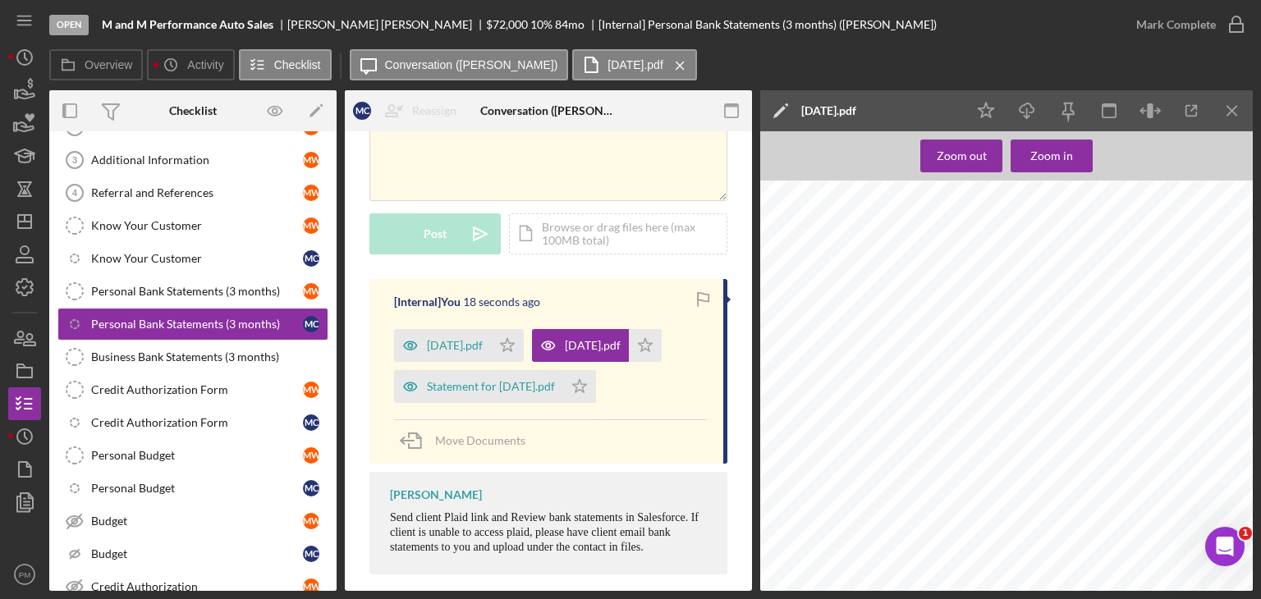
click at [1228, 119] on icon "Icon/Menu Close" at bounding box center [1232, 111] width 37 height 37
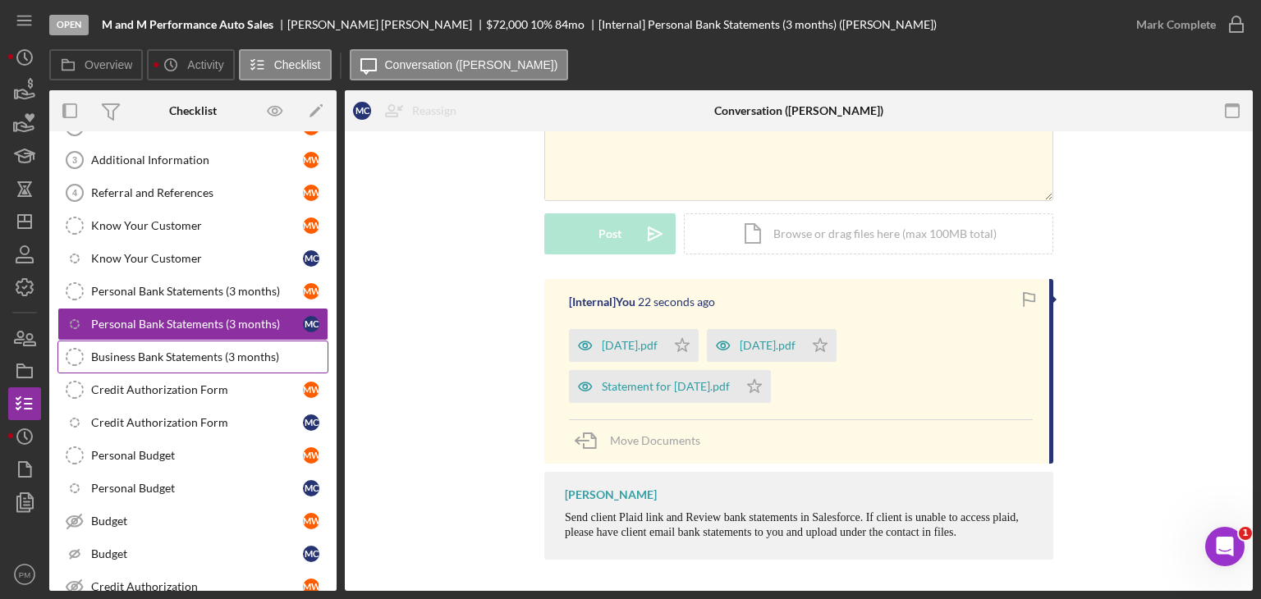
click at [209, 351] on div "Business Bank Statements (3 months)" at bounding box center [209, 357] width 236 height 13
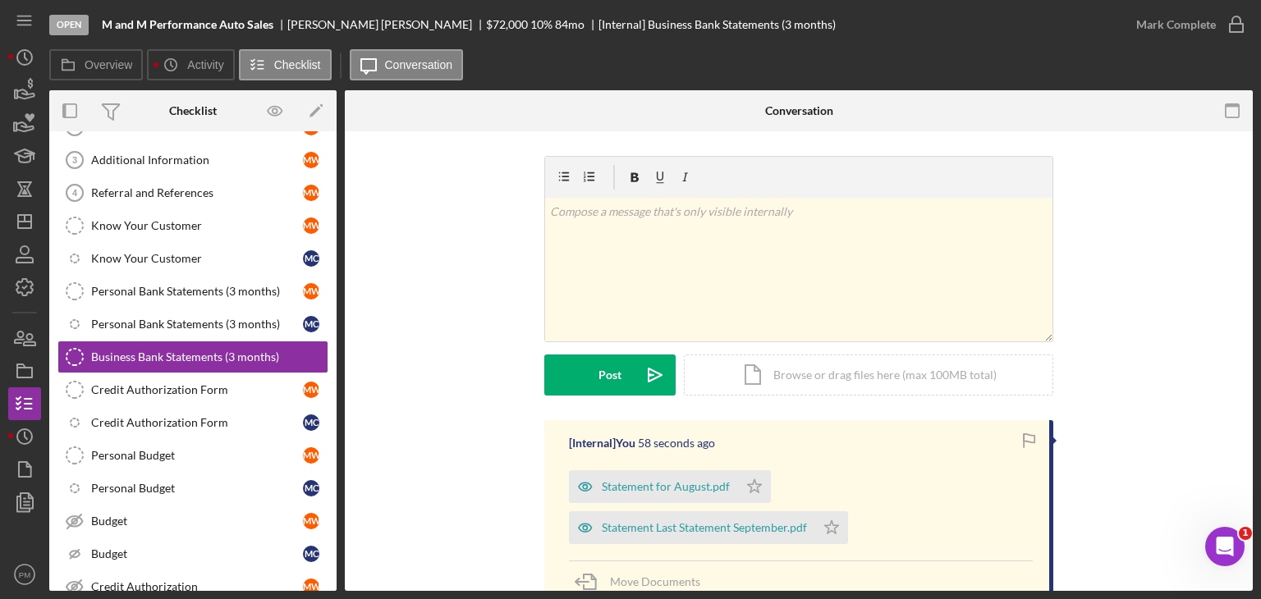
click at [503, 237] on div "v Color teal Color pink Remove color Add row above Add row below Add column bef…" at bounding box center [799, 288] width 859 height 264
click at [164, 322] on div "Personal Bank Statements (3 months)" at bounding box center [197, 324] width 212 height 13
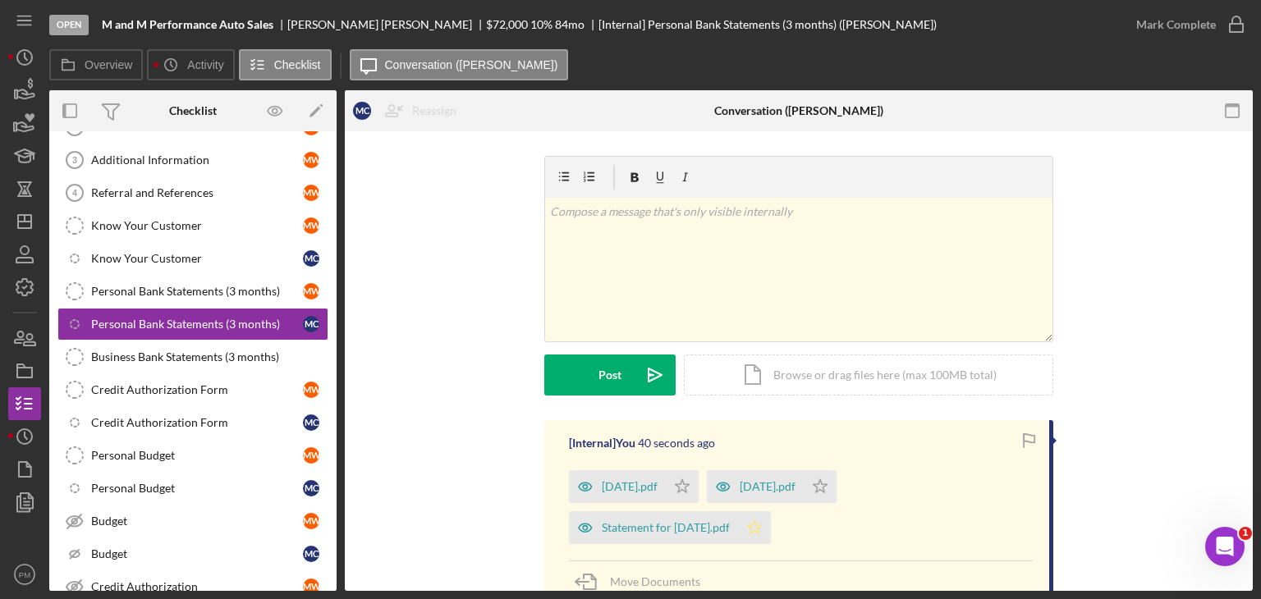
click at [760, 523] on icon "Icon/Star" at bounding box center [754, 528] width 33 height 33
click at [699, 487] on icon "Icon/Star" at bounding box center [682, 487] width 33 height 33
drag, startPoint x: 876, startPoint y: 483, endPoint x: 917, endPoint y: 454, distance: 50.1
click at [828, 483] on polygon "button" at bounding box center [821, 486] width 14 height 13
click at [1175, 24] on div "Mark Complete" at bounding box center [1176, 24] width 80 height 33
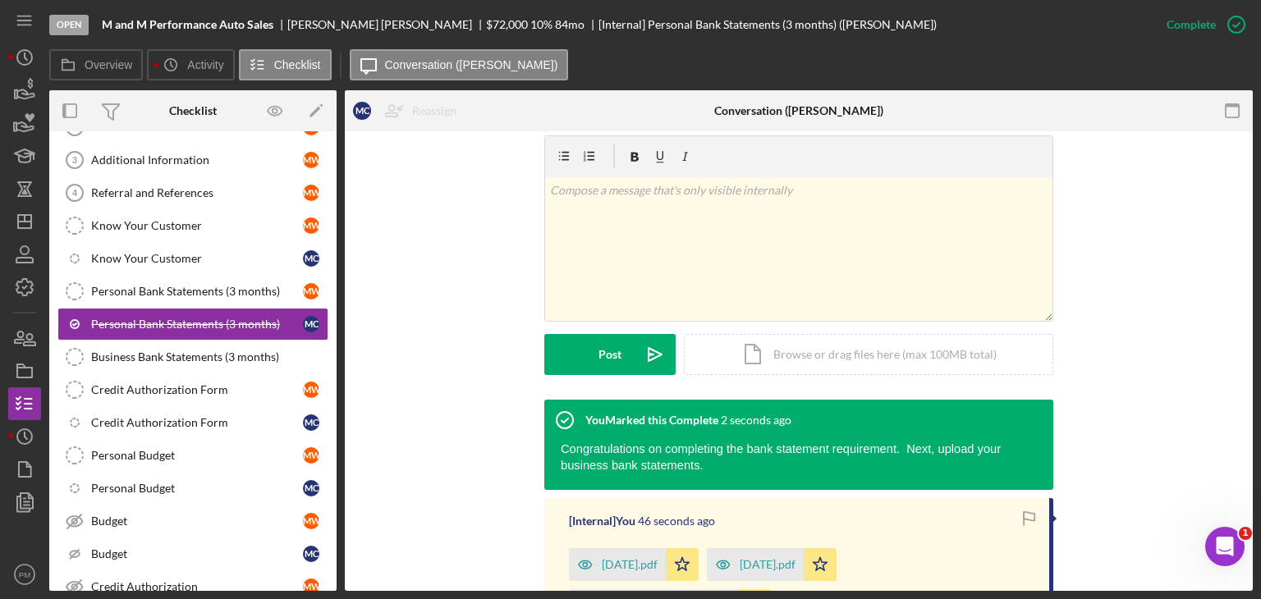
scroll to position [411, 0]
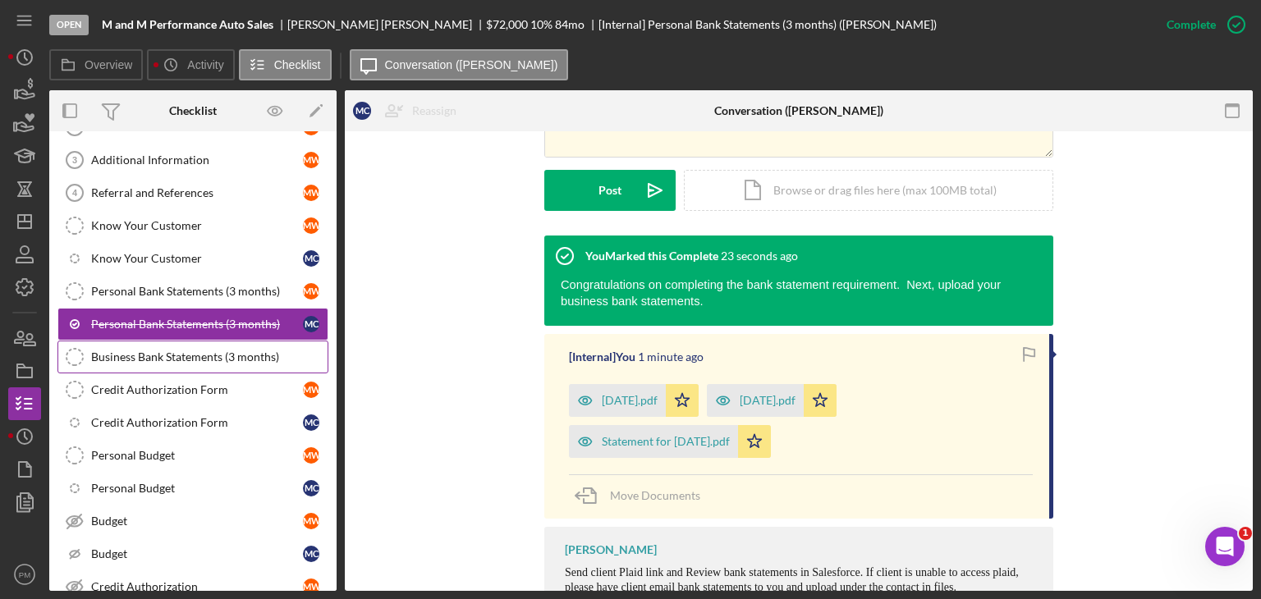
click at [177, 345] on link "Business Bank Statements (3 months) Business Bank Statements (3 months)" at bounding box center [192, 357] width 271 height 33
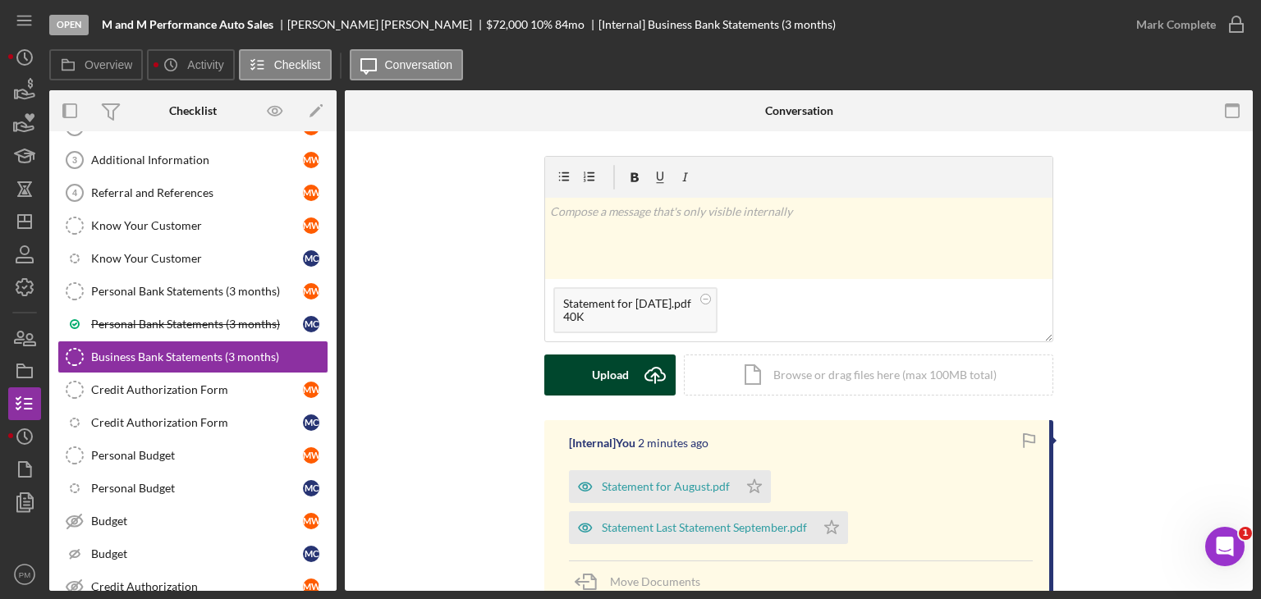
click at [642, 365] on icon "Icon/Upload" at bounding box center [655, 375] width 41 height 41
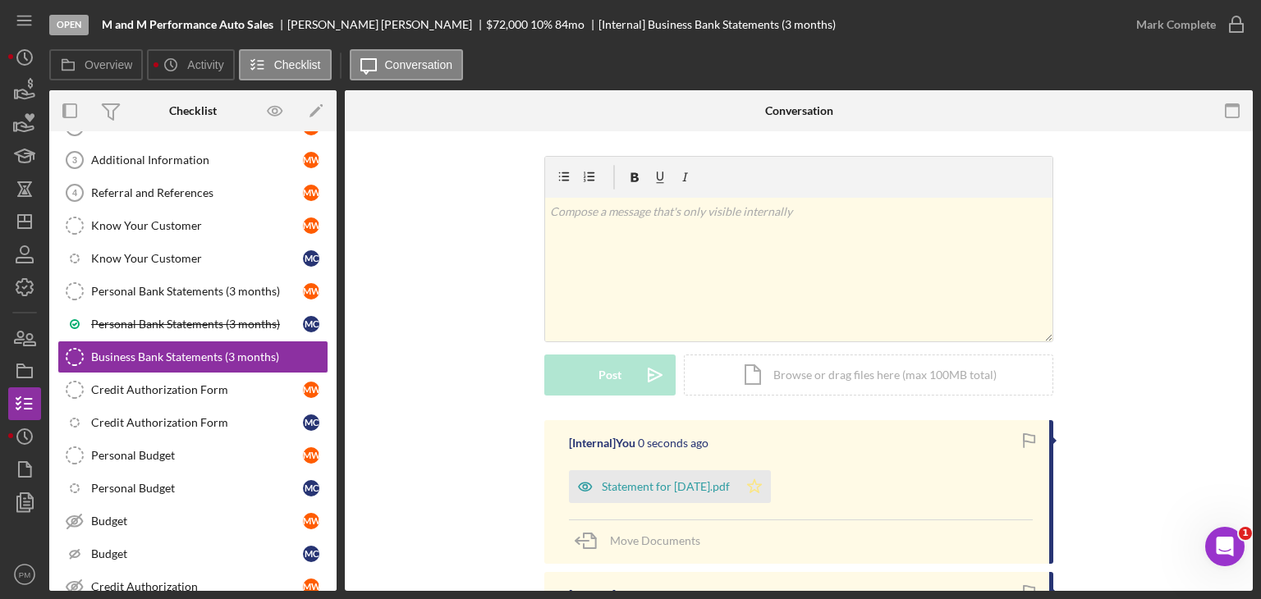
click at [762, 498] on icon "Icon/Star" at bounding box center [754, 487] width 33 height 33
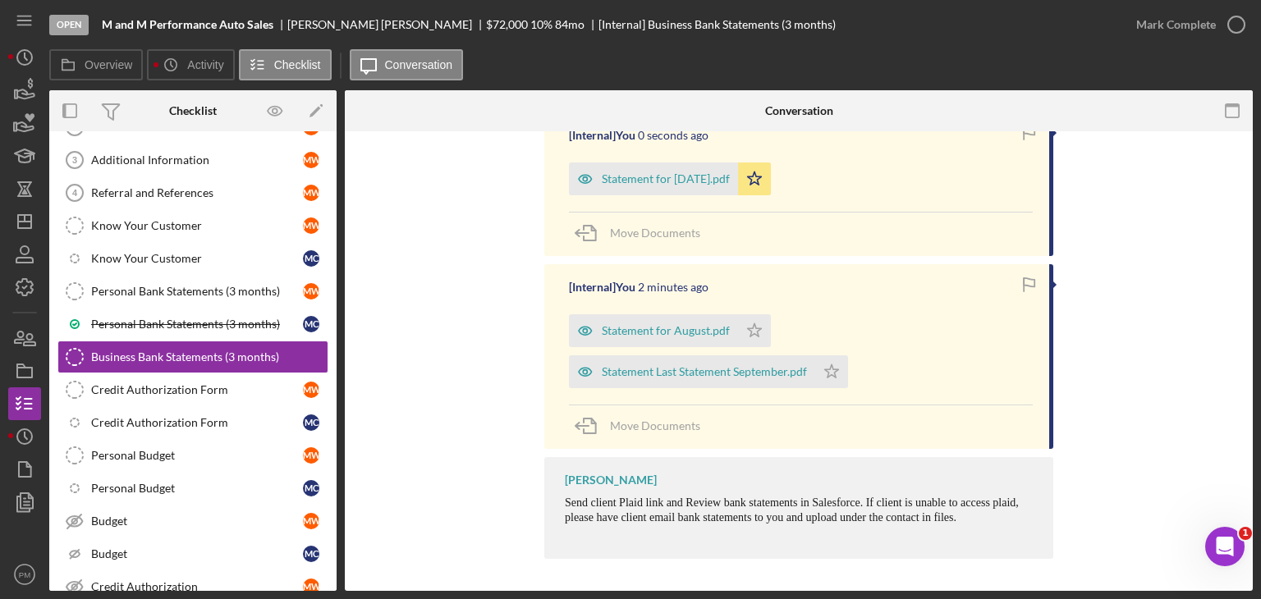
drag, startPoint x: 752, startPoint y: 329, endPoint x: 774, endPoint y: 339, distance: 24.3
click at [754, 332] on icon "Icon/Star" at bounding box center [754, 330] width 33 height 33
click at [826, 374] on icon "Icon/Star" at bounding box center [831, 372] width 33 height 33
click at [1171, 35] on div "Mark Complete" at bounding box center [1176, 24] width 80 height 33
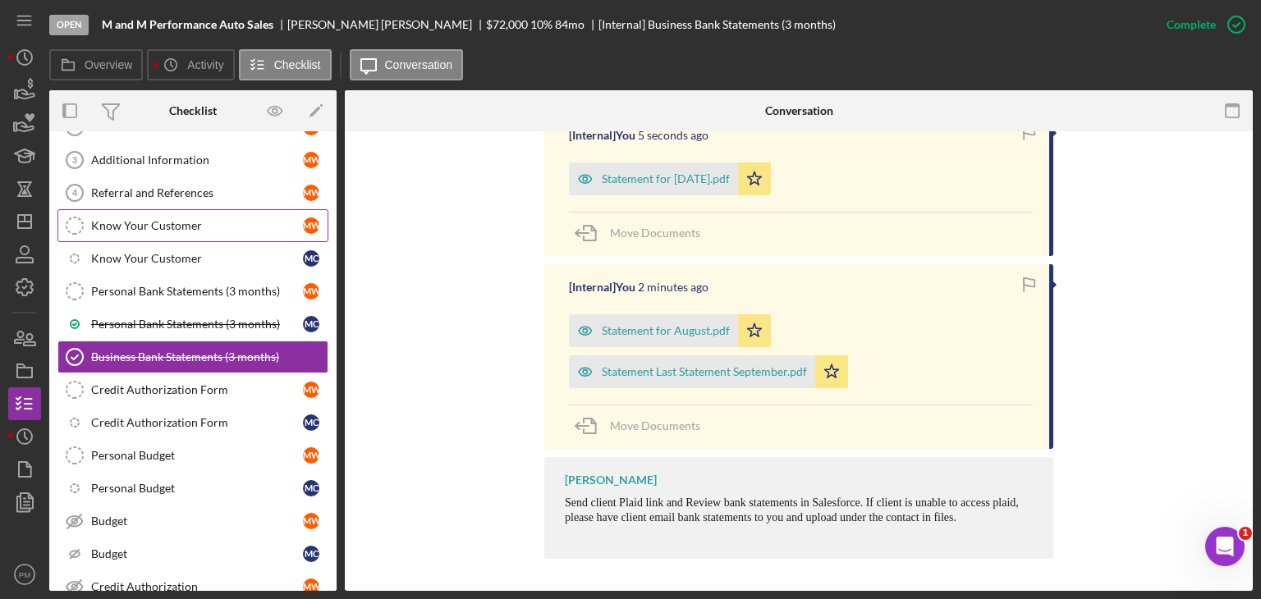
scroll to position [0, 0]
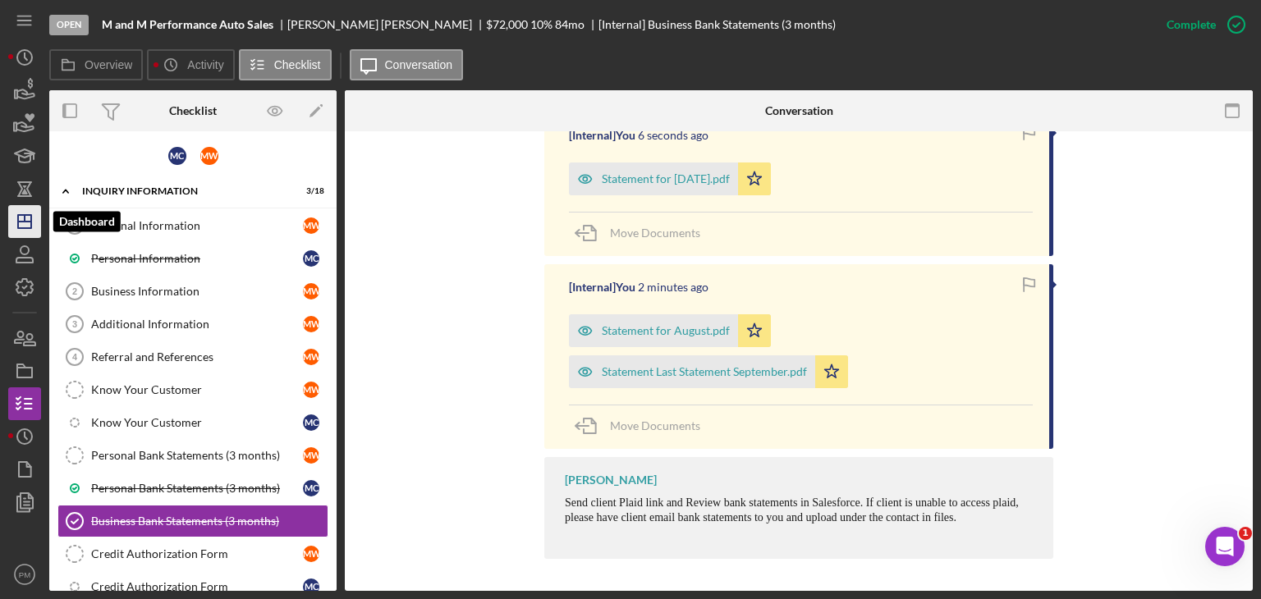
click at [19, 217] on icon "Icon/Dashboard" at bounding box center [24, 221] width 41 height 41
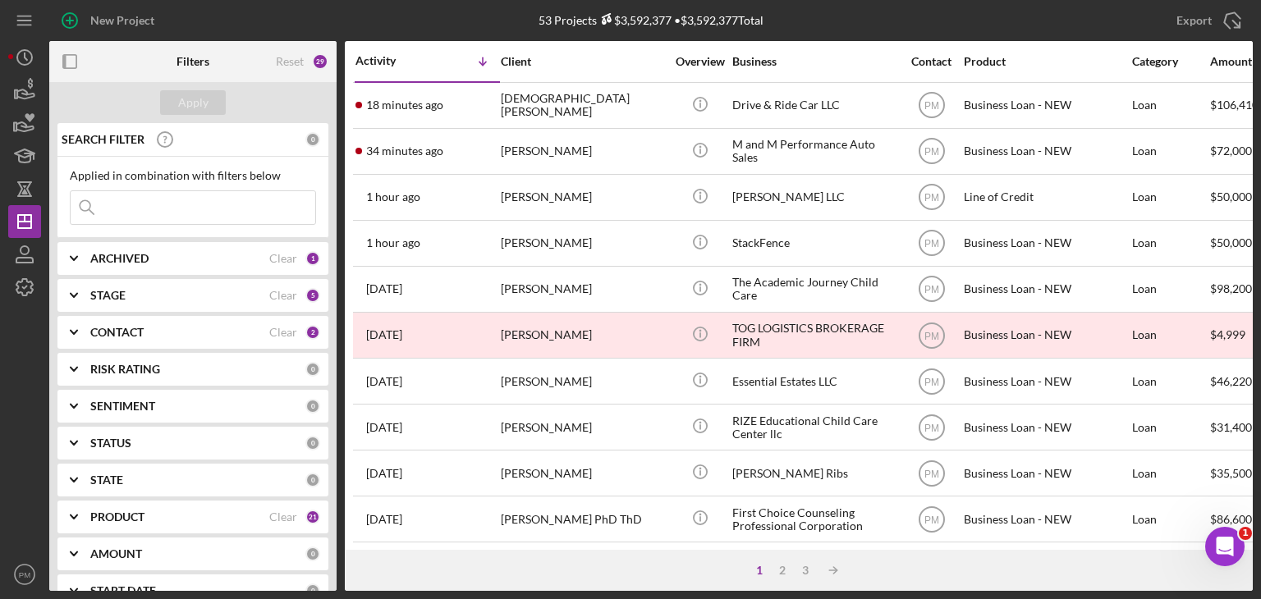
click at [112, 225] on div "Applied in combination with filters below Icon/Menu Close" at bounding box center [192, 197] width 271 height 81
click at [113, 219] on input at bounding box center [193, 207] width 245 height 33
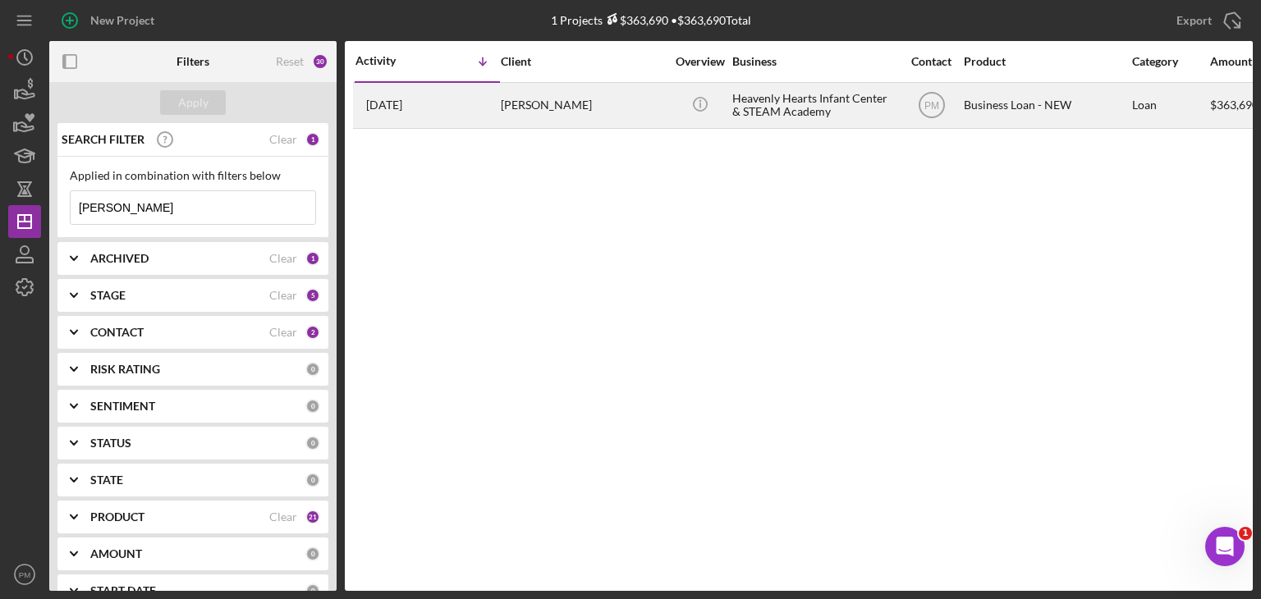
type input "[PERSON_NAME]"
click at [554, 88] on div "[PERSON_NAME]" at bounding box center [583, 106] width 164 height 44
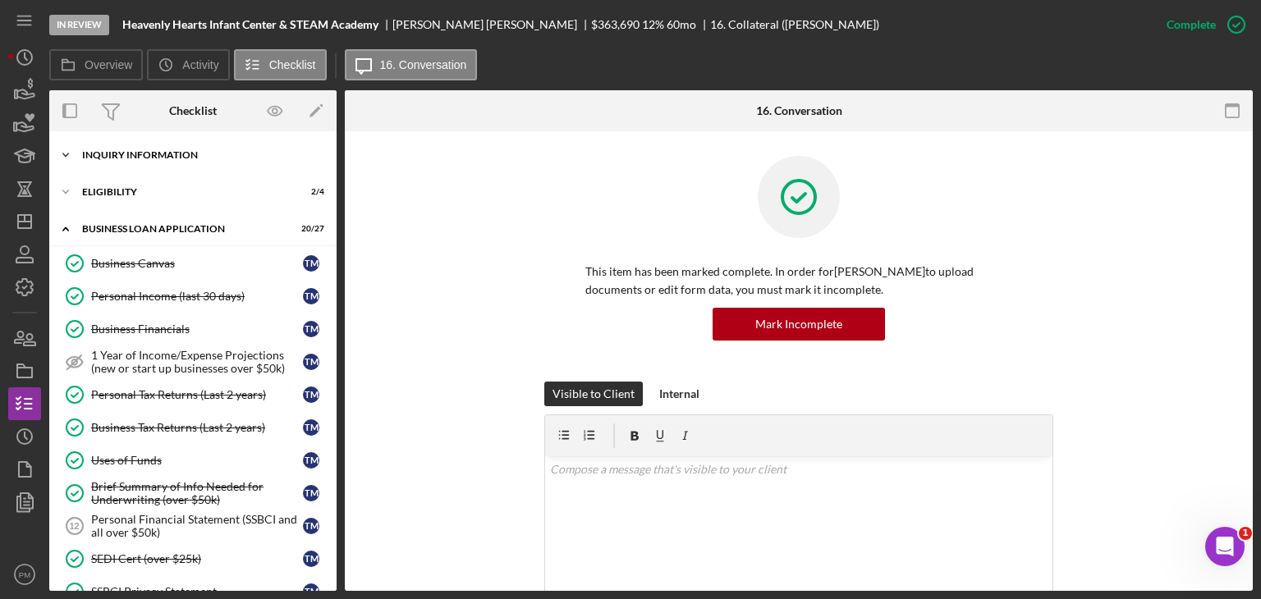
click at [149, 151] on div "INQUIRY INFORMATION" at bounding box center [199, 155] width 234 height 10
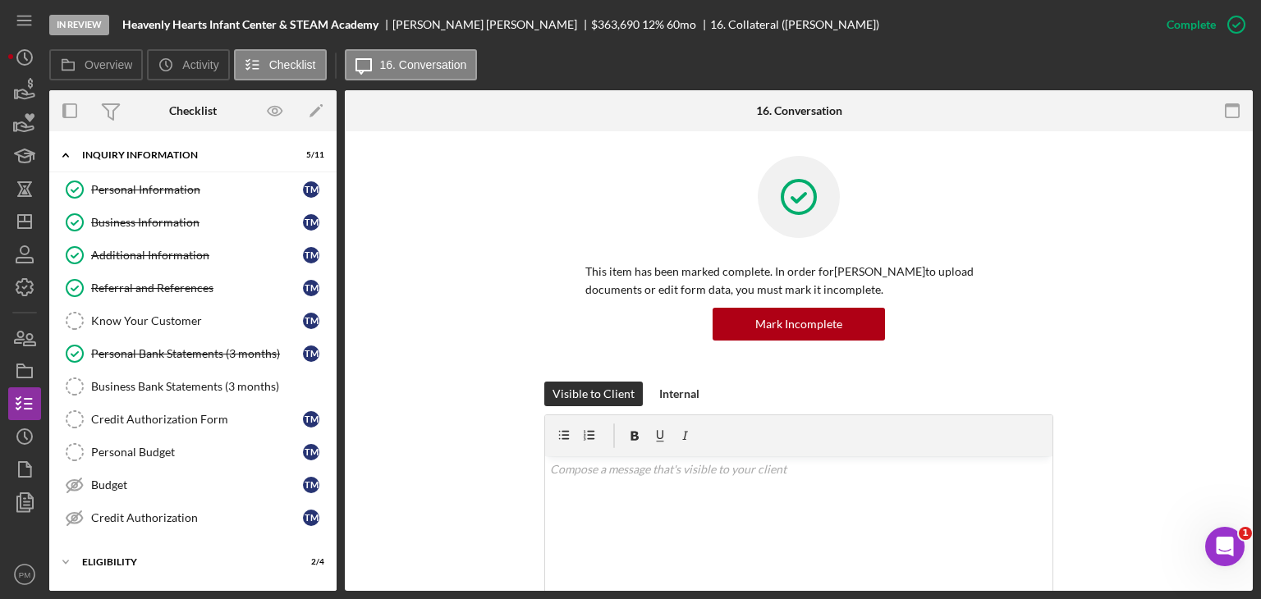
scroll to position [328, 0]
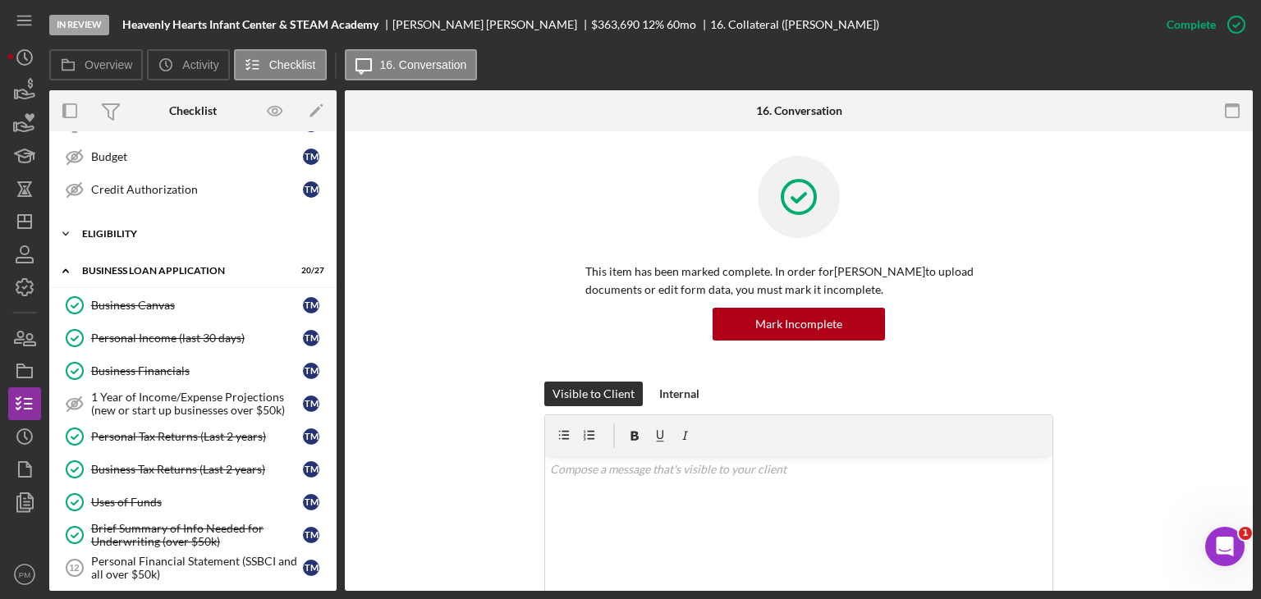
click at [189, 237] on div "Icon/Expander ELIGIBILITY 2 / 4" at bounding box center [192, 234] width 287 height 33
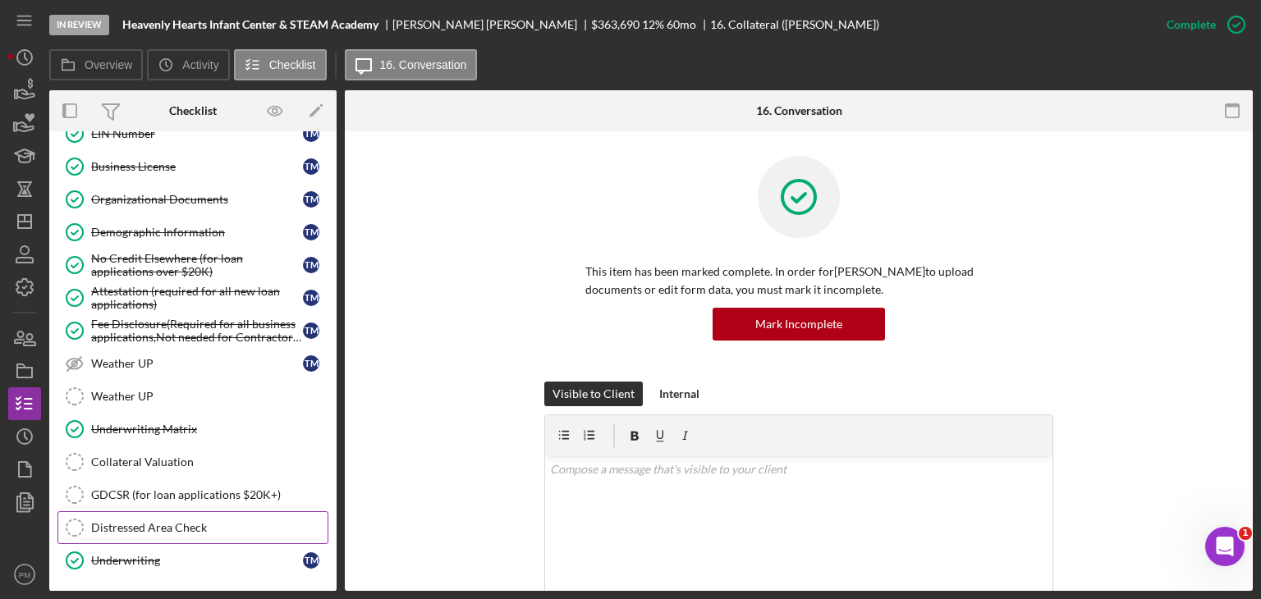
scroll to position [1166, 0]
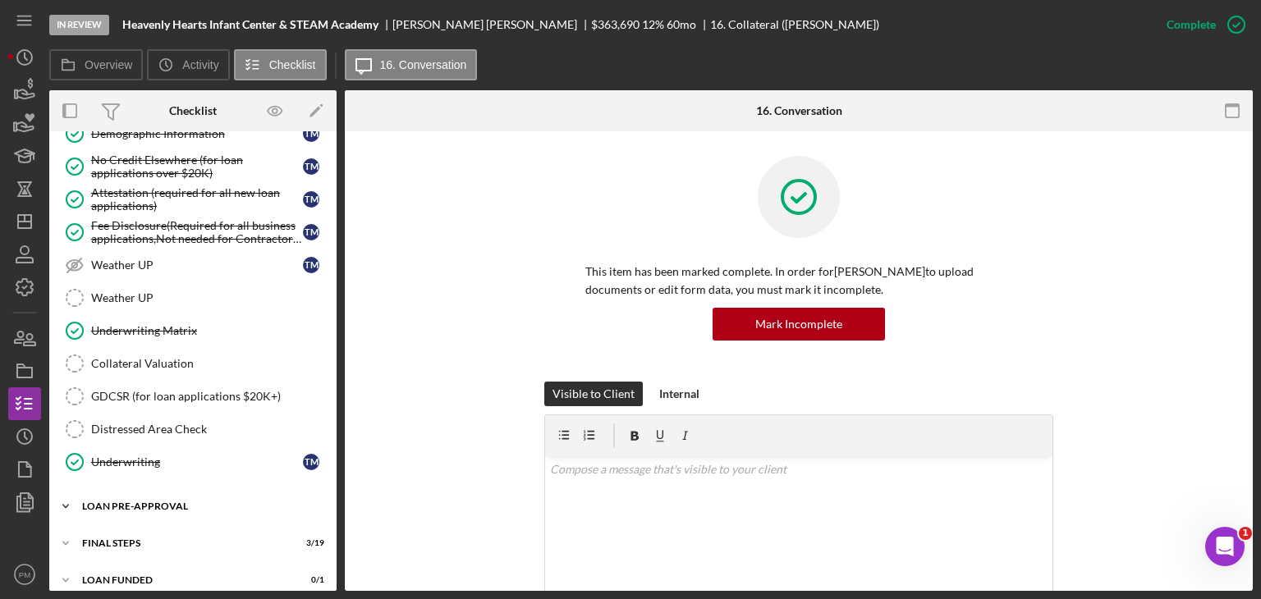
click at [208, 502] on div "LOAN PRE-APPROVAL" at bounding box center [199, 507] width 234 height 10
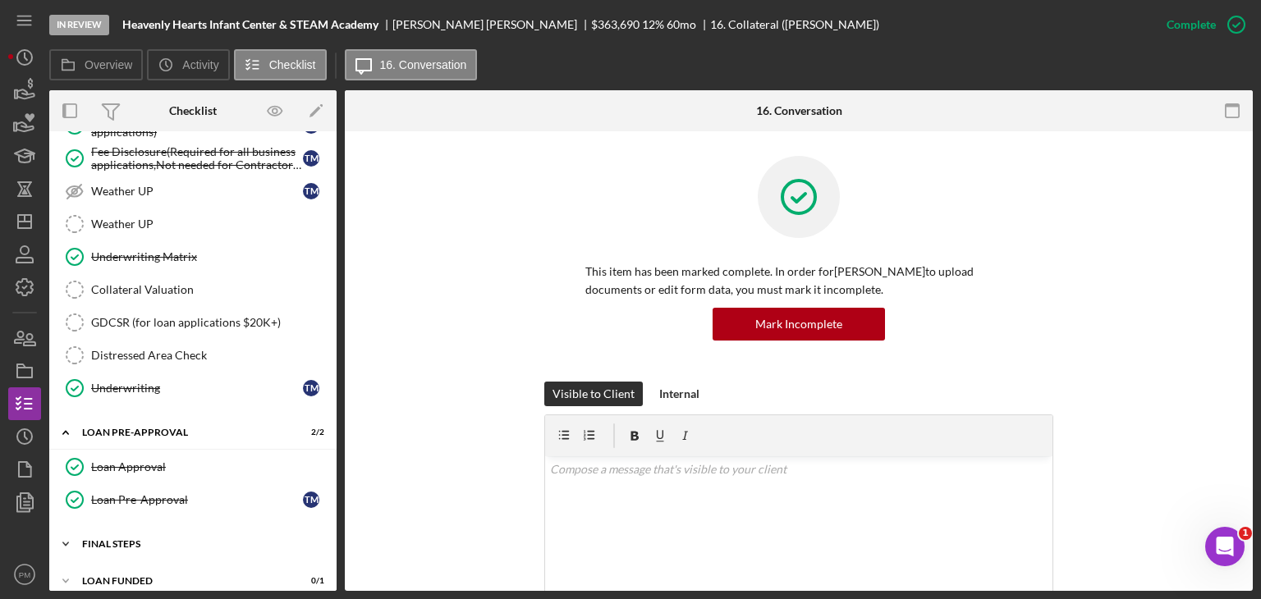
click at [187, 535] on div "Icon/Expander FINAL STEPS 3 / 19" at bounding box center [192, 544] width 287 height 33
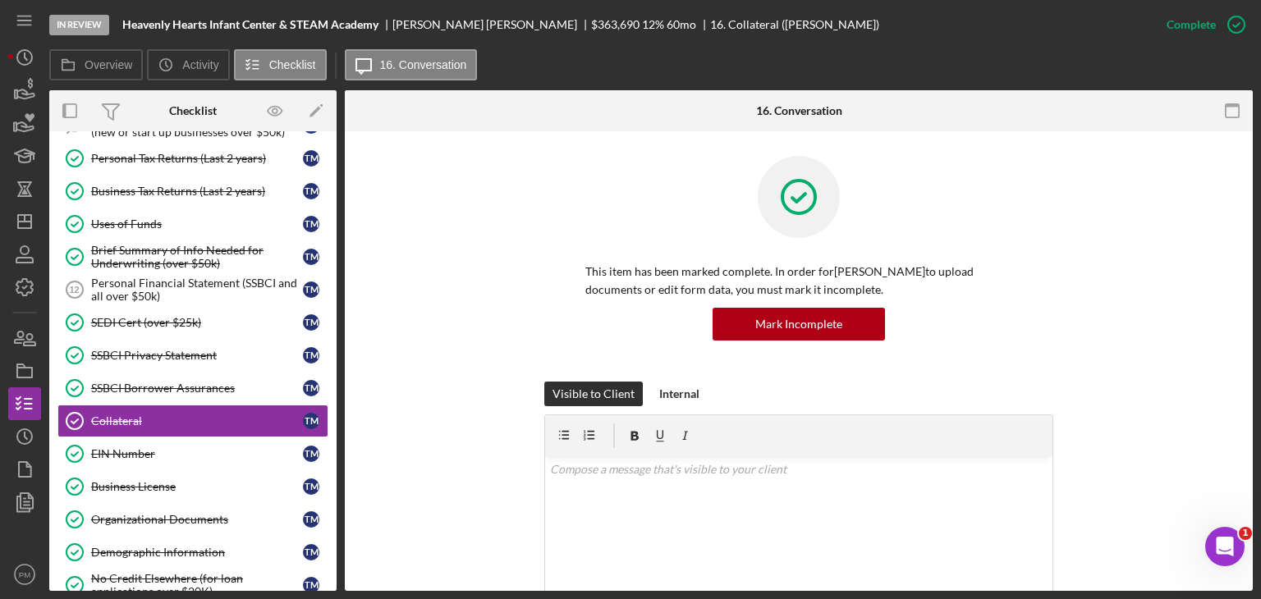
scroll to position [665, 0]
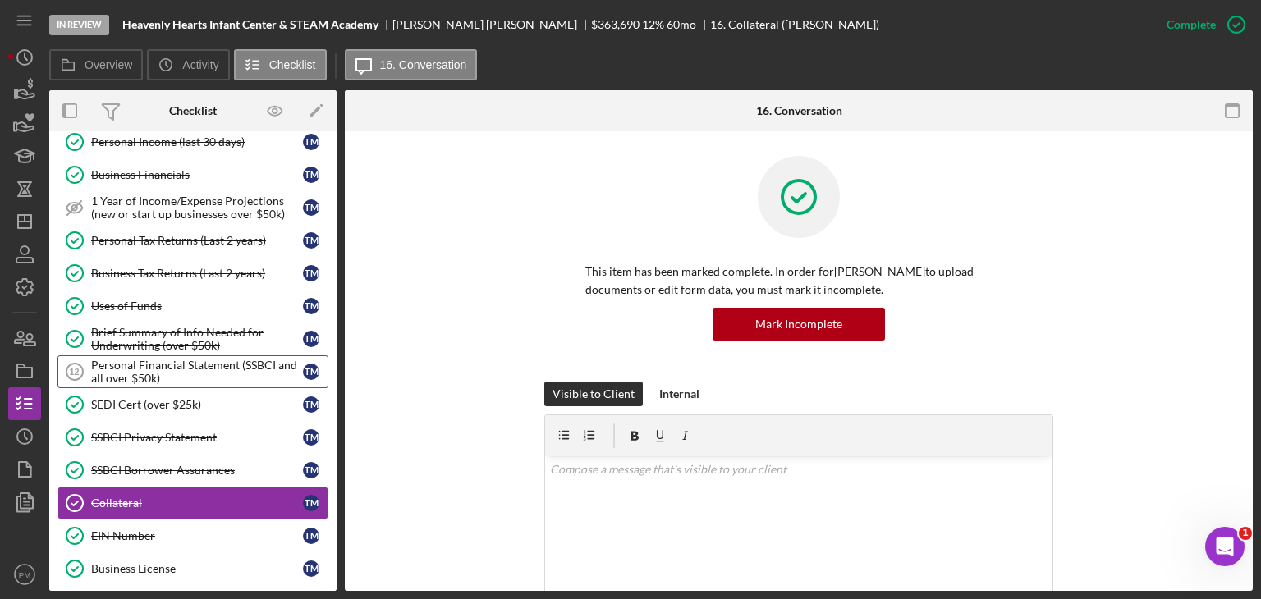
click at [181, 363] on div "Personal Financial Statement (SSBCI and all over $50k)" at bounding box center [197, 372] width 212 height 26
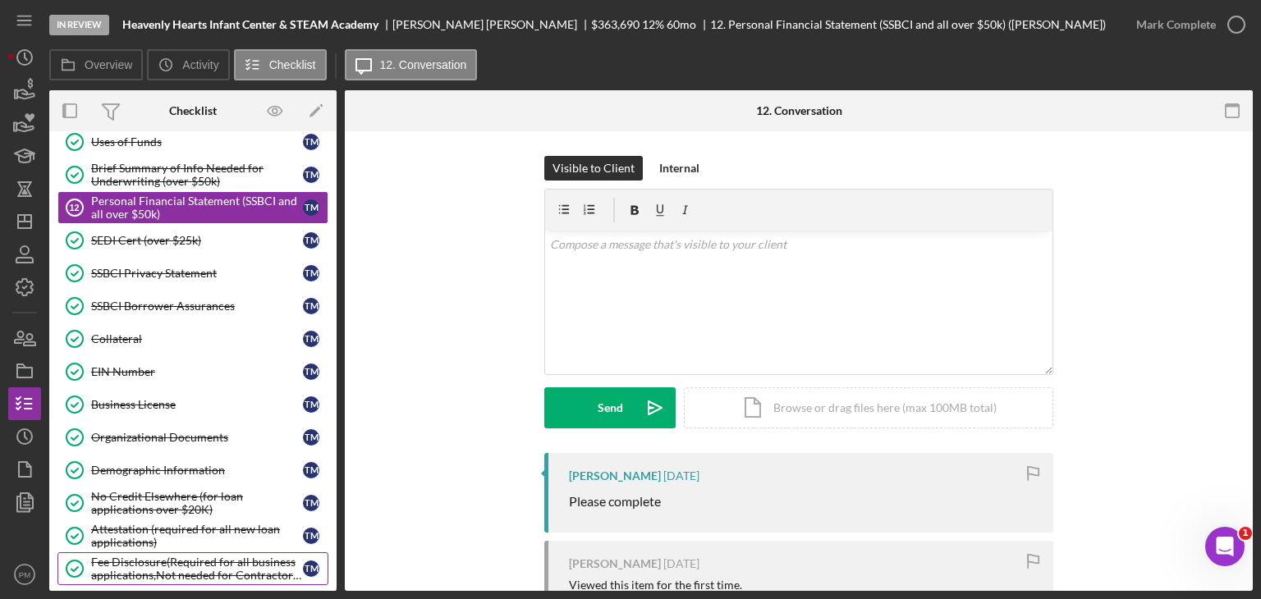
scroll to position [994, 0]
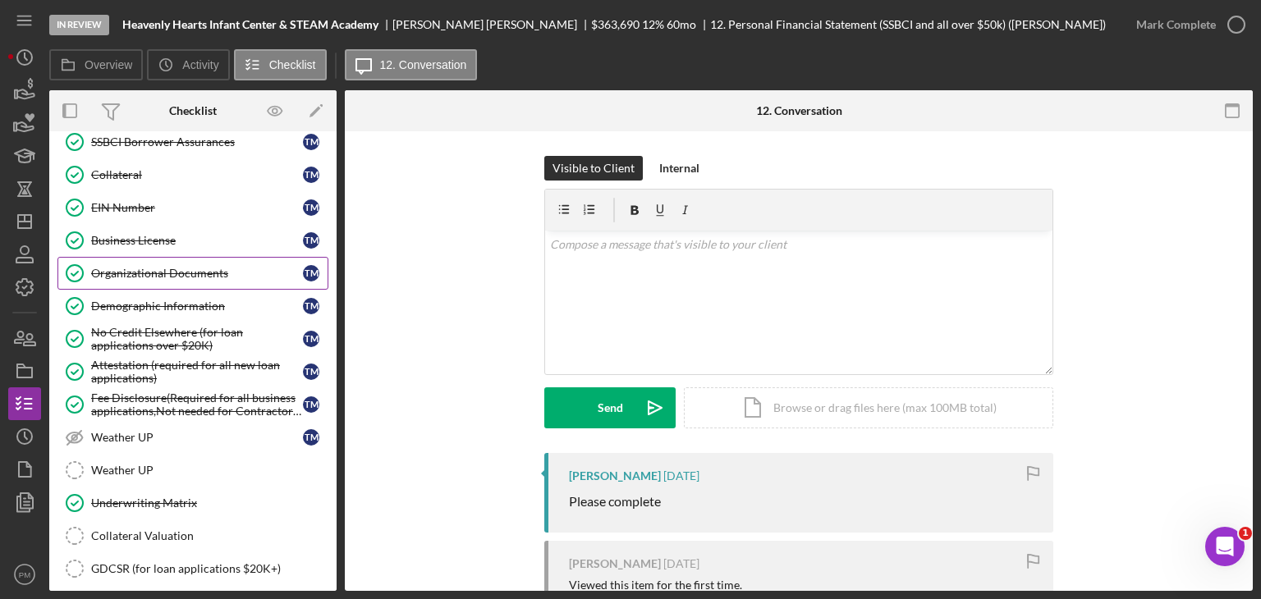
click at [176, 269] on link "Organizational Documents Organizational Documents T M" at bounding box center [192, 273] width 271 height 33
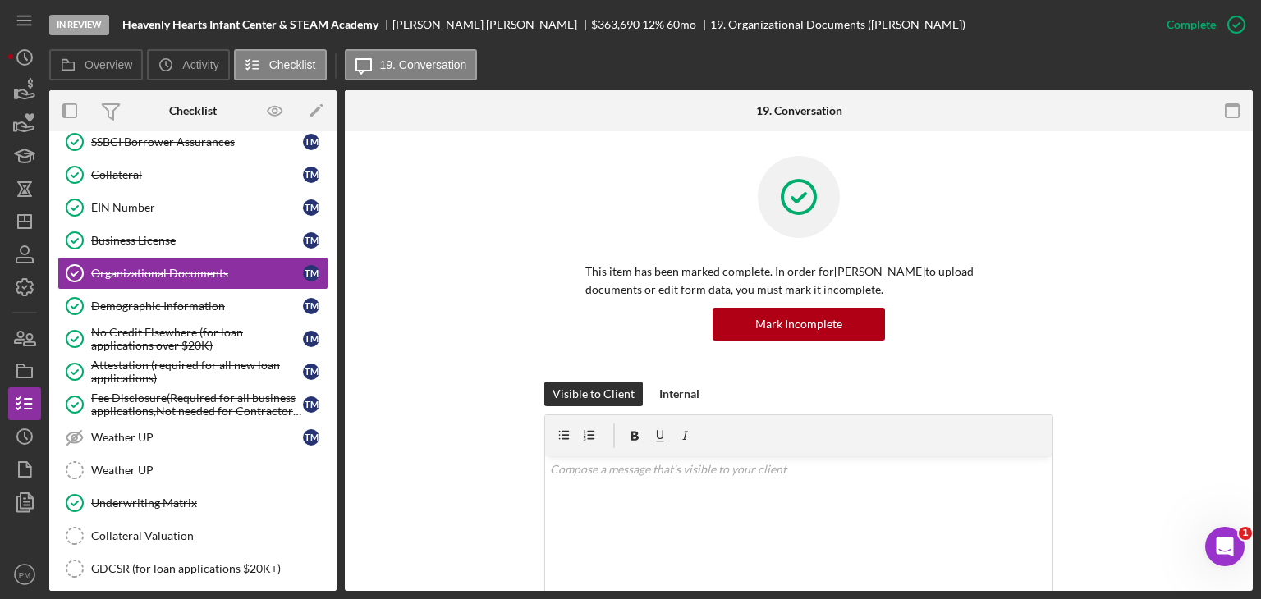
scroll to position [411, 0]
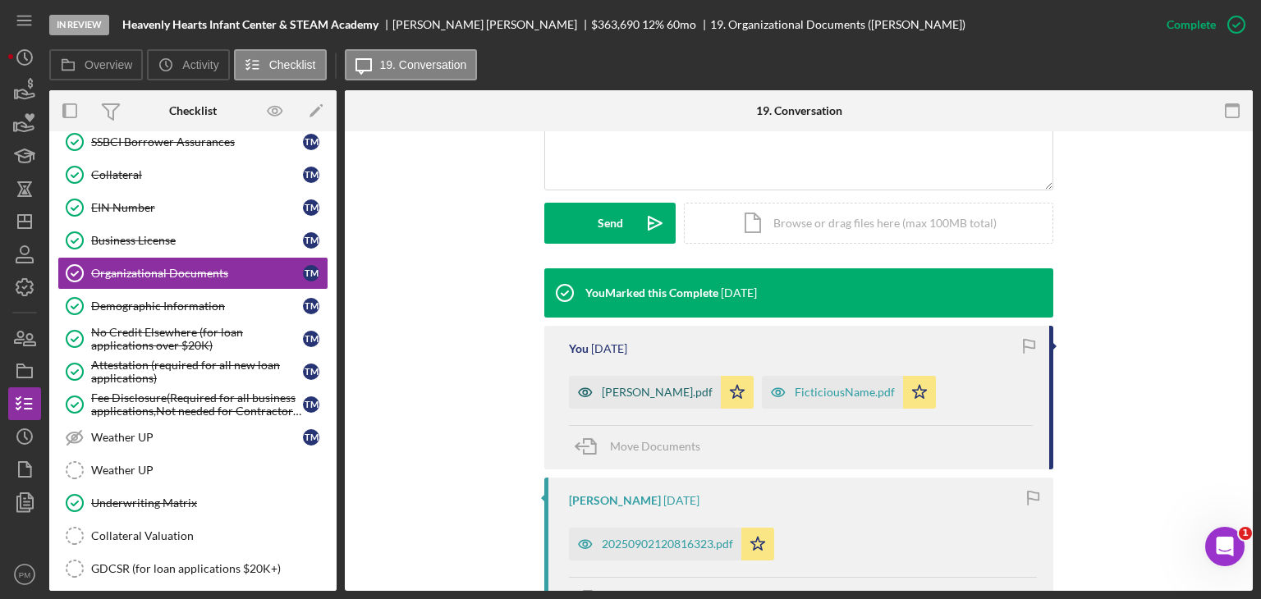
click at [631, 403] on div "[PERSON_NAME].pdf" at bounding box center [645, 392] width 152 height 33
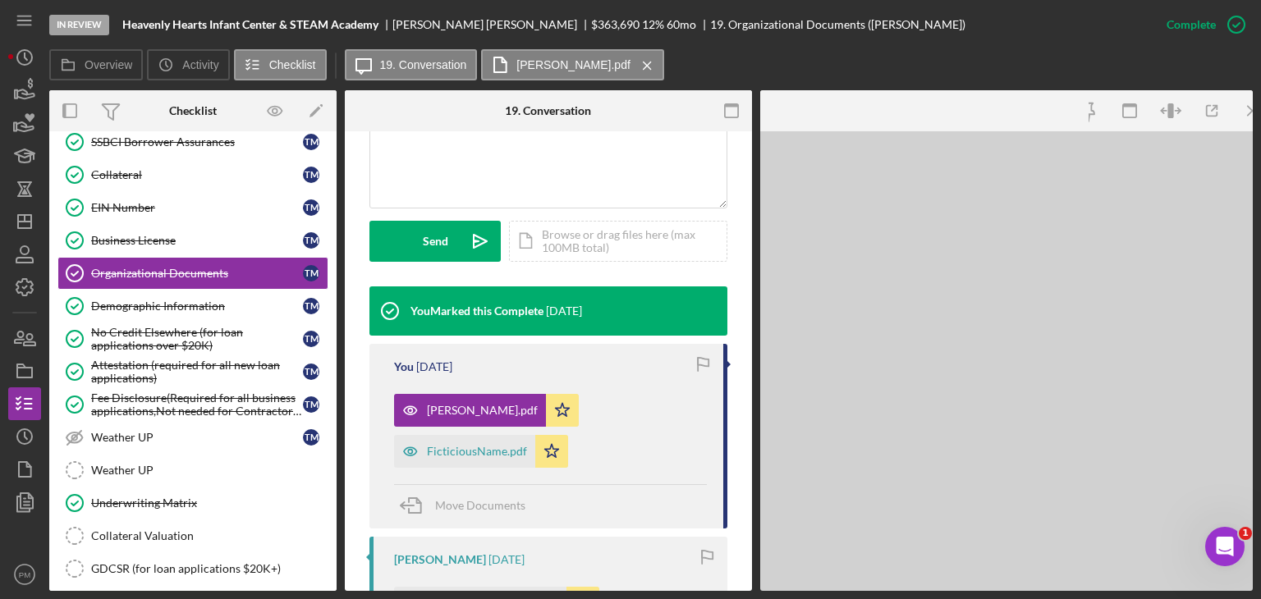
scroll to position [429, 0]
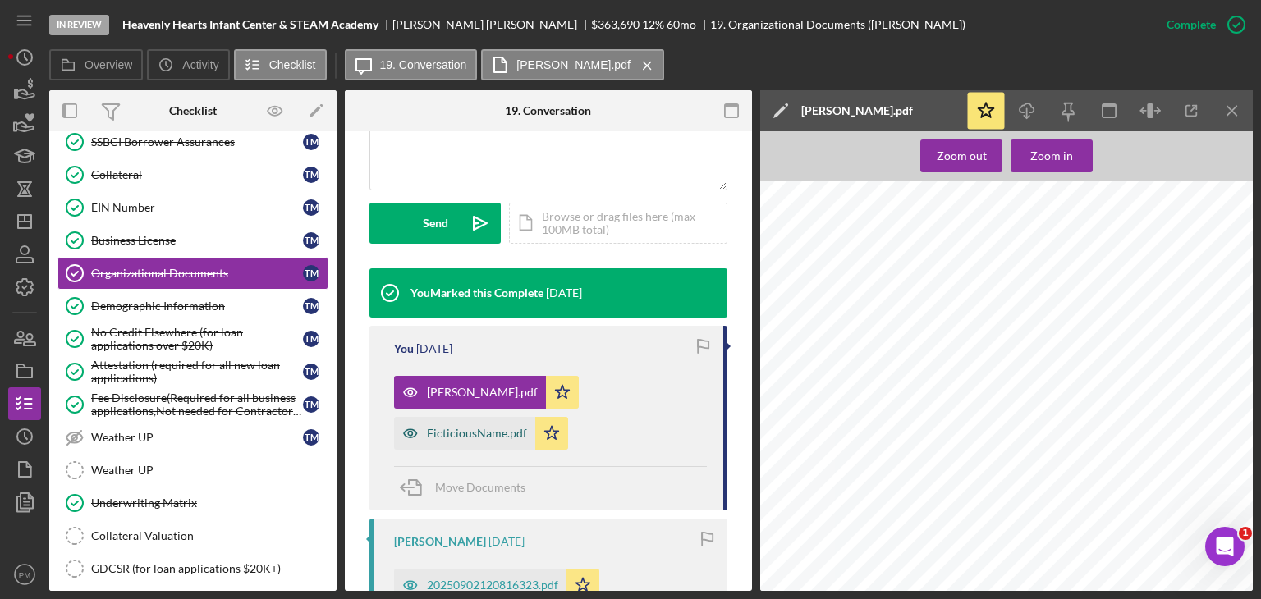
click at [490, 425] on div "FicticiousName.pdf" at bounding box center [464, 433] width 141 height 33
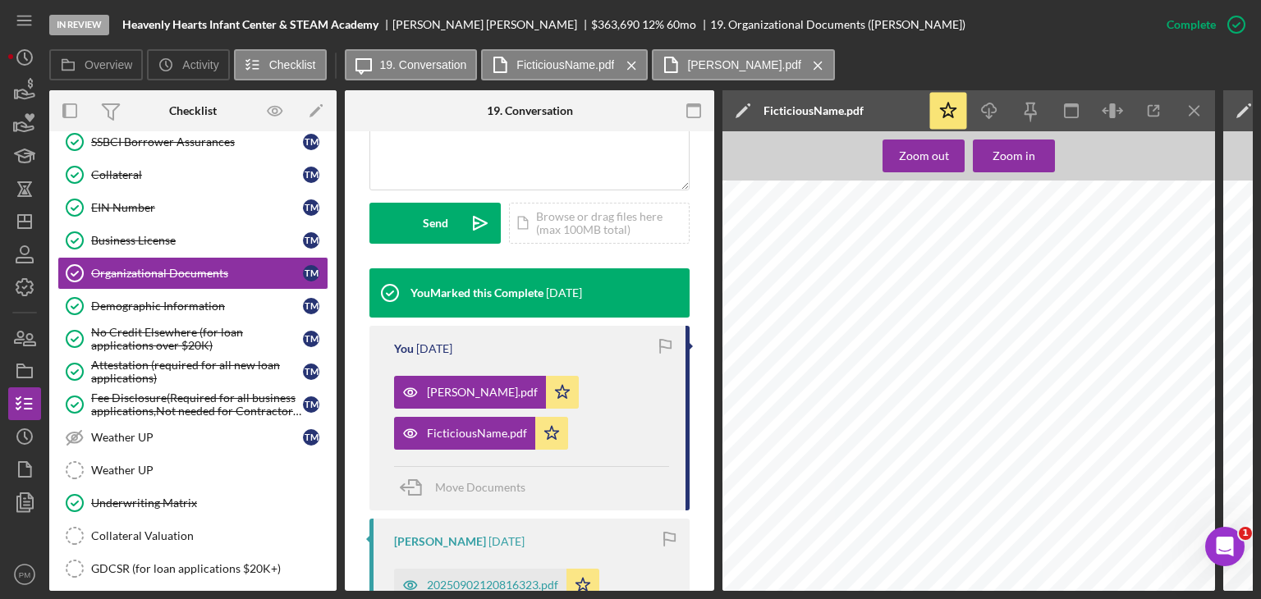
scroll to position [675, 0]
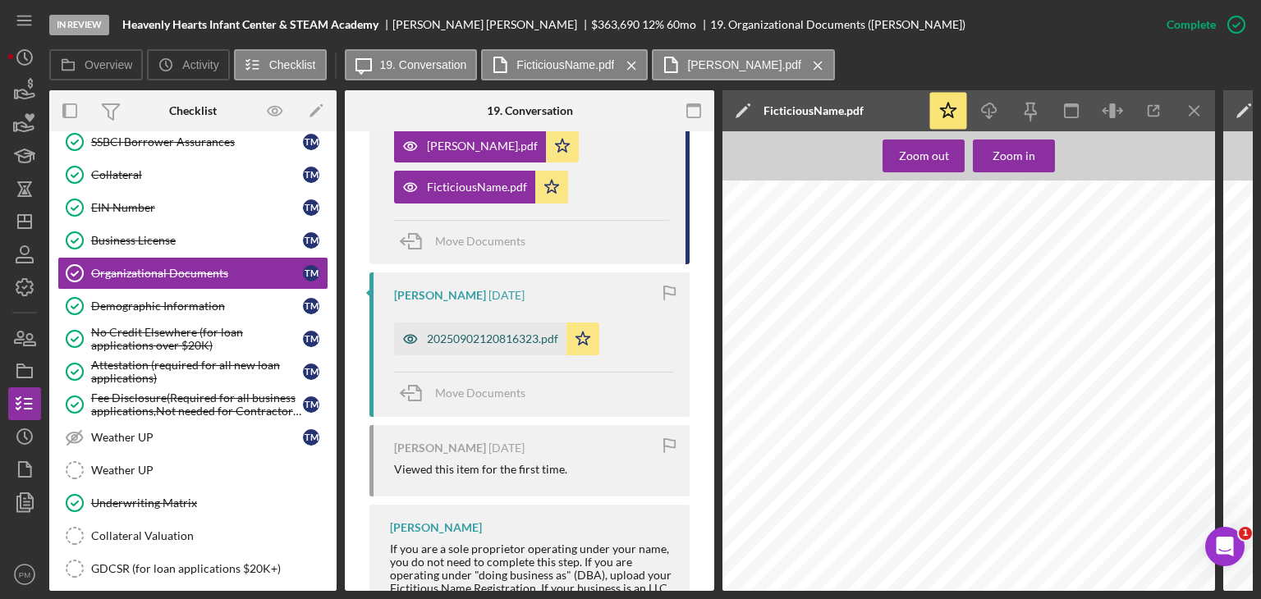
click at [471, 346] on div "20250902120816323.pdf" at bounding box center [480, 339] width 172 height 33
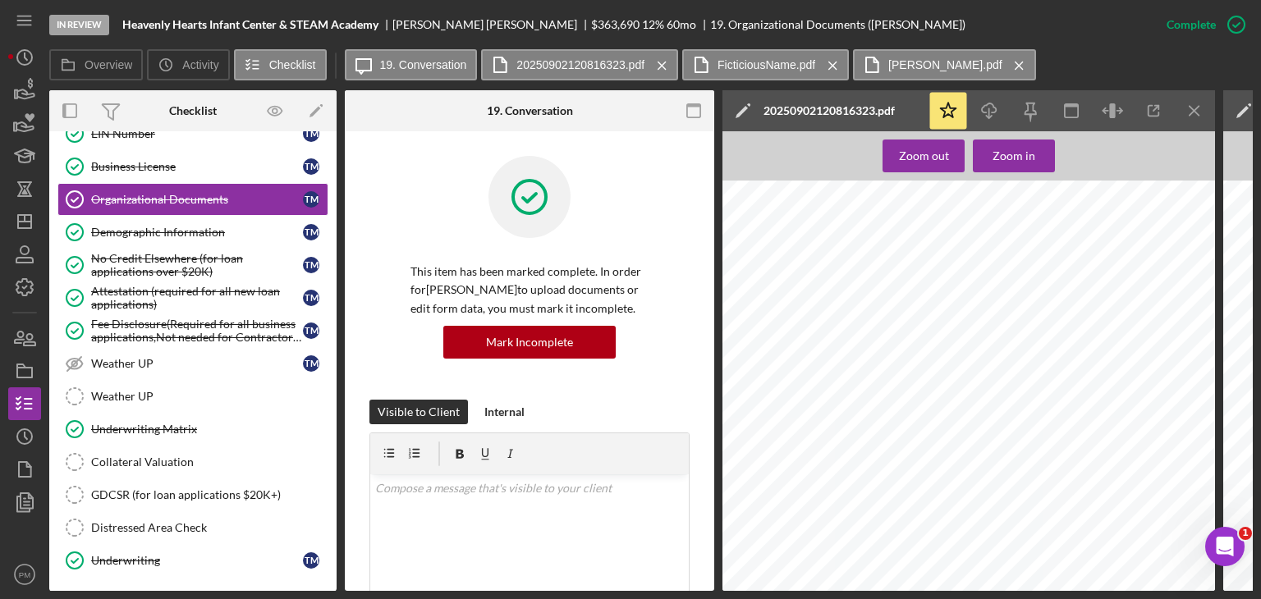
scroll to position [1232, 0]
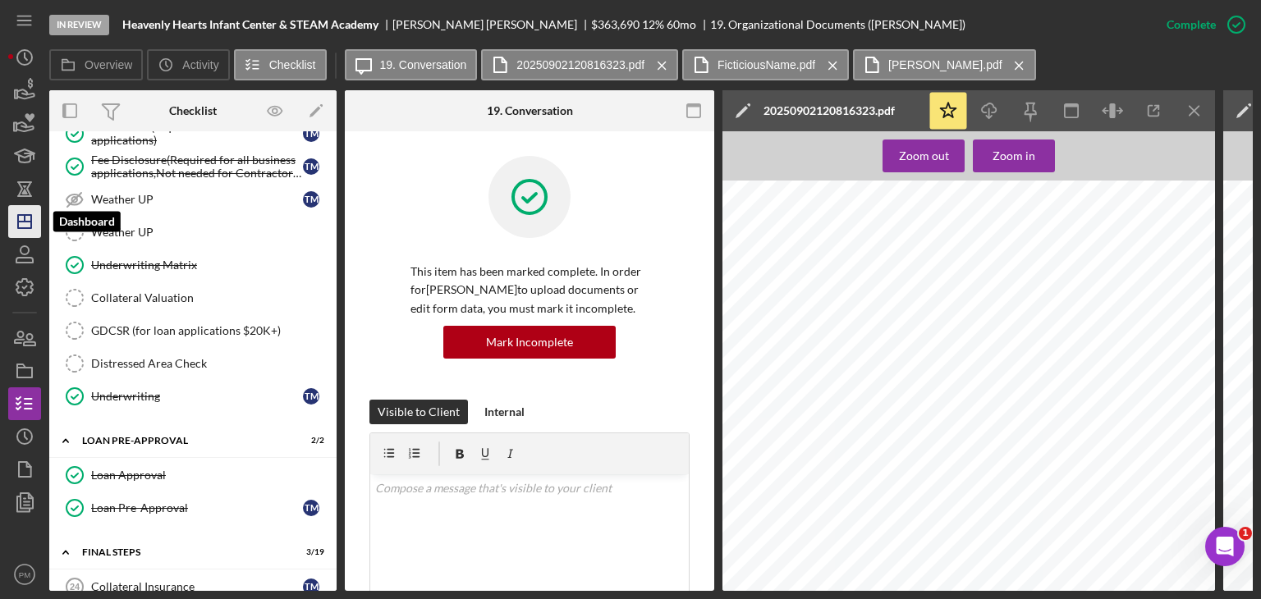
click at [28, 224] on icon "Icon/Dashboard" at bounding box center [24, 221] width 41 height 41
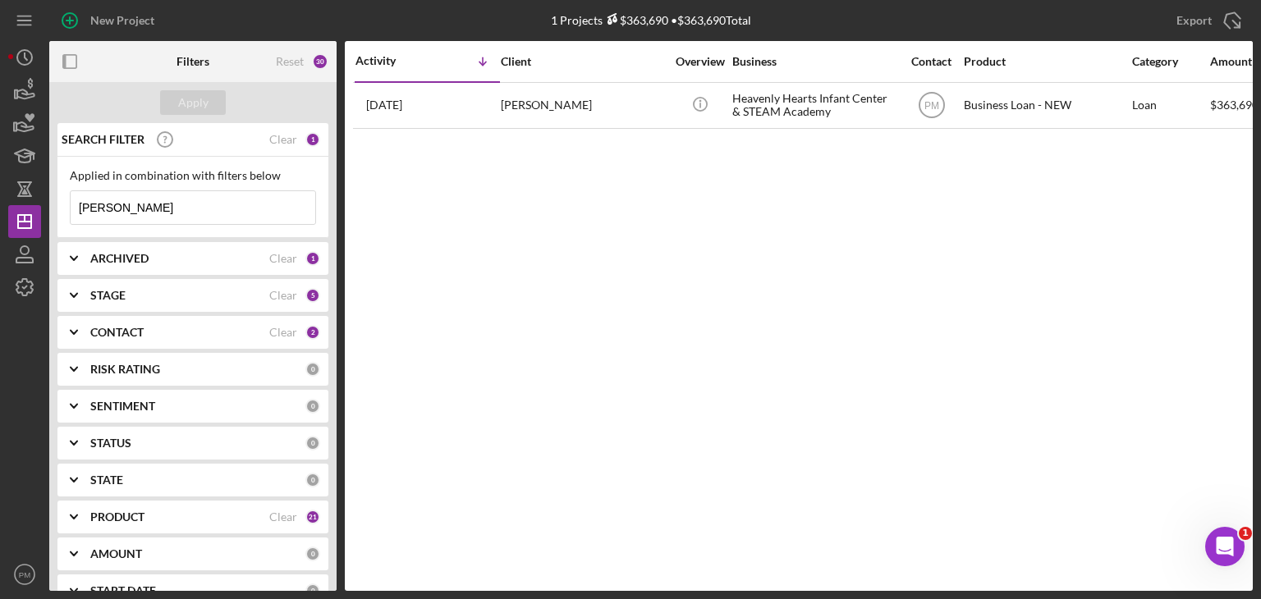
drag, startPoint x: 138, startPoint y: 224, endPoint x: 69, endPoint y: 210, distance: 70.4
click at [67, 210] on div "Applied in combination with filters below [PERSON_NAME] Icon/Menu Close" at bounding box center [192, 197] width 271 height 81
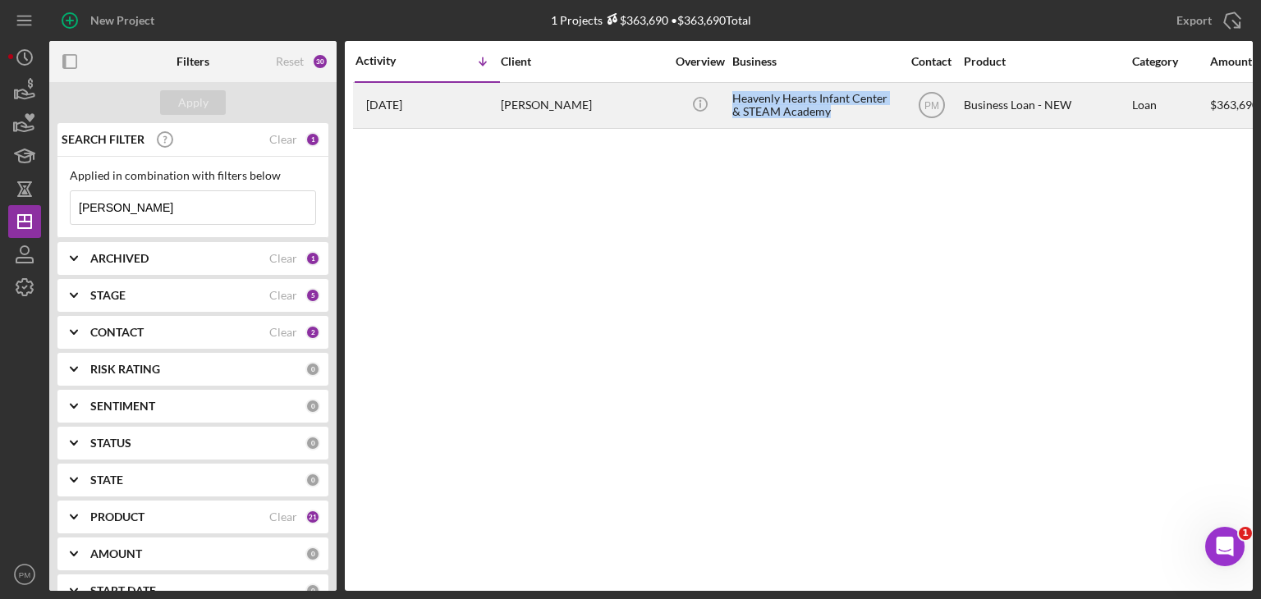
drag, startPoint x: 841, startPoint y: 108, endPoint x: 721, endPoint y: 95, distance: 120.5
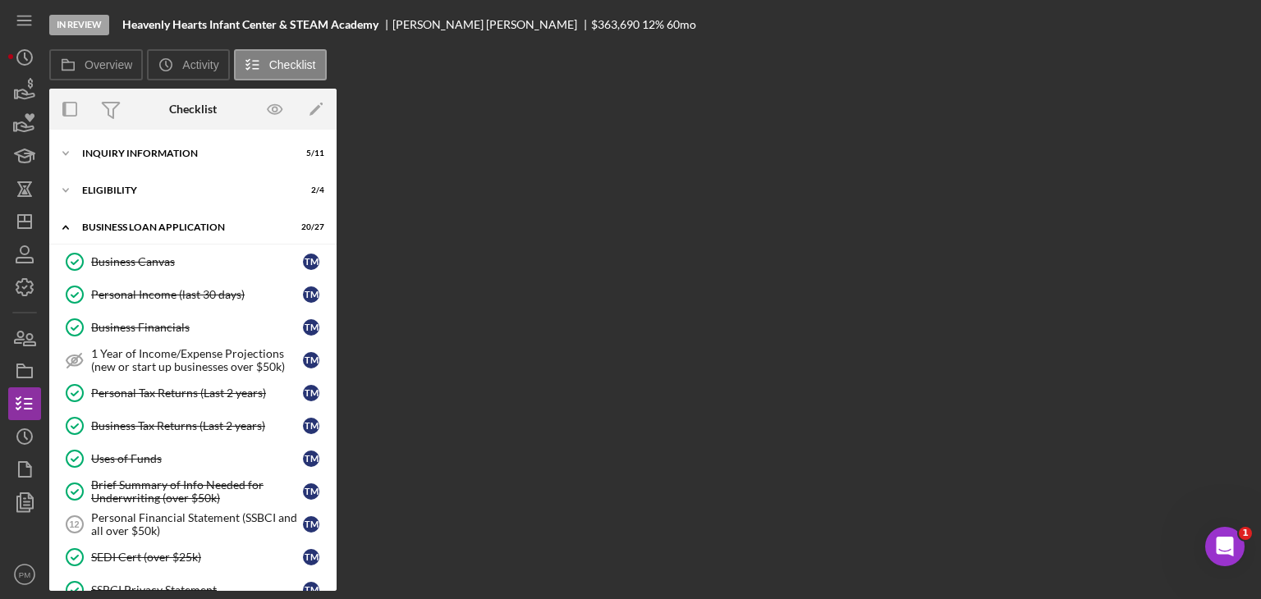
scroll to position [292, 0]
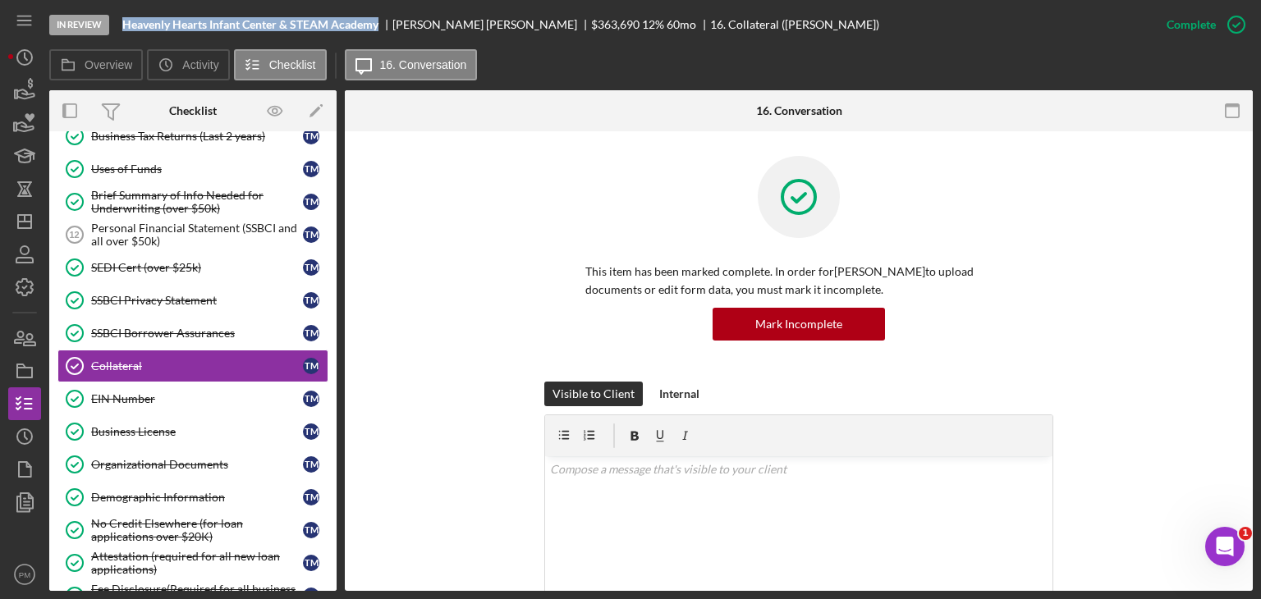
drag, startPoint x: 383, startPoint y: 25, endPoint x: 115, endPoint y: 25, distance: 268.5
click at [115, 25] on div "In Review Heavenly Hearts Infant Center & STEAM Academy [PERSON_NAME] $363,690 …" at bounding box center [599, 24] width 1101 height 49
copy div "Heavenly Hearts Infant Center & STEAM Academy"
click at [204, 24] on b "Heavenly Hearts Infant Center & STEAM Academy" at bounding box center [250, 24] width 256 height 13
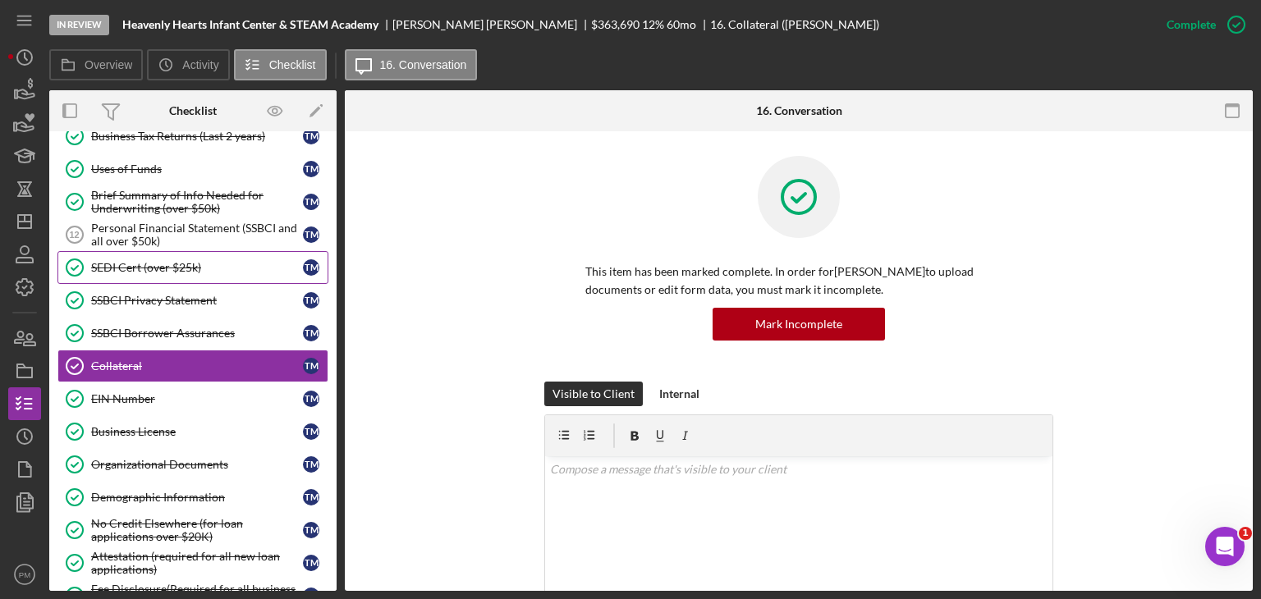
click at [170, 254] on link "SEDI Cert (over $25k) SEDI Cert (over $25k) T M" at bounding box center [192, 267] width 271 height 33
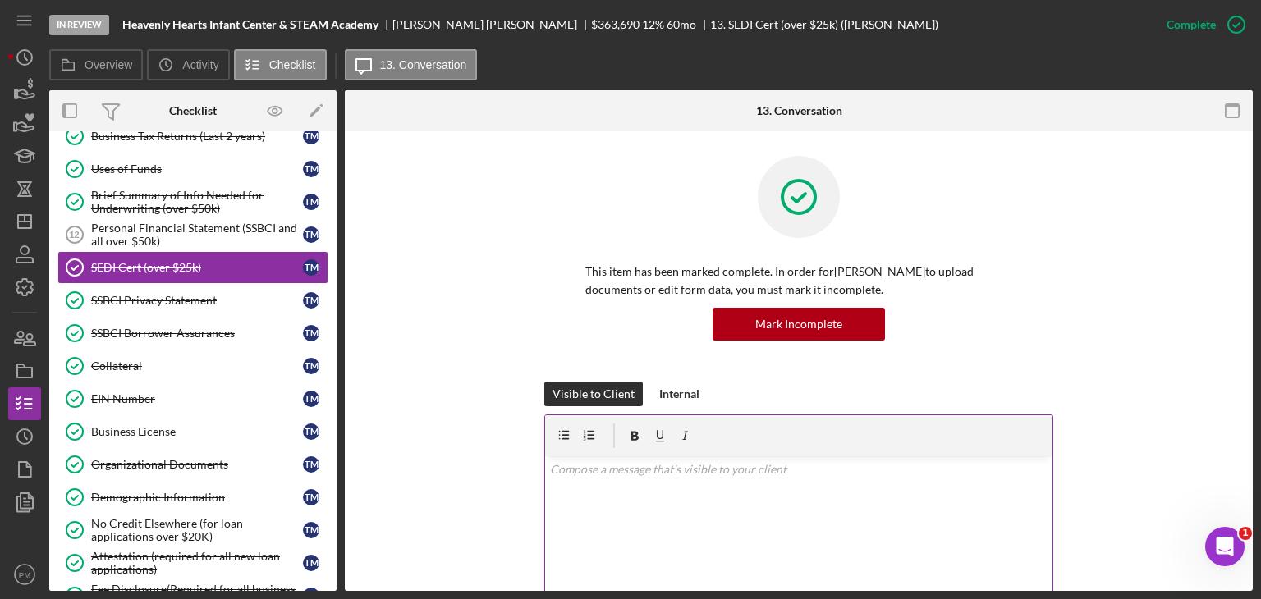
scroll to position [246, 0]
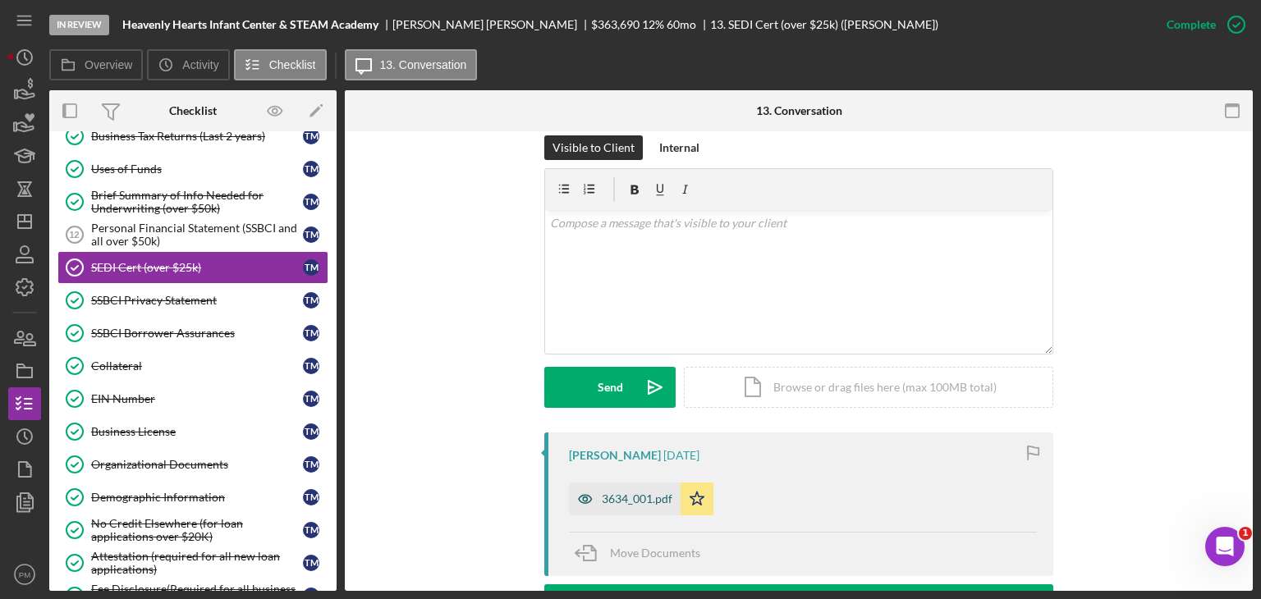
click at [636, 490] on div "3634_001.pdf" at bounding box center [625, 499] width 112 height 33
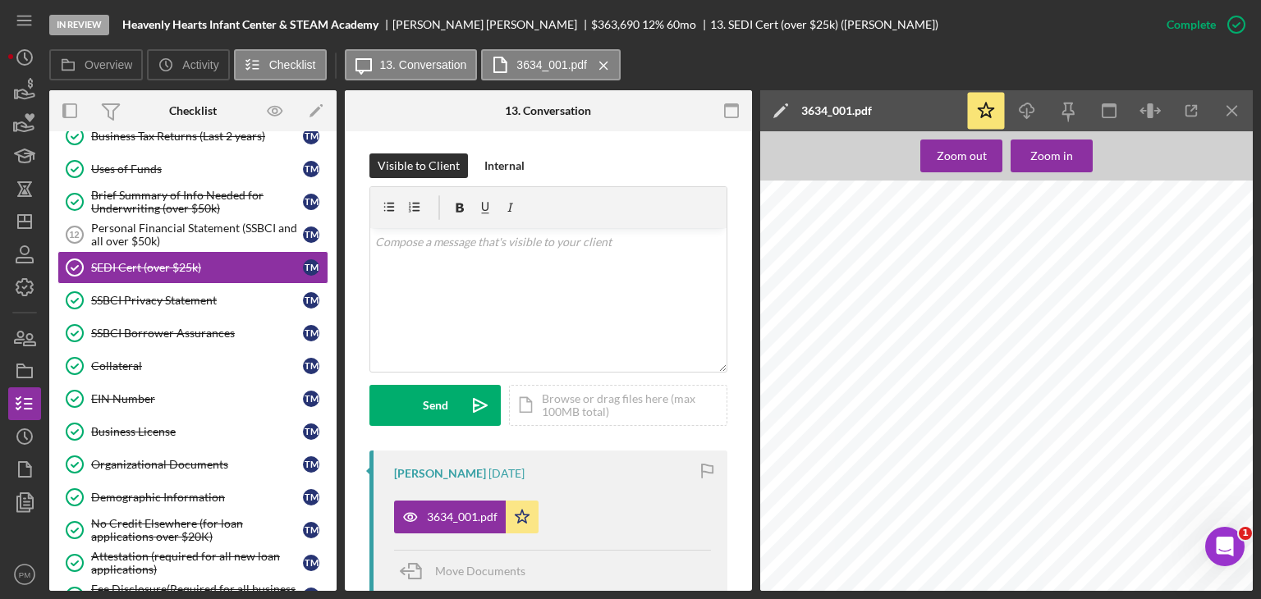
scroll to position [0, 0]
click at [191, 306] on link "SSBCI Privacy Statement SSBCI Privacy Statement T M" at bounding box center [192, 300] width 271 height 33
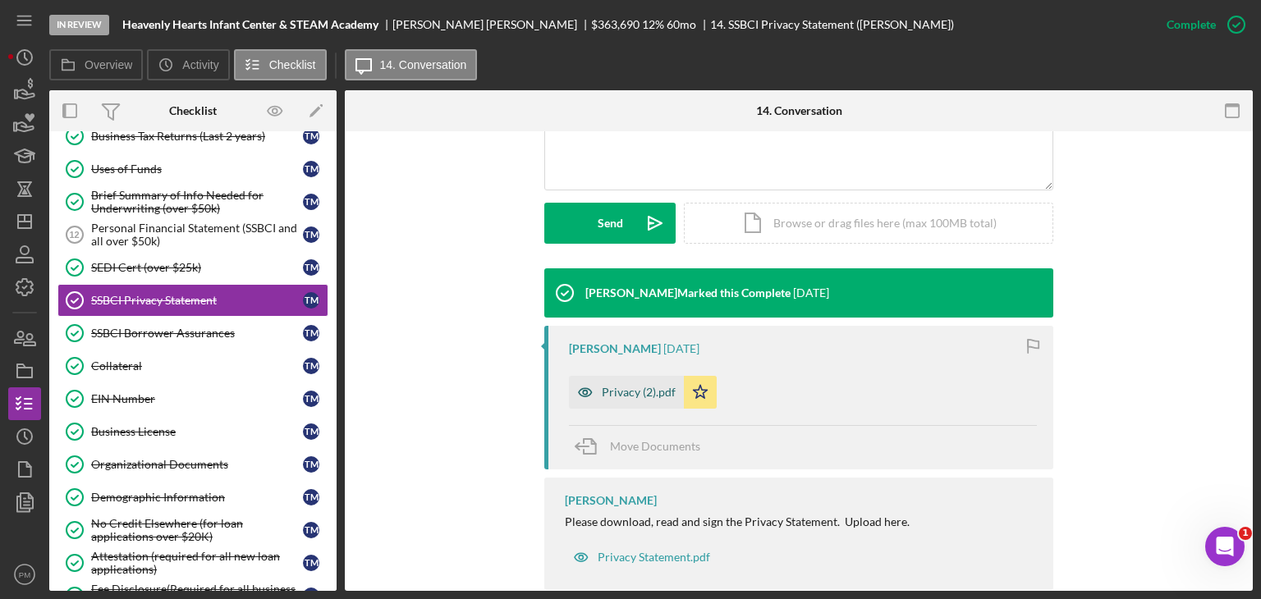
click at [643, 392] on div "Privacy (2).pdf" at bounding box center [639, 392] width 74 height 13
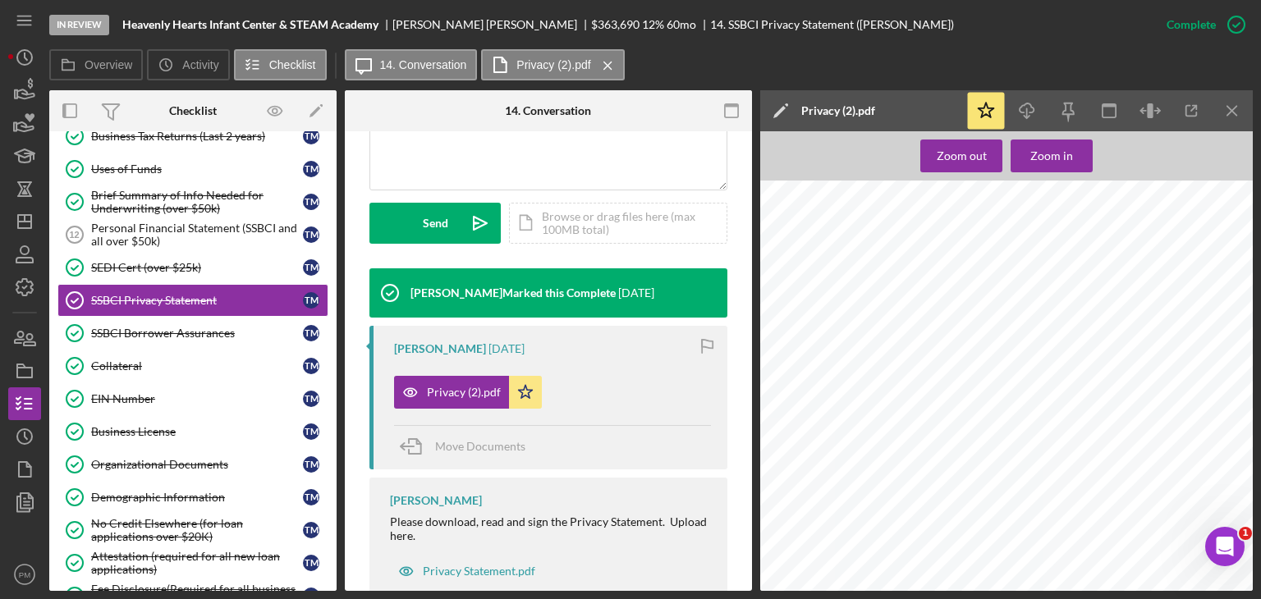
scroll to position [252, 0]
click at [174, 334] on div "SSBCI Borrower Assurances" at bounding box center [197, 333] width 212 height 13
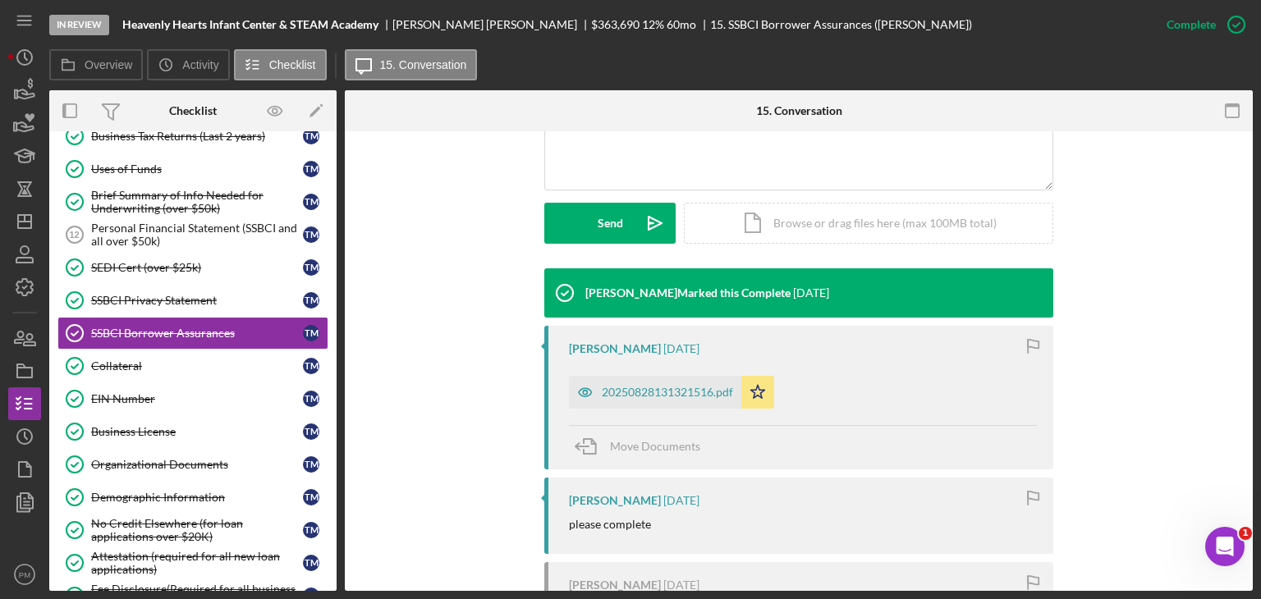
click at [614, 376] on div "20250828131321516.pdf" at bounding box center [655, 392] width 172 height 33
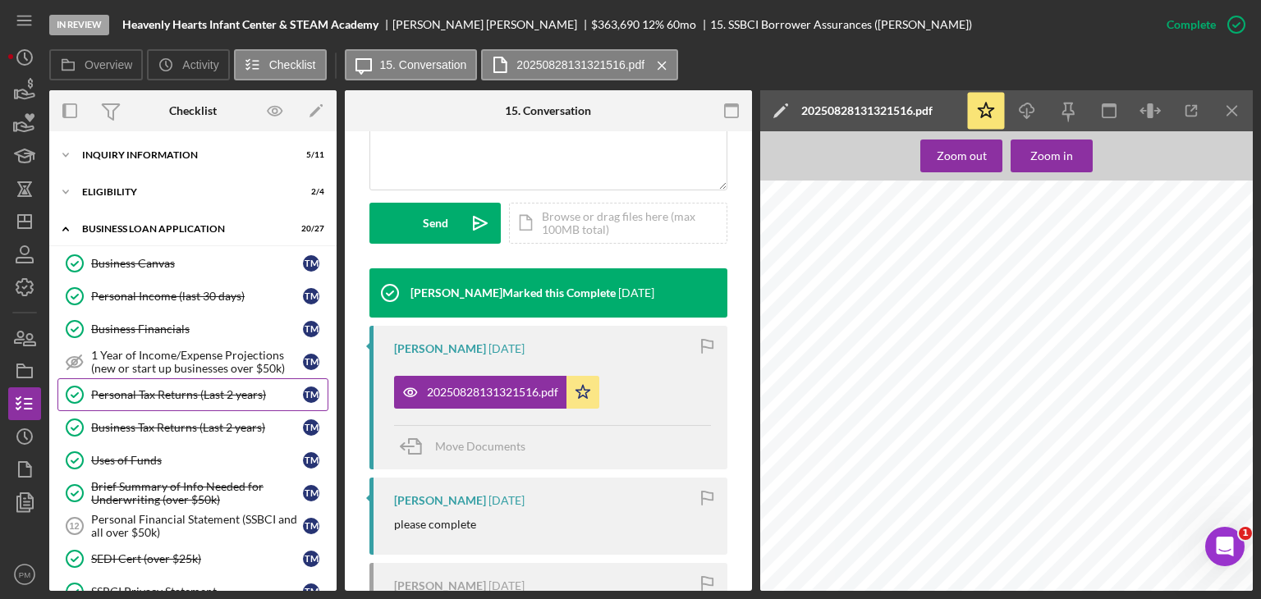
click at [169, 389] on div "Personal Tax Returns (Last 2 years)" at bounding box center [197, 394] width 212 height 13
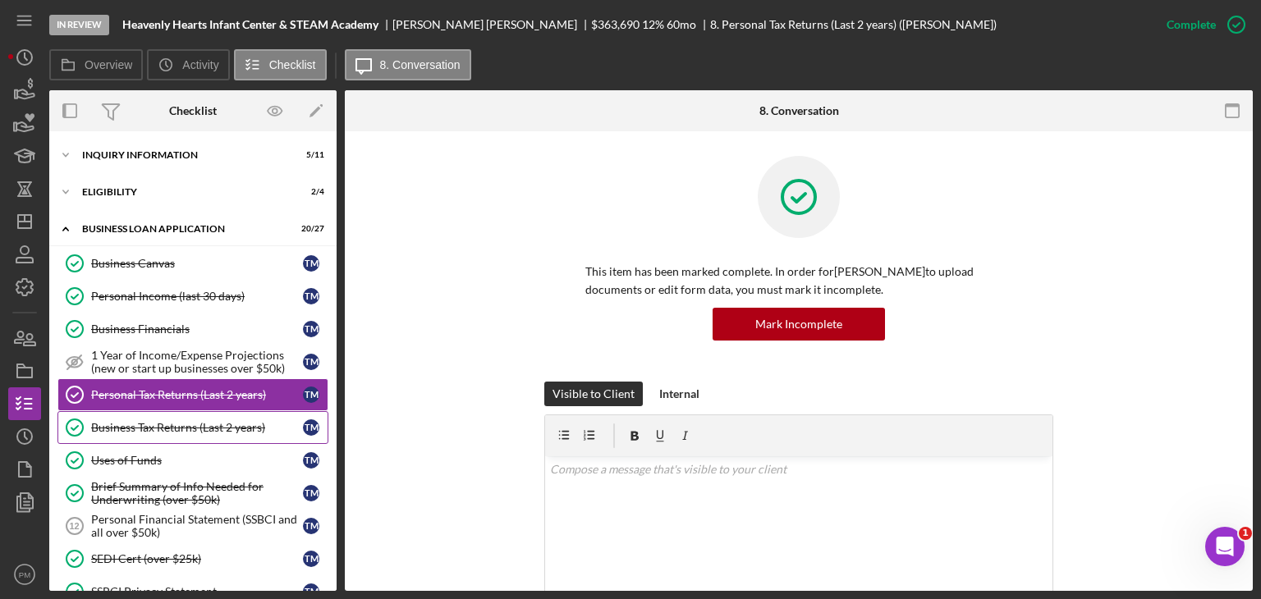
click at [169, 436] on link "Business Tax Returns (Last 2 years) Business Tax Returns (Last 2 years) T M" at bounding box center [192, 427] width 271 height 33
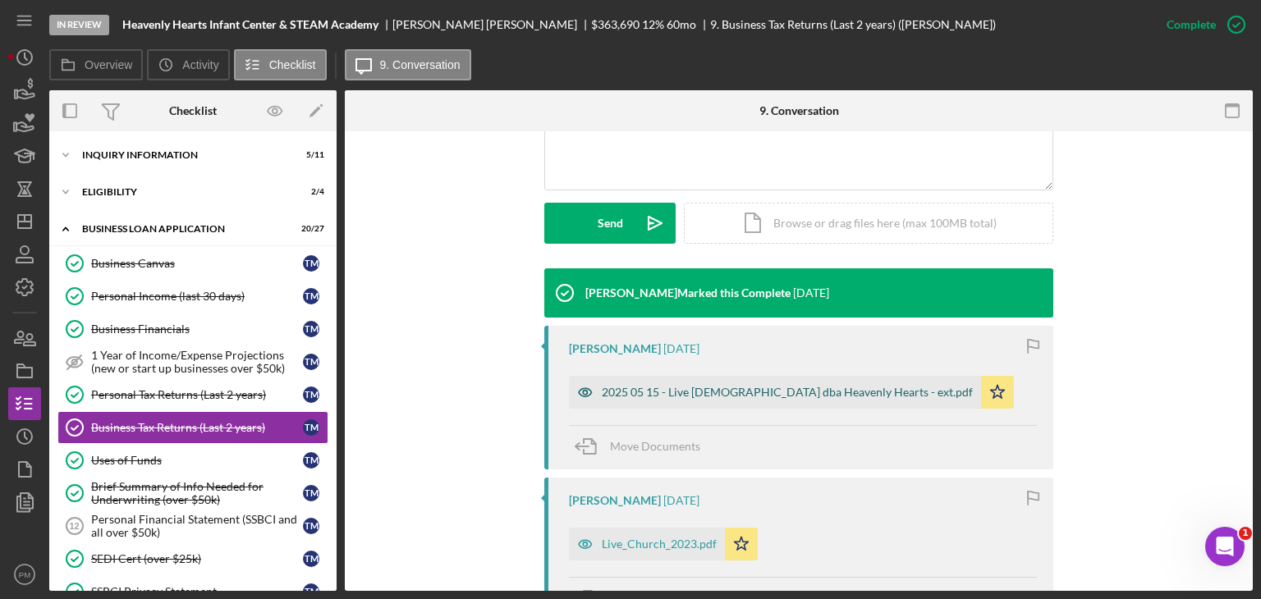
click at [637, 393] on div "2025 05 15 - Live [DEMOGRAPHIC_DATA] dba Heavenly Hearts - ext.pdf" at bounding box center [787, 392] width 371 height 13
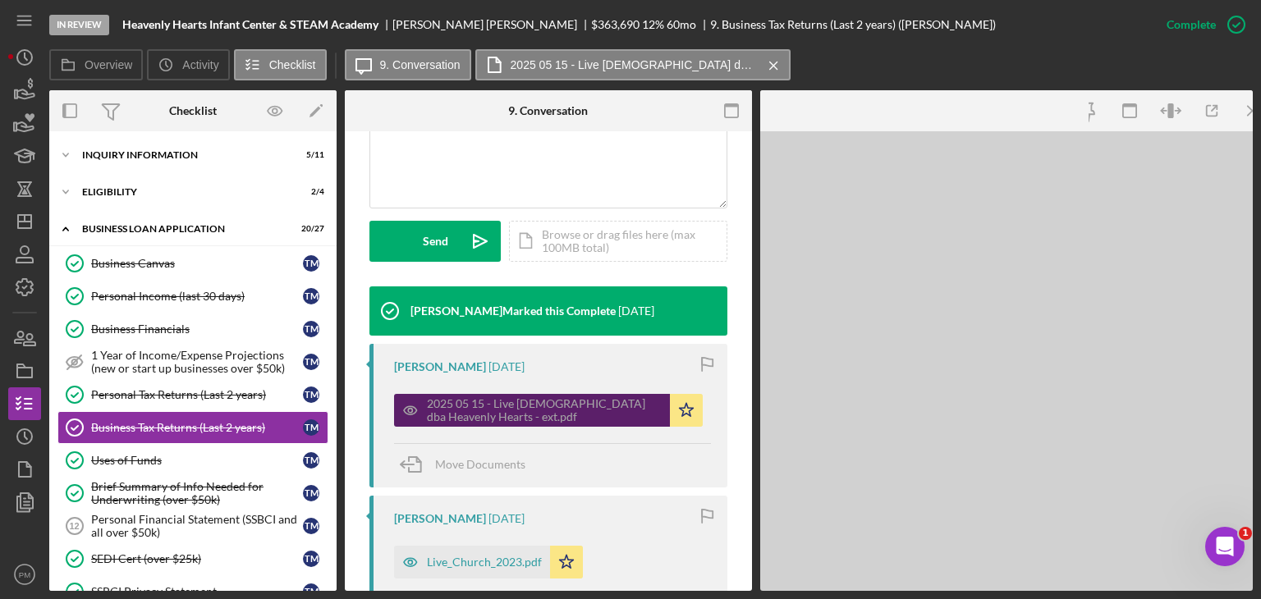
scroll to position [429, 0]
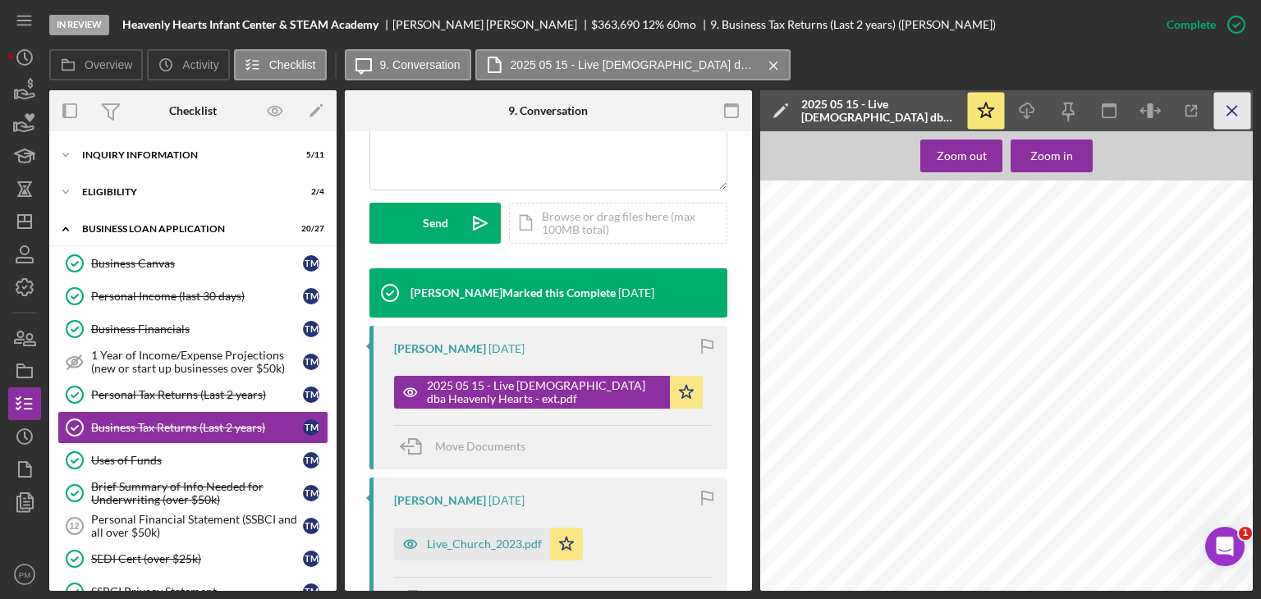
click at [1239, 112] on icon "Icon/Menu Close" at bounding box center [1232, 111] width 37 height 37
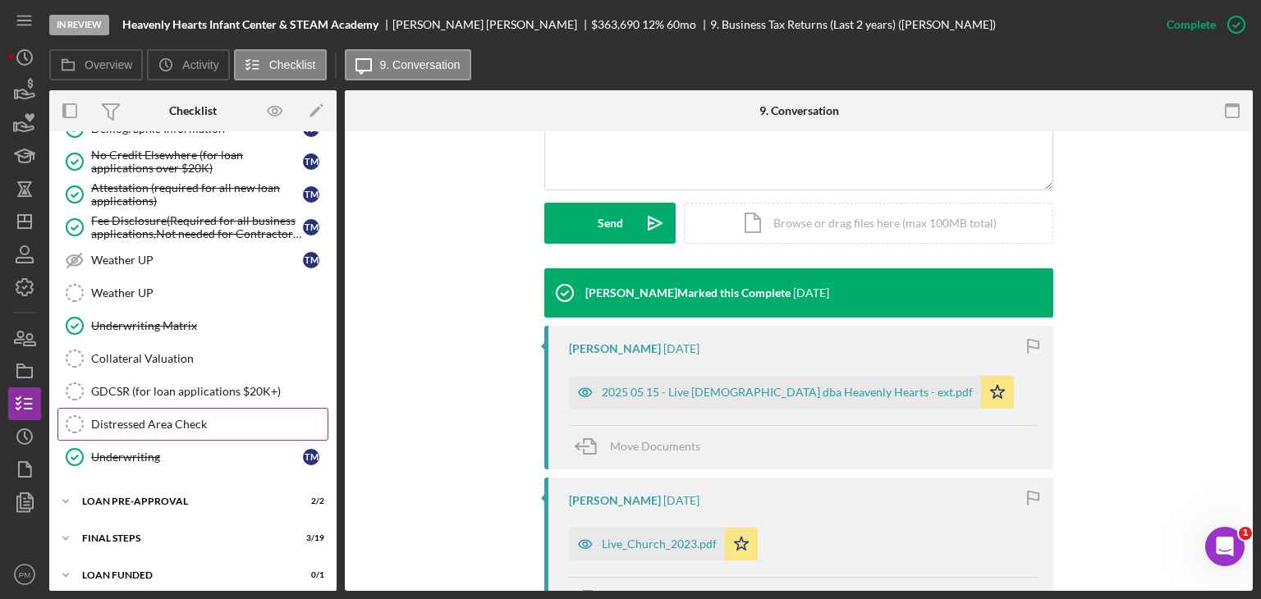
scroll to position [496, 0]
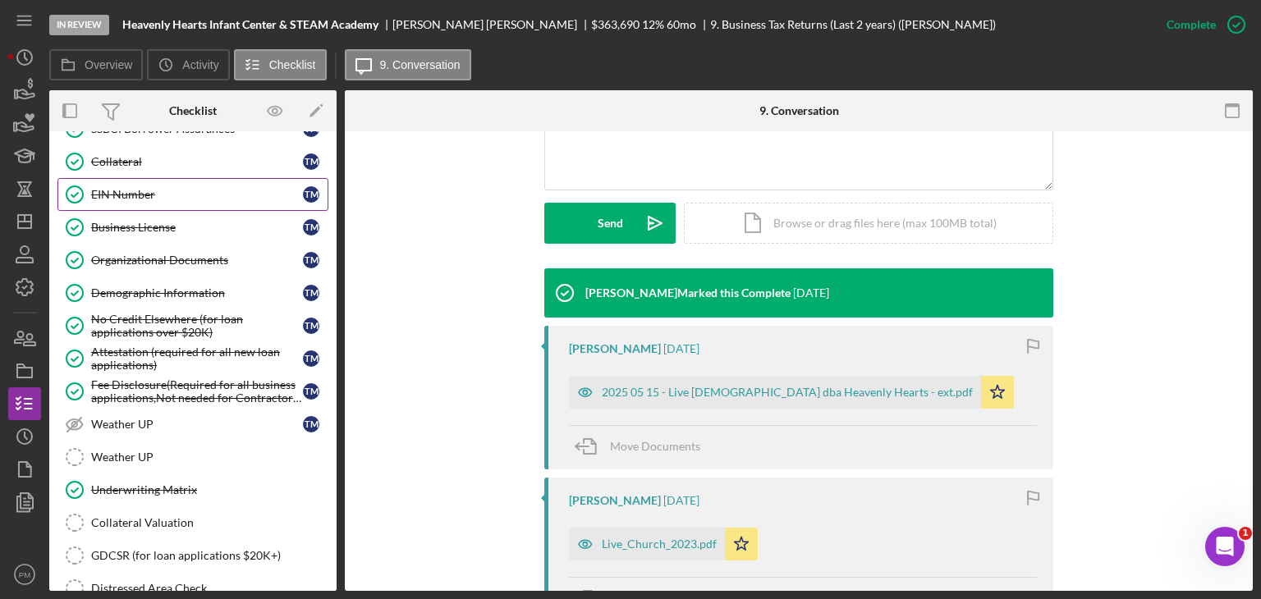
click at [142, 190] on div "EIN Number" at bounding box center [197, 194] width 212 height 13
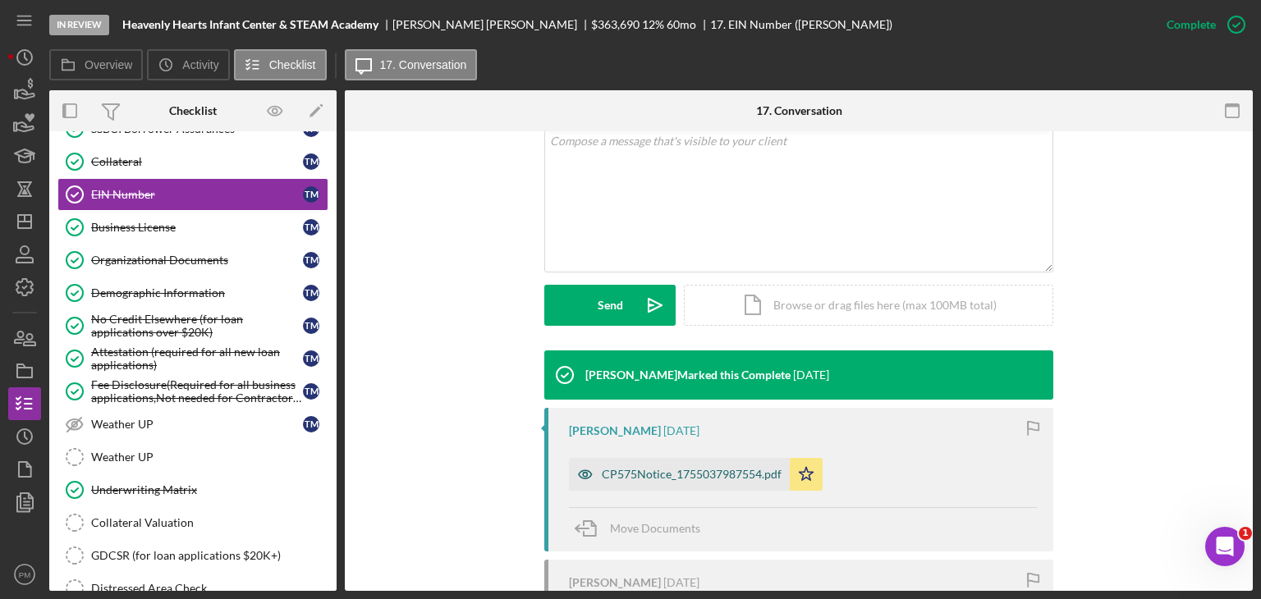
click at [673, 475] on div "CP575Notice_1755037987554.pdf" at bounding box center [692, 474] width 180 height 13
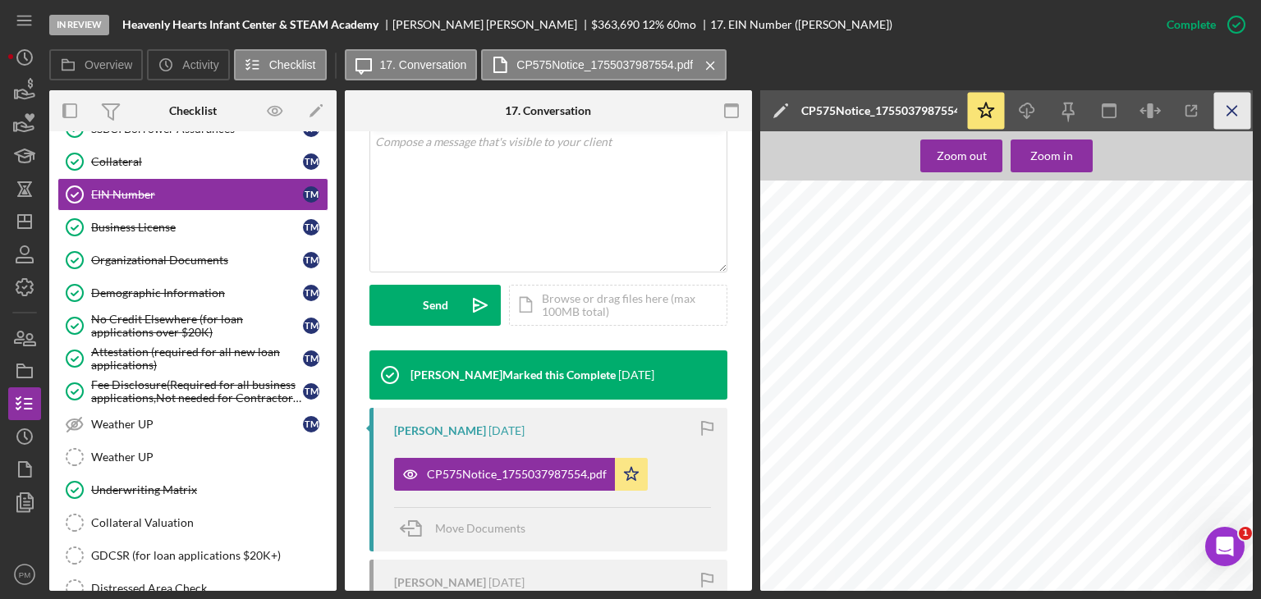
click at [1240, 106] on icon "Icon/Menu Close" at bounding box center [1232, 111] width 37 height 37
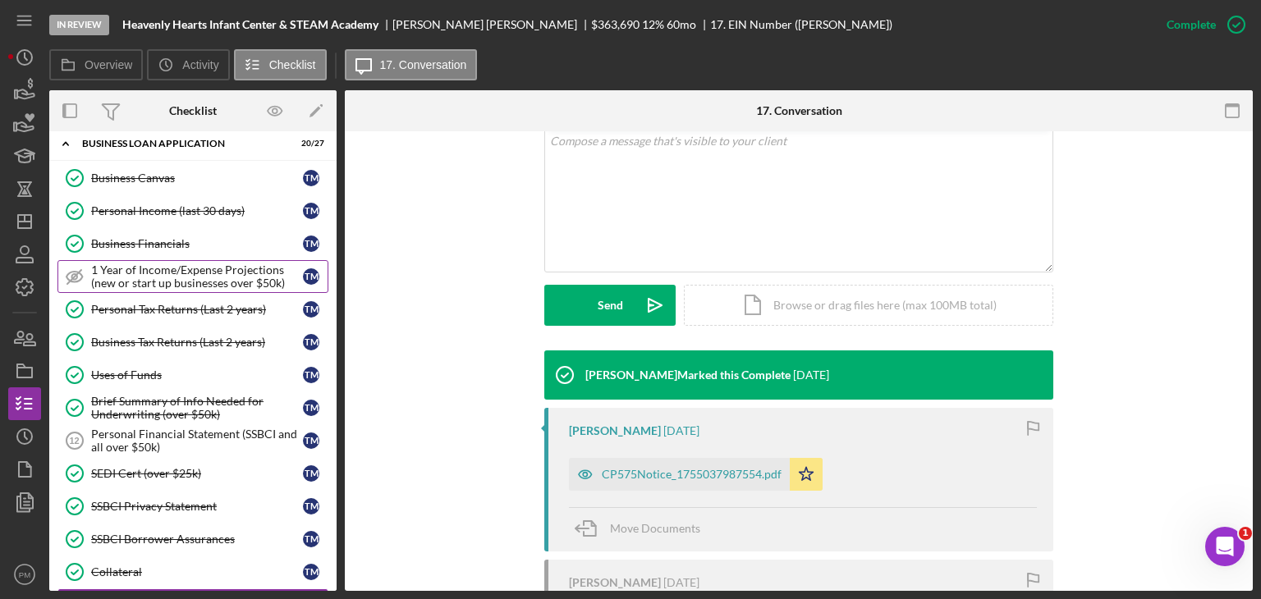
scroll to position [0, 0]
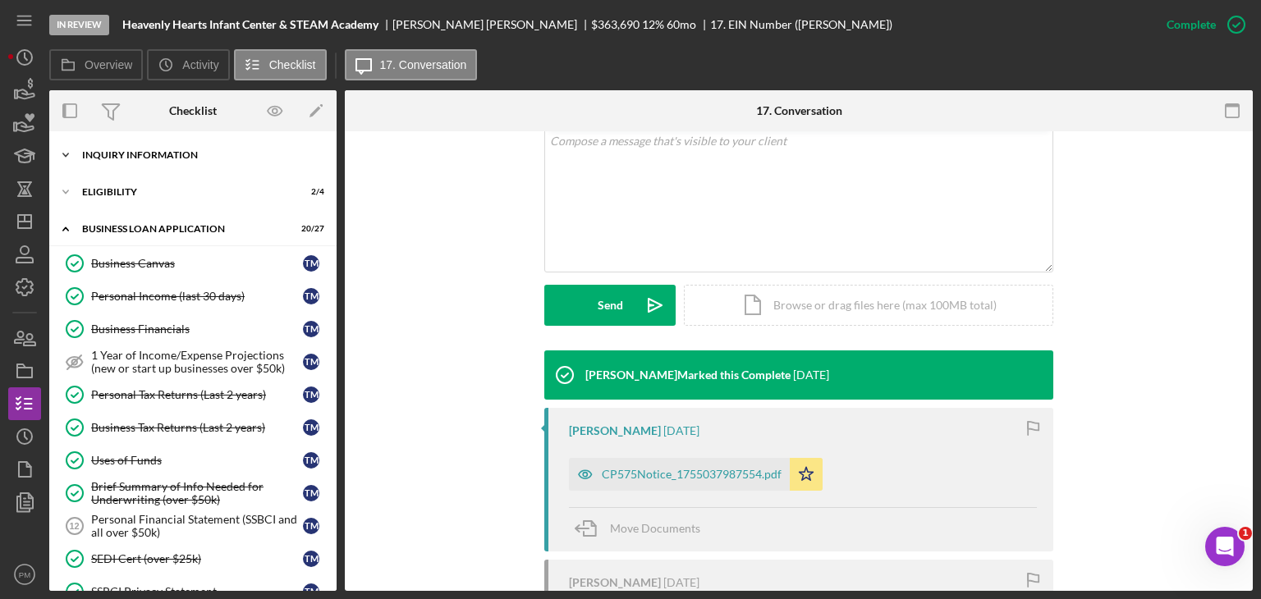
click at [138, 161] on div "Icon/Expander INQUIRY INFORMATION 5 / 11" at bounding box center [192, 155] width 287 height 33
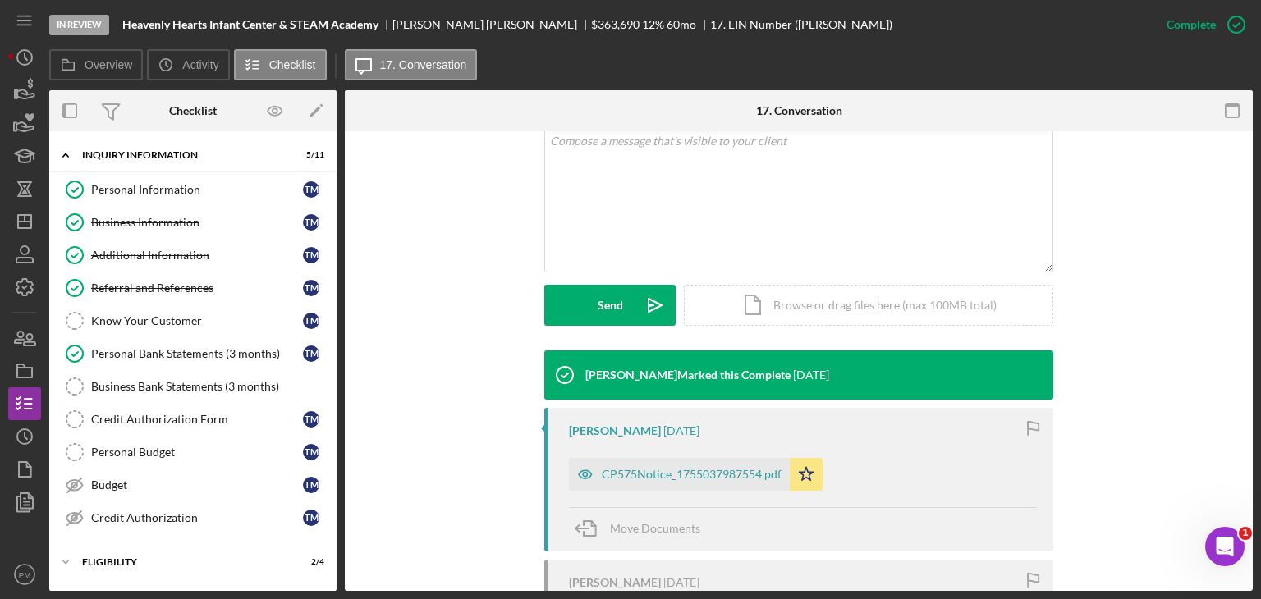
click at [522, 293] on div "Visible to Client Internal v Color teal Color pink Remove color Add row above A…" at bounding box center [799, 201] width 859 height 297
click at [12, 223] on icon "Icon/Dashboard" at bounding box center [24, 221] width 41 height 41
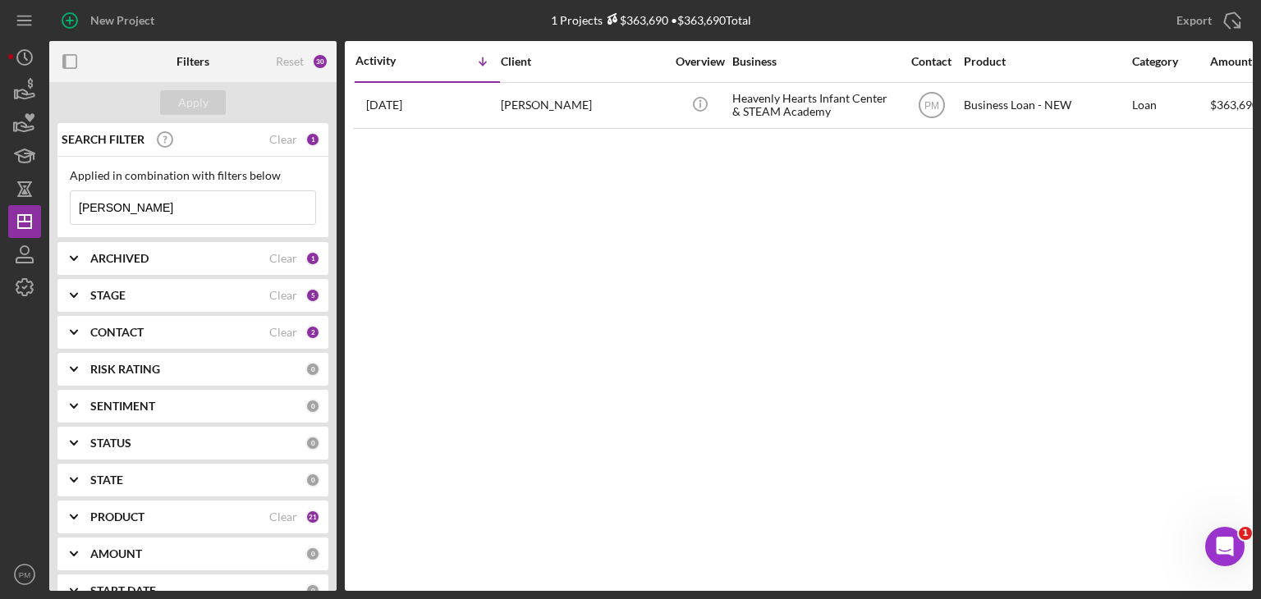
drag, startPoint x: 127, startPoint y: 208, endPoint x: 47, endPoint y: 212, distance: 80.6
click at [47, 212] on div "New Project 1 Projects $363,690 • $363,690 Total [PERSON_NAME] Export Icon/Expo…" at bounding box center [630, 295] width 1245 height 591
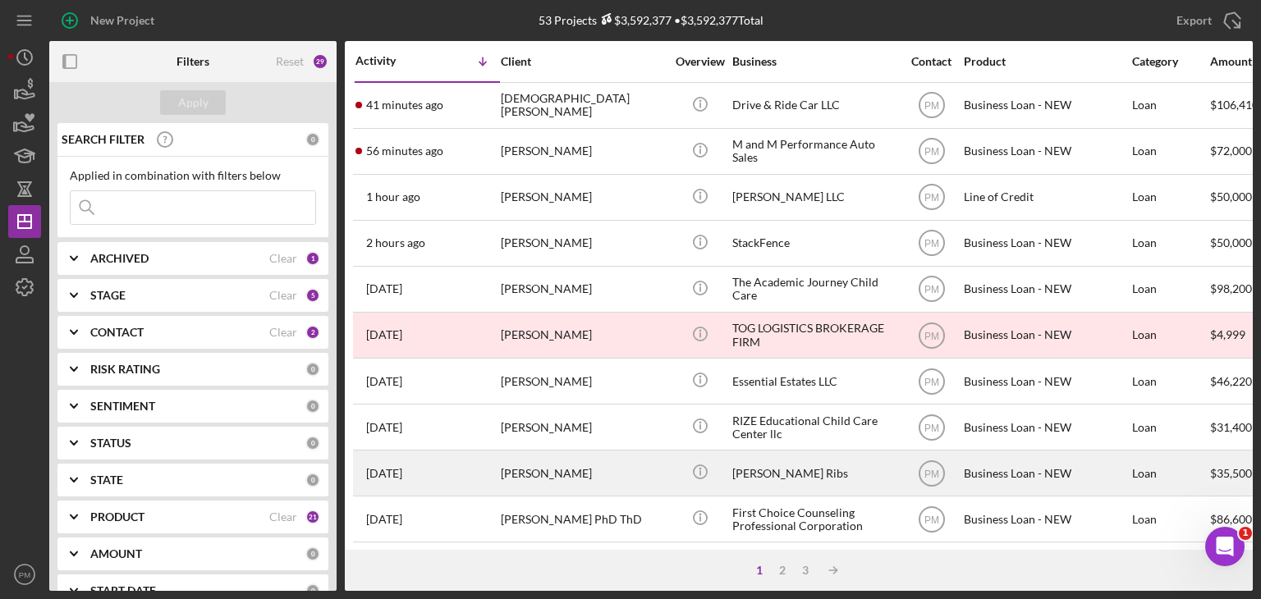
click at [522, 477] on div "[PERSON_NAME]" at bounding box center [583, 474] width 164 height 44
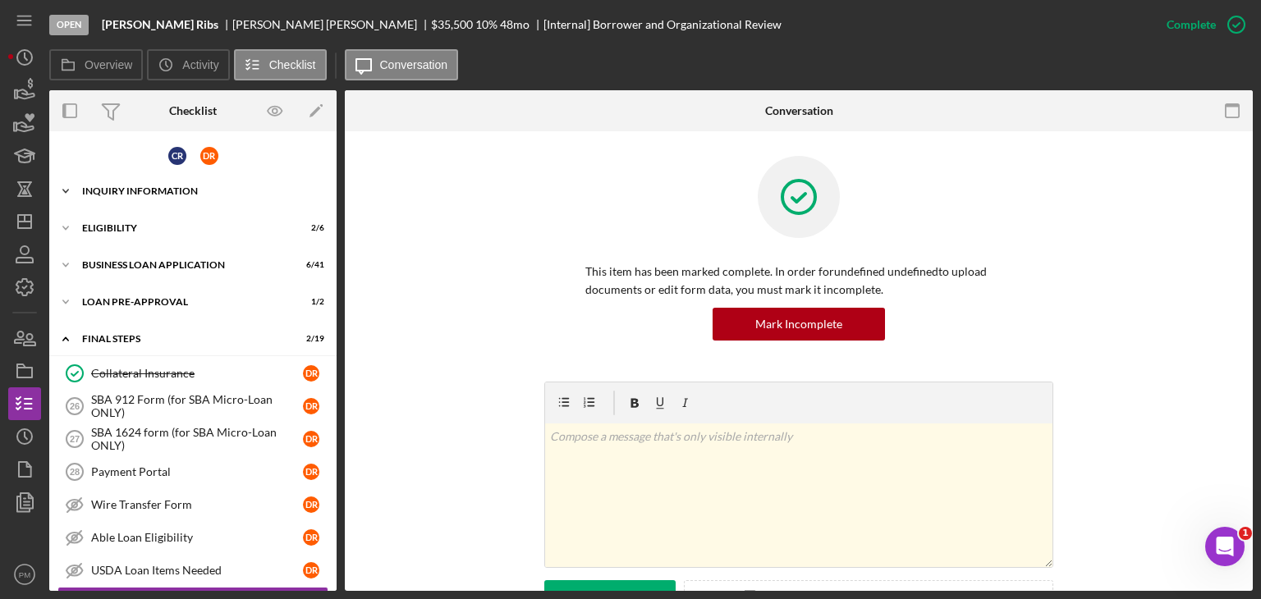
click at [116, 193] on div "INQUIRY INFORMATION" at bounding box center [199, 191] width 234 height 10
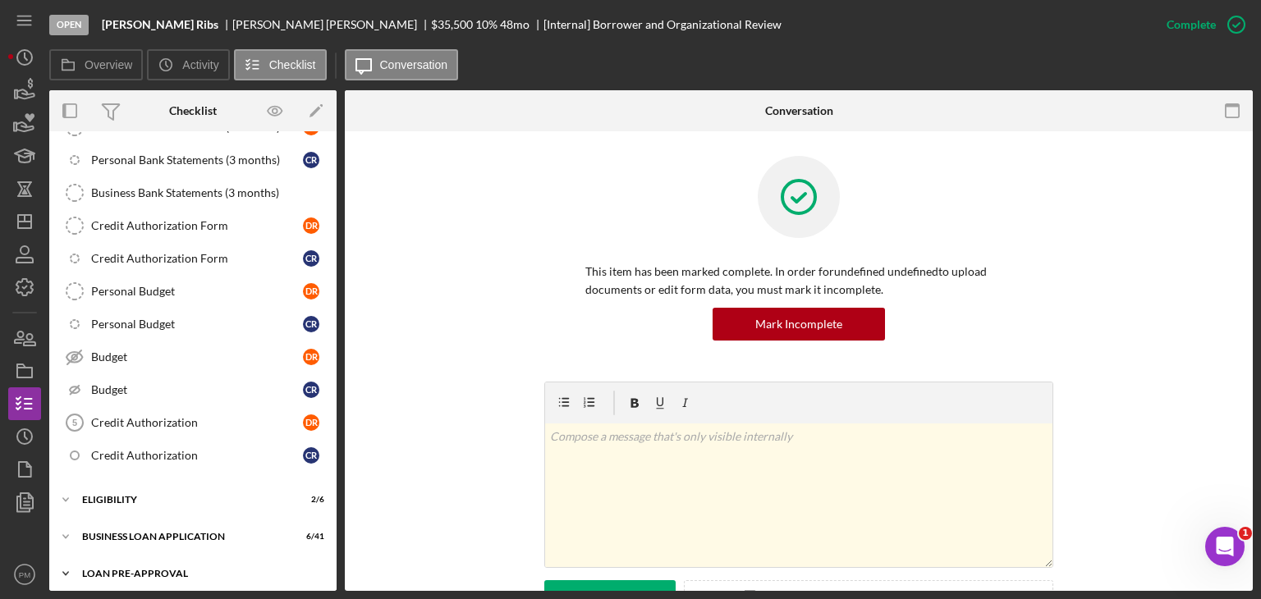
scroll to position [493, 0]
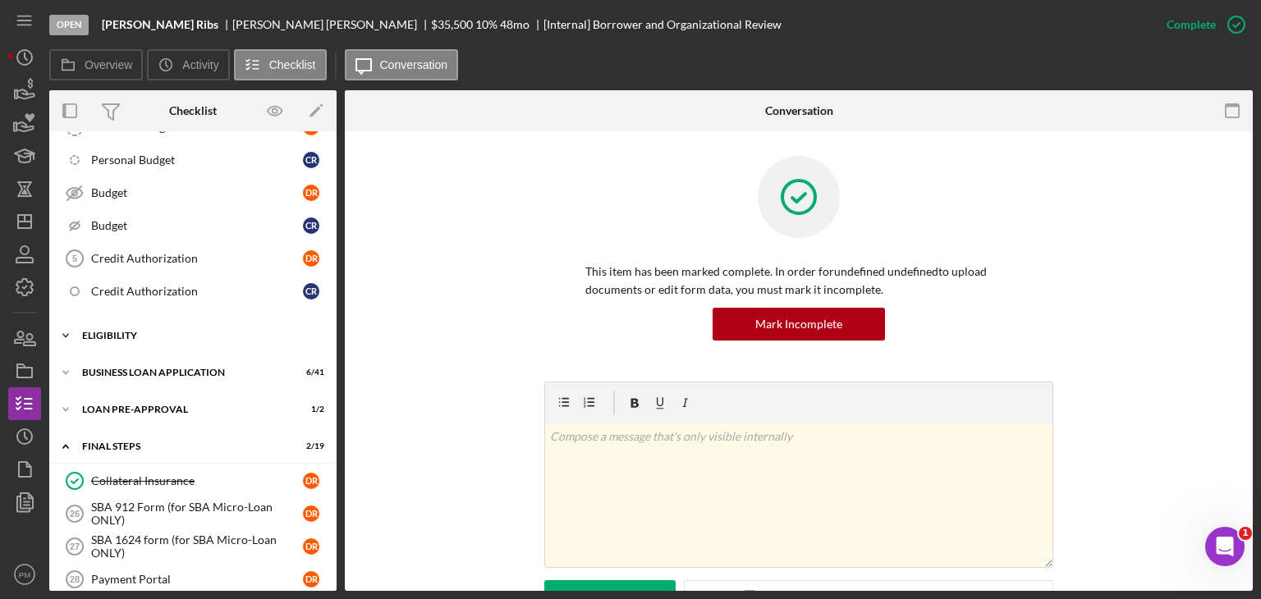
click at [145, 331] on div "ELIGIBILITY" at bounding box center [199, 336] width 234 height 10
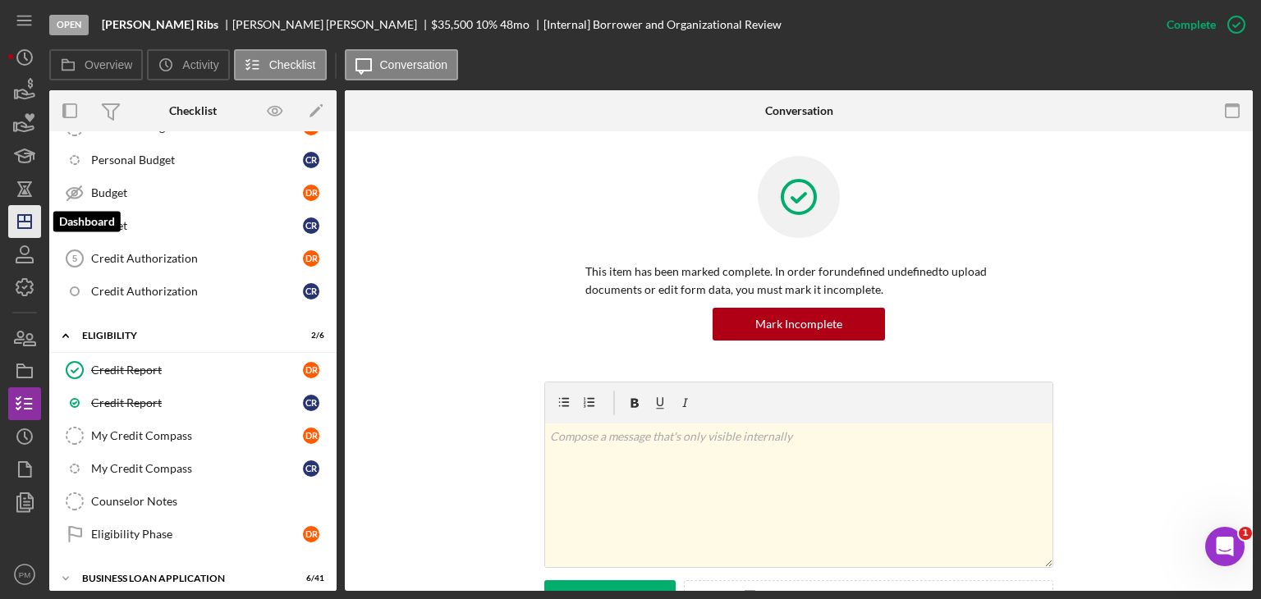
click at [23, 222] on line "button" at bounding box center [24, 222] width 13 height 0
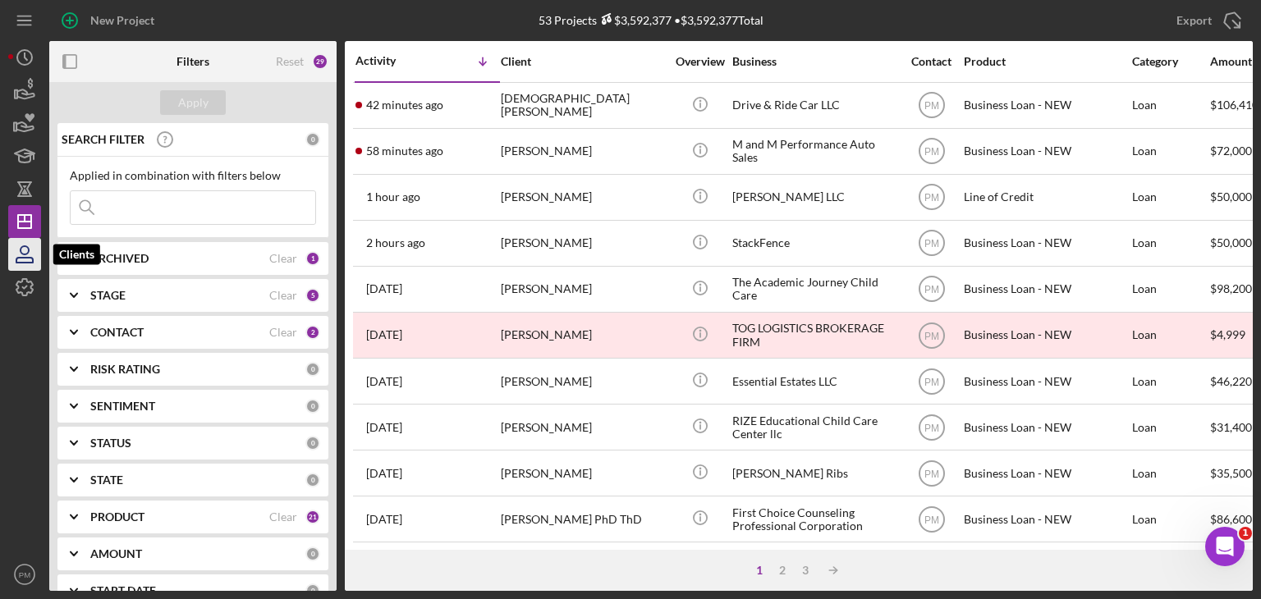
click at [26, 260] on icon "button" at bounding box center [24, 254] width 41 height 41
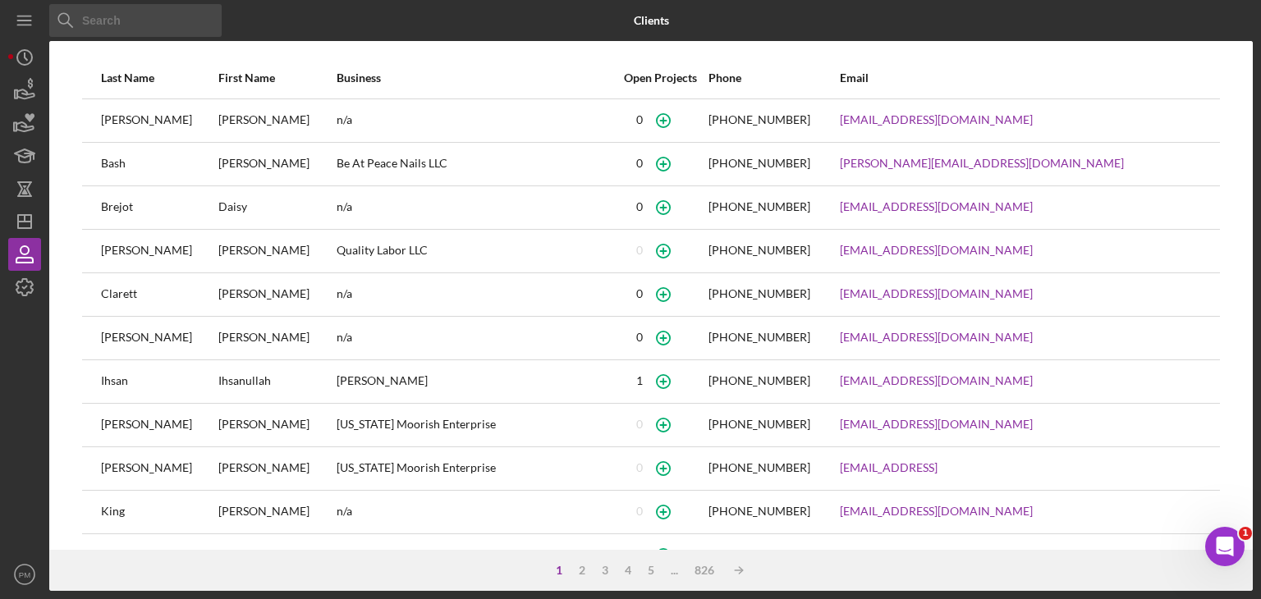
click at [113, 22] on input at bounding box center [135, 20] width 172 height 33
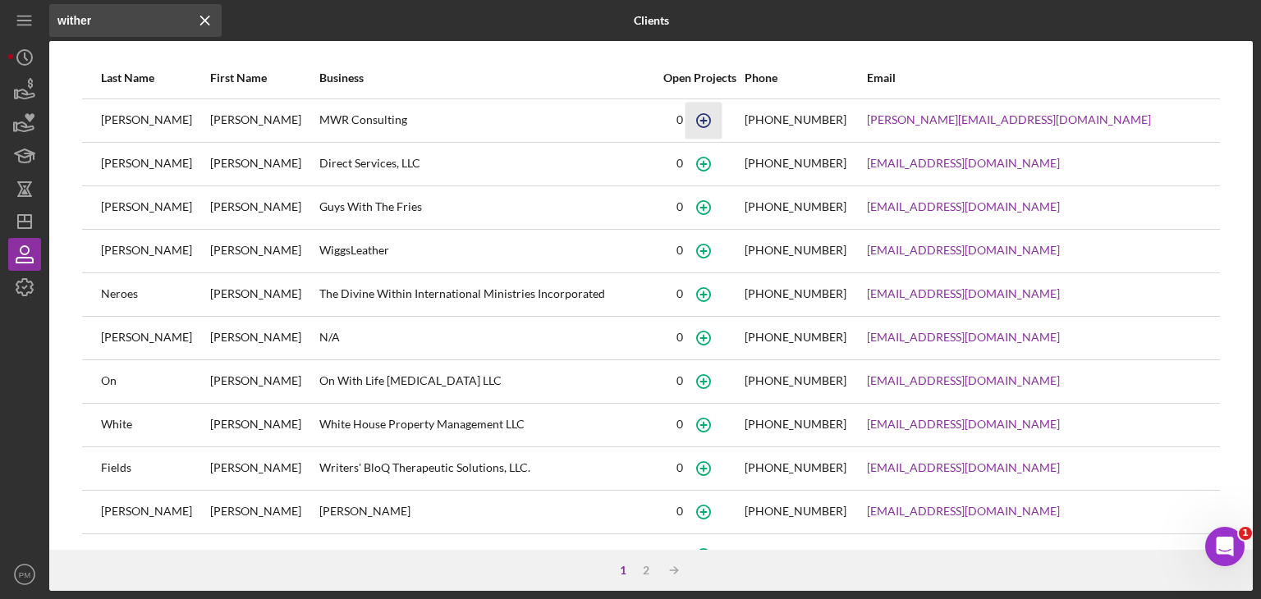
type input "wither"
click at [722, 125] on icon "button" at bounding box center [703, 120] width 37 height 37
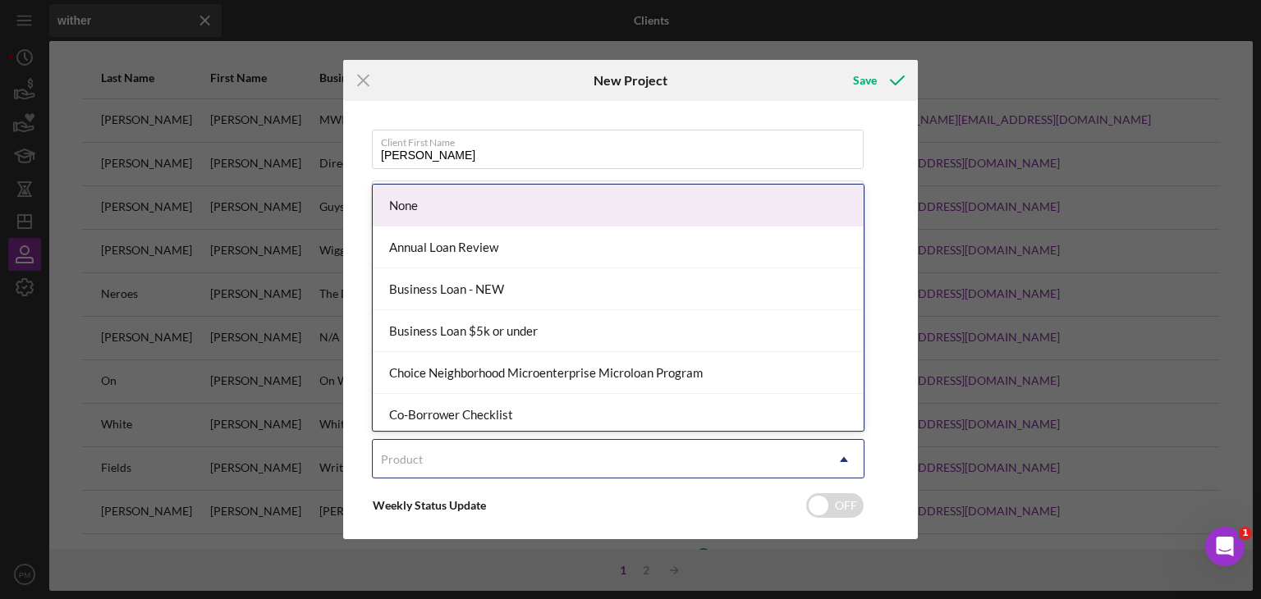
click at [549, 459] on div "Product" at bounding box center [599, 460] width 452 height 38
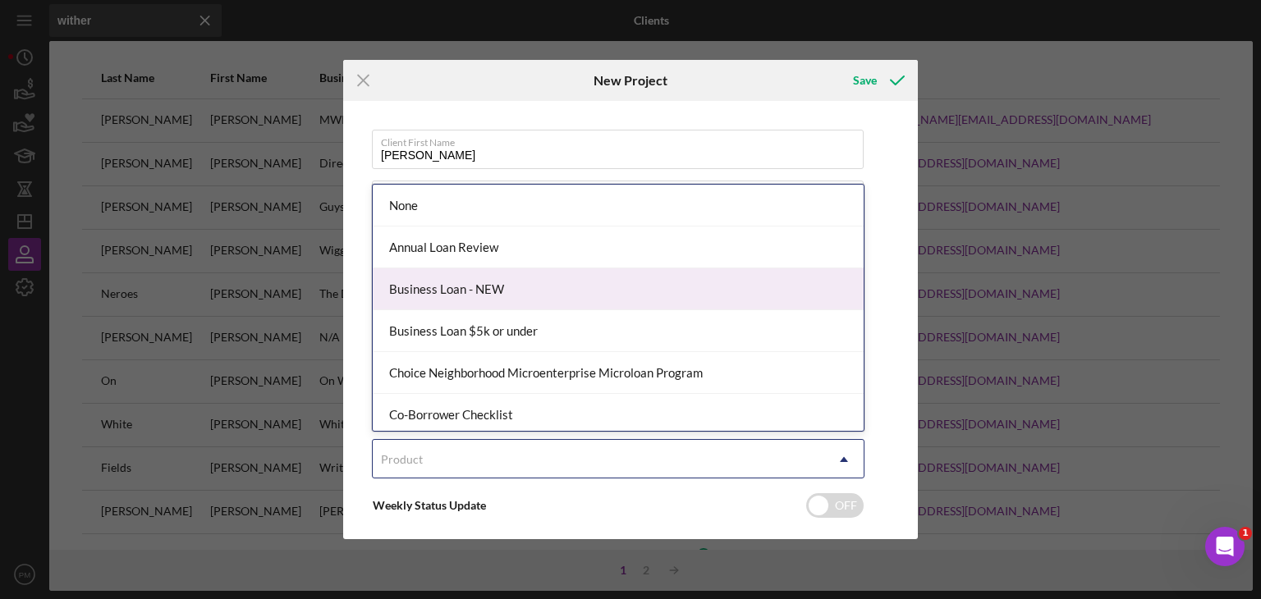
click at [503, 288] on div "Business Loan - NEW" at bounding box center [618, 290] width 491 height 42
checkbox input "true"
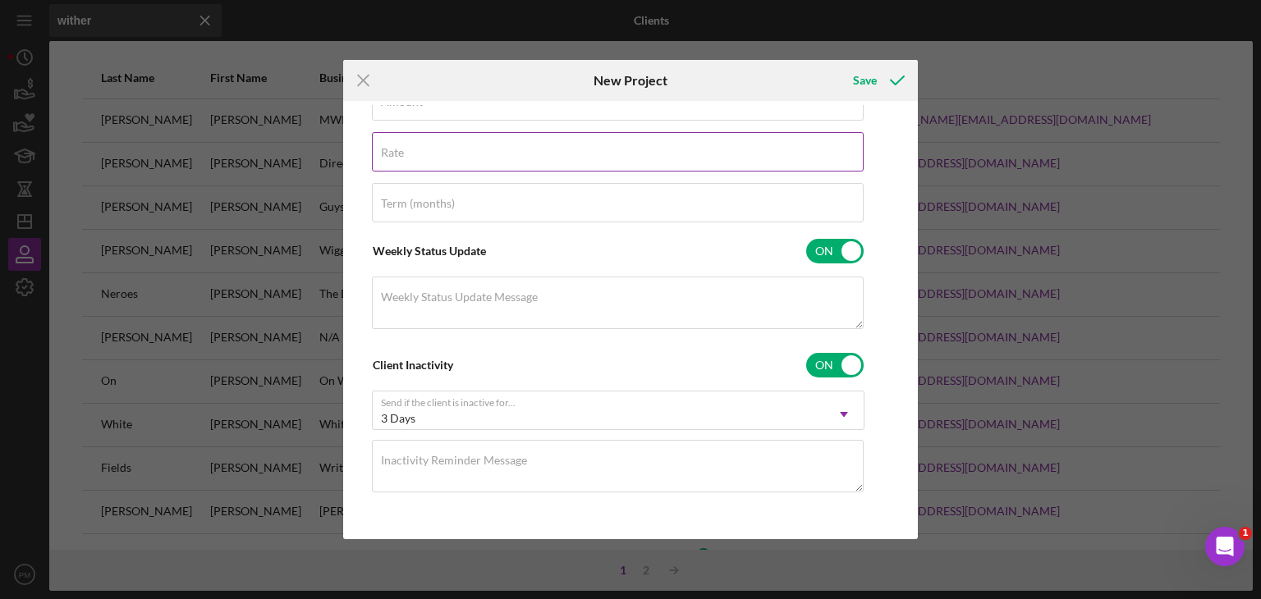
scroll to position [161, 0]
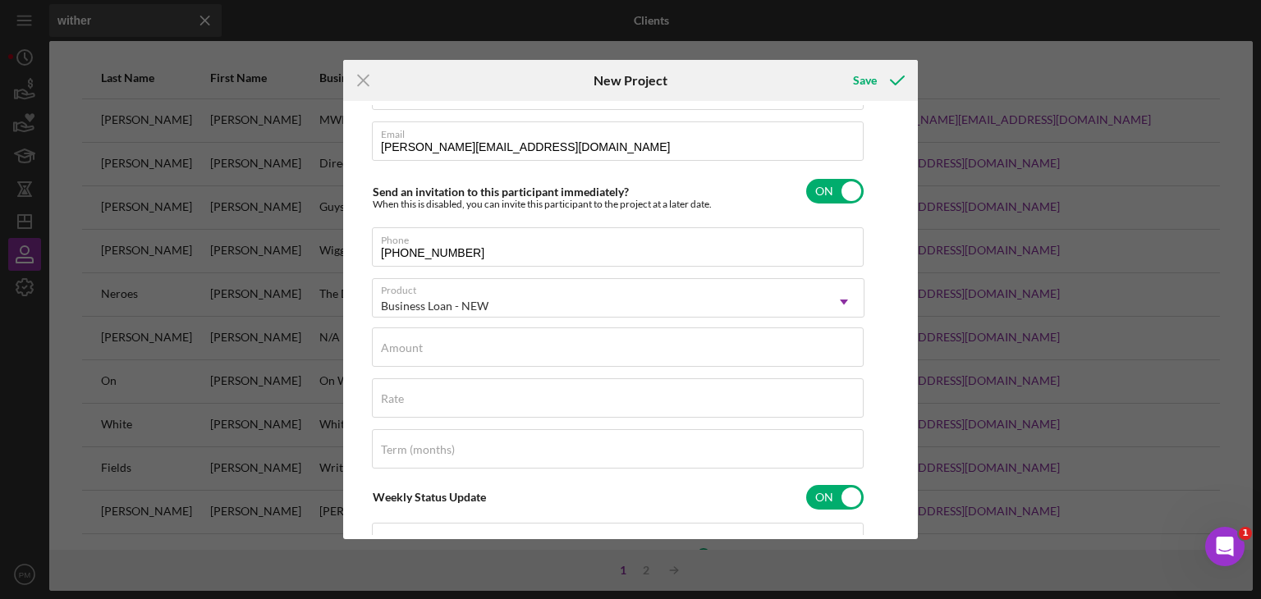
click at [460, 369] on div "Client First Name [PERSON_NAME] Client Last Name [PERSON_NAME] Business MWR Con…" at bounding box center [618, 363] width 493 height 789
click at [460, 351] on input "Amount" at bounding box center [618, 347] width 492 height 39
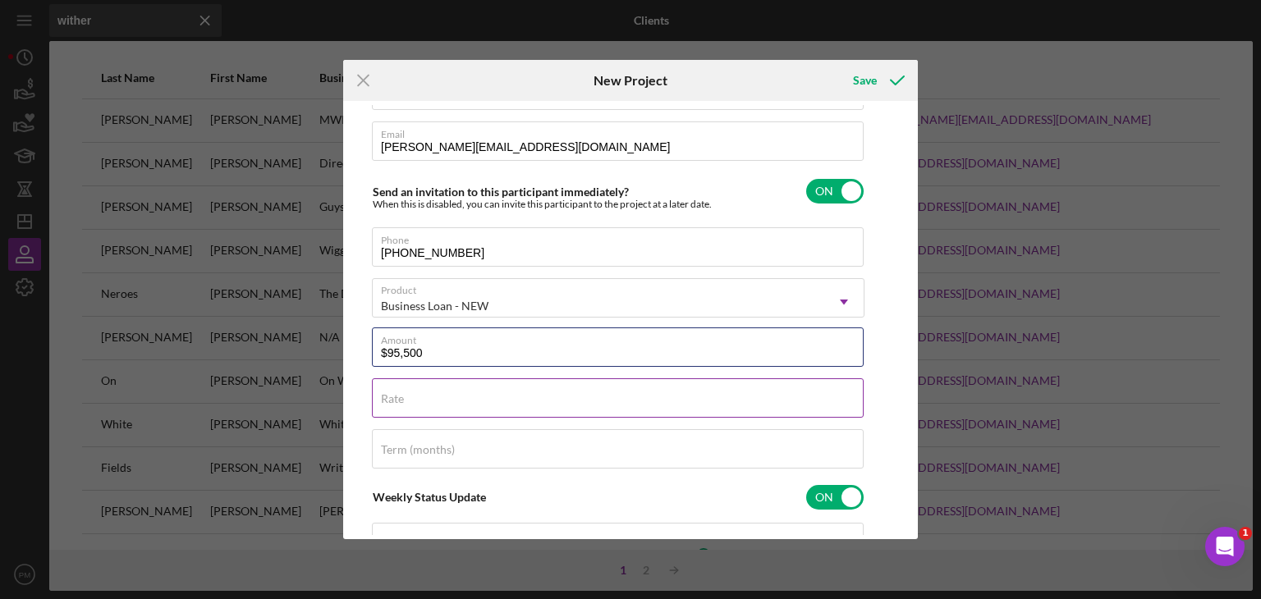
type input "$95,500"
click at [448, 407] on input "Rate" at bounding box center [618, 398] width 492 height 39
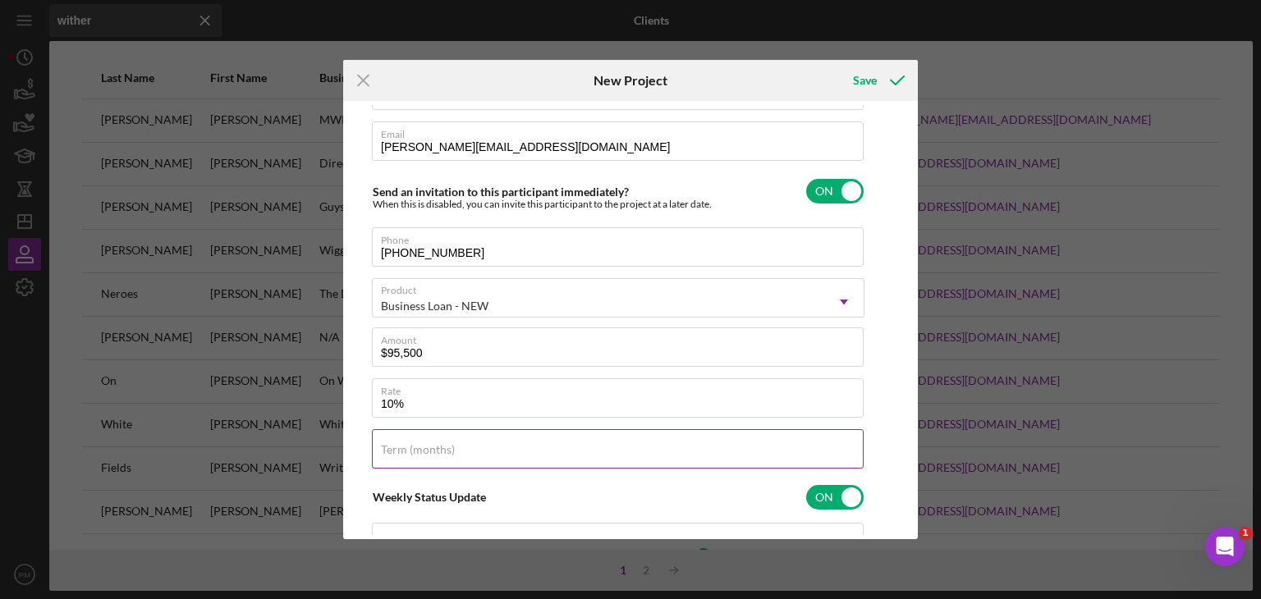
type input "10.000%"
click at [440, 454] on label "Term (months)" at bounding box center [418, 449] width 74 height 13
click at [440, 454] on input "Term (months)" at bounding box center [618, 448] width 492 height 39
type input "60"
click at [873, 75] on div "Save" at bounding box center [865, 80] width 24 height 33
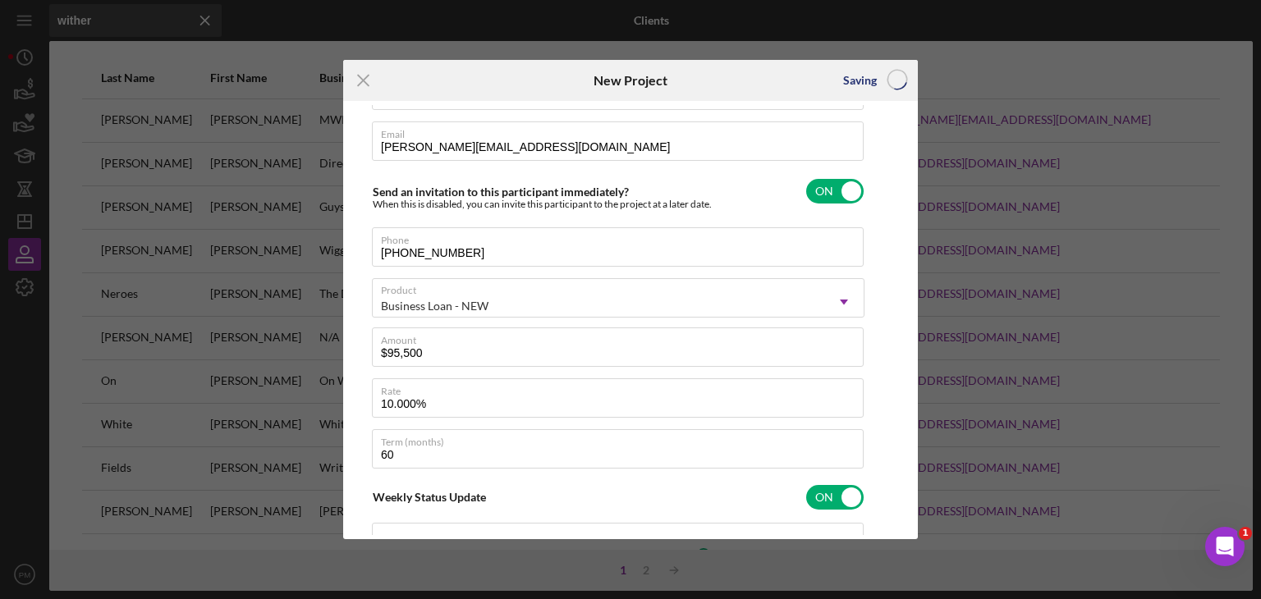
checkbox input "false"
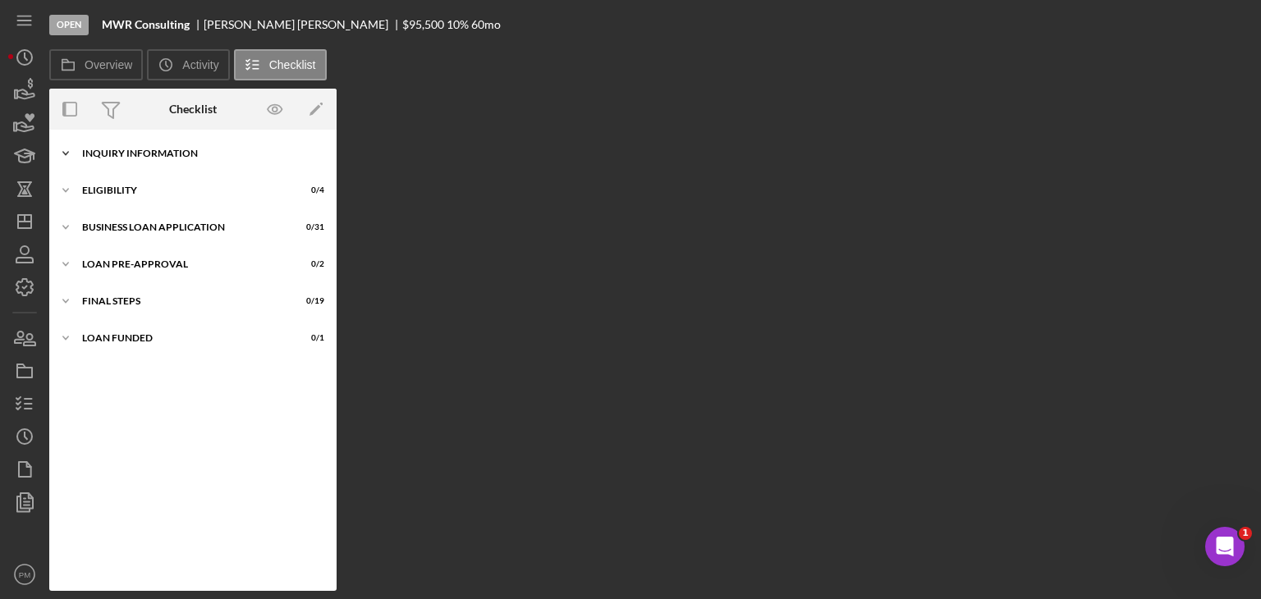
click at [206, 152] on div "INQUIRY INFORMATION" at bounding box center [199, 154] width 234 height 10
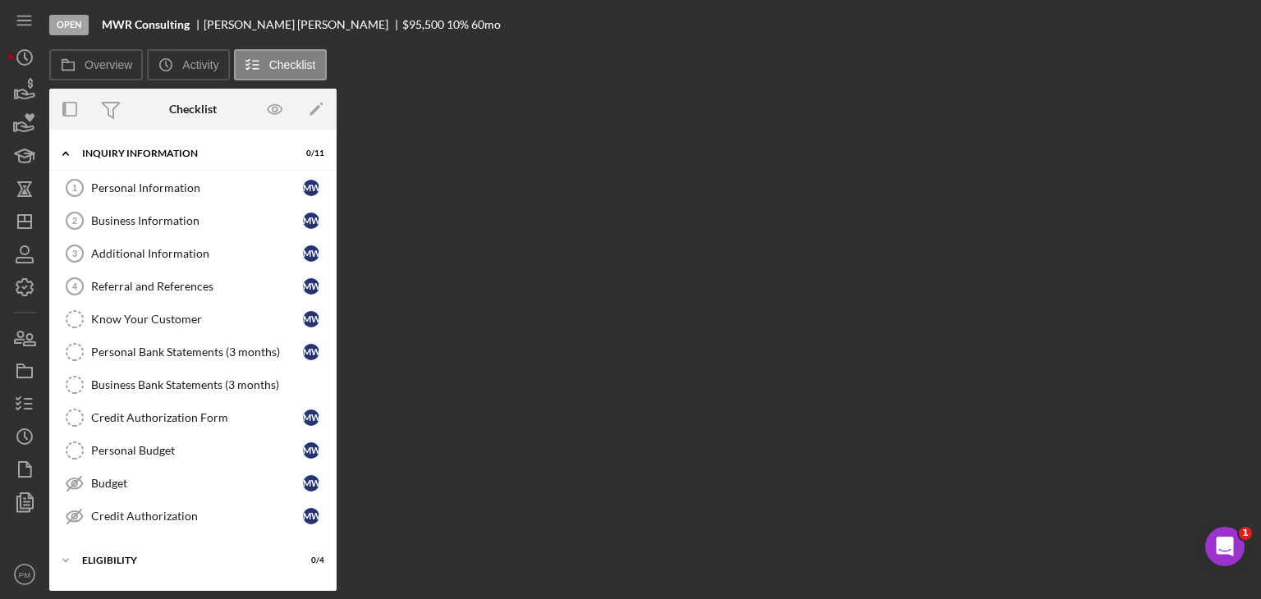
scroll to position [139, 0]
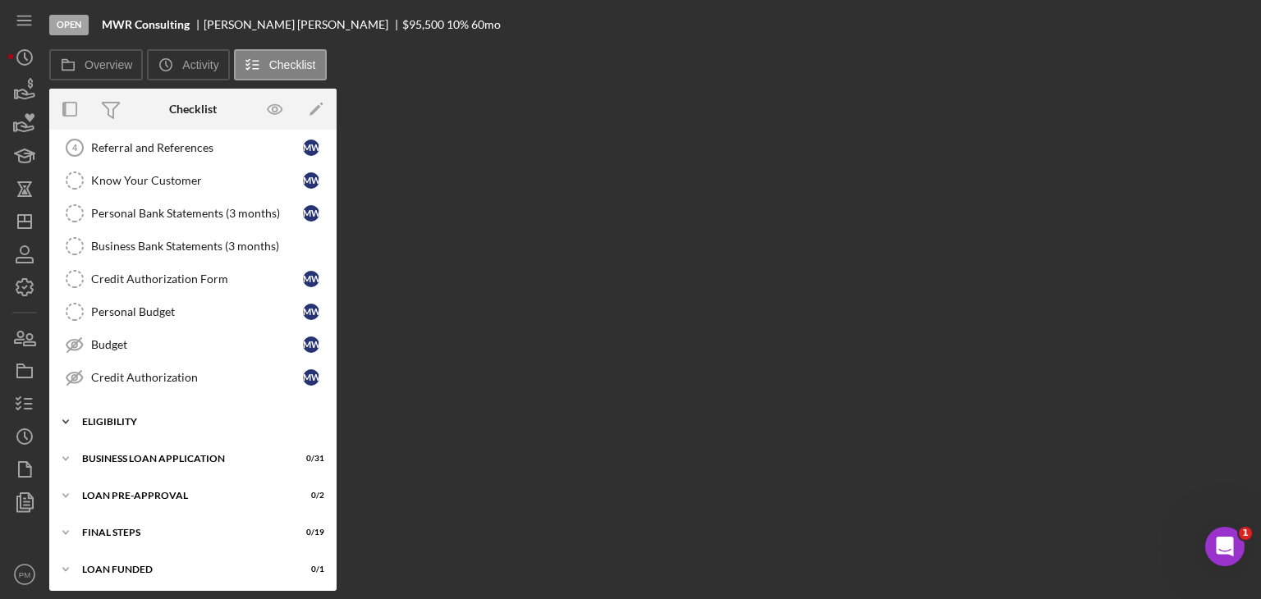
click at [154, 421] on div "ELIGIBILITY" at bounding box center [199, 422] width 234 height 10
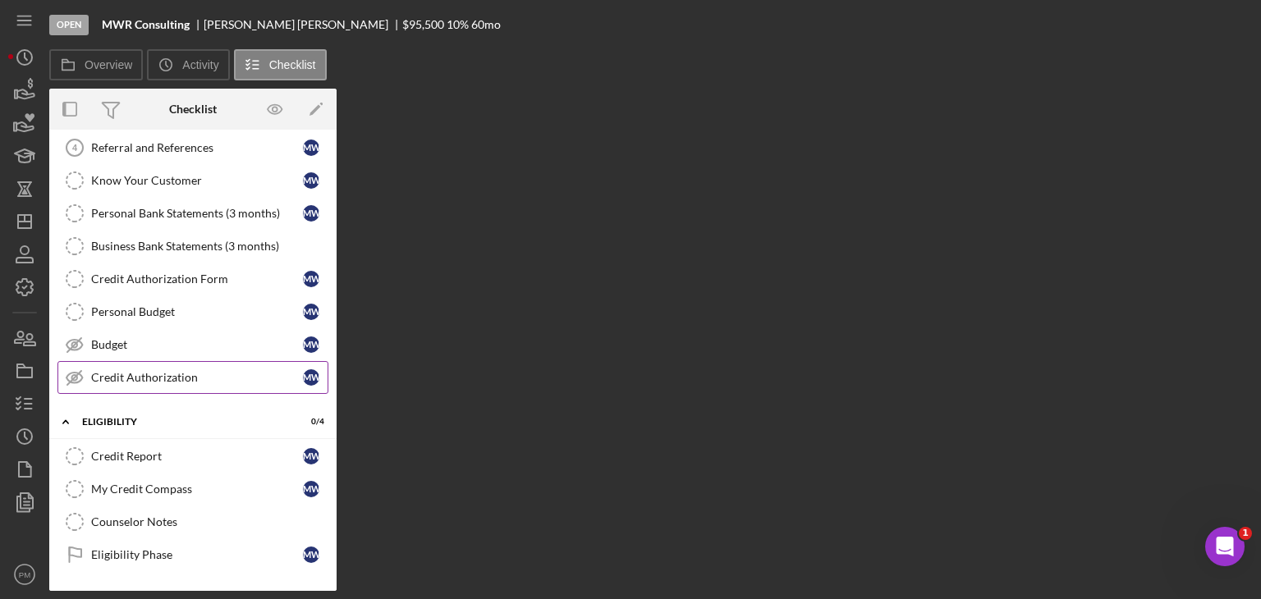
click at [167, 371] on div "Credit Authorization" at bounding box center [197, 377] width 212 height 13
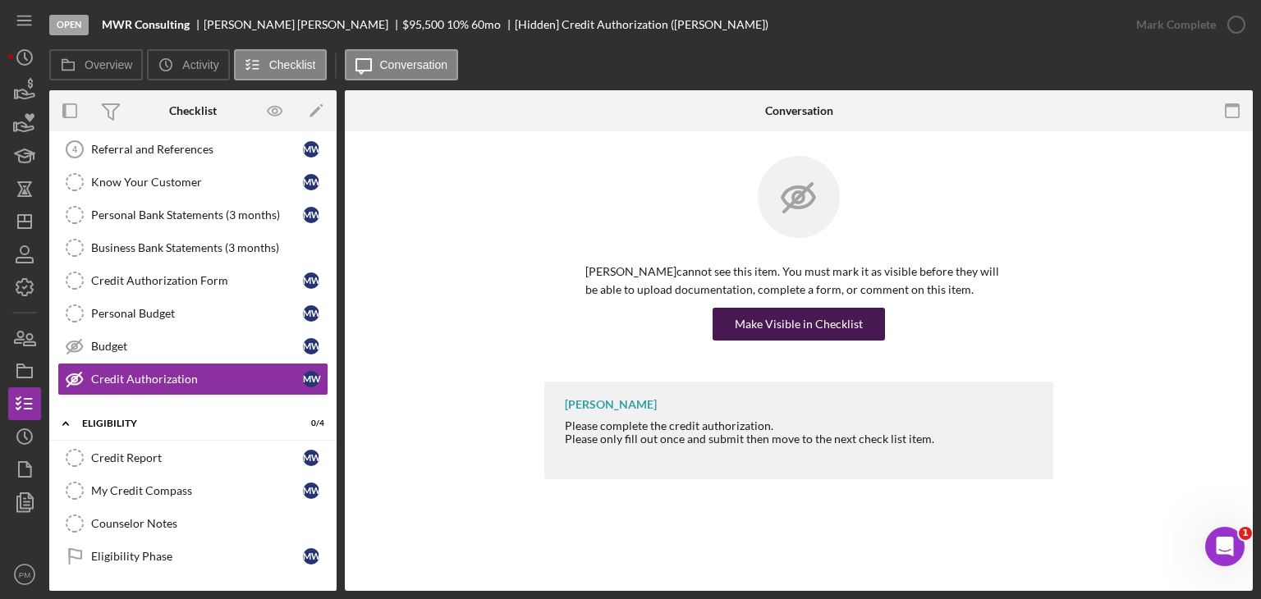
click at [784, 317] on div "Make Visible in Checklist" at bounding box center [799, 324] width 128 height 33
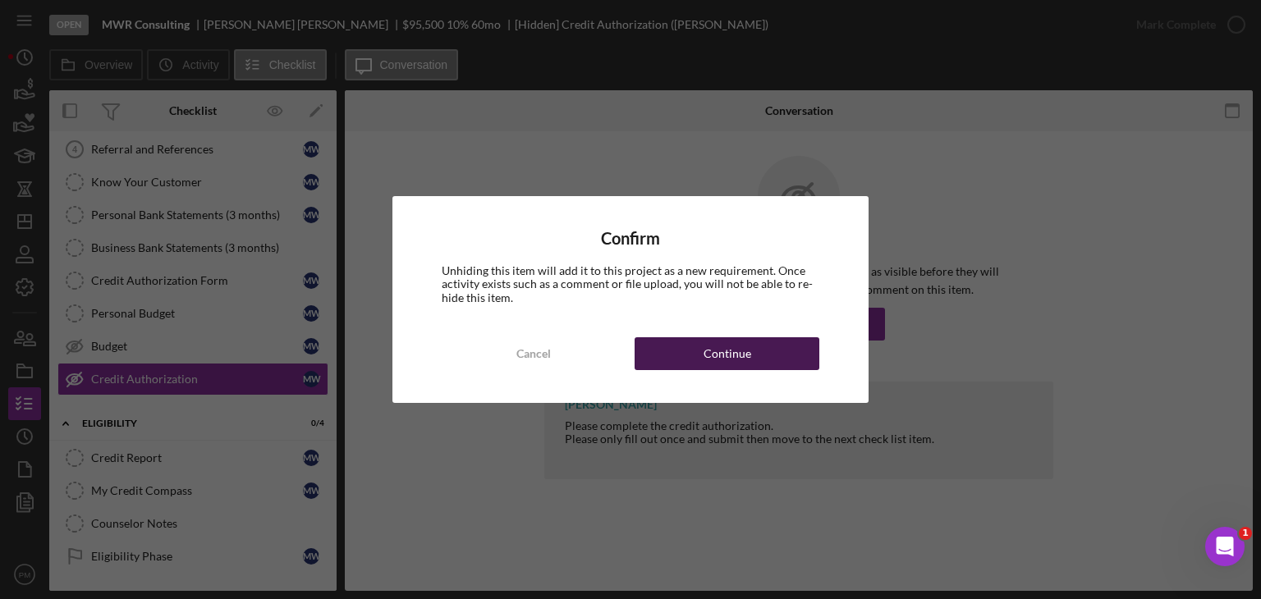
click at [759, 354] on button "Continue" at bounding box center [727, 353] width 185 height 33
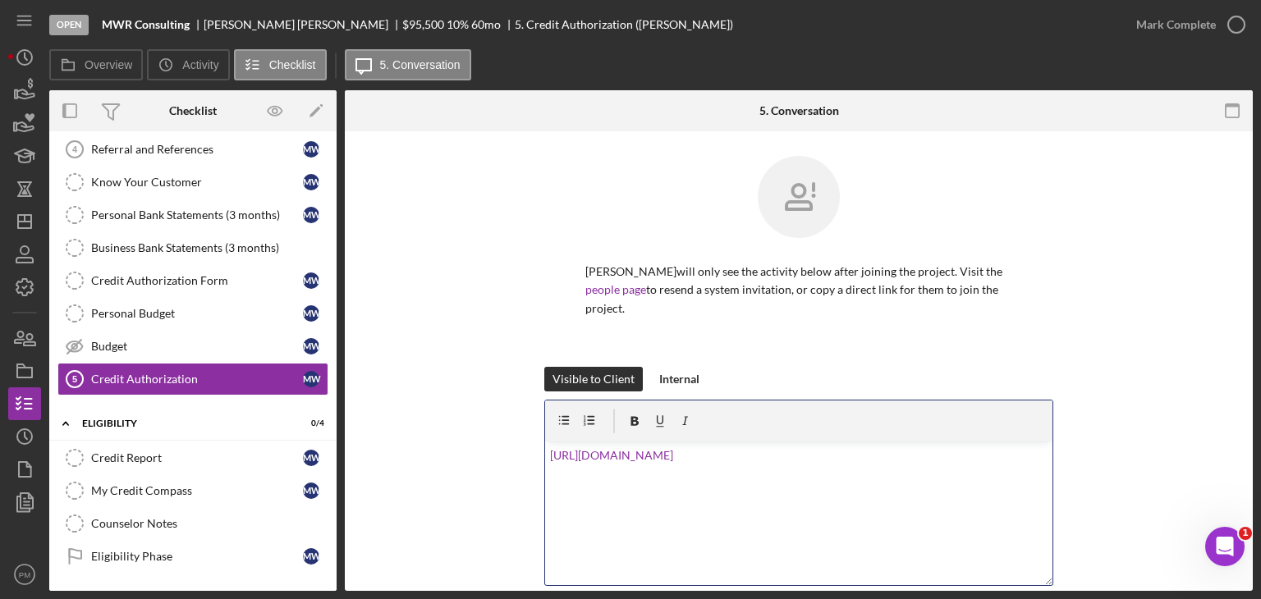
scroll to position [204, 0]
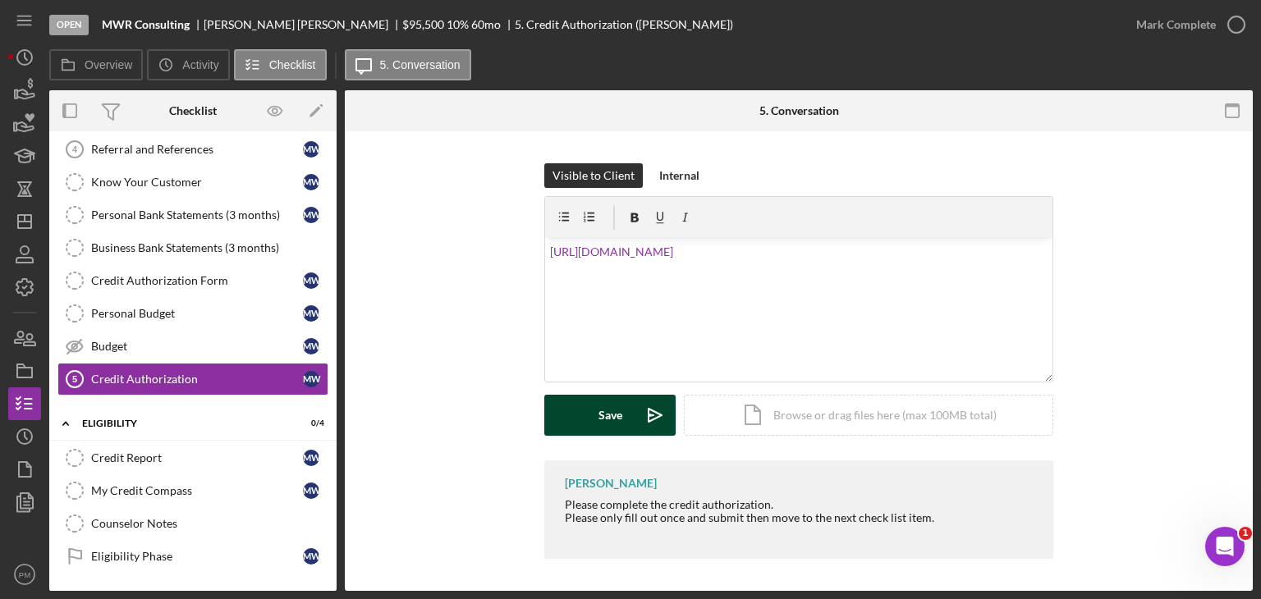
click at [602, 408] on div "Save" at bounding box center [611, 415] width 24 height 41
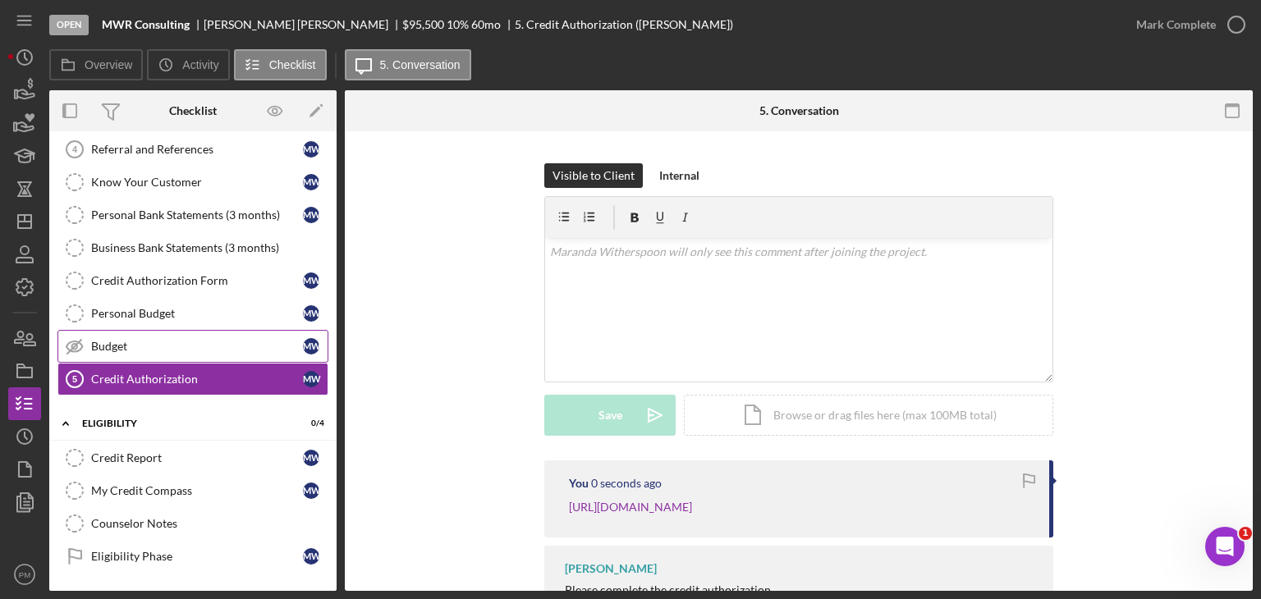
click at [112, 340] on div "Budget" at bounding box center [197, 346] width 212 height 13
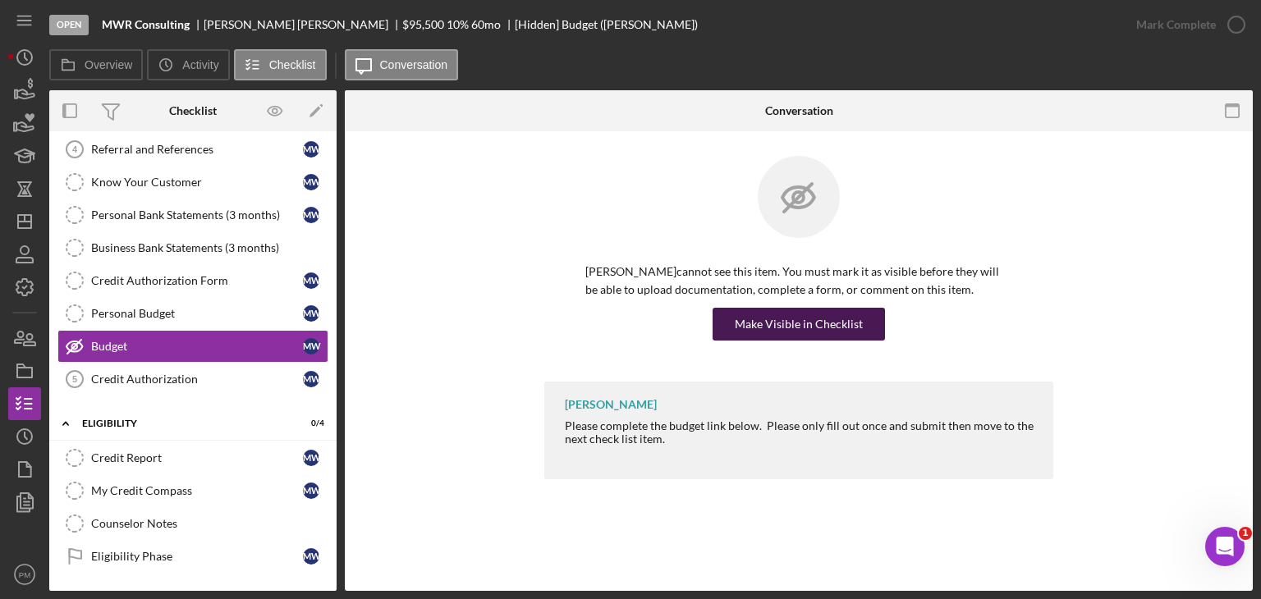
click at [835, 324] on div "Make Visible in Checklist" at bounding box center [799, 324] width 128 height 33
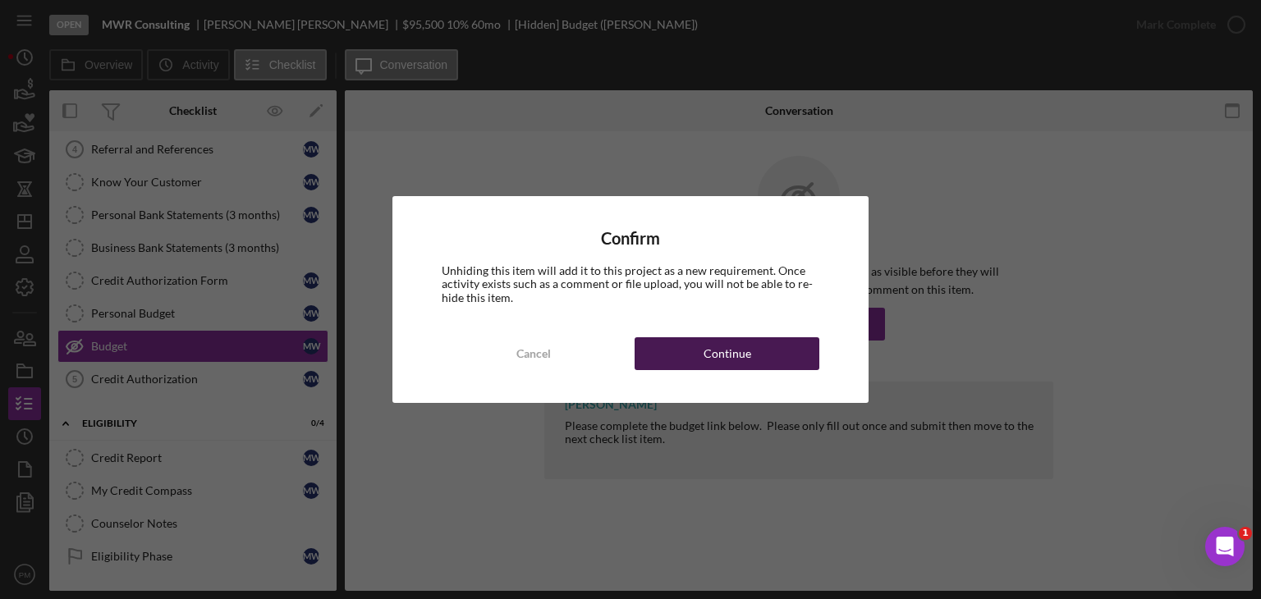
click at [689, 348] on button "Continue" at bounding box center [727, 353] width 185 height 33
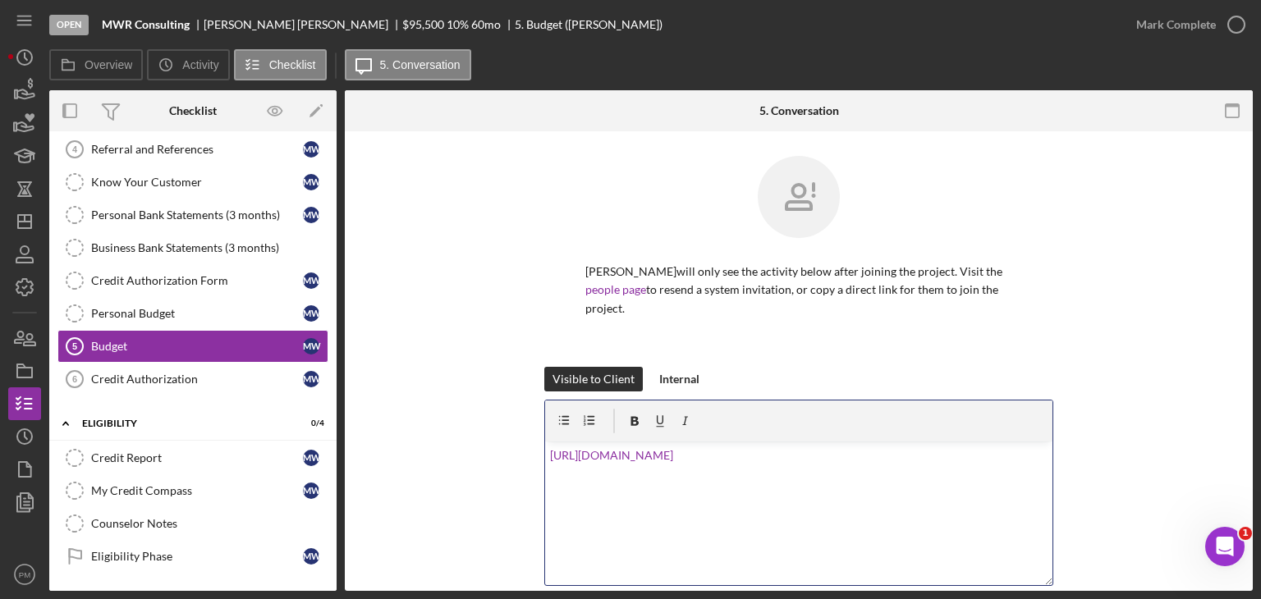
scroll to position [204, 0]
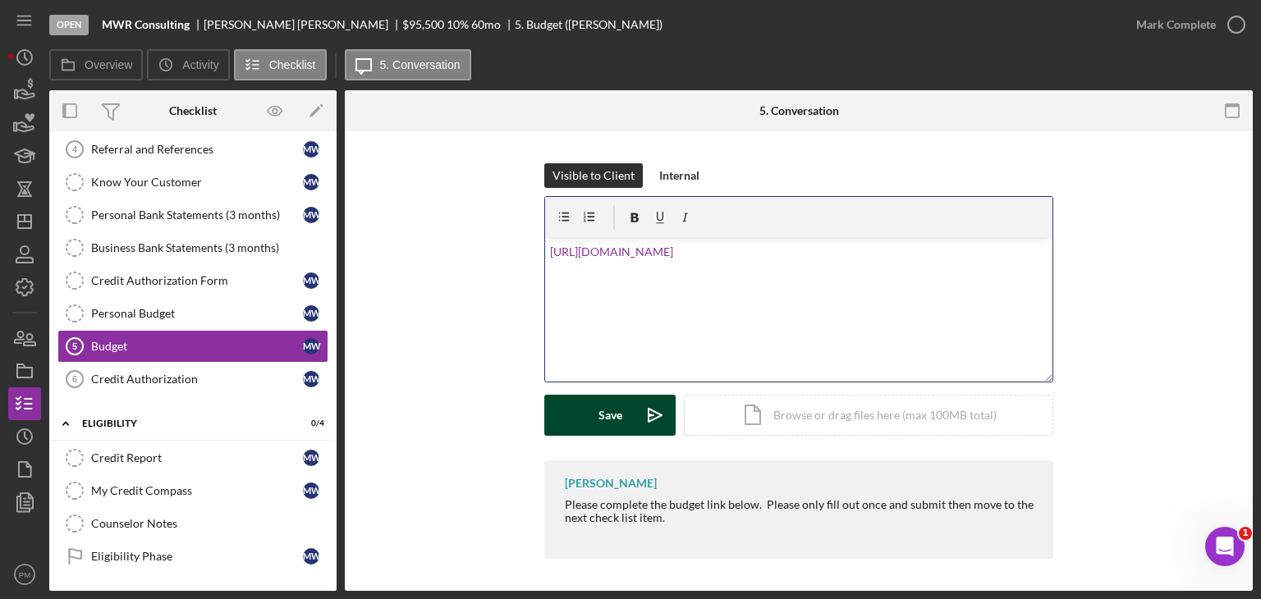
click at [611, 417] on div "Save" at bounding box center [611, 415] width 24 height 41
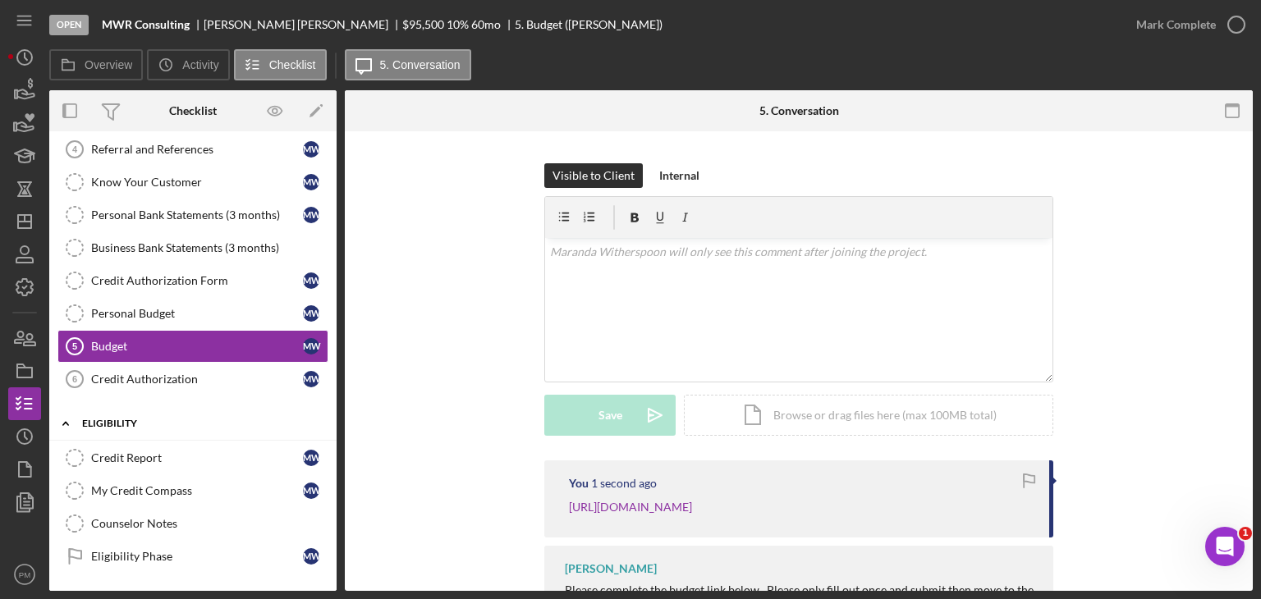
scroll to position [279, 0]
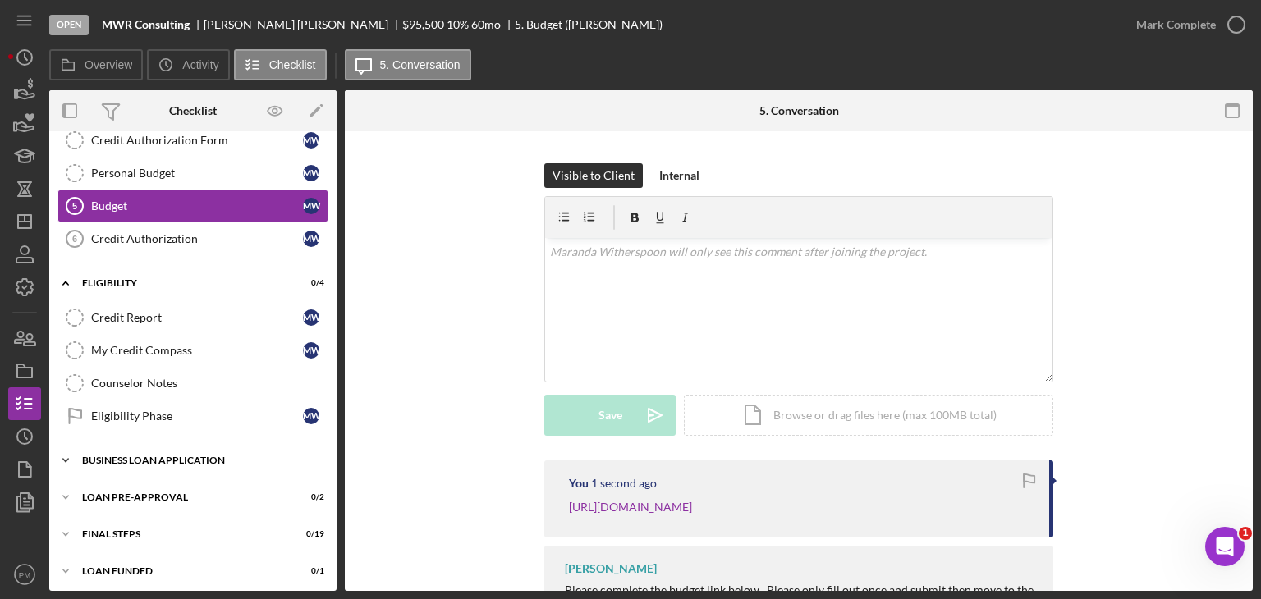
click at [231, 444] on div "Icon/Expander BUSINESS LOAN APPLICATION 0 / 31" at bounding box center [192, 460] width 287 height 33
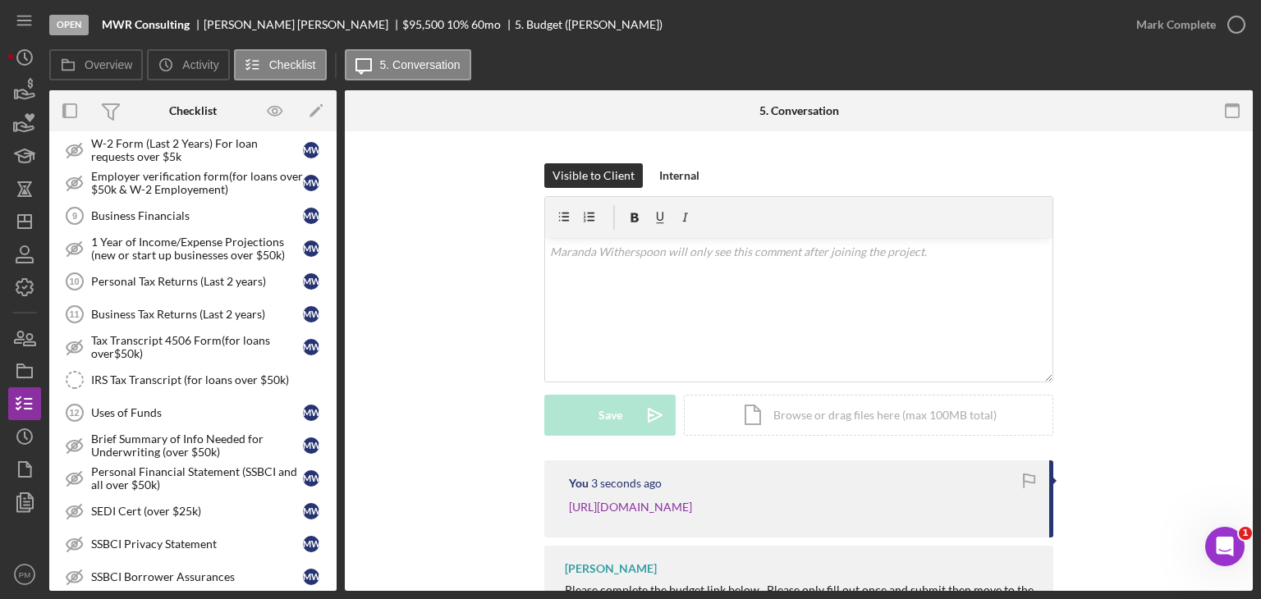
scroll to position [772, 0]
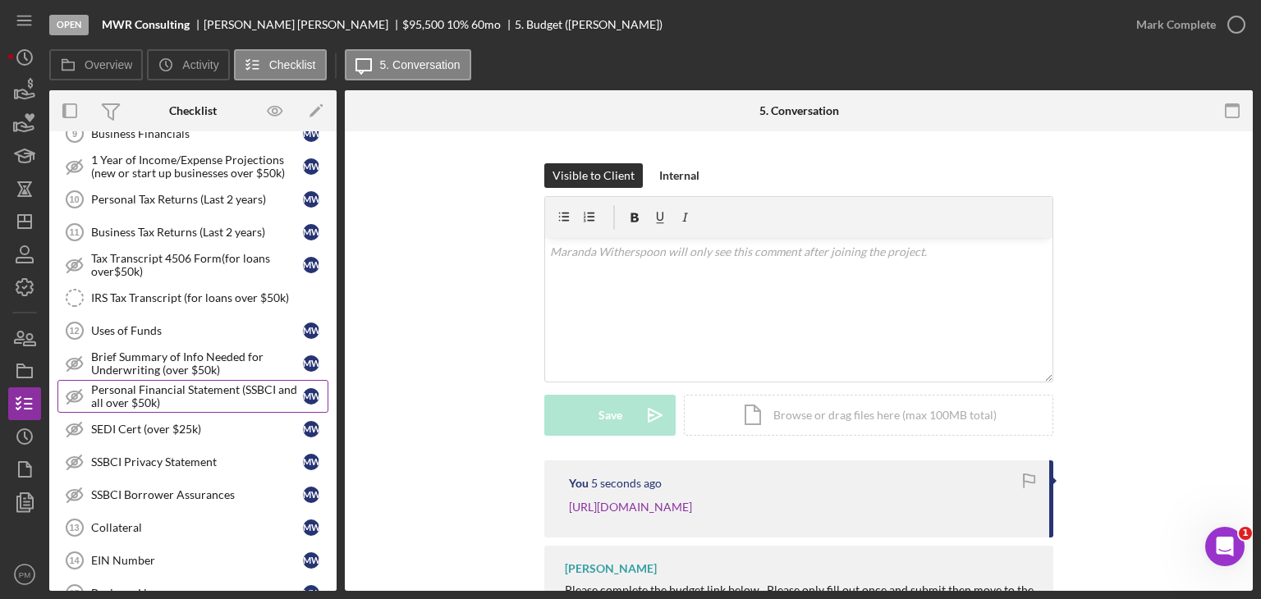
click at [200, 390] on div "Personal Financial Statement (SSBCI and all over $50k)" at bounding box center [197, 396] width 212 height 26
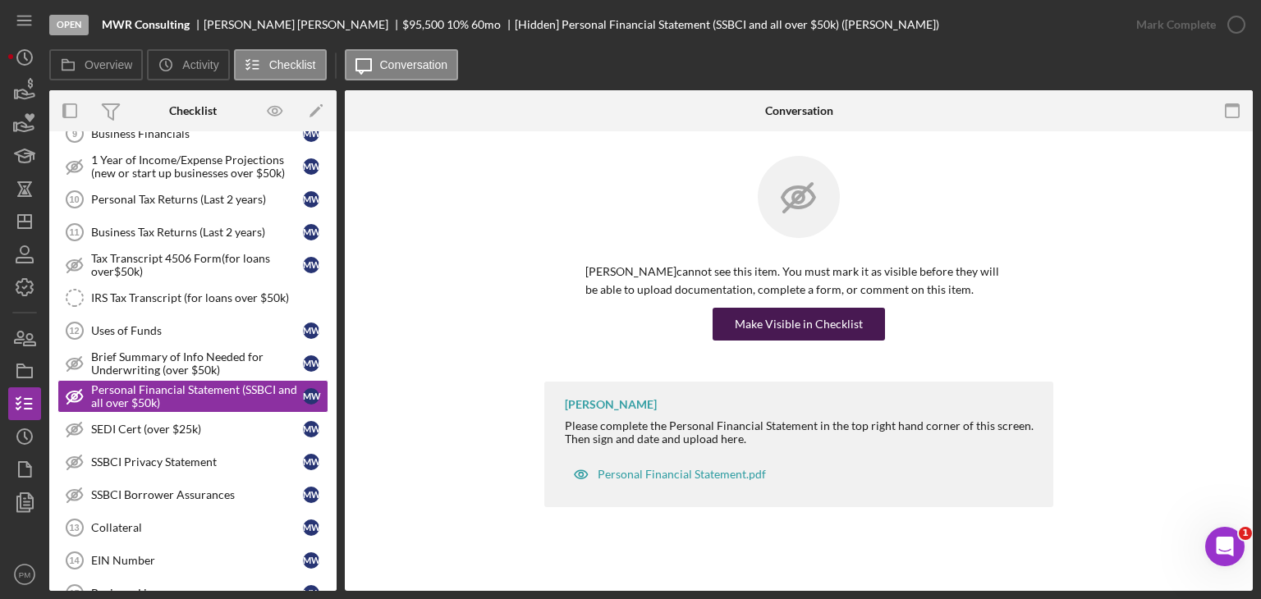
click at [851, 317] on div "Make Visible in Checklist" at bounding box center [799, 324] width 128 height 33
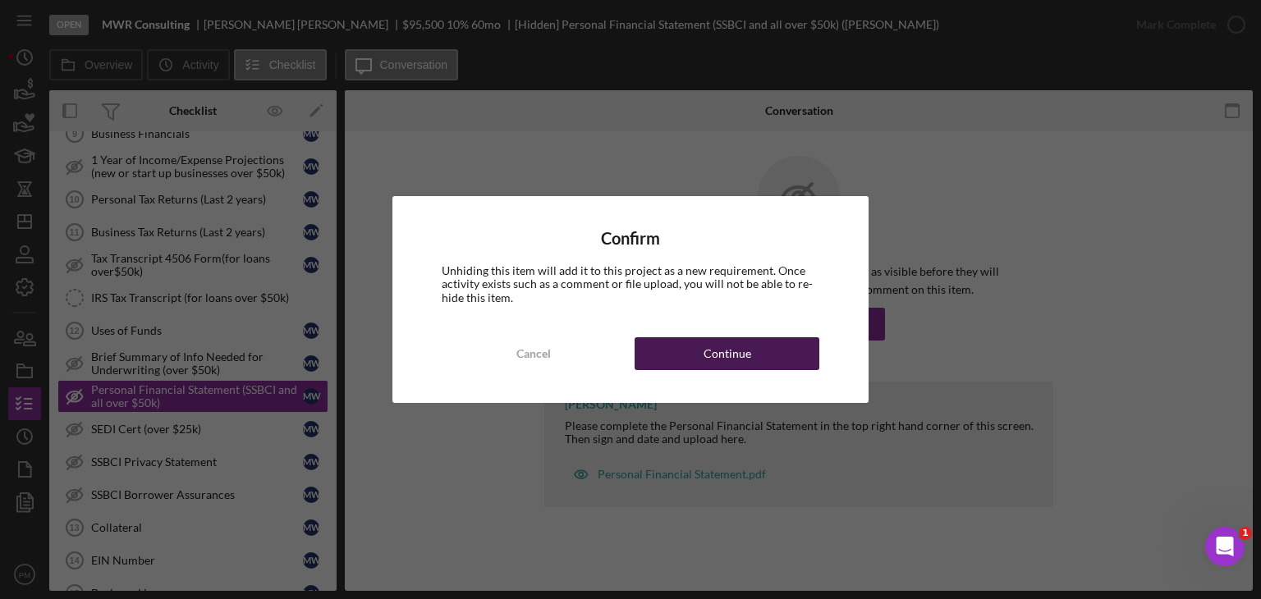
click at [765, 355] on button "Continue" at bounding box center [727, 353] width 185 height 33
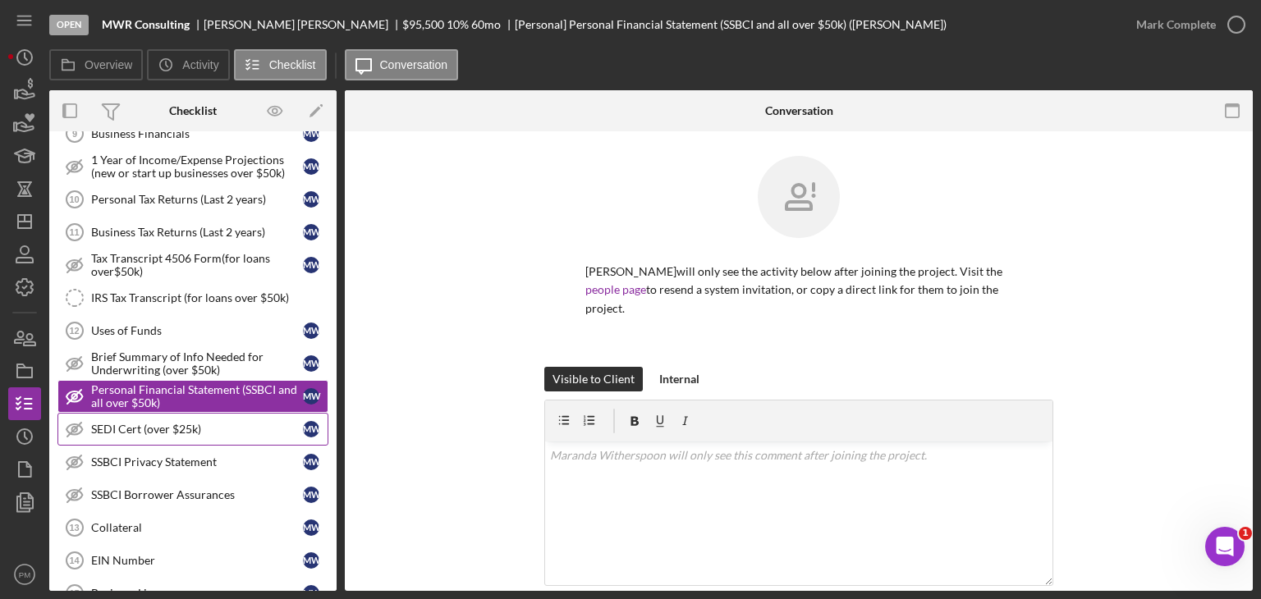
click at [214, 432] on link "SEDI Cert (over $25k) SEDI Cert (over $25k) M W" at bounding box center [192, 429] width 271 height 33
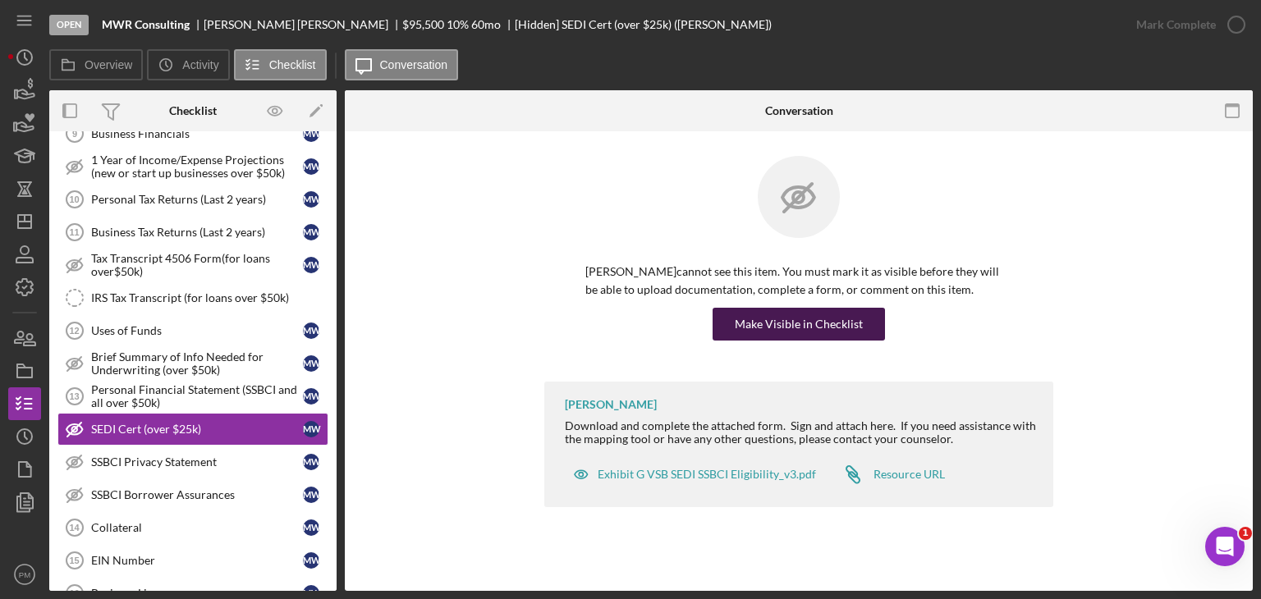
click at [765, 336] on div "Make Visible in Checklist" at bounding box center [799, 324] width 128 height 33
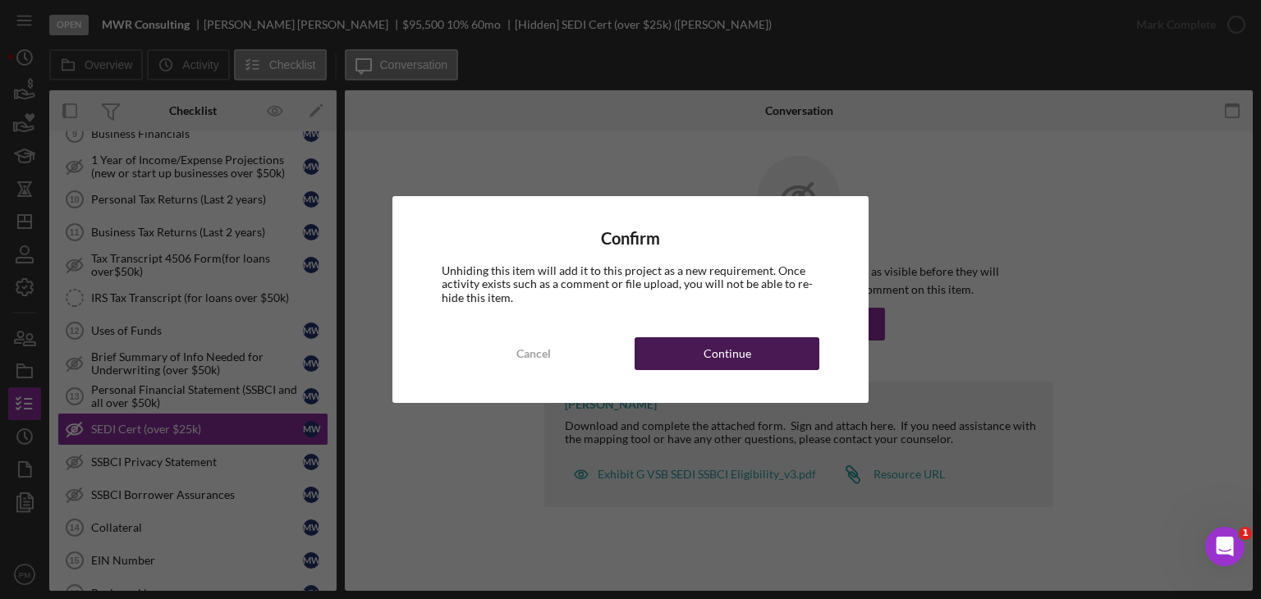
click at [723, 350] on div "Continue" at bounding box center [728, 353] width 48 height 33
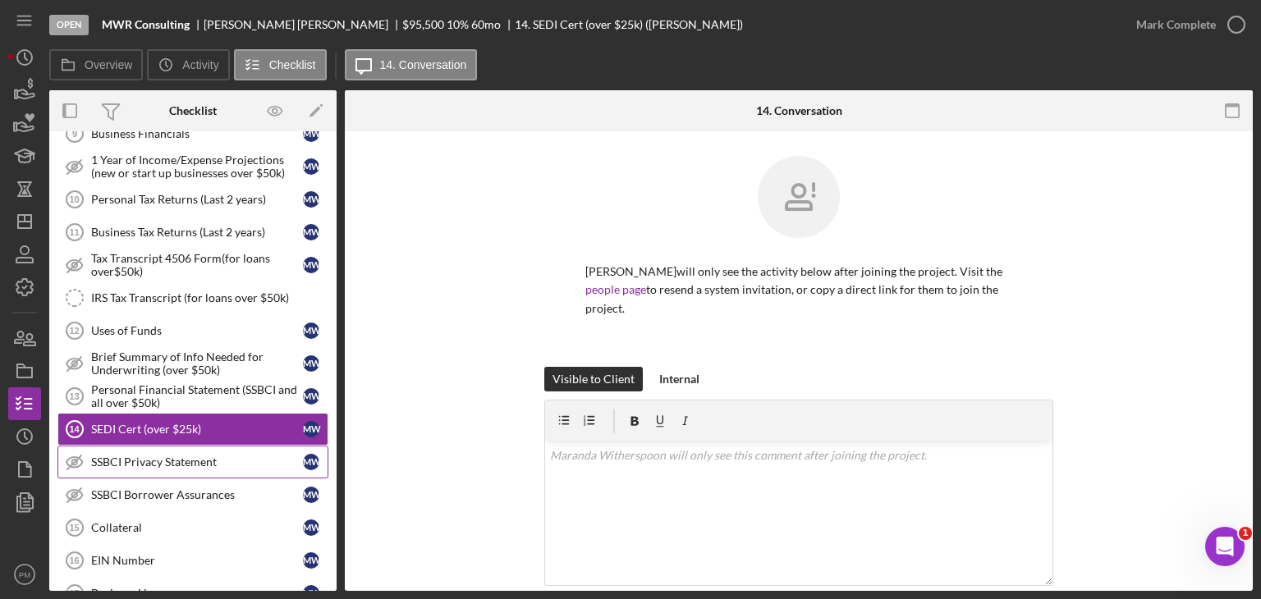
click at [161, 462] on link "SSBCI Privacy Statement SSBCI Privacy Statement M W" at bounding box center [192, 462] width 271 height 33
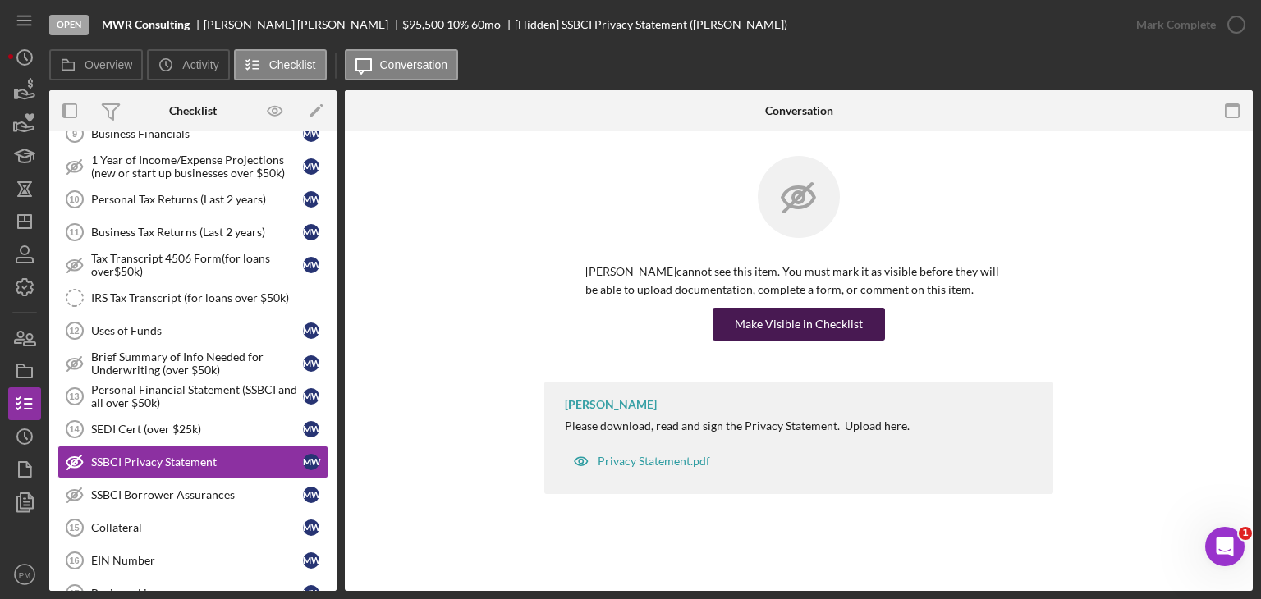
click at [729, 329] on button "Make Visible in Checklist" at bounding box center [799, 324] width 172 height 33
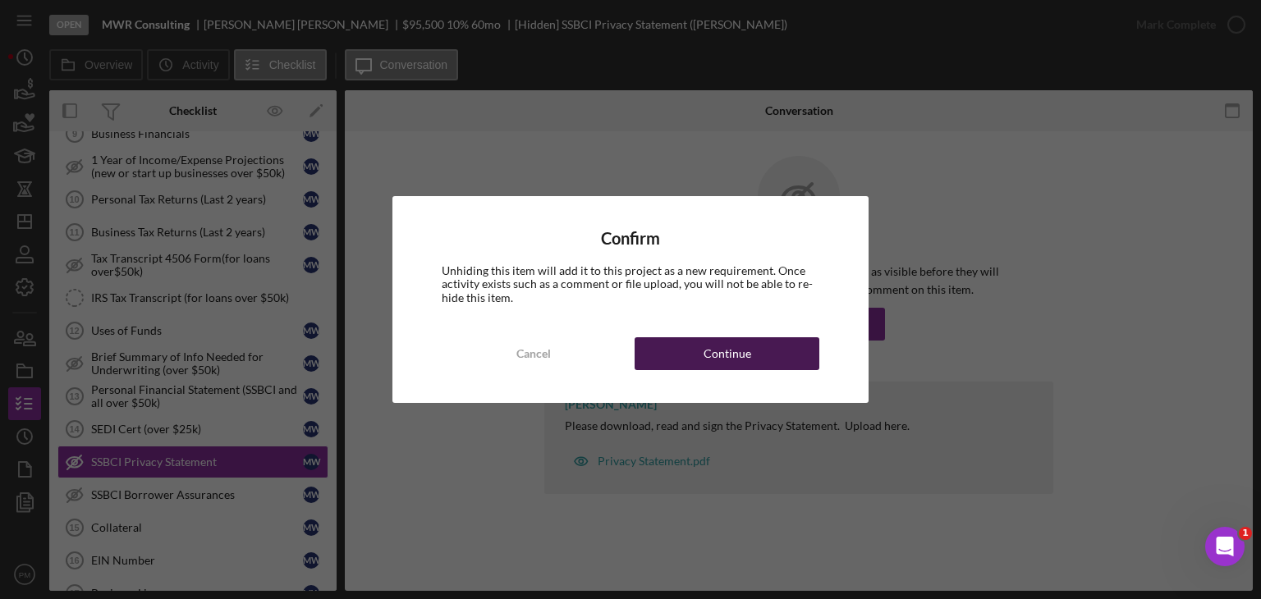
click at [754, 362] on button "Continue" at bounding box center [727, 353] width 185 height 33
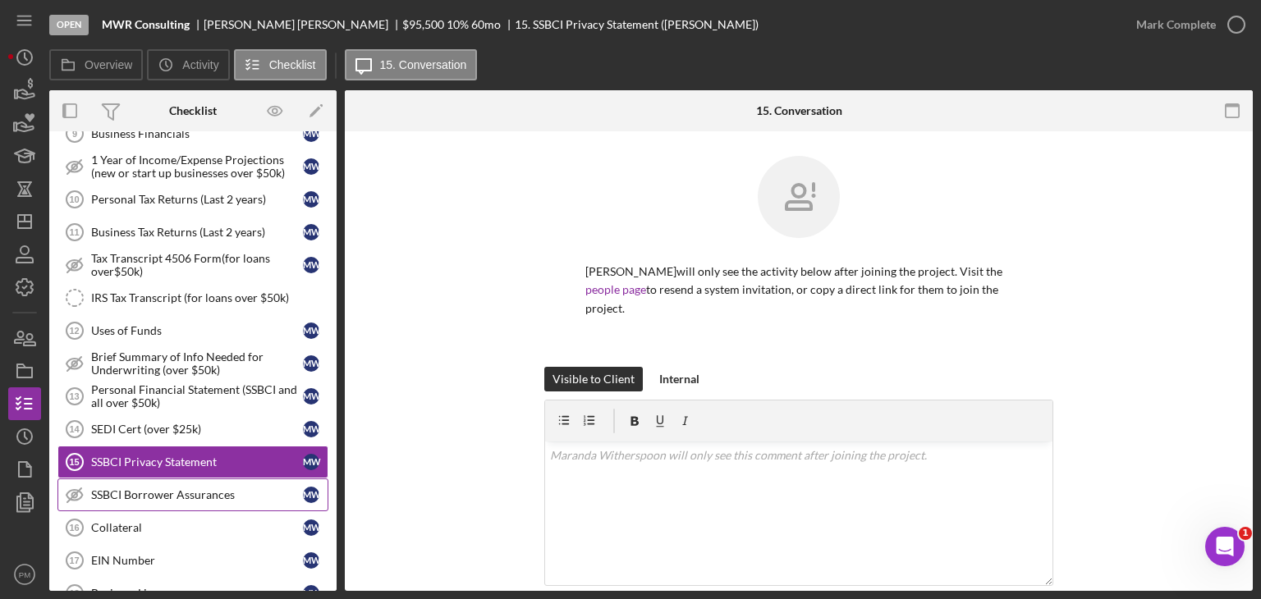
click at [158, 479] on link "SSBCI Borrower Assurances SSBCI Borrower Assurances M W" at bounding box center [192, 495] width 271 height 33
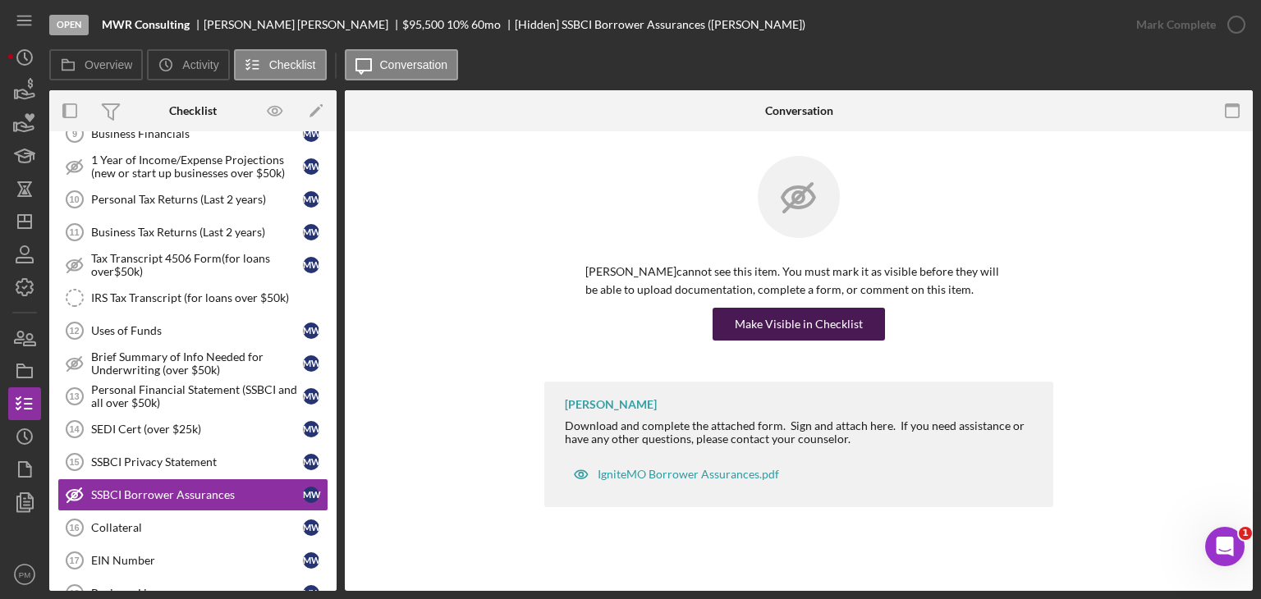
click at [770, 318] on div "Make Visible in Checklist" at bounding box center [799, 324] width 128 height 33
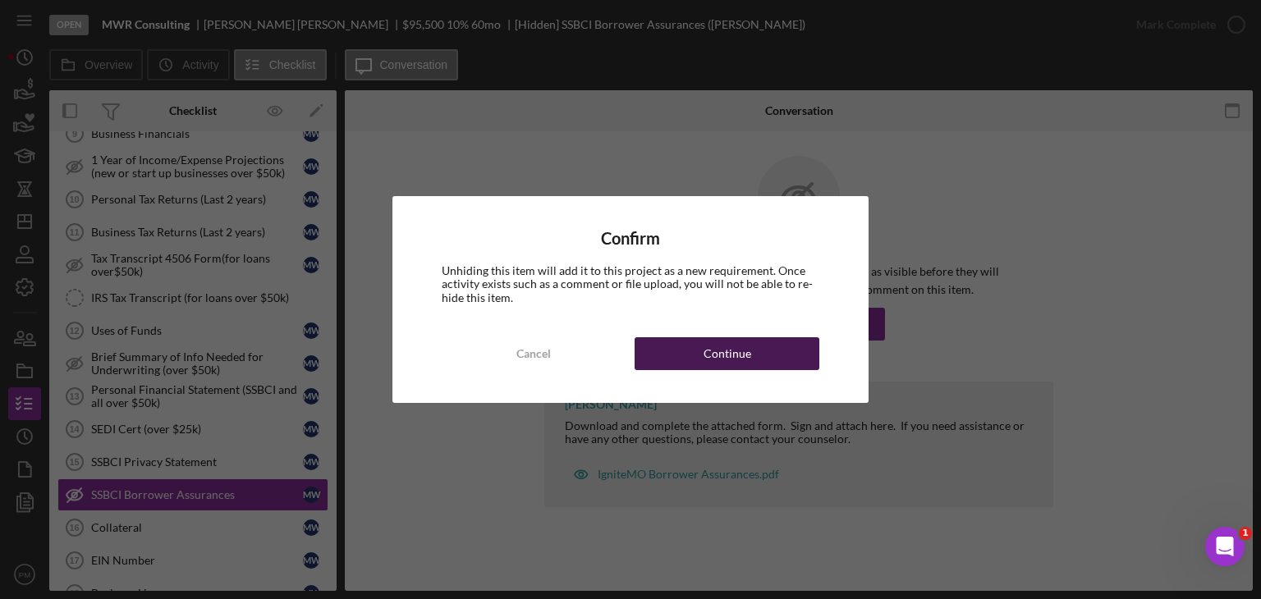
click at [763, 350] on button "Continue" at bounding box center [727, 353] width 185 height 33
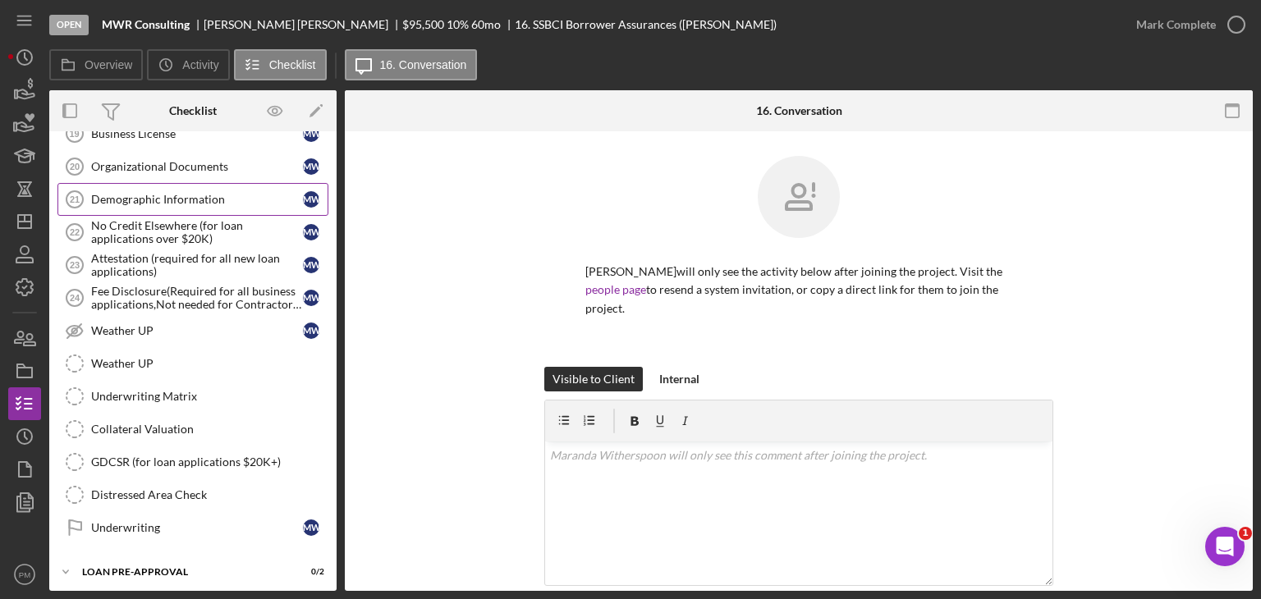
scroll to position [1297, 0]
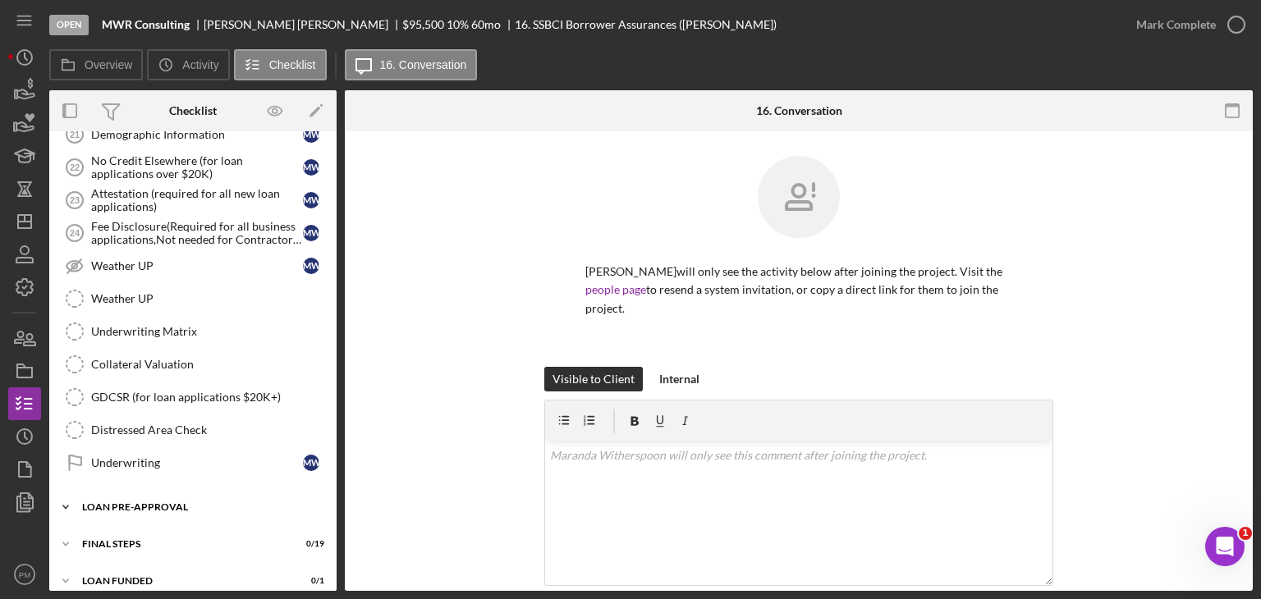
click at [232, 503] on div "Icon/Expander LOAN PRE-APPROVAL 0 / 2" at bounding box center [192, 507] width 287 height 33
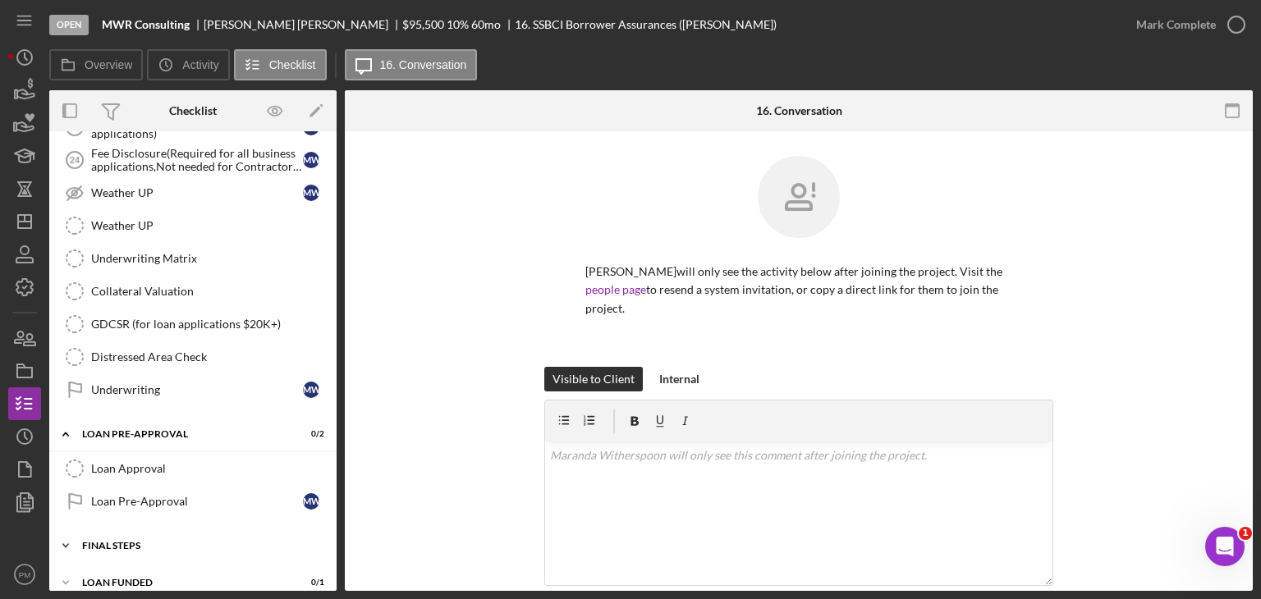
click at [118, 530] on div "Icon/Expander FINAL STEPS 0 / 19" at bounding box center [192, 546] width 287 height 33
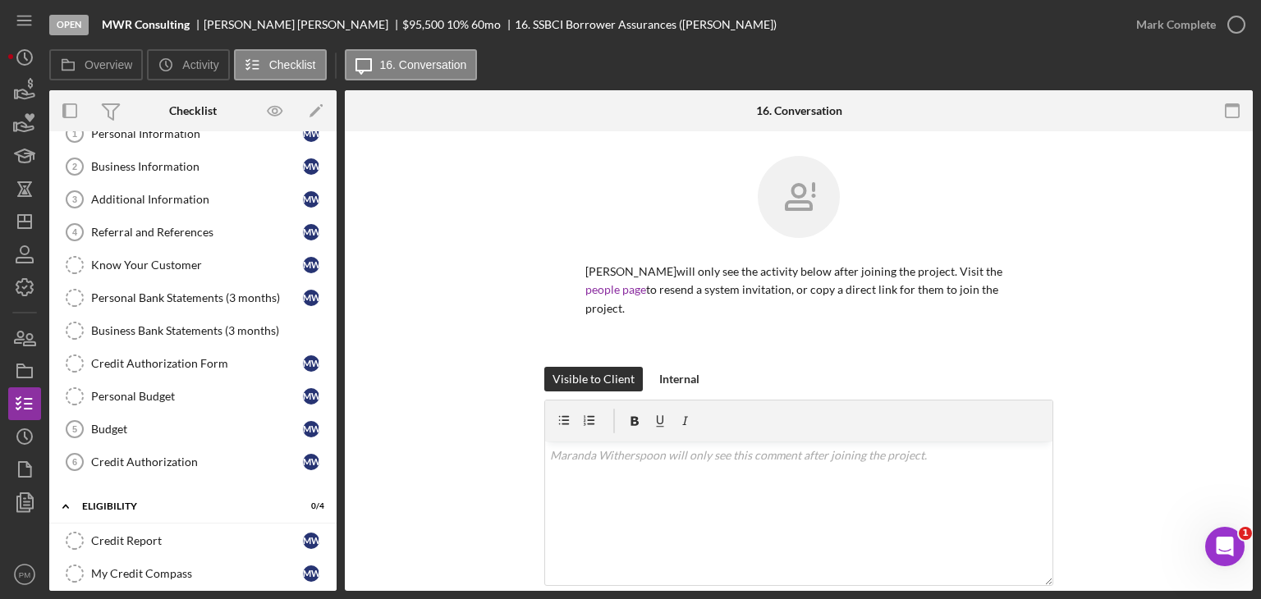
scroll to position [0, 0]
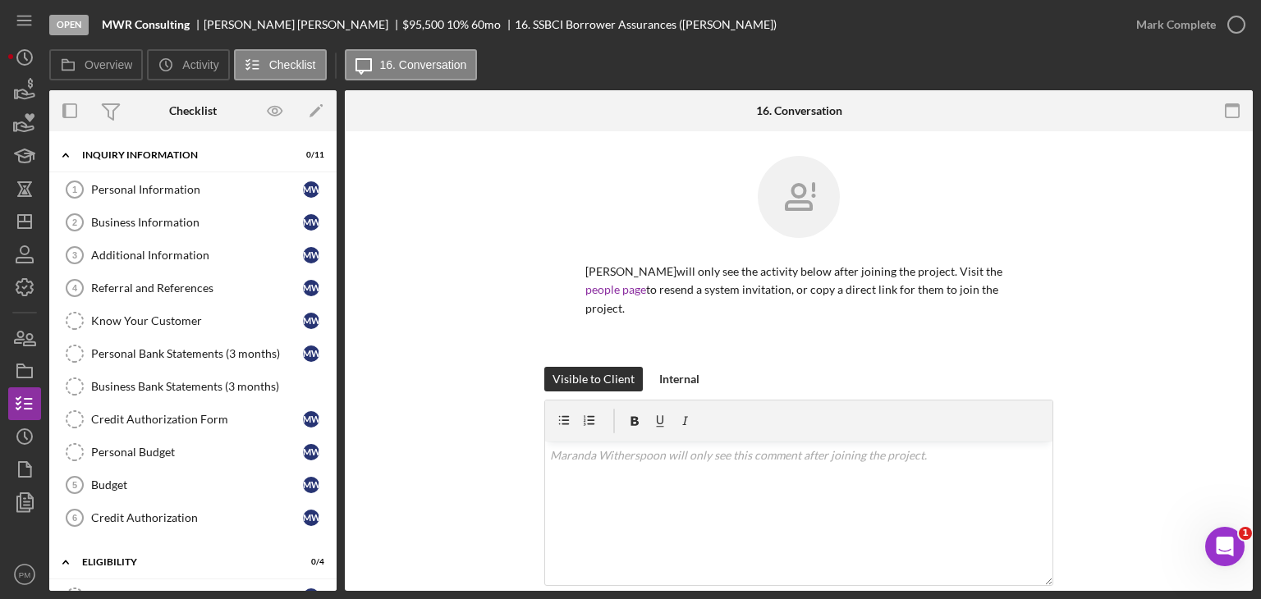
click at [461, 501] on div "Visible to Client Internal v Color teal Color pink Remove color Add row above A…" at bounding box center [799, 515] width 859 height 297
click at [7, 211] on div "Open MWR Consulting [PERSON_NAME] $95,500 $95,500 10 % 60 mo 16. SSBCI Borrower…" at bounding box center [630, 299] width 1261 height 599
click at [36, 217] on icon "Icon/Dashboard" at bounding box center [24, 221] width 41 height 41
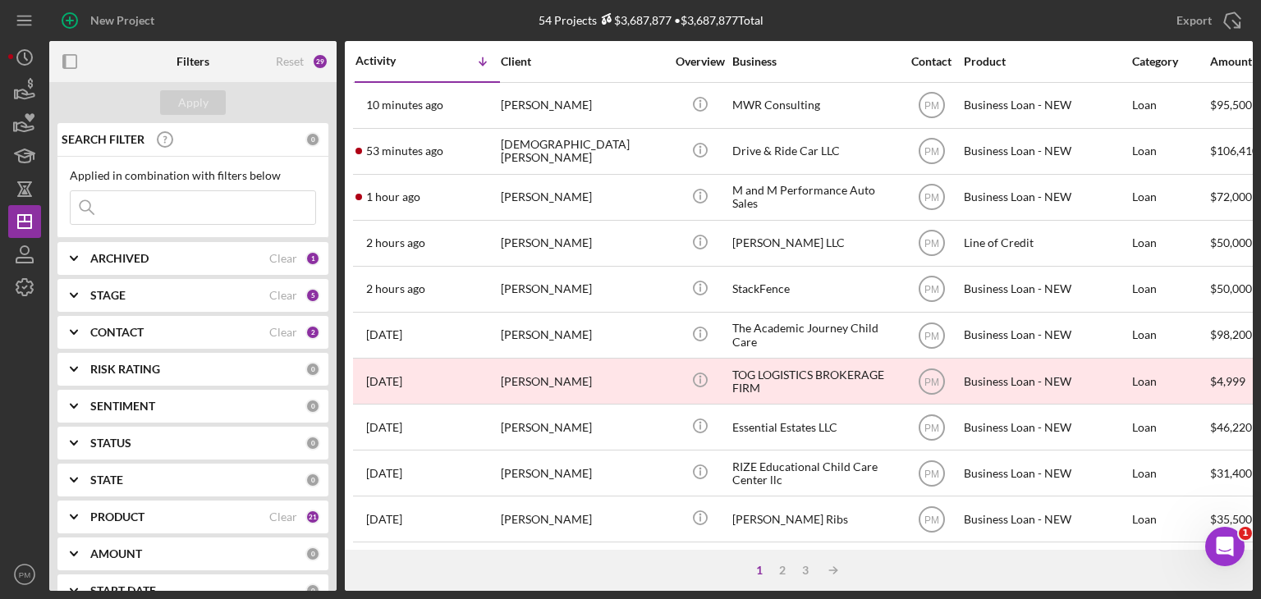
click at [141, 203] on input at bounding box center [193, 207] width 245 height 33
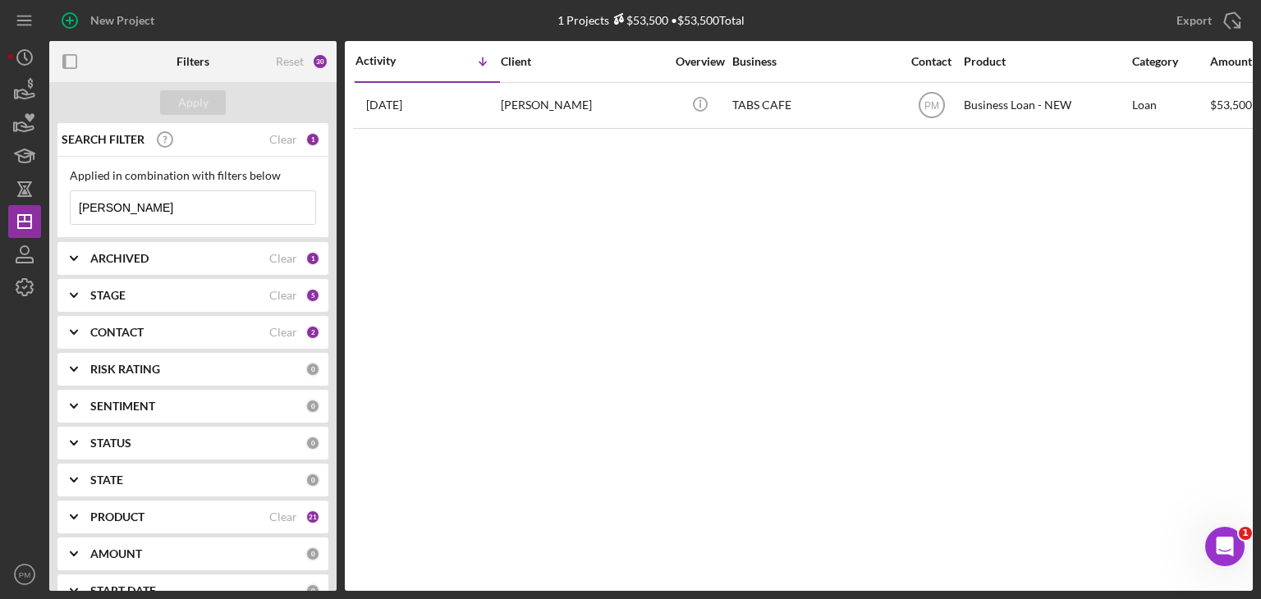
type input "[PERSON_NAME]"
drag, startPoint x: 141, startPoint y: 201, endPoint x: 34, endPoint y: 201, distance: 107.6
click at [39, 201] on div "New Project 1 Projects $53,500 • $53,500 Total Export Icon/Export Filters Reset…" at bounding box center [630, 295] width 1245 height 591
click at [11, 254] on icon "button" at bounding box center [24, 254] width 41 height 41
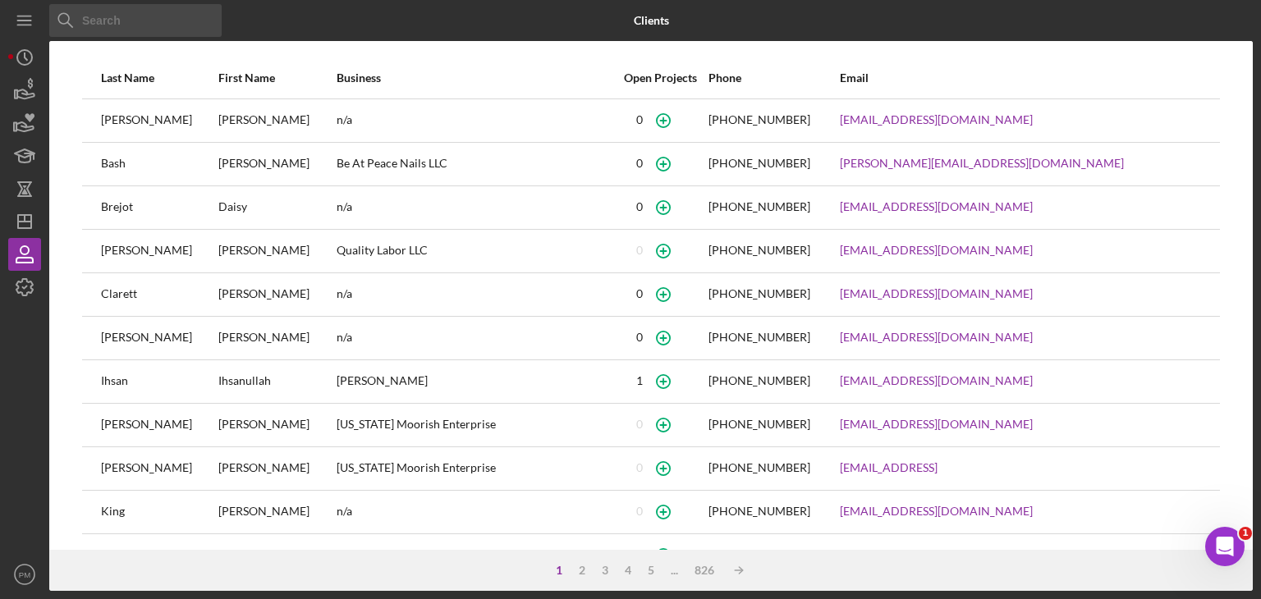
click at [125, 18] on input at bounding box center [135, 20] width 172 height 33
click at [114, 25] on input at bounding box center [135, 20] width 172 height 33
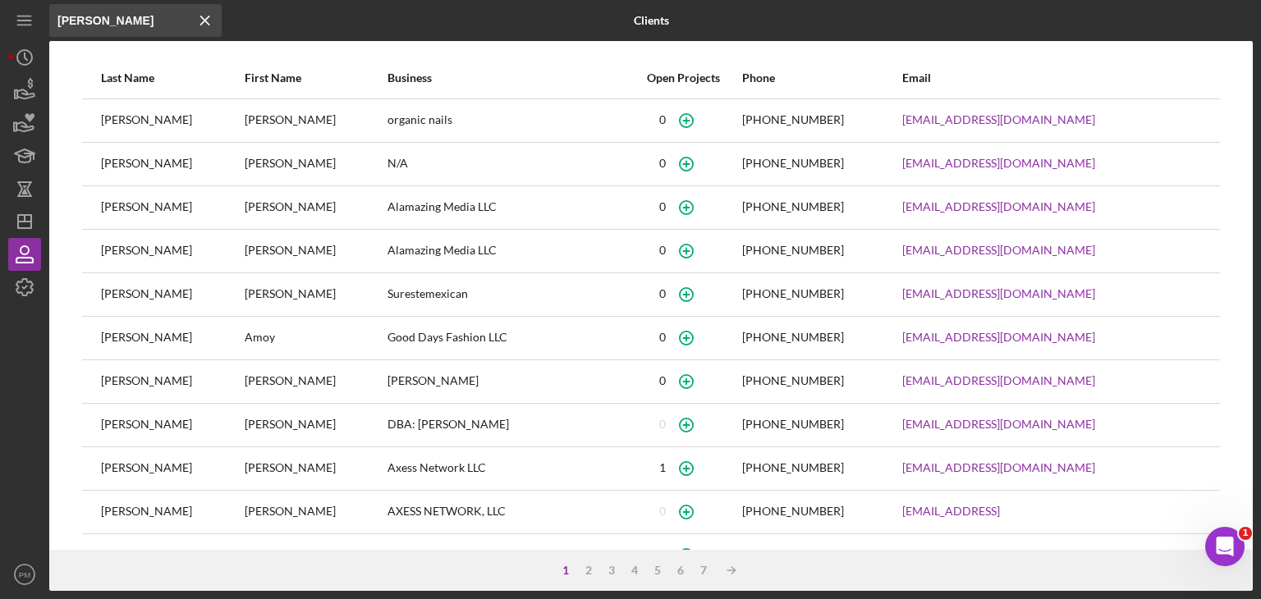
drag, startPoint x: 131, startPoint y: 30, endPoint x: 0, endPoint y: 24, distance: 130.7
click at [0, 24] on div "Icon/Menu Close [PERSON_NAME] Icon/Menu Close Clients Last Name First Name Busi…" at bounding box center [630, 299] width 1261 height 599
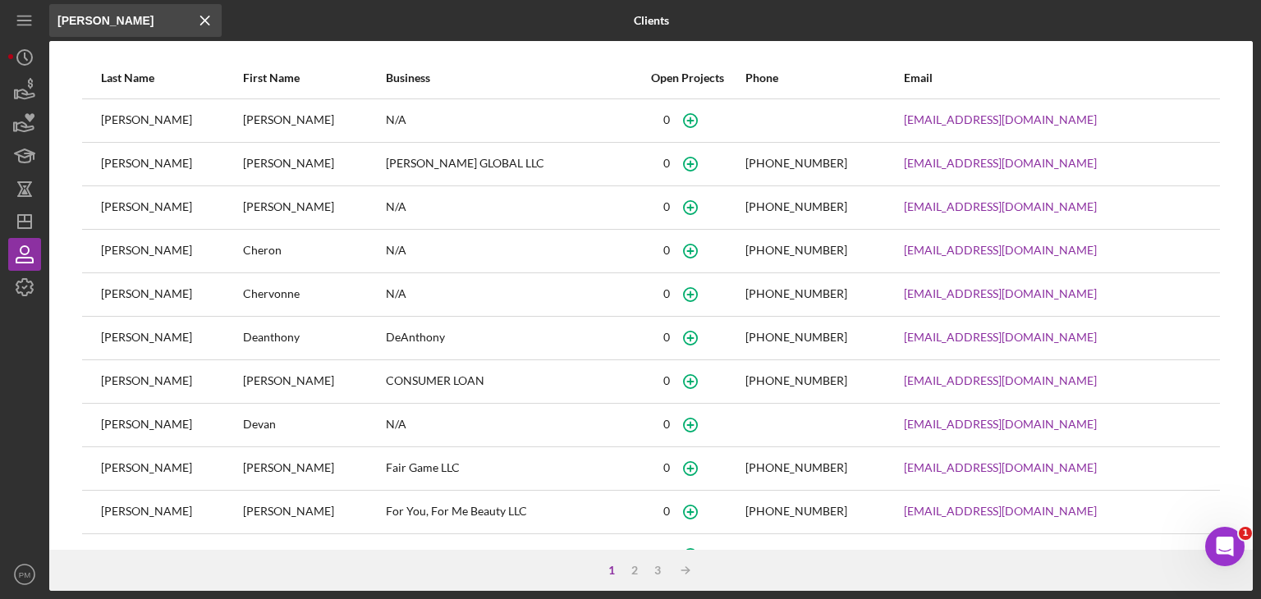
type input "[PERSON_NAME]"
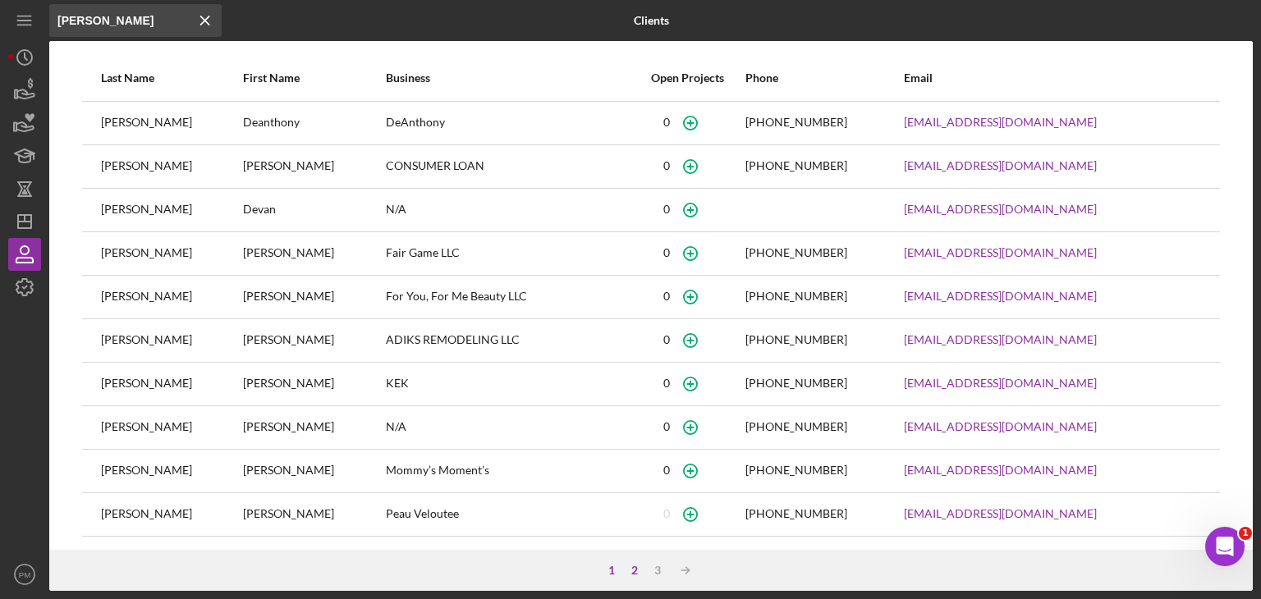
click at [629, 566] on div "2" at bounding box center [634, 570] width 23 height 13
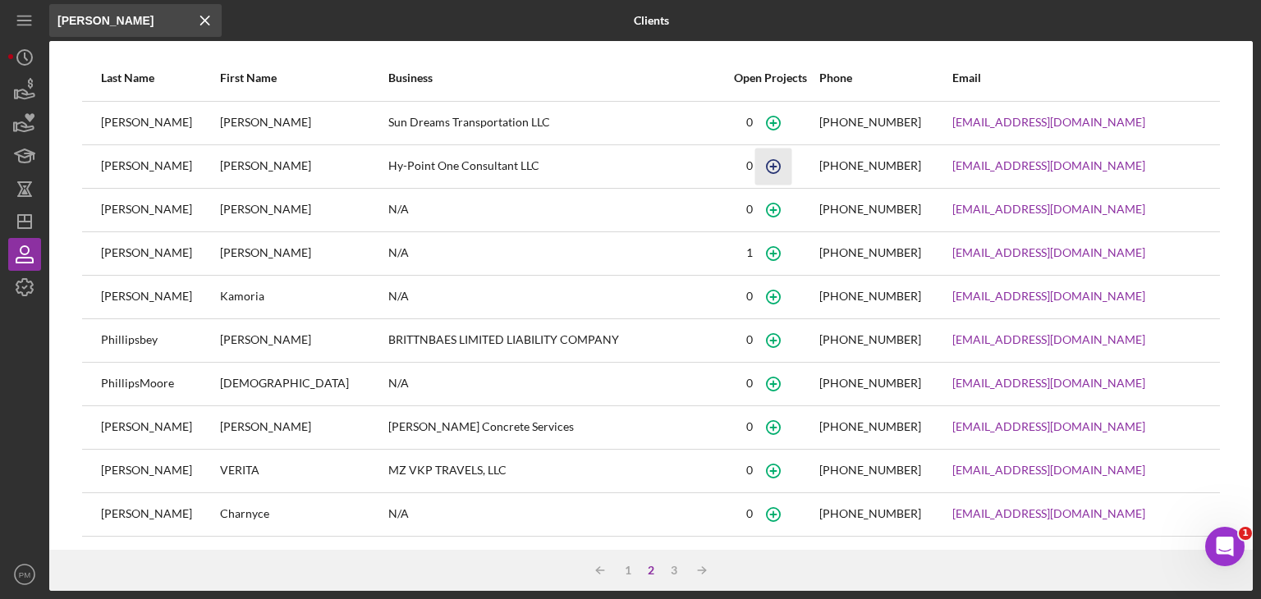
click at [755, 165] on icon "button" at bounding box center [773, 166] width 37 height 37
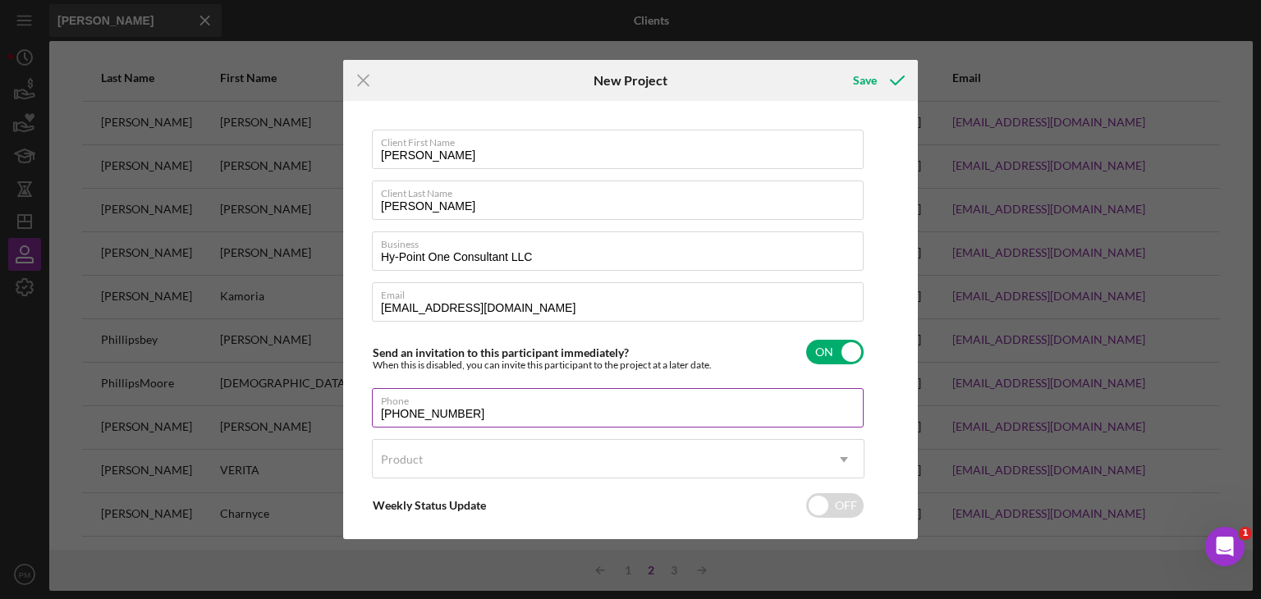
scroll to position [79, 0]
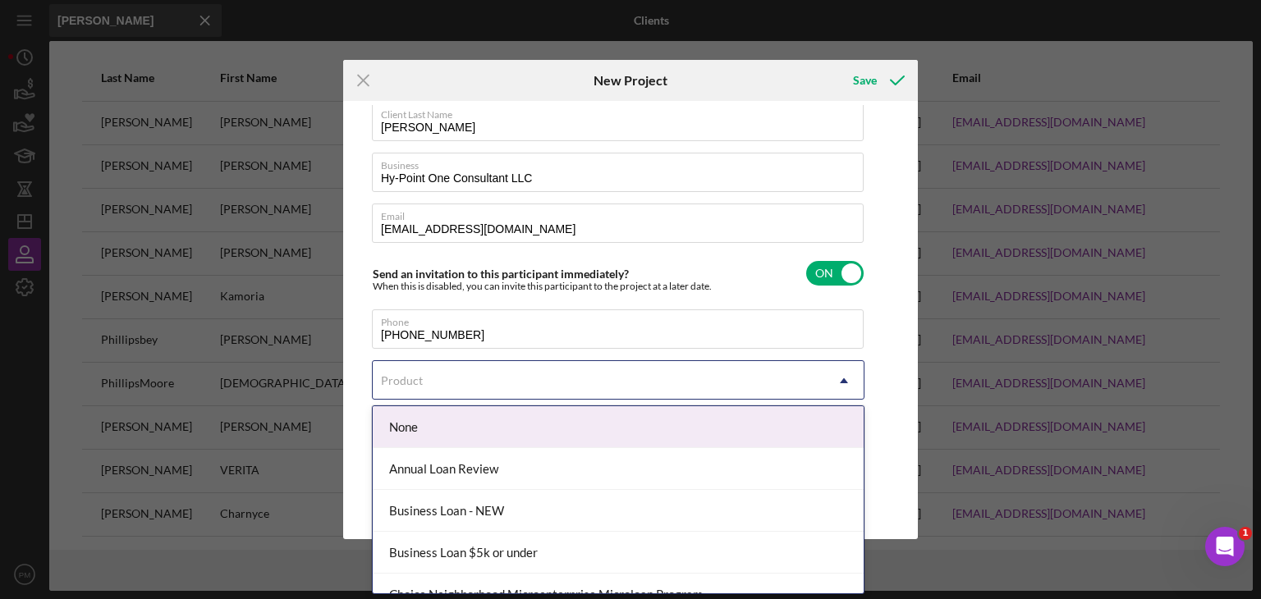
click at [390, 379] on div "Product" at bounding box center [402, 380] width 42 height 13
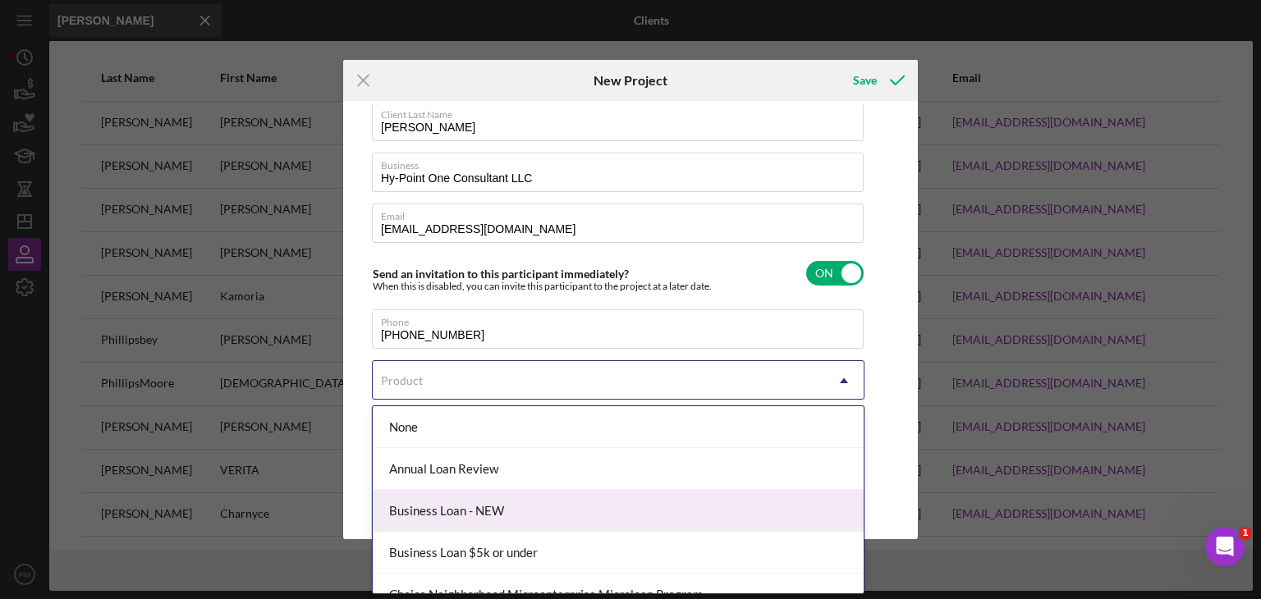
click at [425, 517] on div "Business Loan - NEW" at bounding box center [618, 511] width 491 height 42
checkbox input "true"
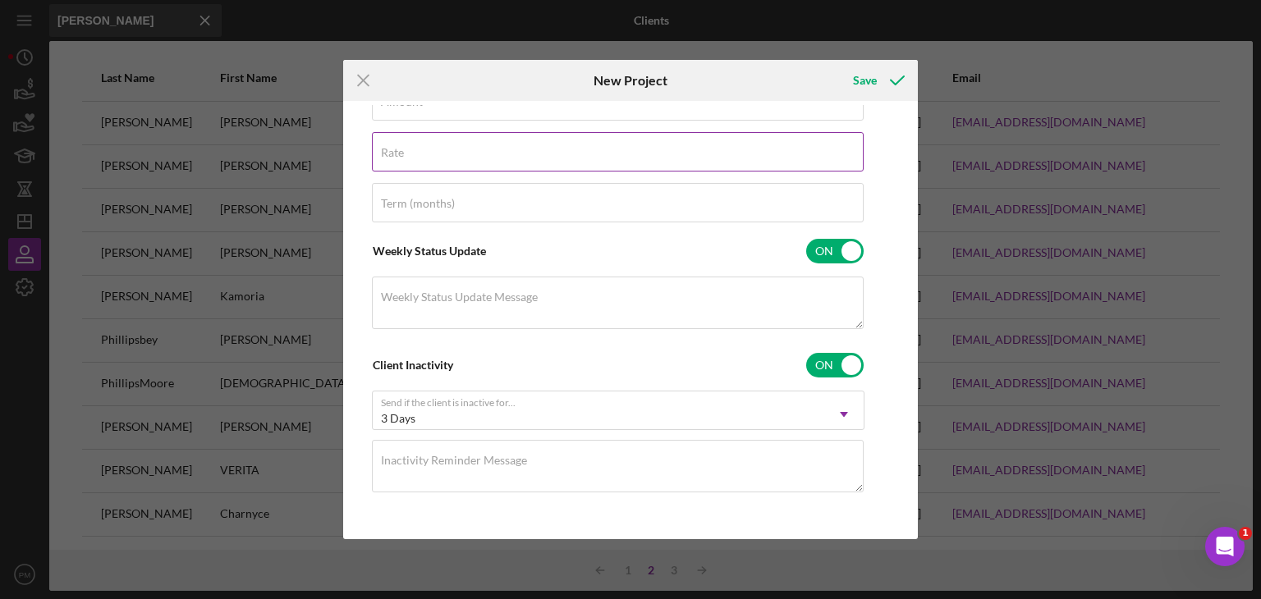
scroll to position [243, 0]
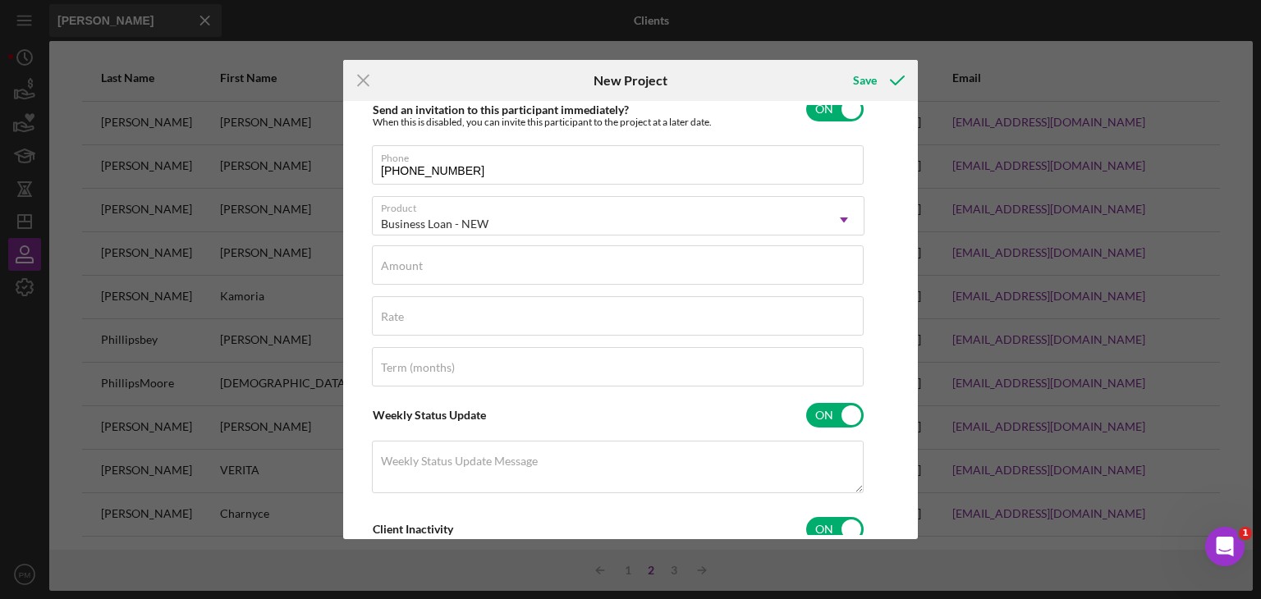
click at [489, 287] on div "Client First Name [PERSON_NAME] Client Last Name [PERSON_NAME] Business Hy-Poin…" at bounding box center [618, 281] width 493 height 789
click at [489, 278] on input "Amount" at bounding box center [618, 265] width 492 height 39
type input "$4,999"
click at [474, 316] on input "Rate" at bounding box center [618, 315] width 492 height 39
type input "8.000%"
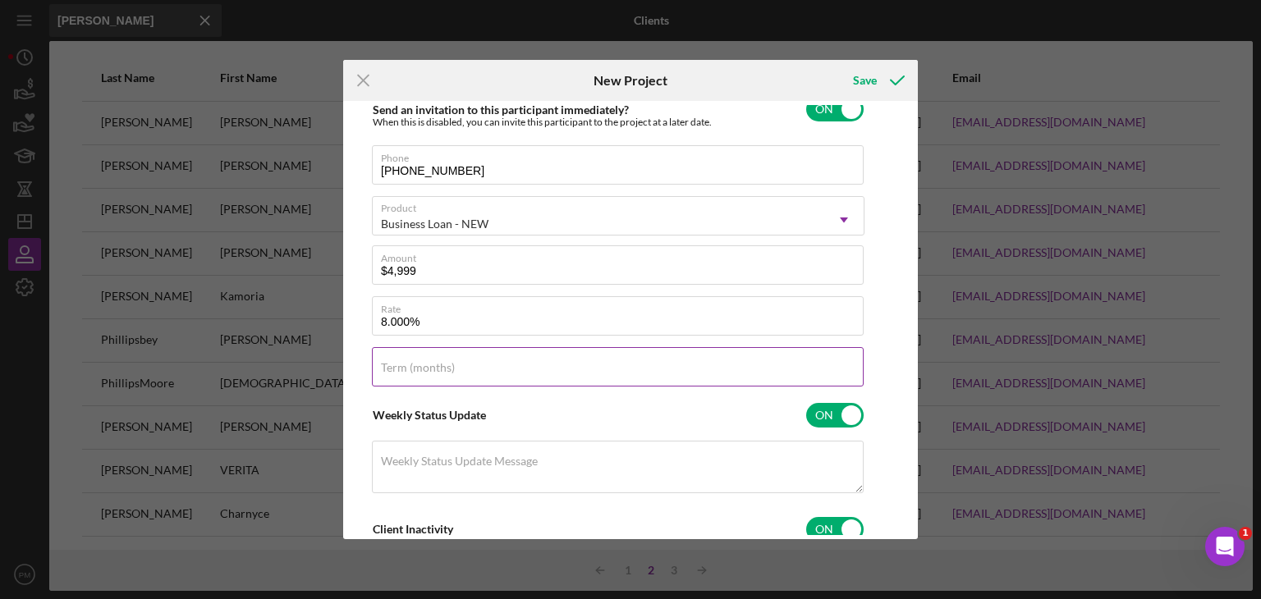
click at [445, 368] on label "Term (months)" at bounding box center [418, 367] width 74 height 13
click at [445, 368] on input "Term (months)" at bounding box center [618, 366] width 492 height 39
type input "60"
click at [876, 91] on button "Save" at bounding box center [877, 80] width 81 height 33
checkbox input "false"
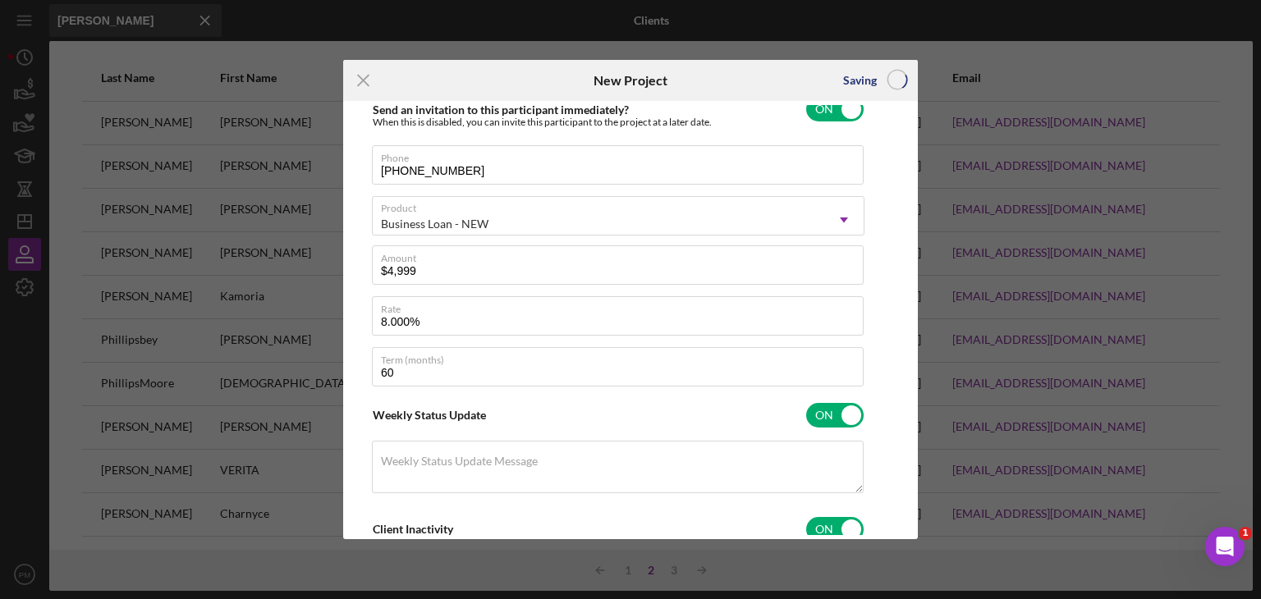
checkbox input "false"
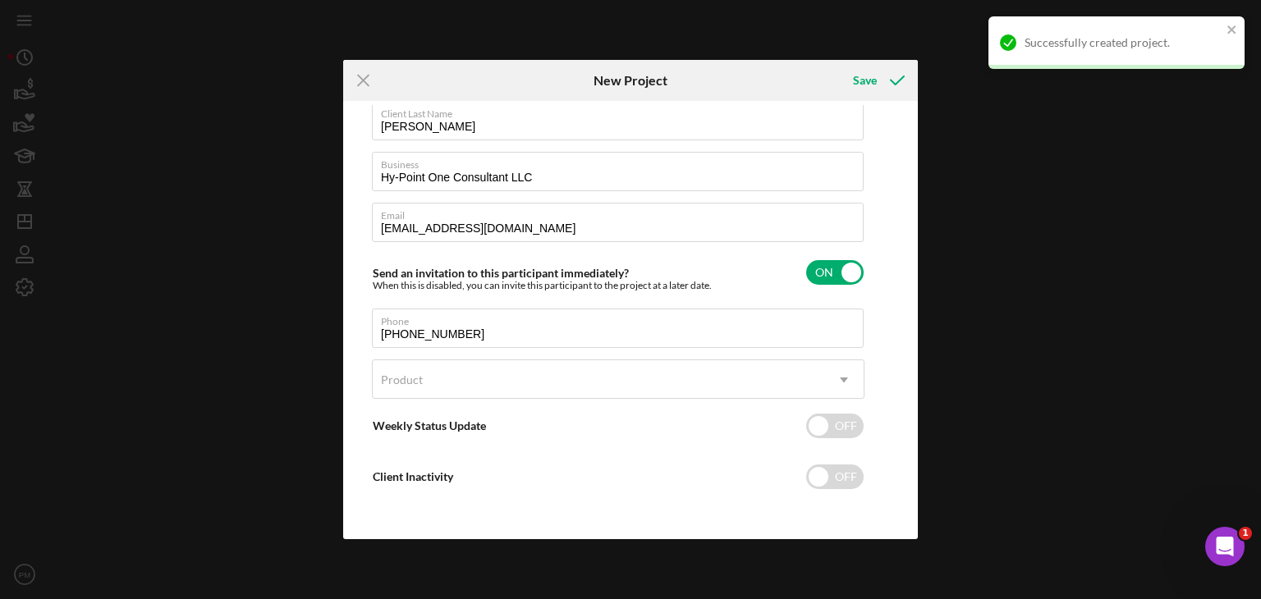
scroll to position [79, 0]
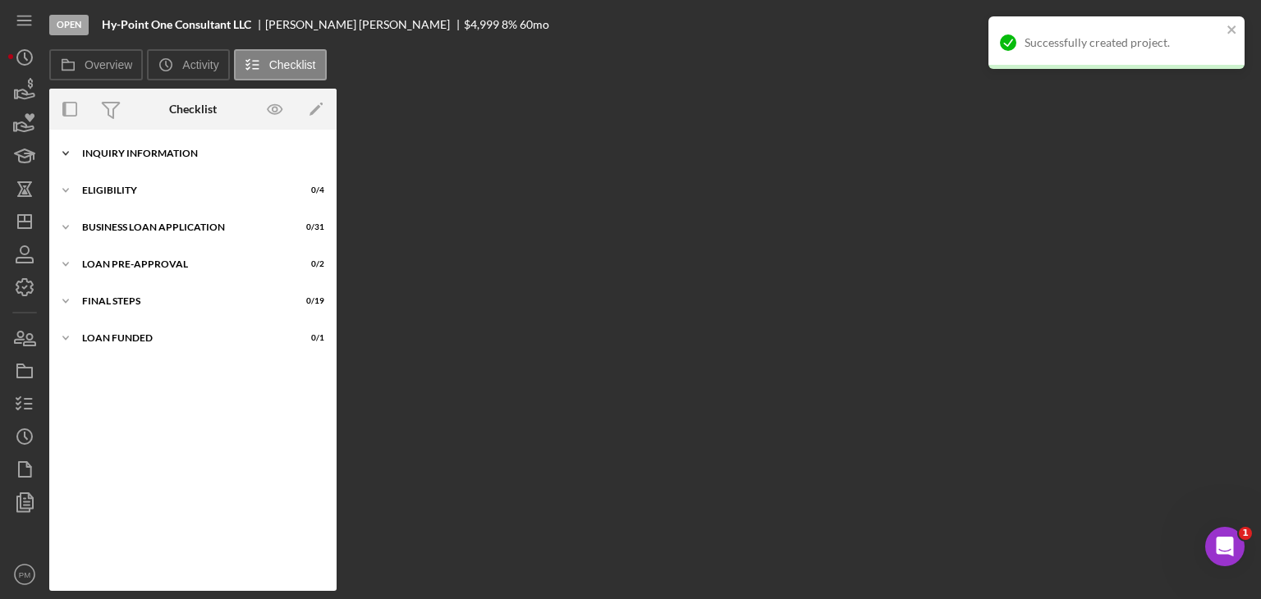
click at [129, 139] on div "Icon/Expander INQUIRY INFORMATION 0 / 11" at bounding box center [192, 153] width 287 height 33
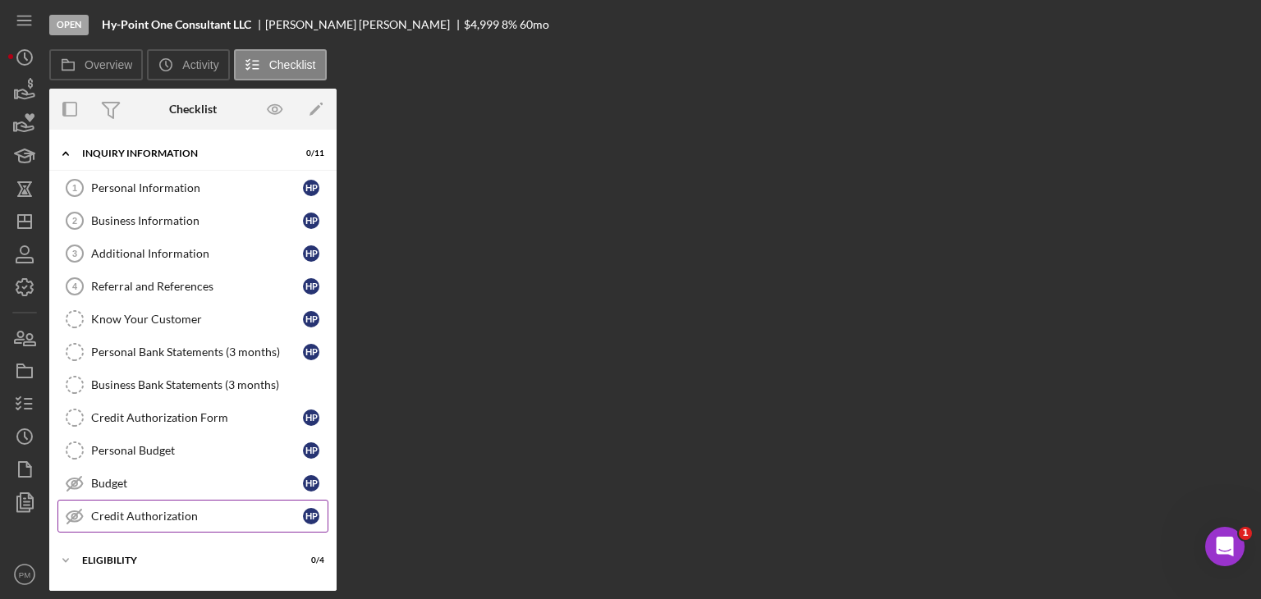
click at [177, 513] on div "Credit Authorization" at bounding box center [197, 516] width 212 height 13
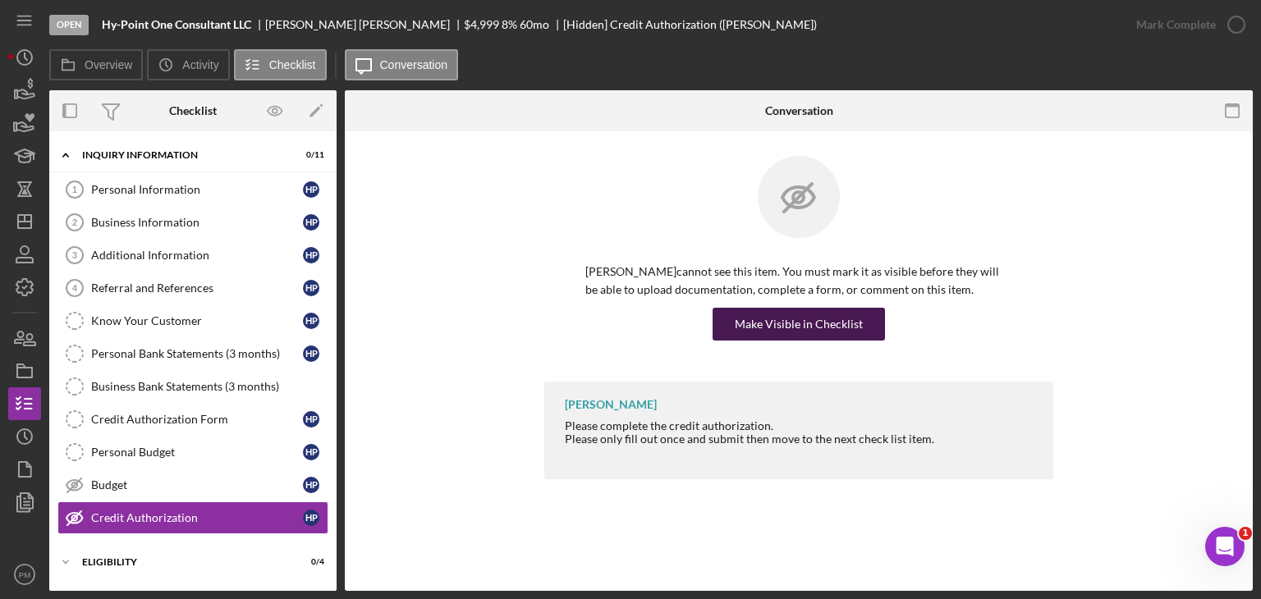
click at [739, 335] on div "Make Visible in Checklist" at bounding box center [799, 324] width 128 height 33
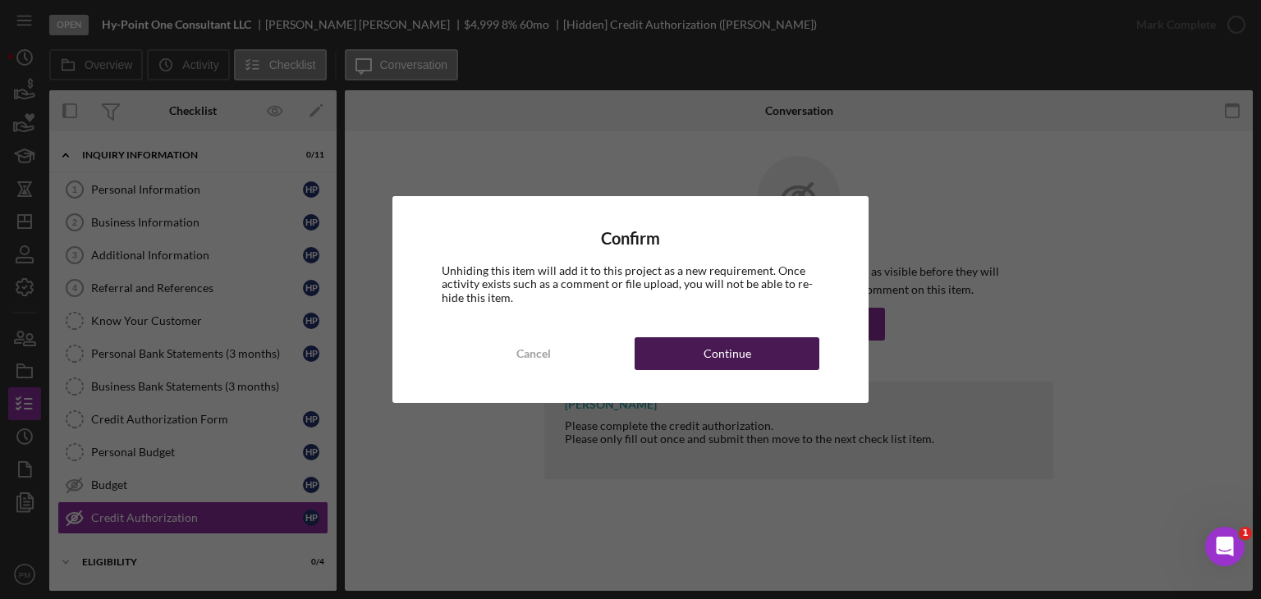
click at [718, 347] on div "Continue" at bounding box center [728, 353] width 48 height 33
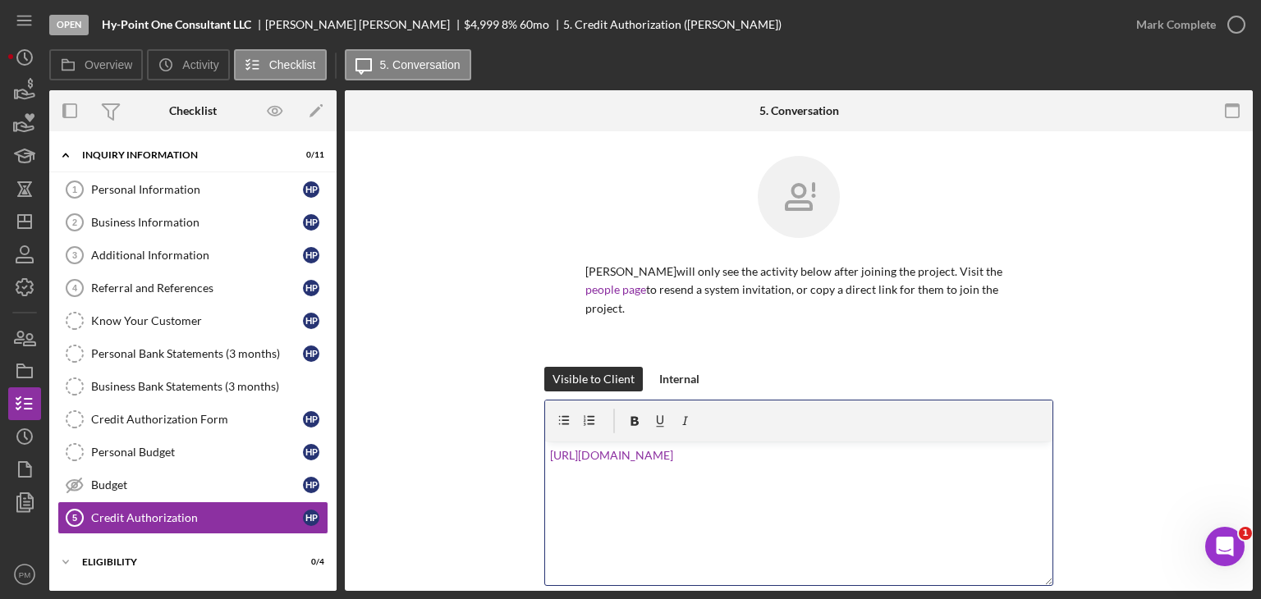
scroll to position [204, 0]
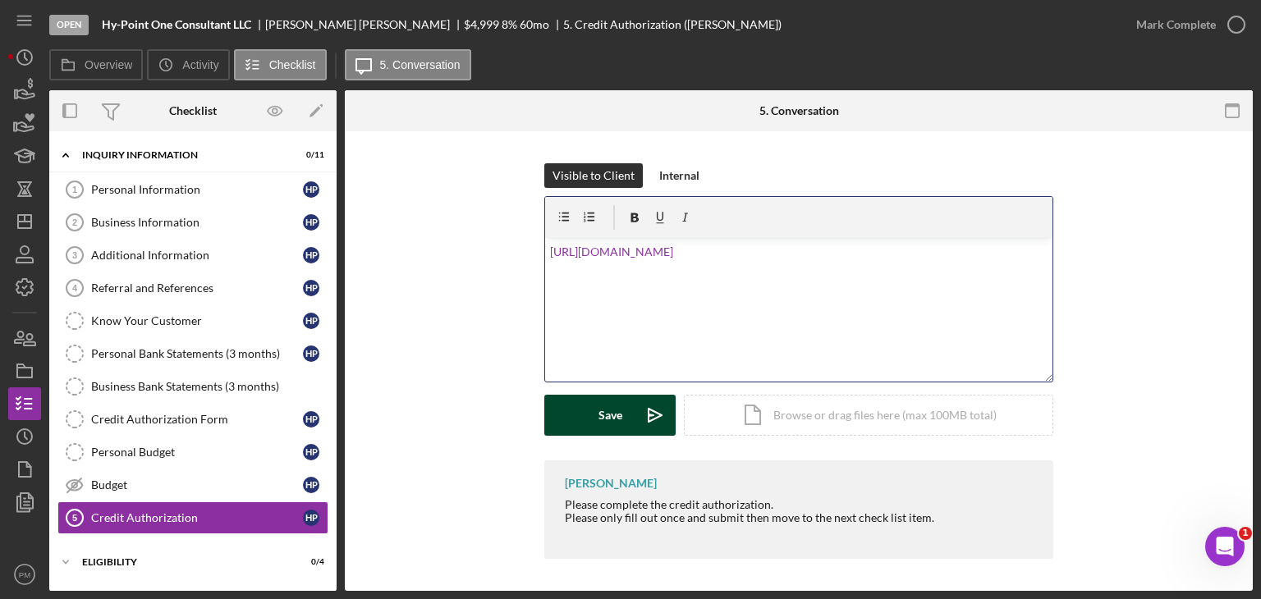
click at [624, 417] on button "Save Icon/icon-invite-send" at bounding box center [609, 415] width 131 height 41
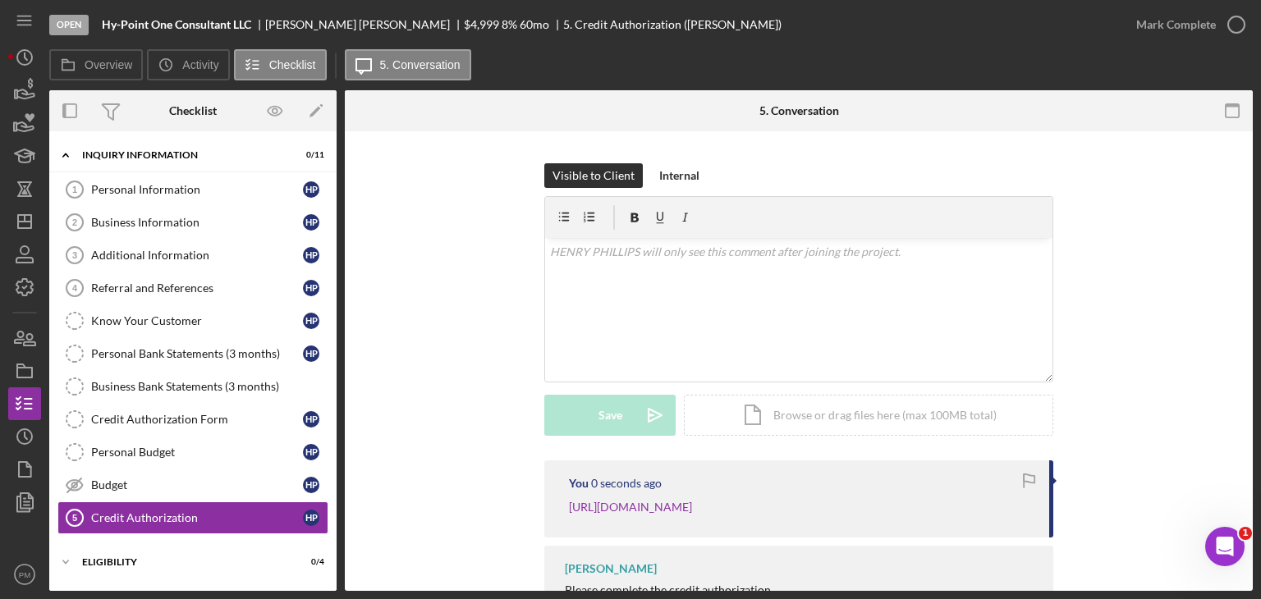
scroll to position [140, 0]
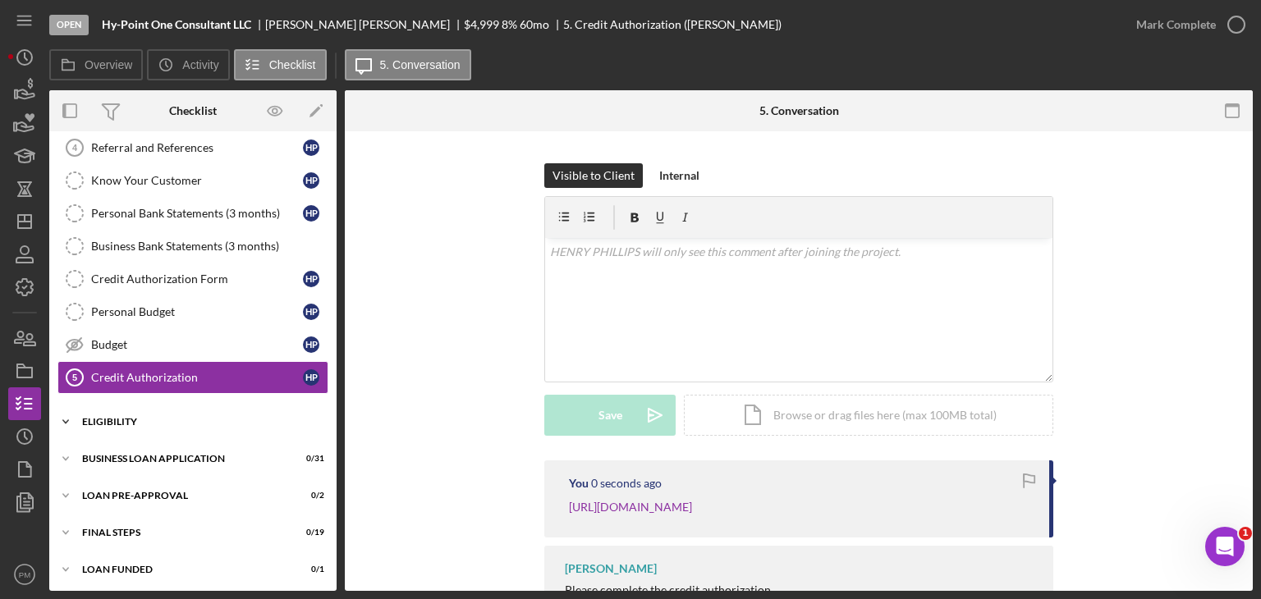
click at [157, 431] on div "Icon/Expander ELIGIBILITY 0 / 4" at bounding box center [192, 422] width 287 height 33
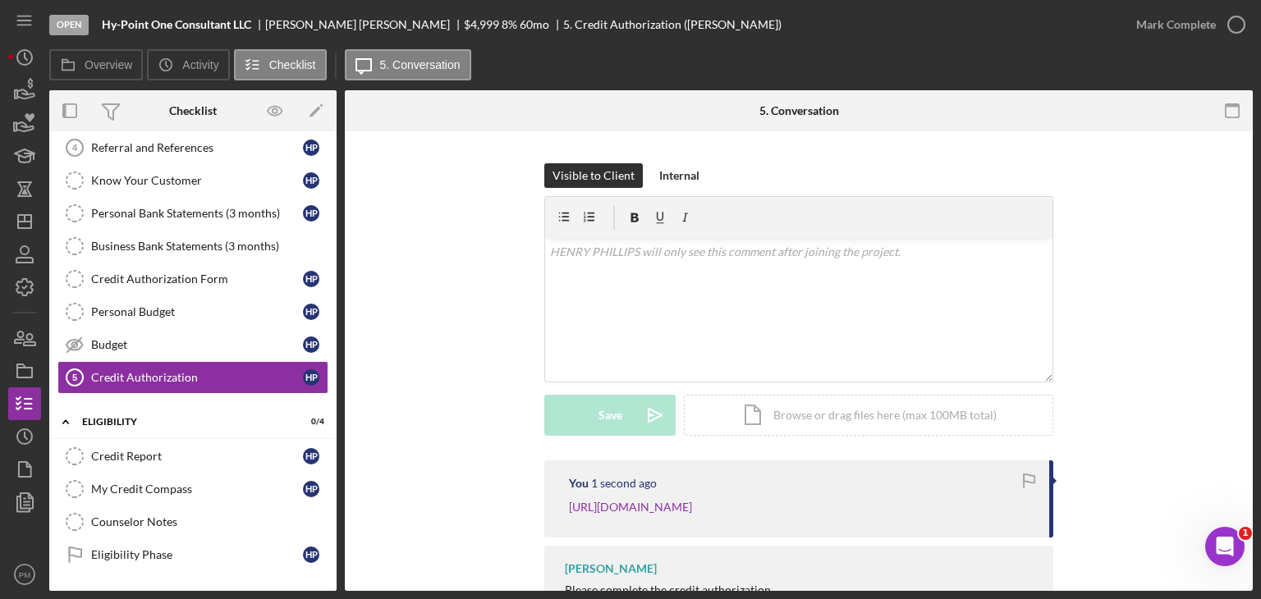
scroll to position [279, 0]
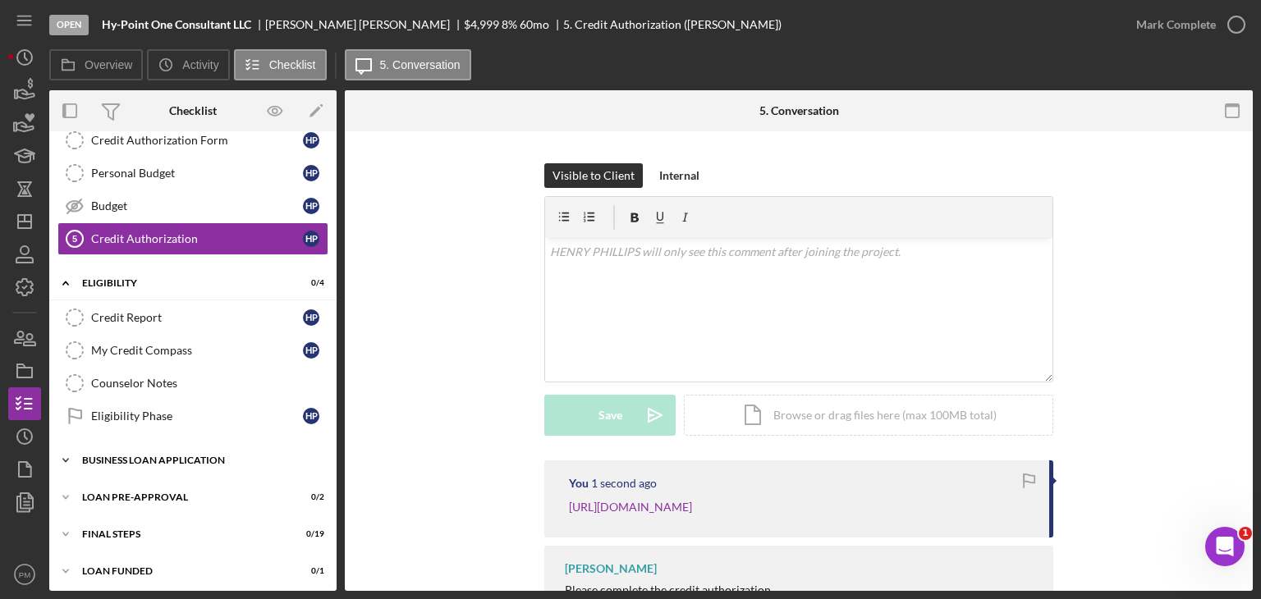
click at [190, 458] on div "BUSINESS LOAN APPLICATION" at bounding box center [199, 461] width 234 height 10
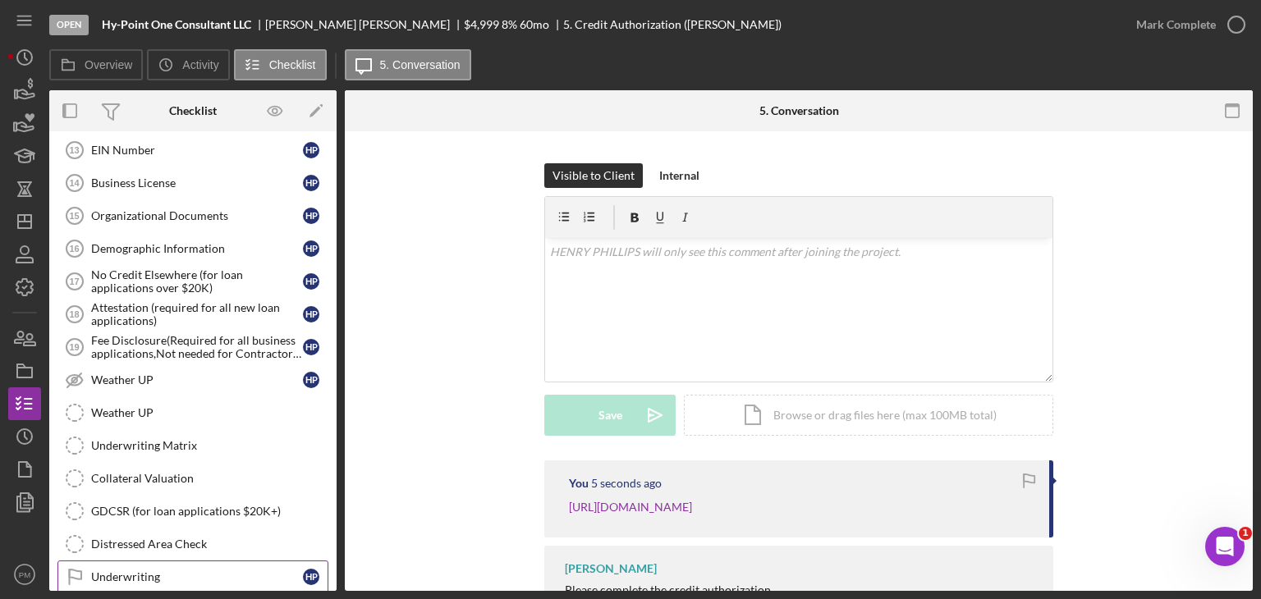
scroll to position [1297, 0]
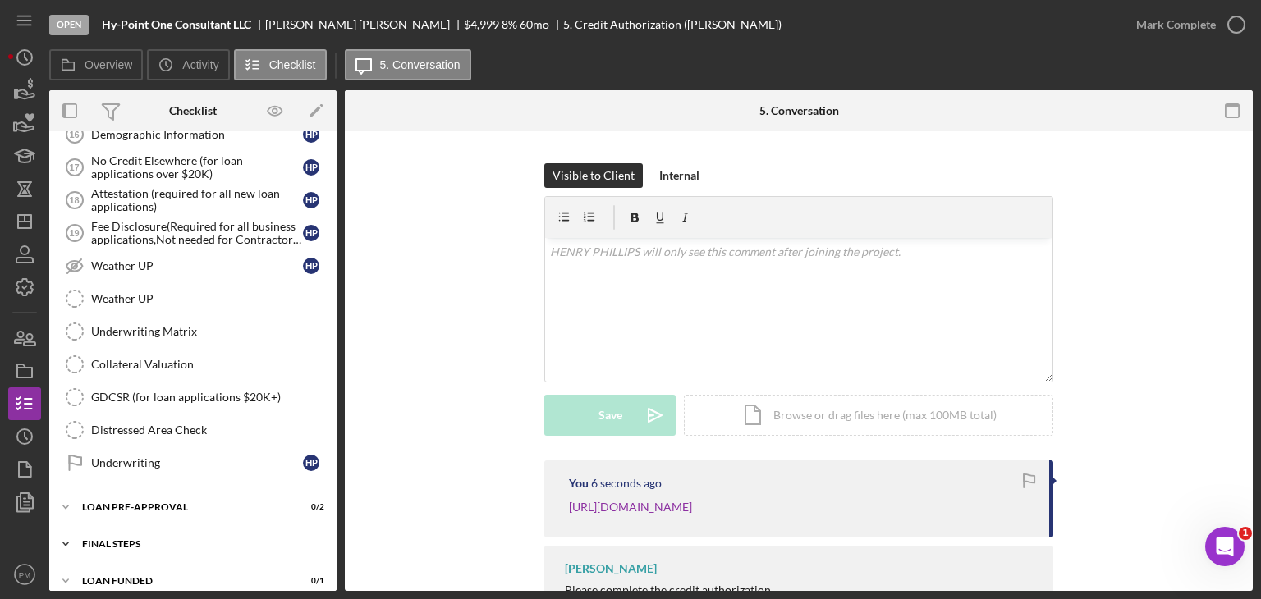
click at [174, 528] on div "Icon/Expander FINAL STEPS 0 / 19" at bounding box center [192, 544] width 287 height 33
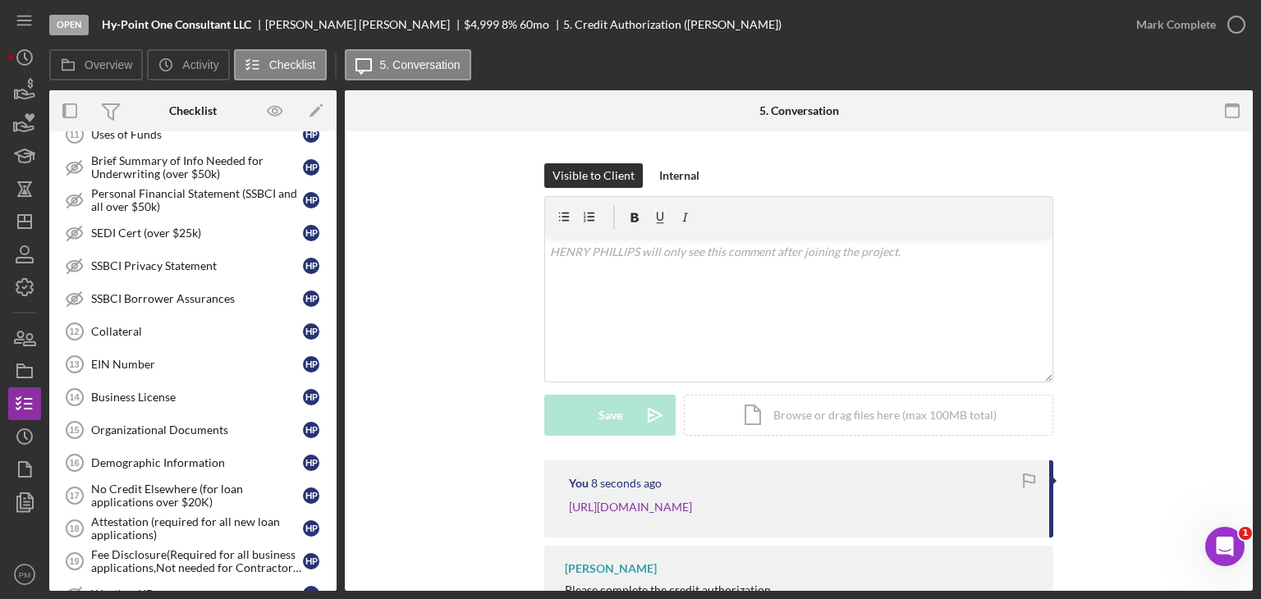
scroll to position [1379, 0]
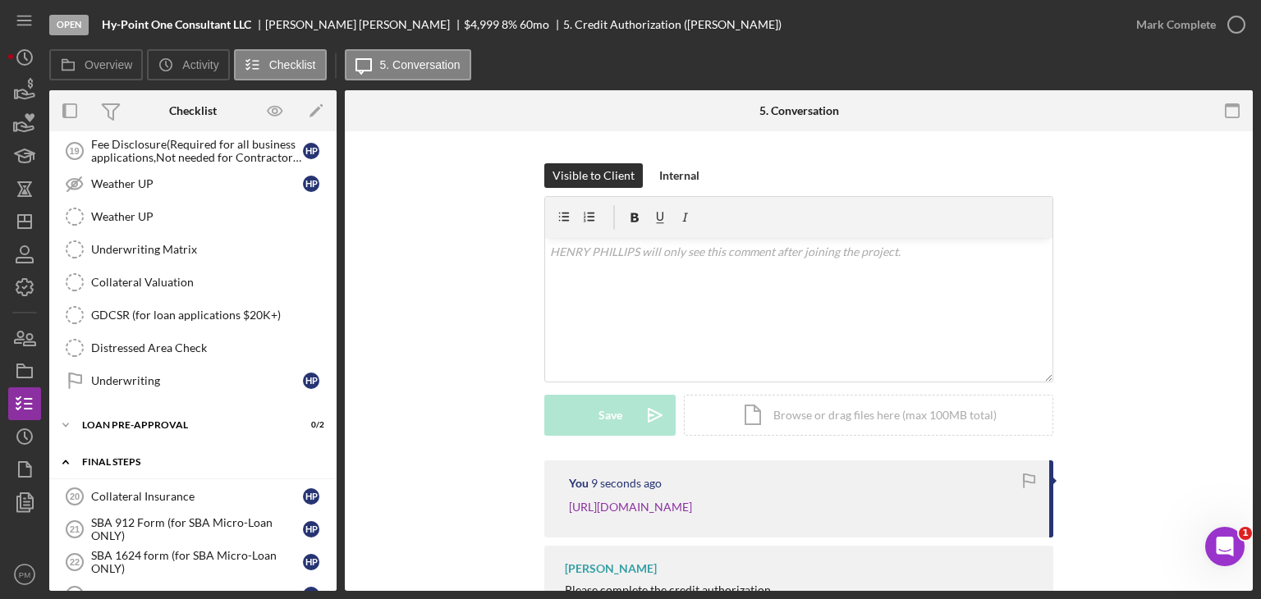
click at [155, 490] on div "Collateral Insurance" at bounding box center [197, 496] width 212 height 13
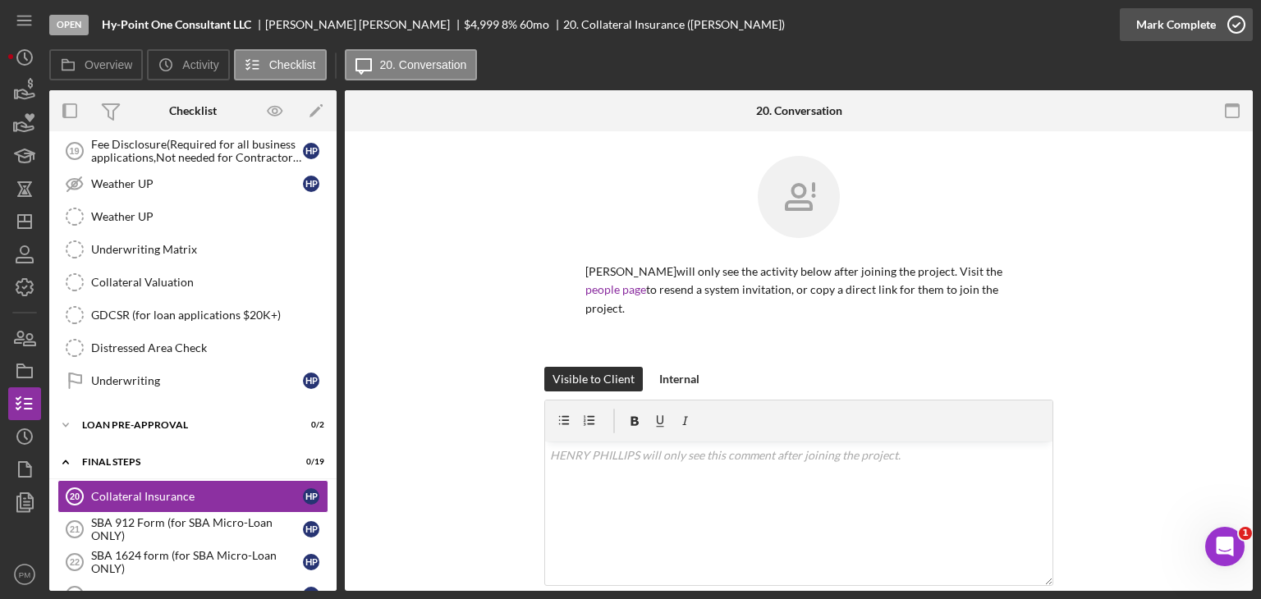
click at [1186, 30] on div "Mark Complete" at bounding box center [1176, 24] width 80 height 33
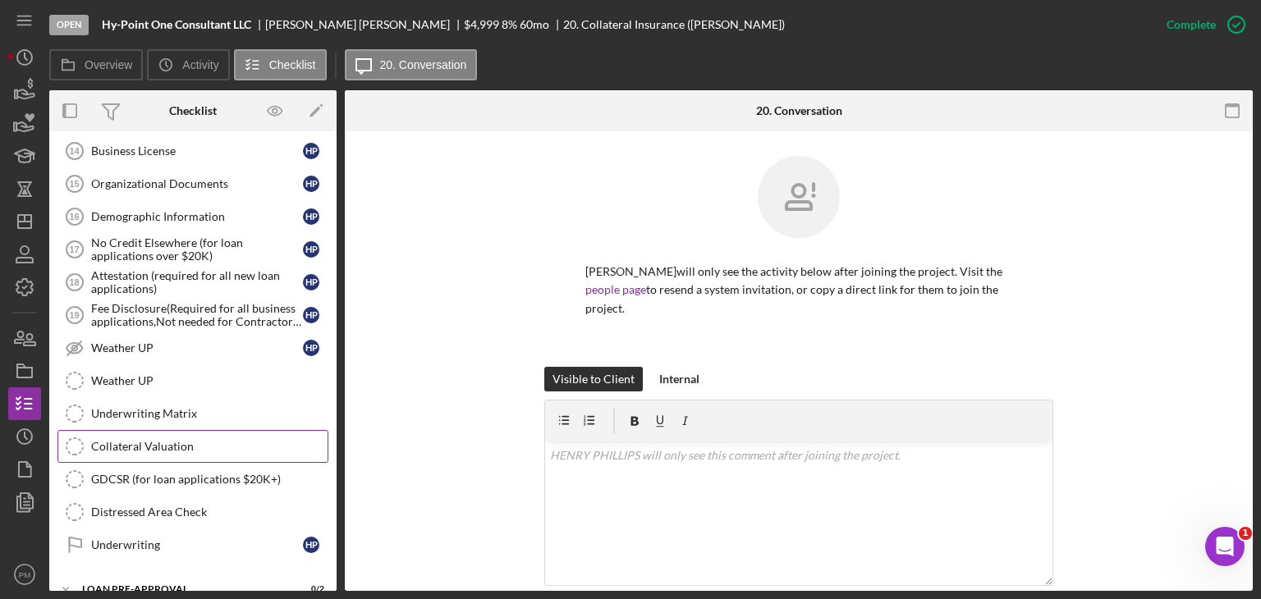
click at [164, 440] on div "Collateral Valuation" at bounding box center [209, 446] width 236 height 13
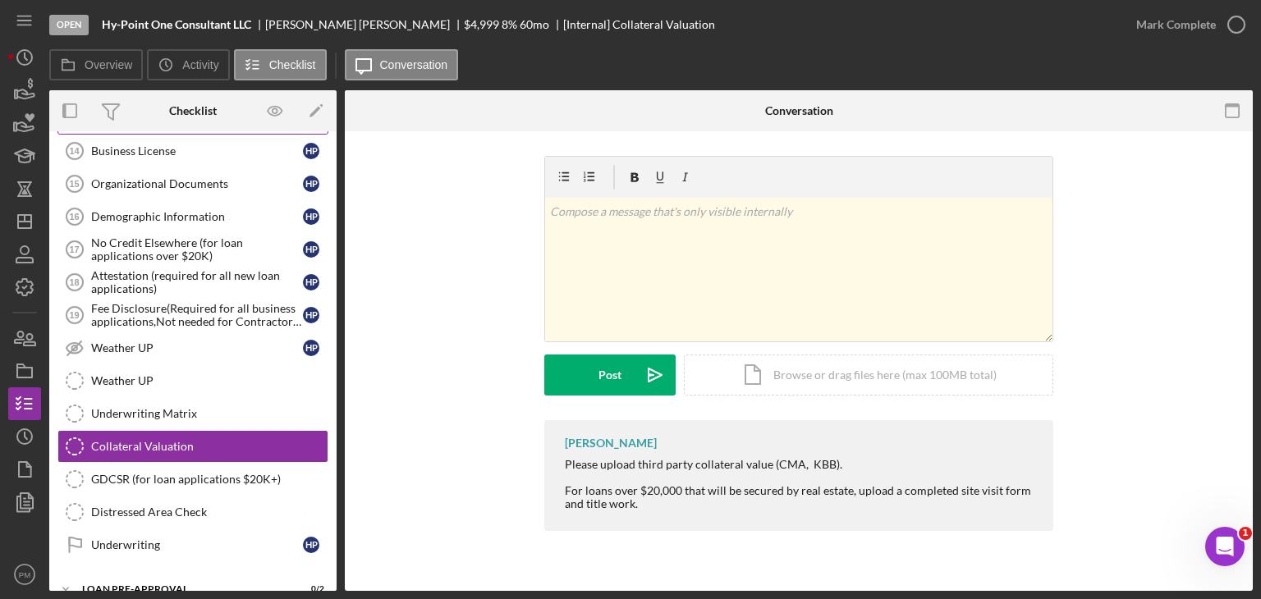
scroll to position [968, 0]
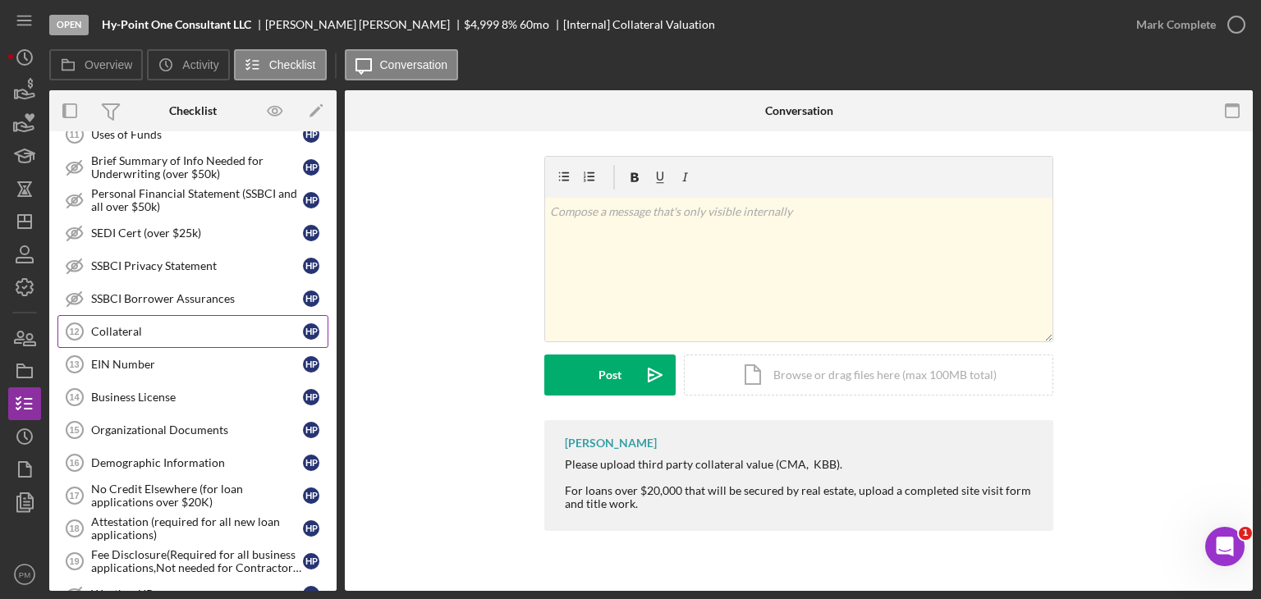
click at [135, 325] on div "Collateral" at bounding box center [197, 331] width 212 height 13
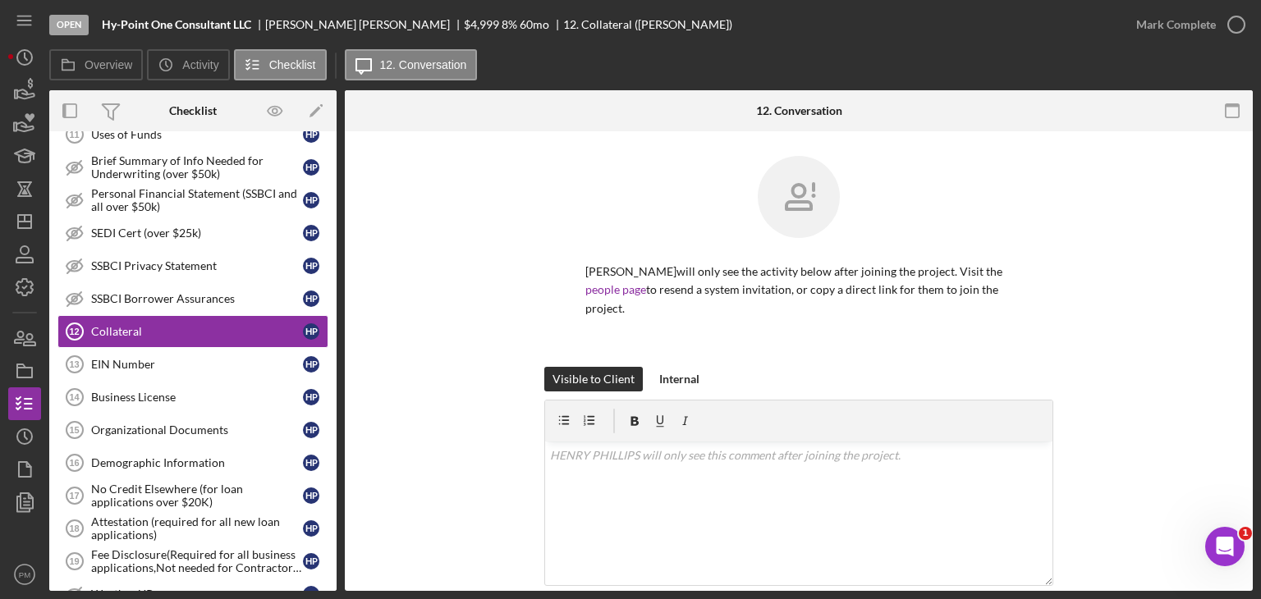
drag, startPoint x: 1163, startPoint y: 24, endPoint x: 1036, endPoint y: 23, distance: 126.5
click at [1163, 24] on div "Mark Complete" at bounding box center [1176, 24] width 80 height 33
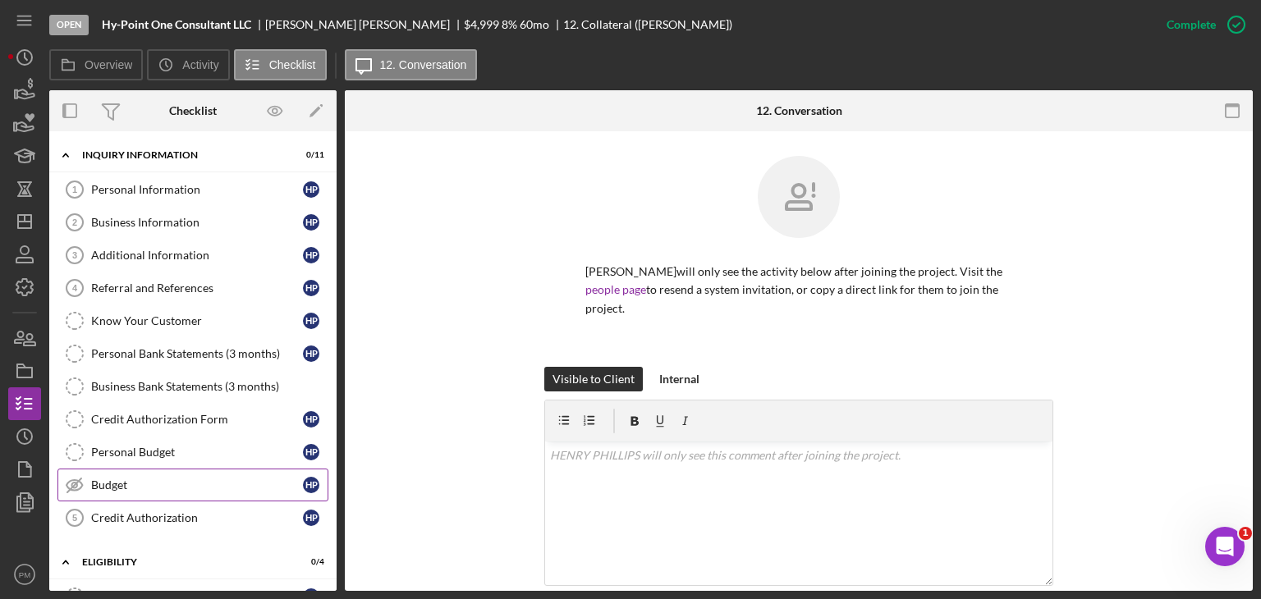
click at [131, 490] on link "Budget Budget H P" at bounding box center [192, 485] width 271 height 33
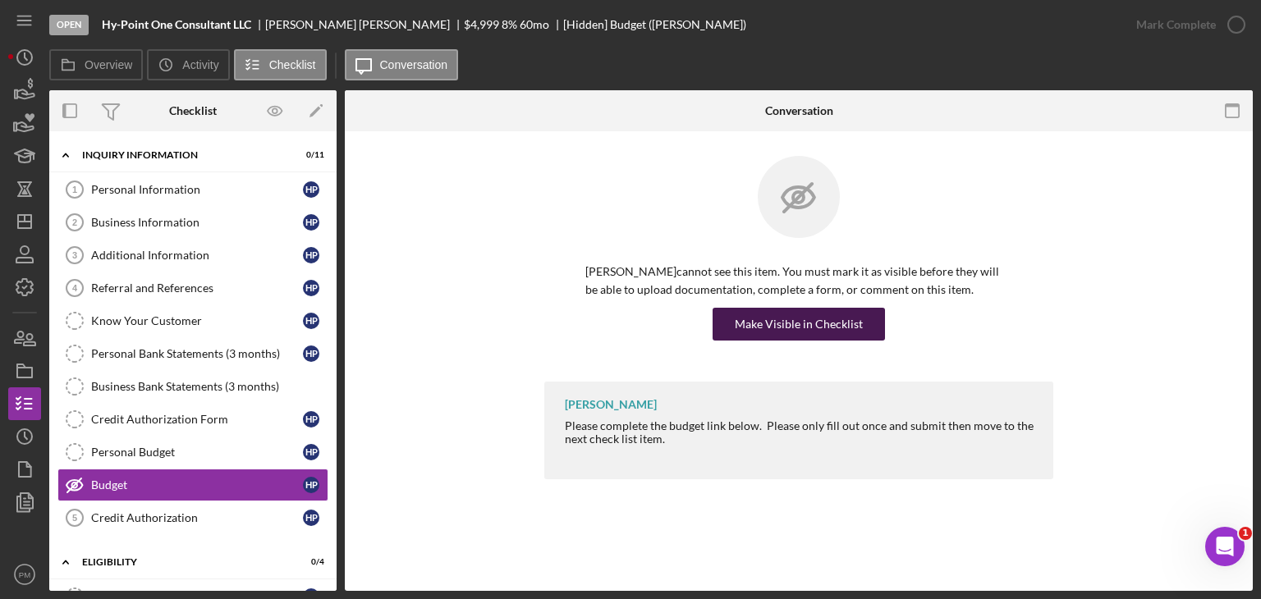
click at [749, 313] on div "Make Visible in Checklist" at bounding box center [799, 324] width 128 height 33
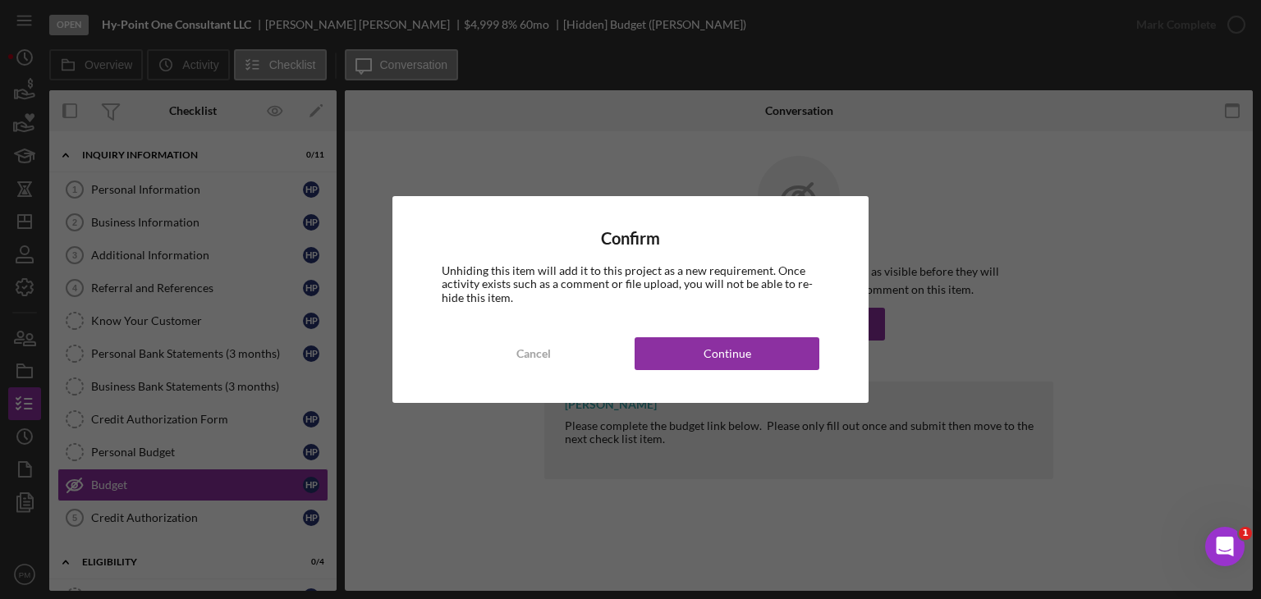
click at [705, 375] on div "Confirm Unhiding this item will add it to this project as a new requirement. On…" at bounding box center [631, 299] width 477 height 206
click at [700, 357] on button "Continue" at bounding box center [727, 353] width 185 height 33
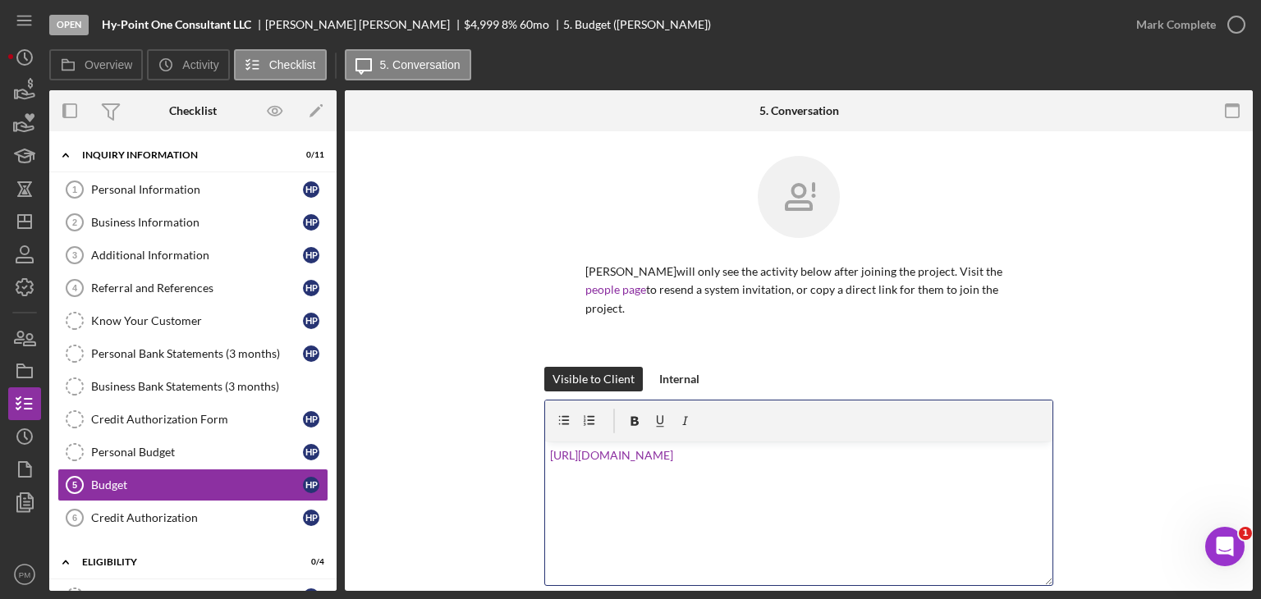
scroll to position [204, 0]
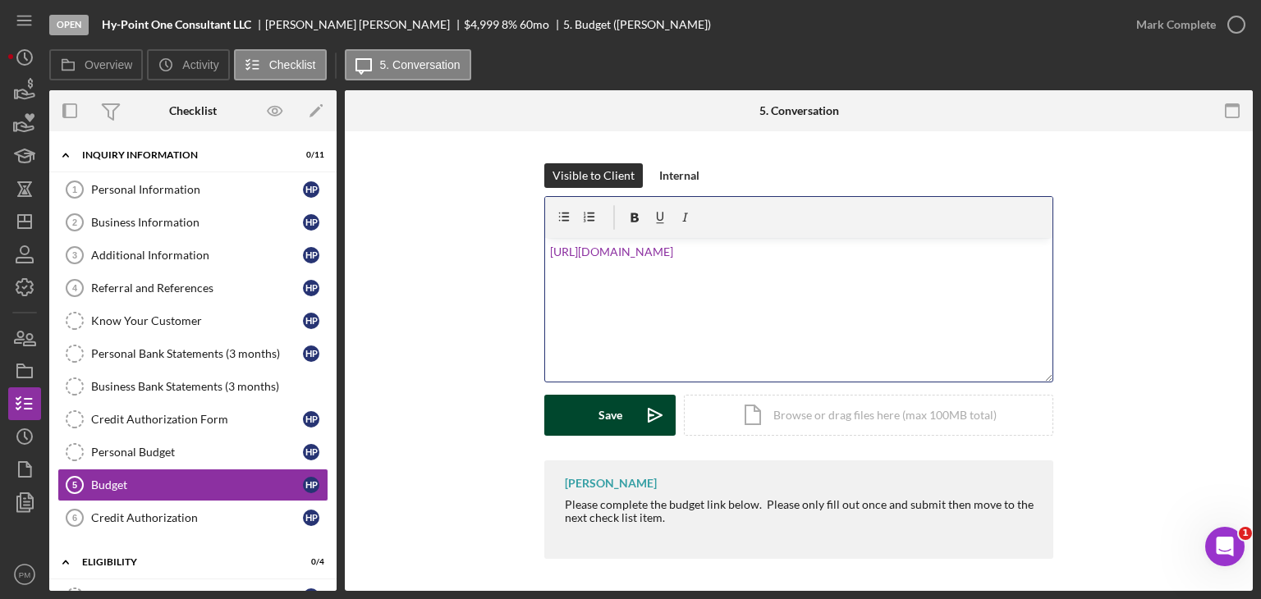
click at [599, 419] on div "Save" at bounding box center [611, 415] width 24 height 41
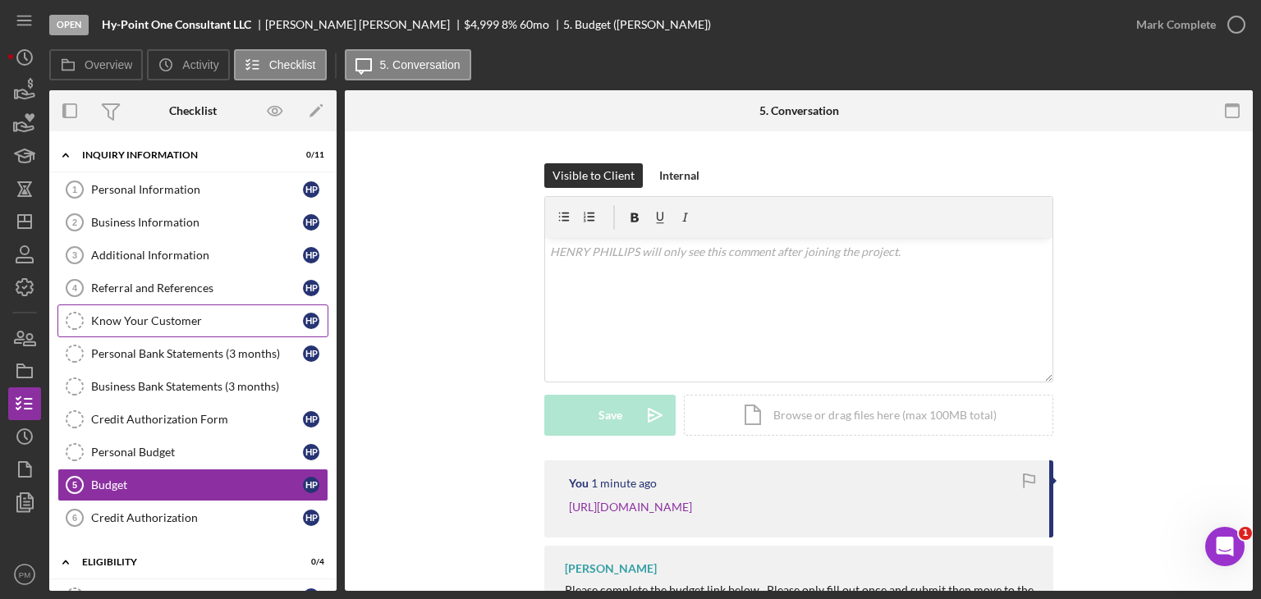
scroll to position [246, 0]
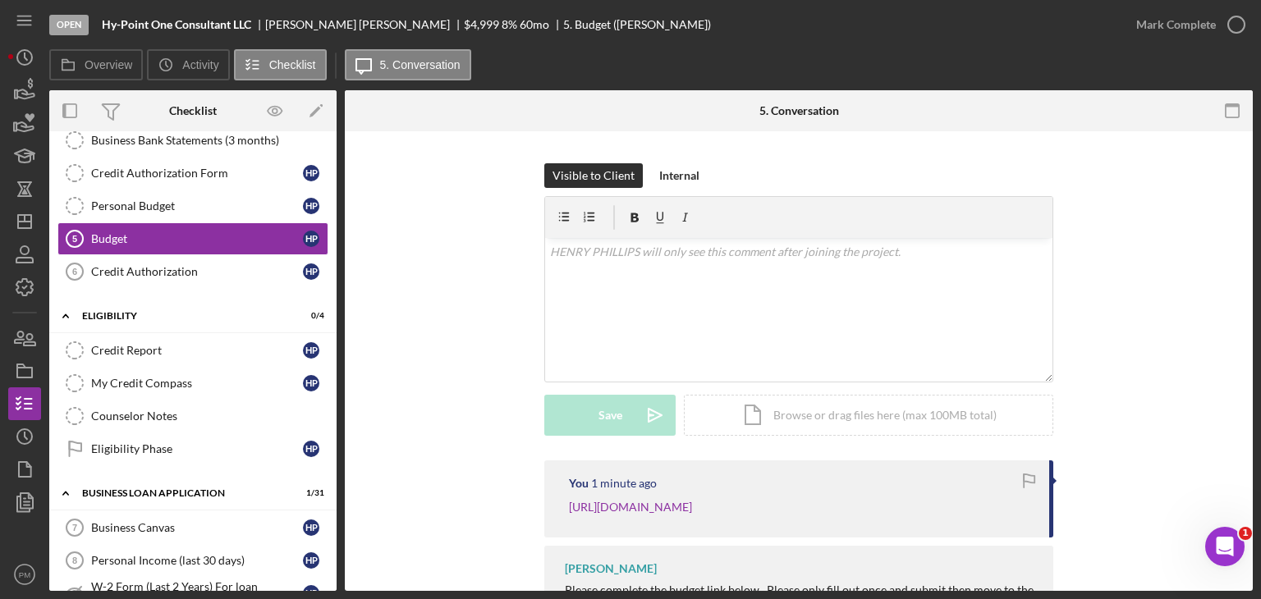
click at [370, 511] on div "You 1 minute ago [URL][DOMAIN_NAME] [PERSON_NAME] Please complete the budget li…" at bounding box center [799, 556] width 859 height 191
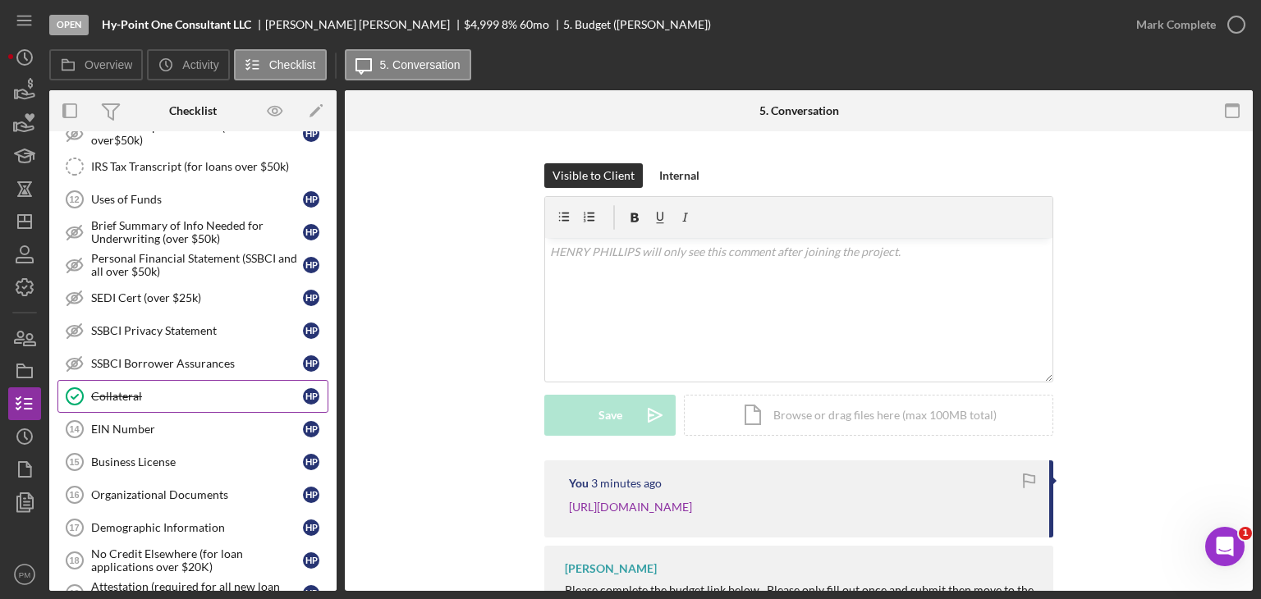
scroll to position [985, 0]
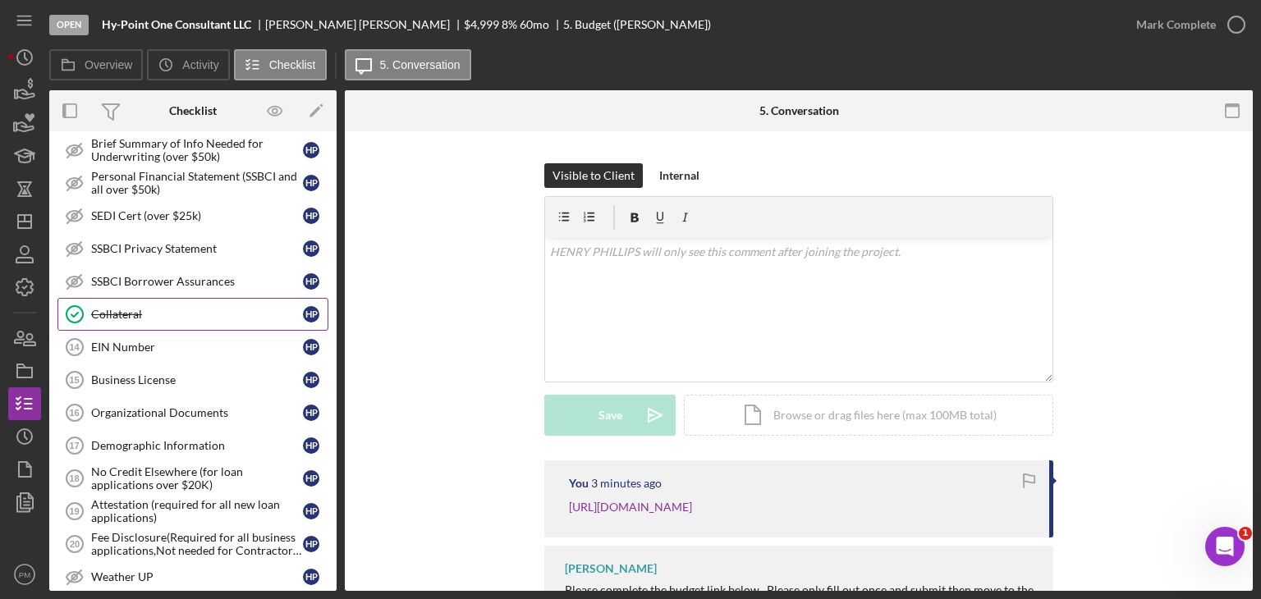
drag, startPoint x: 175, startPoint y: 332, endPoint x: 230, endPoint y: 305, distance: 61.0
click at [175, 341] on div "EIN Number" at bounding box center [197, 347] width 212 height 13
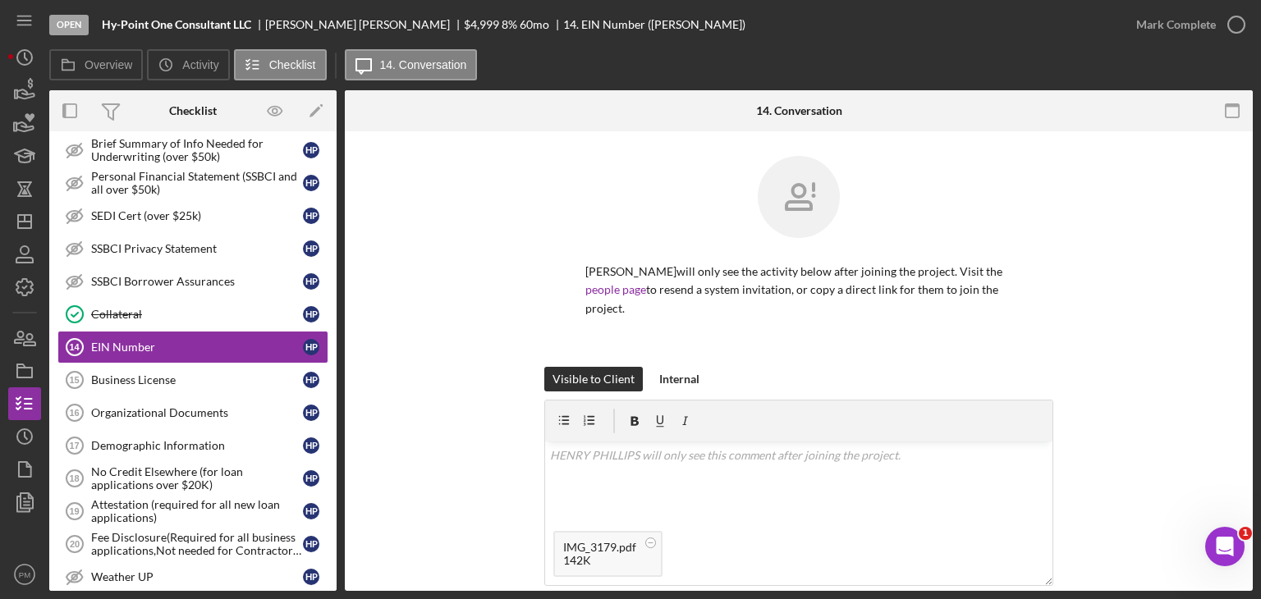
scroll to position [191, 0]
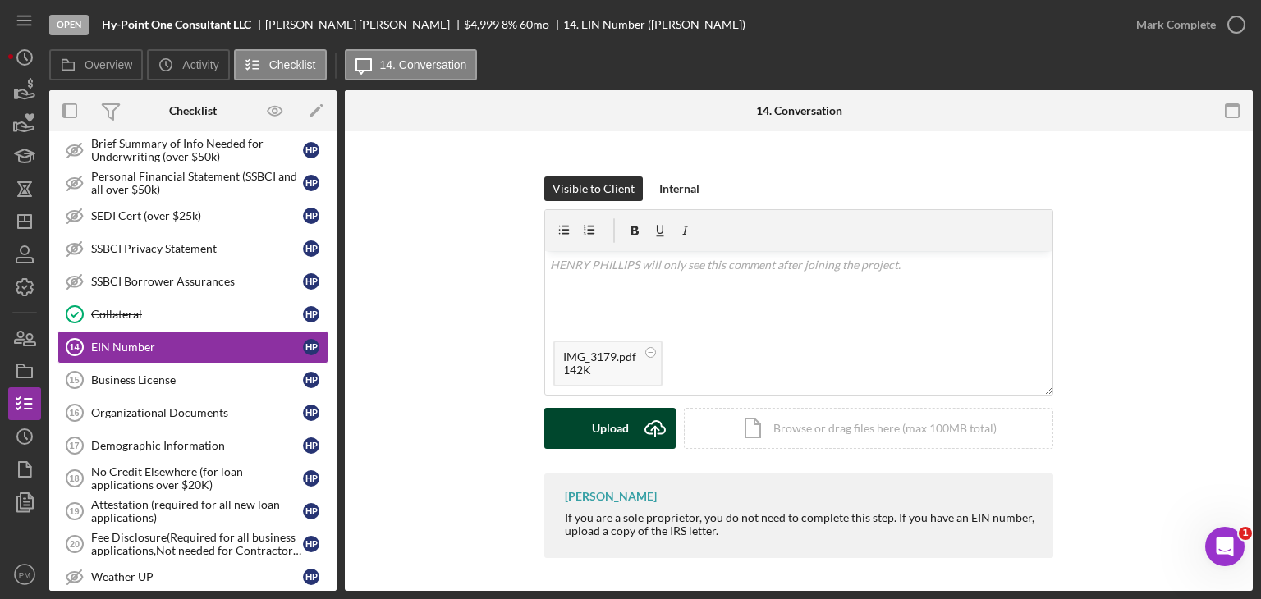
drag, startPoint x: 632, startPoint y: 405, endPoint x: 637, endPoint y: 417, distance: 13.3
click at [635, 410] on form "v Color teal Color pink Remove color Add row above Add row below Add column bef…" at bounding box center [798, 329] width 509 height 240
click at [635, 430] on icon "Icon/Upload" at bounding box center [655, 428] width 41 height 41
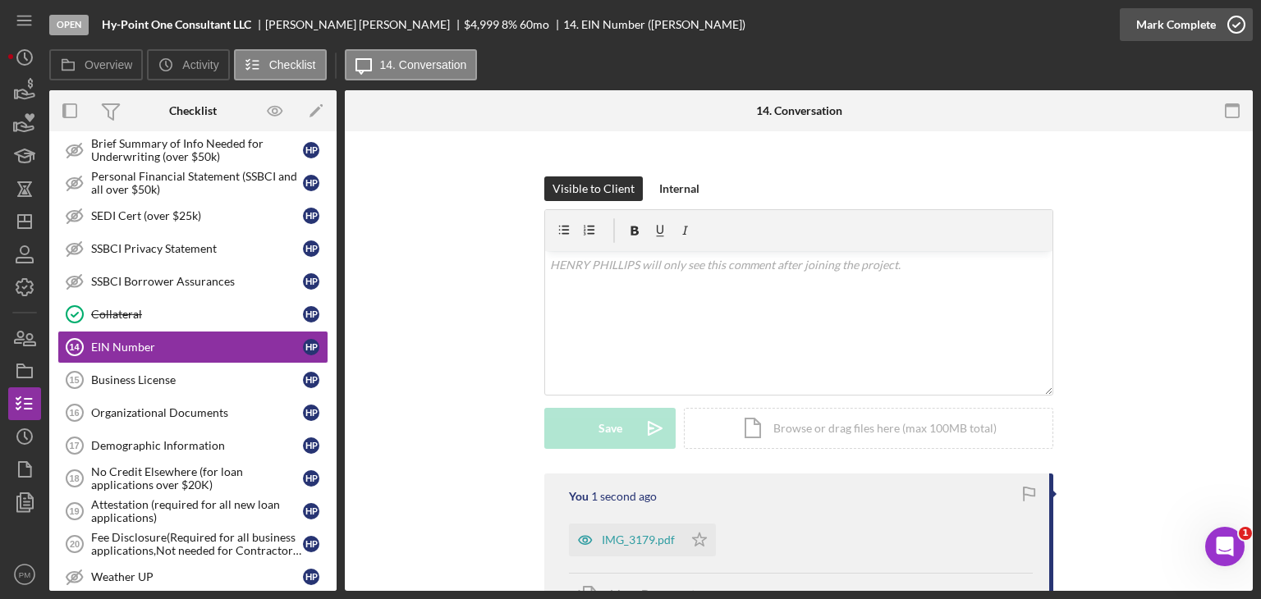
click at [1166, 21] on div "Mark Complete" at bounding box center [1176, 24] width 80 height 33
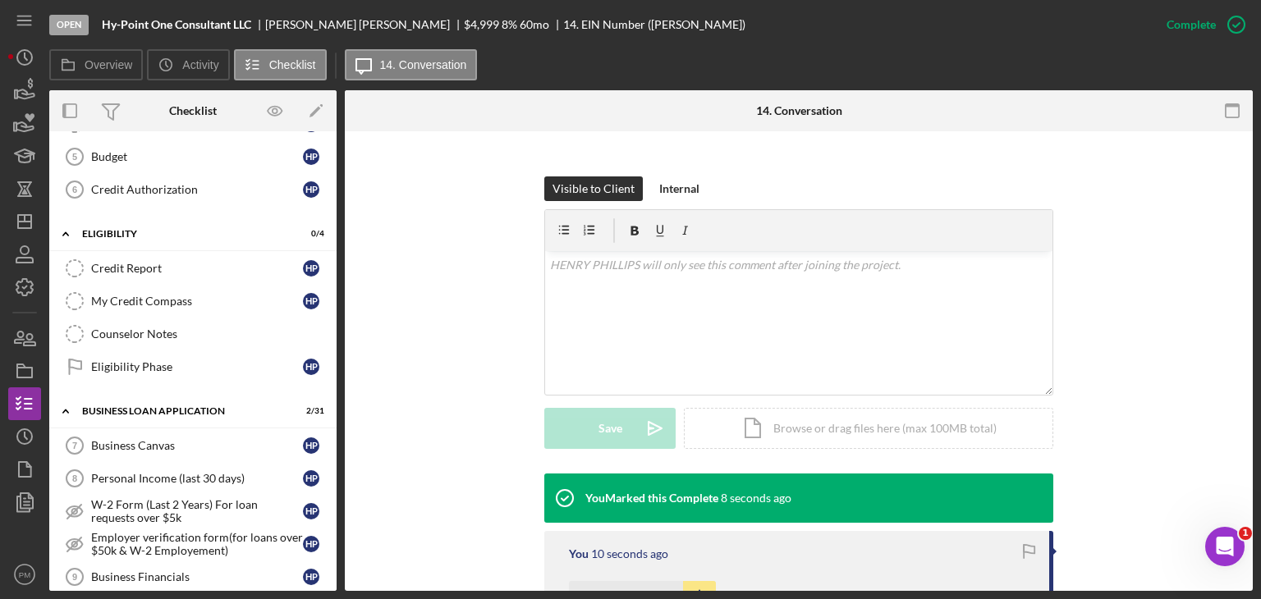
scroll to position [164, 0]
